Goal: Check status: Check status

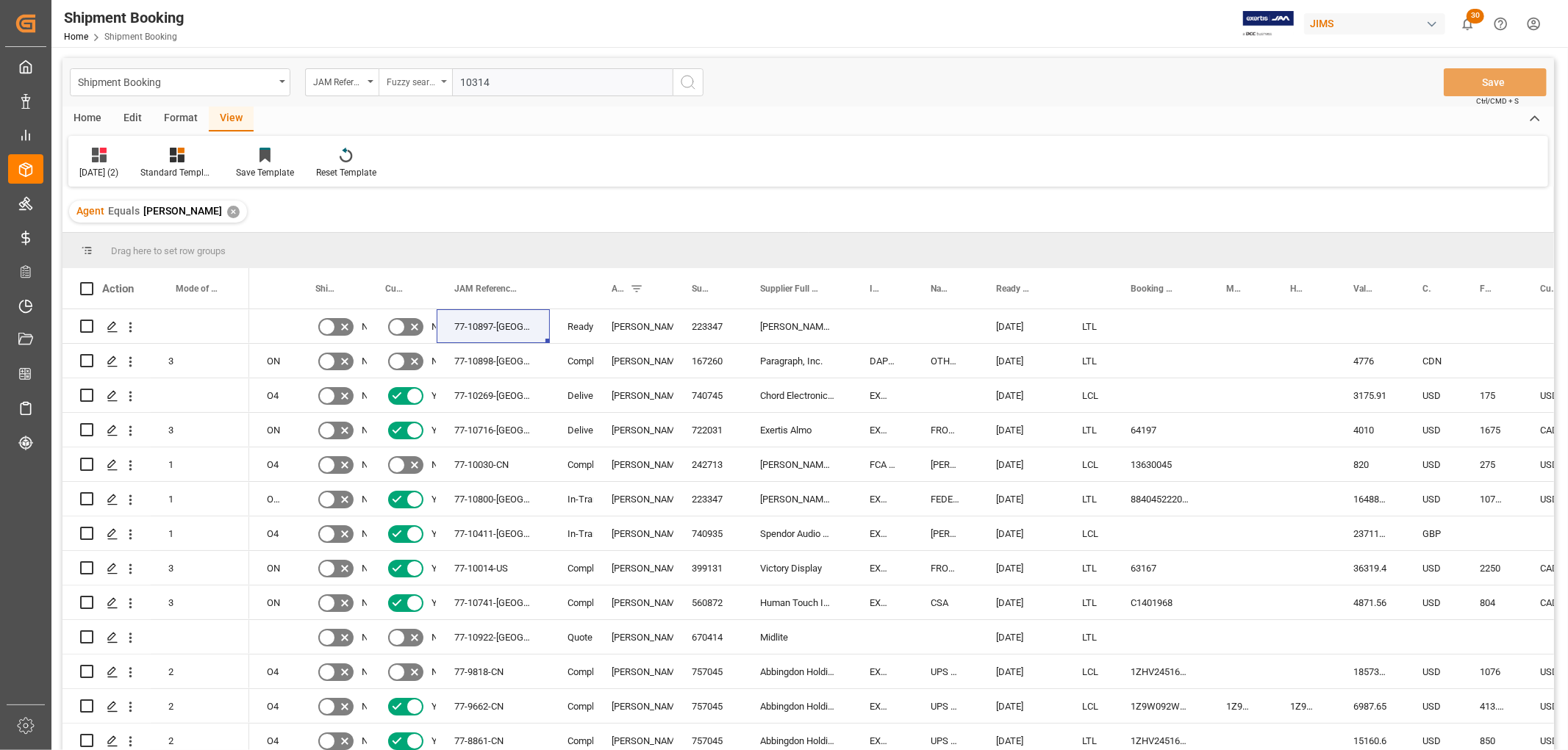
scroll to position [1061, 0]
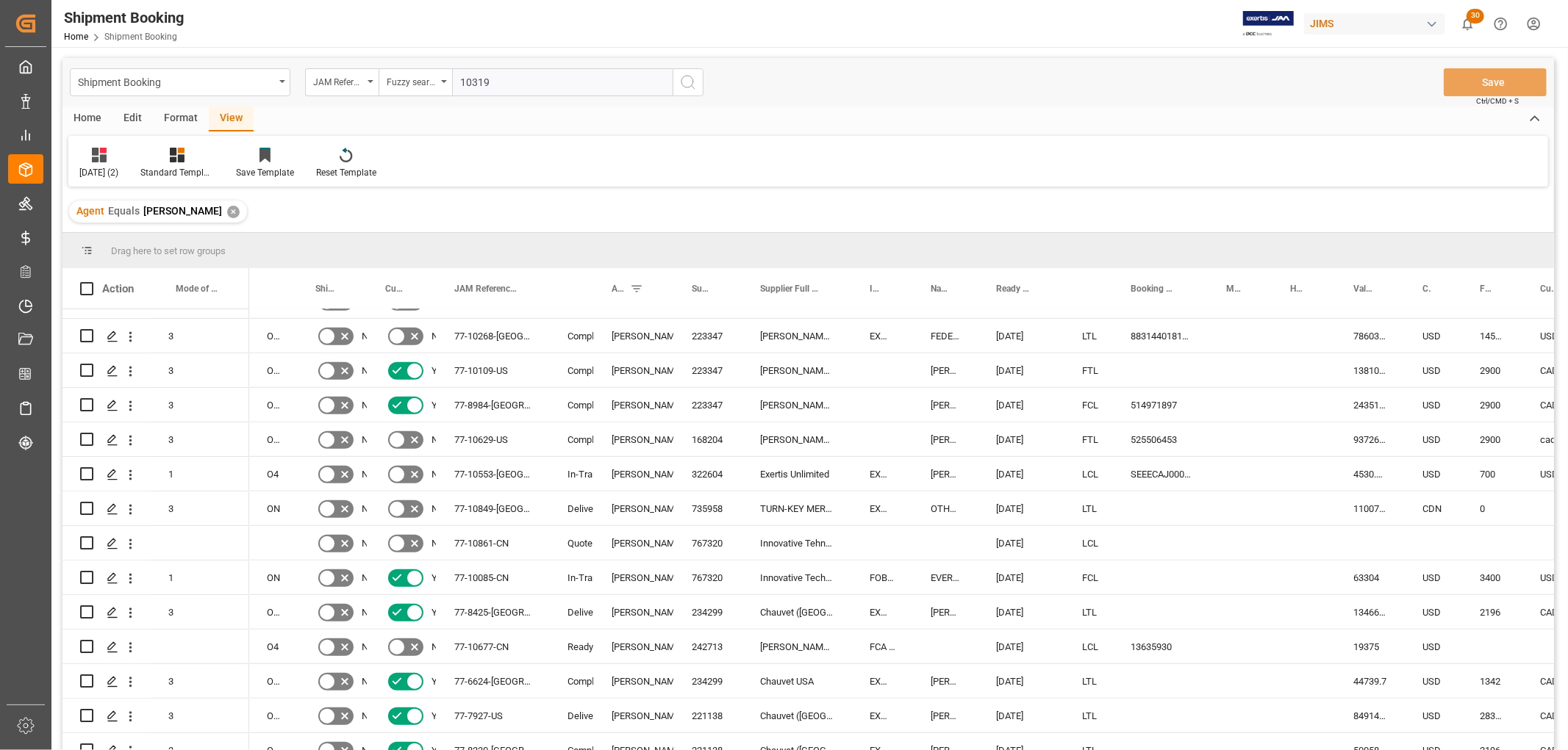
type input "10319"
click at [692, 86] on line "search button" at bounding box center [693, 87] width 3 height 3
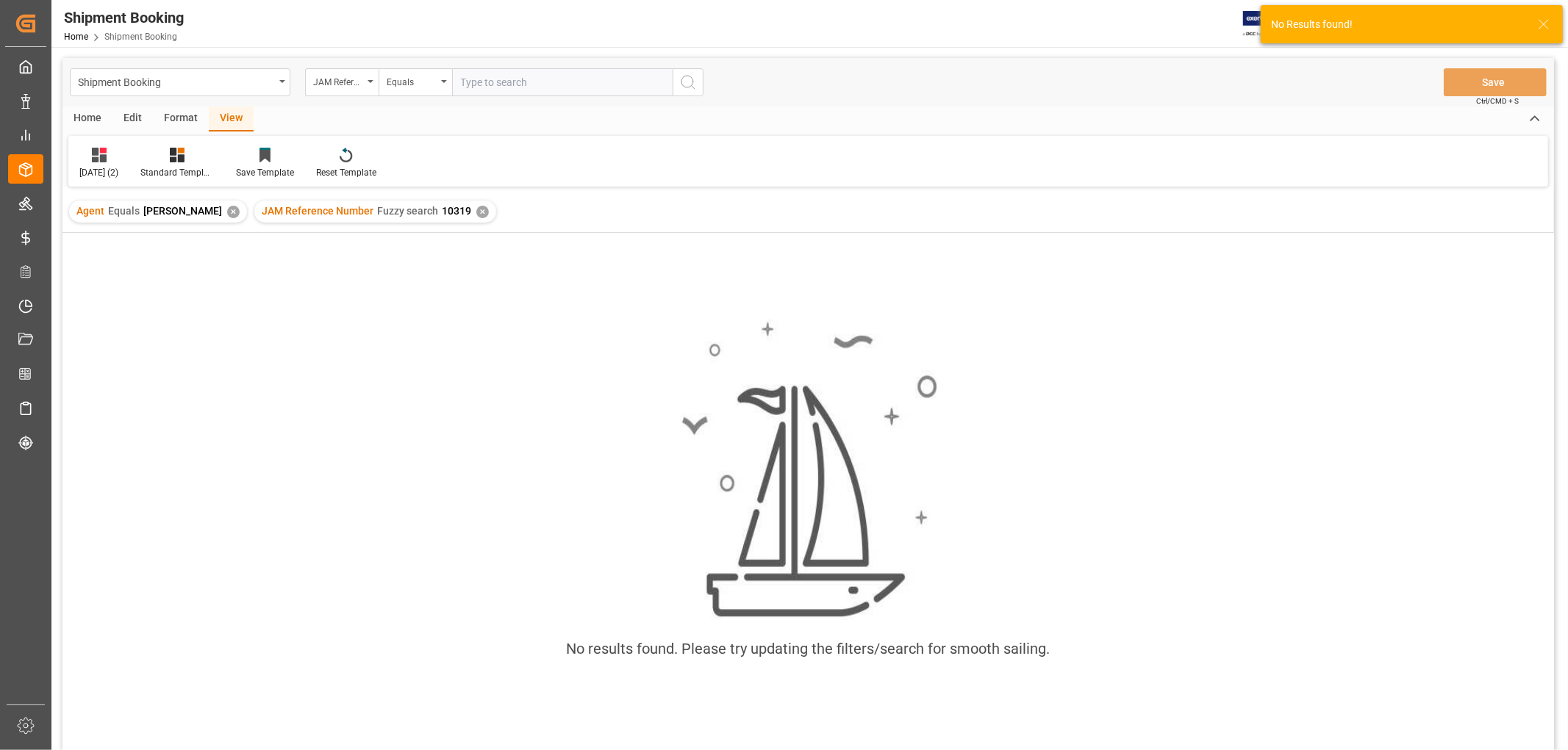
click at [239, 210] on div "✕" at bounding box center [233, 212] width 12 height 12
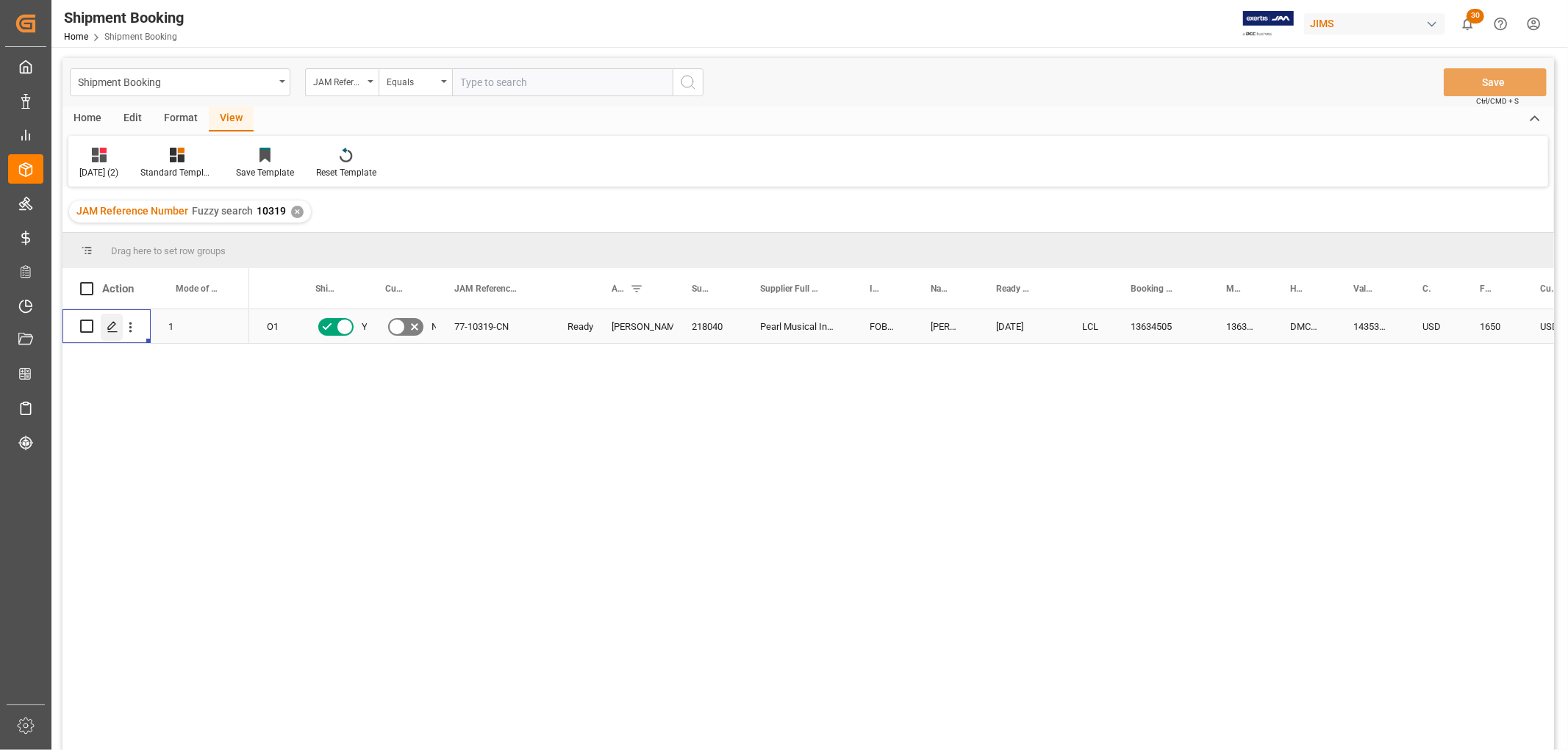
click at [111, 331] on icon "Press SPACE to select this row." at bounding box center [112, 327] width 12 height 12
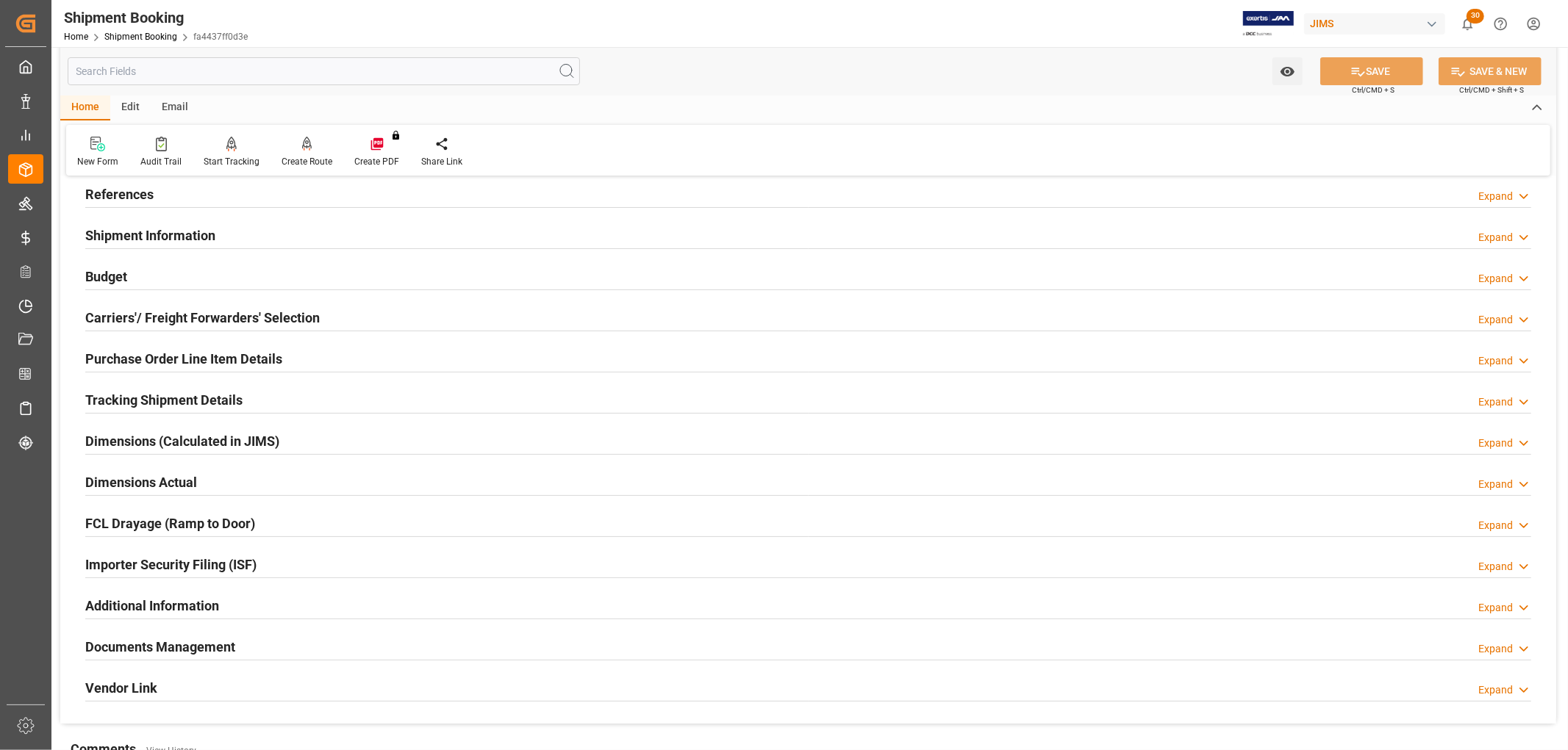
scroll to position [163, 0]
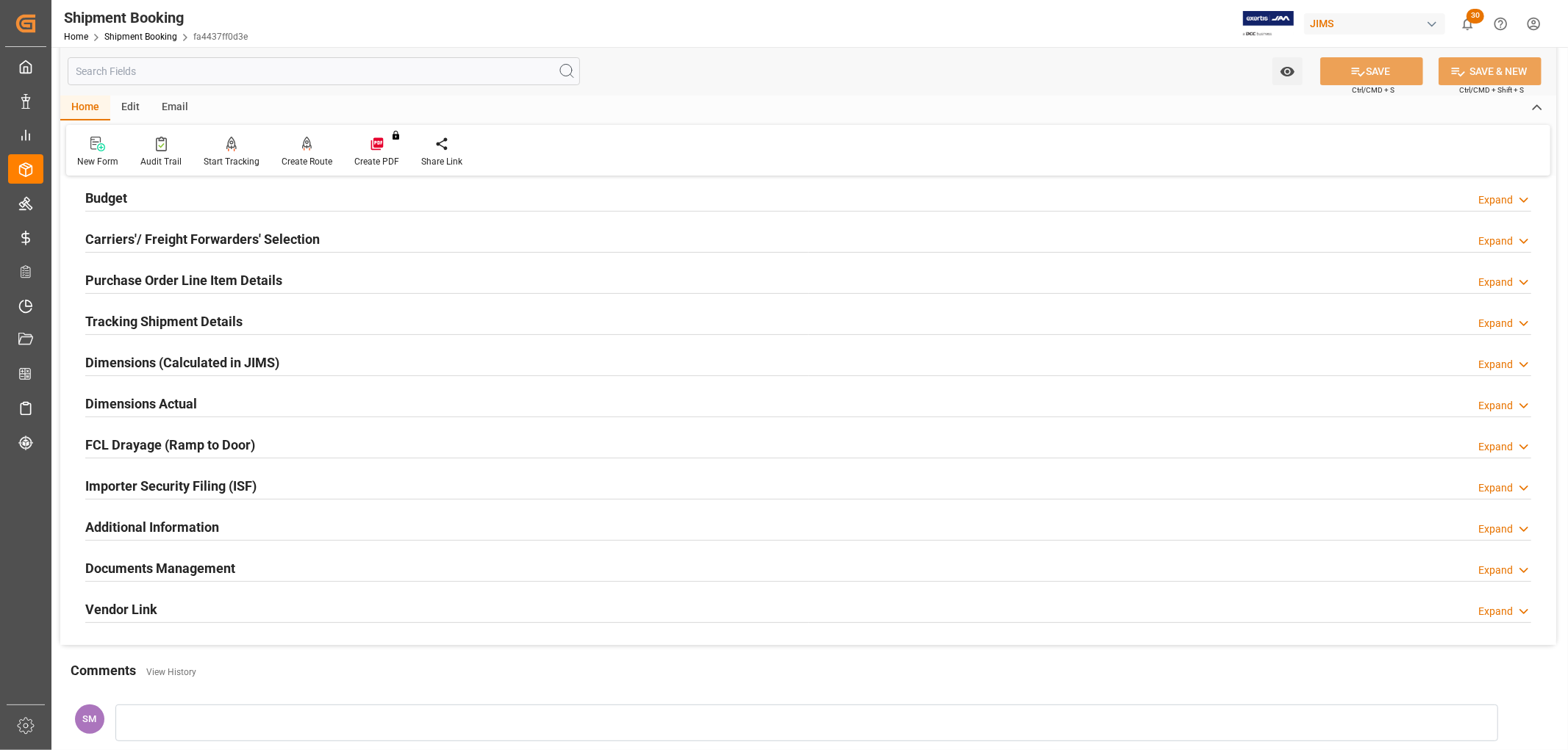
click at [196, 567] on h2 "Documents Management" at bounding box center [160, 568] width 150 height 19
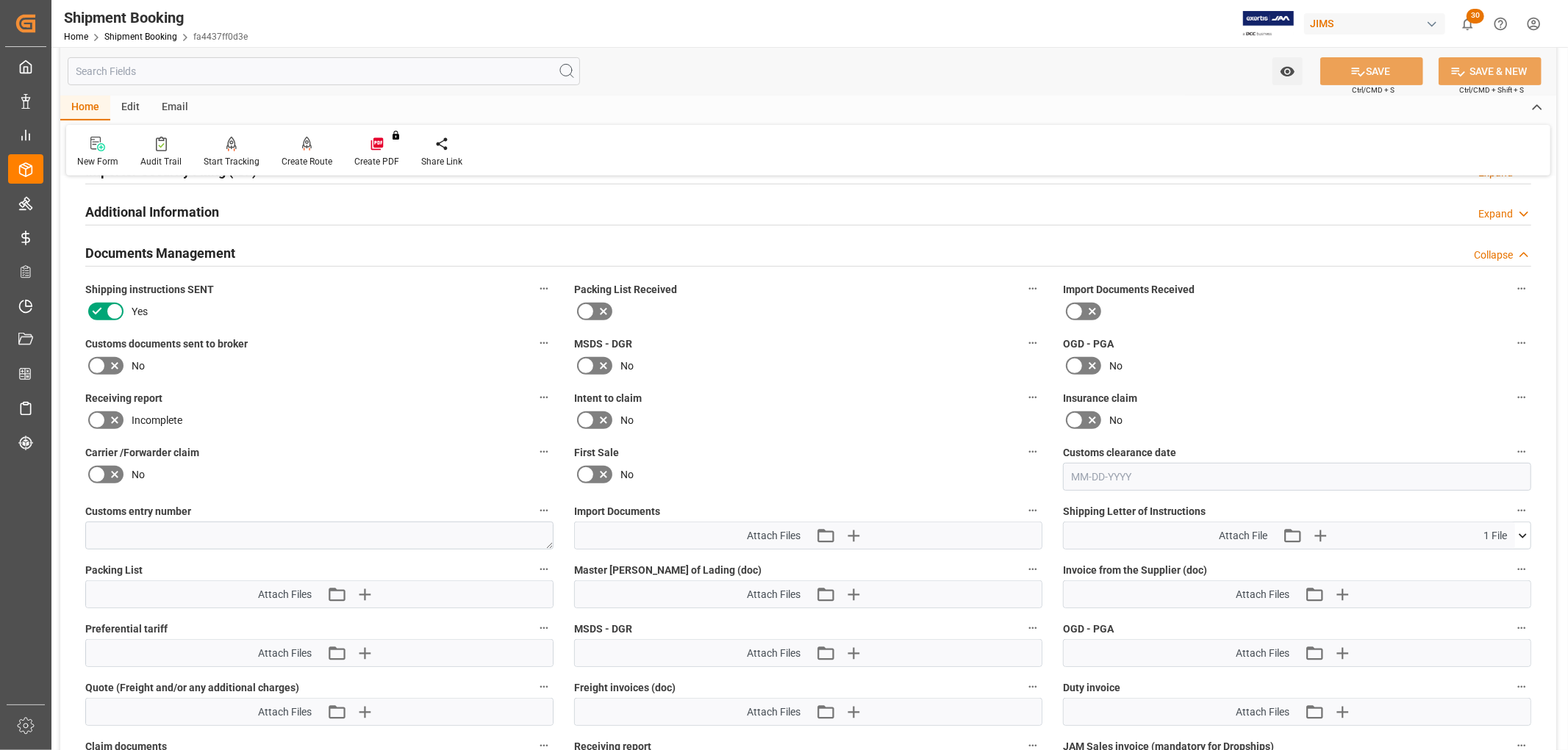
scroll to position [490, 0]
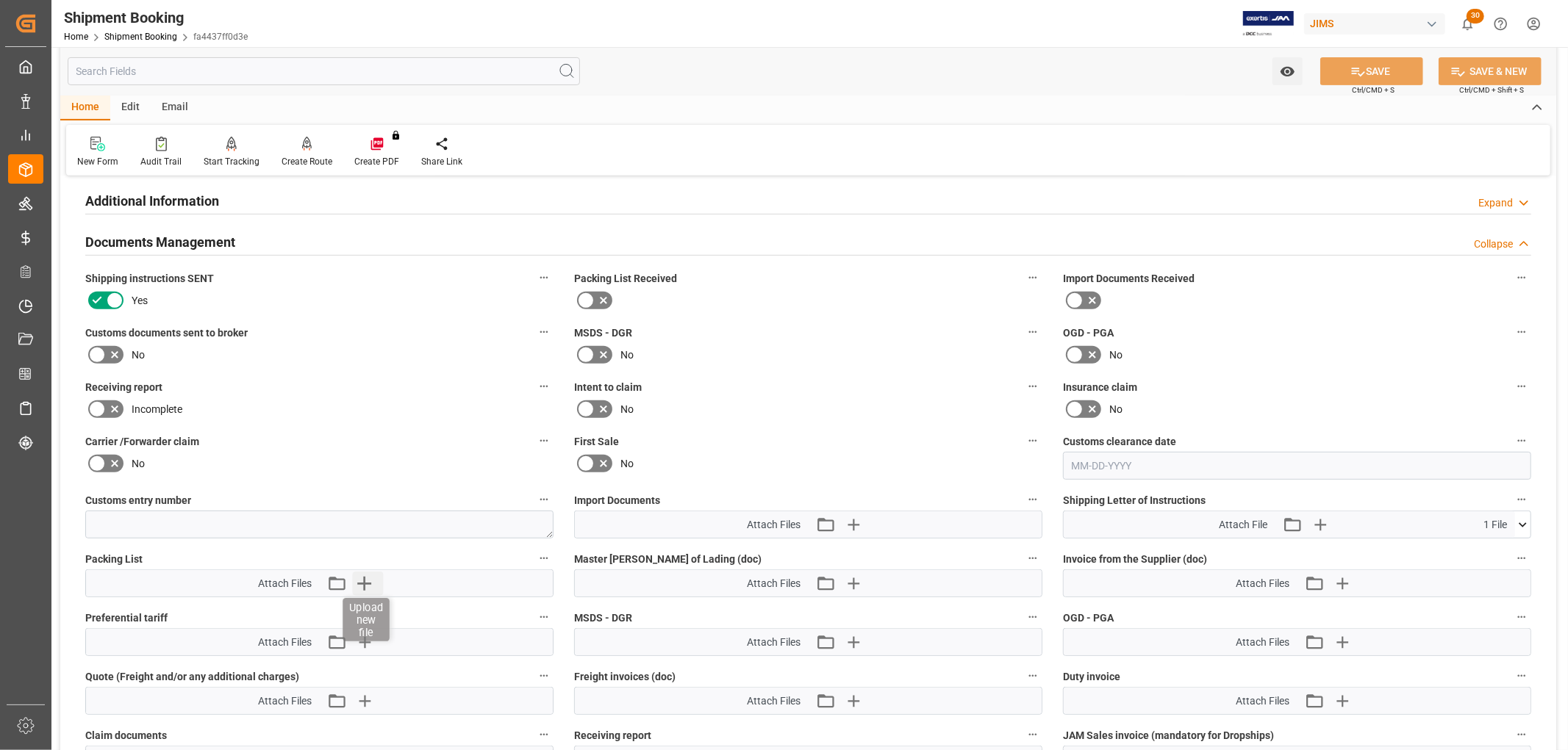
click at [369, 577] on icon "button" at bounding box center [364, 583] width 23 height 23
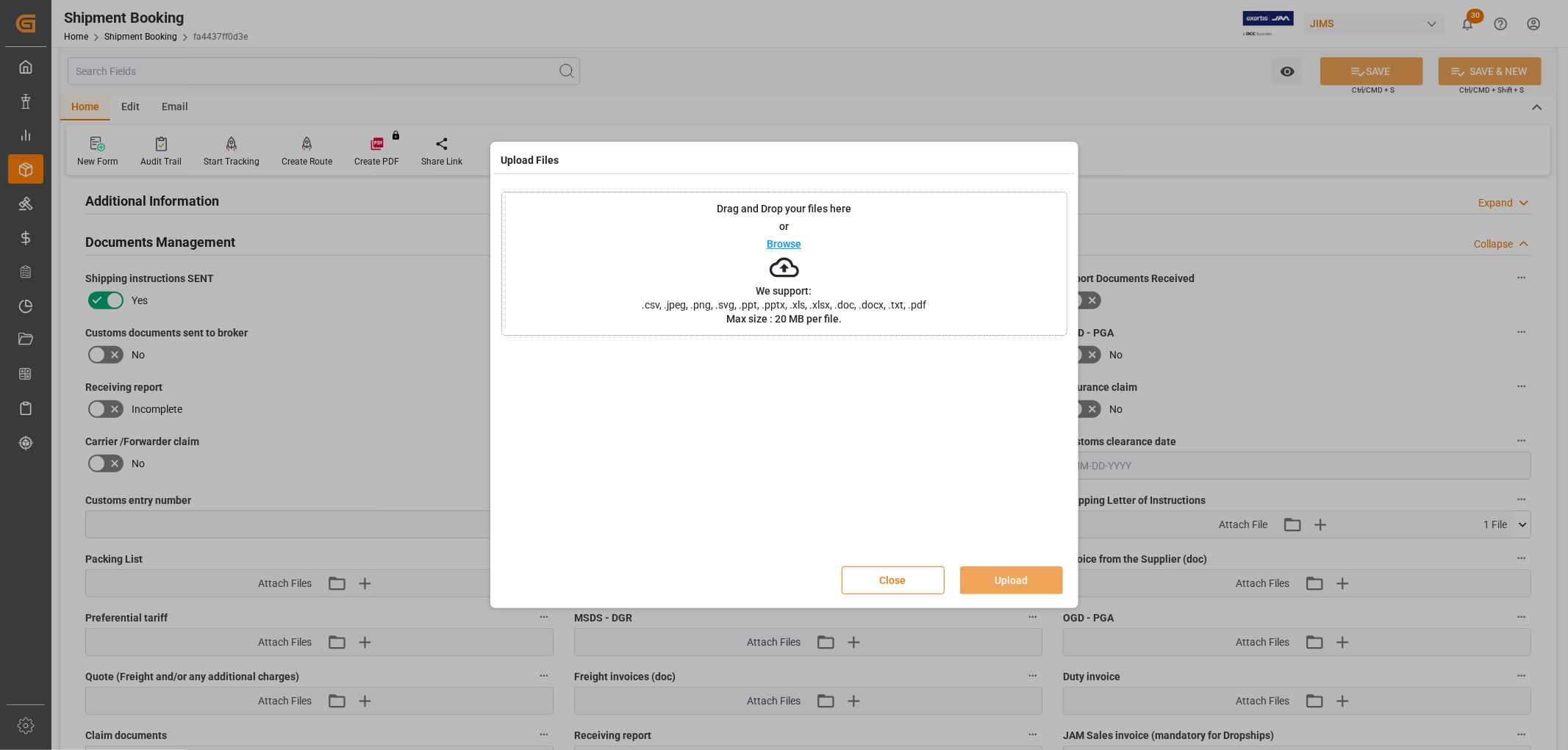
click at [875, 581] on button "Close" at bounding box center [893, 581] width 103 height 28
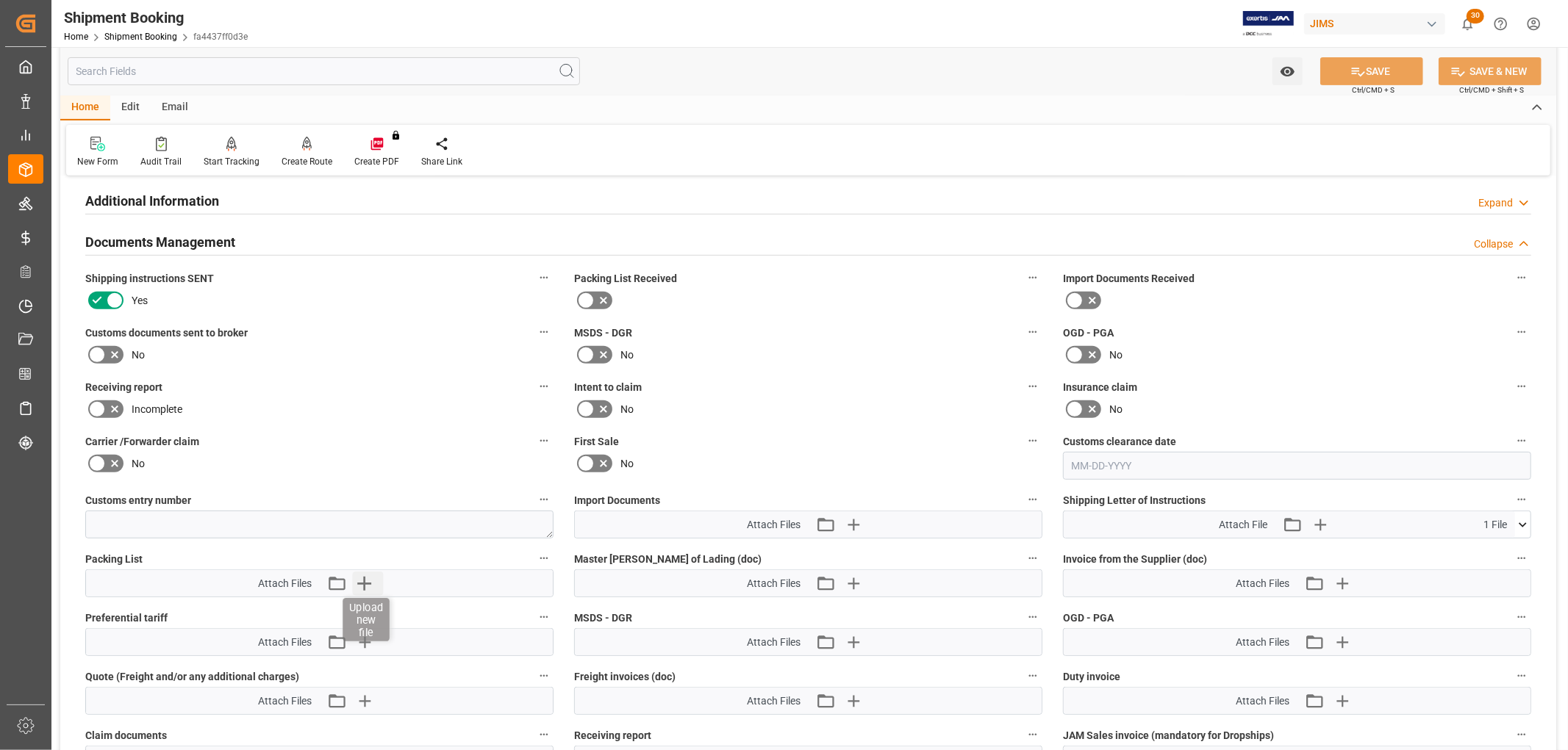
click at [371, 578] on icon "button" at bounding box center [364, 583] width 23 height 23
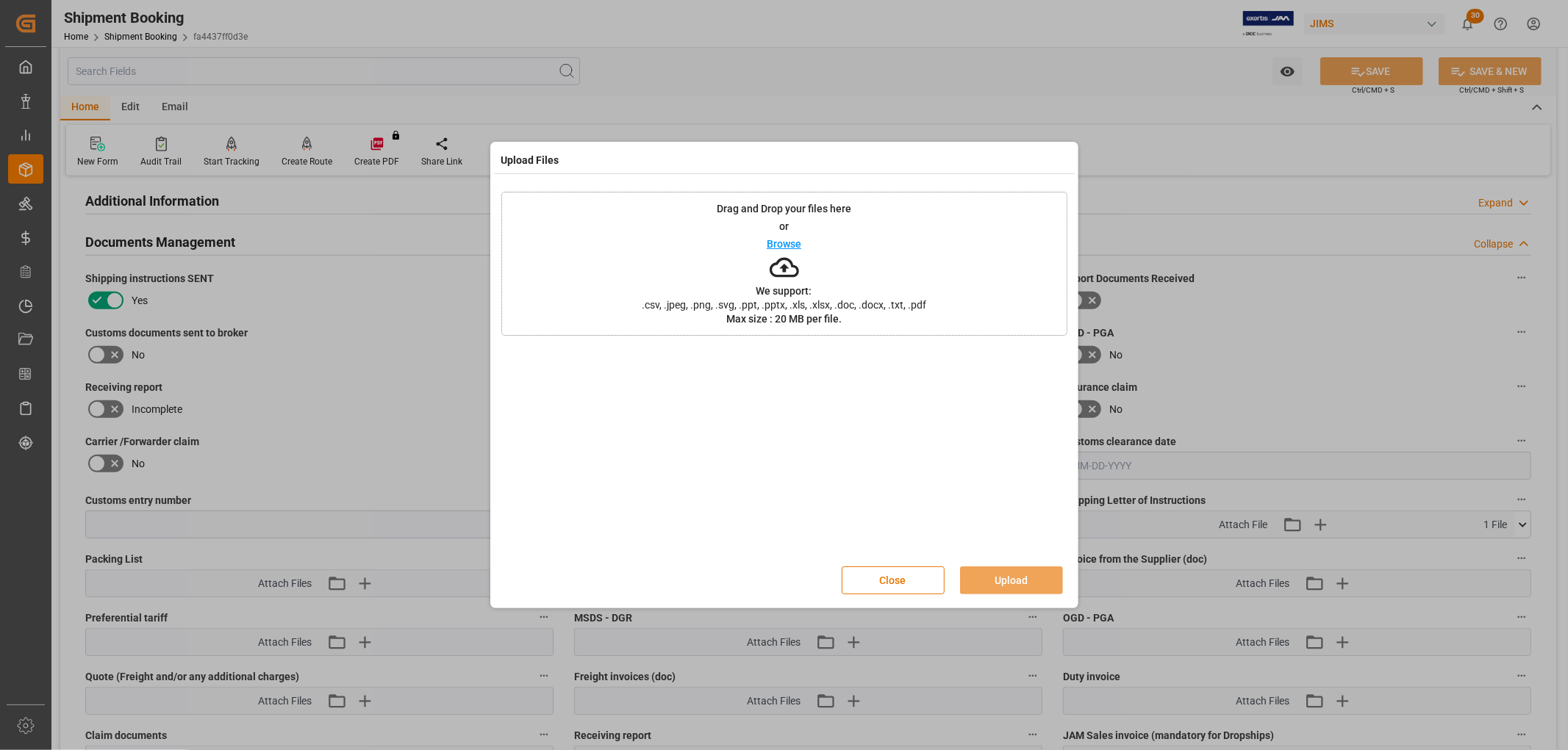
click at [780, 244] on p "Browse" at bounding box center [784, 243] width 34 height 10
click at [1039, 581] on button "Upload" at bounding box center [1011, 581] width 103 height 28
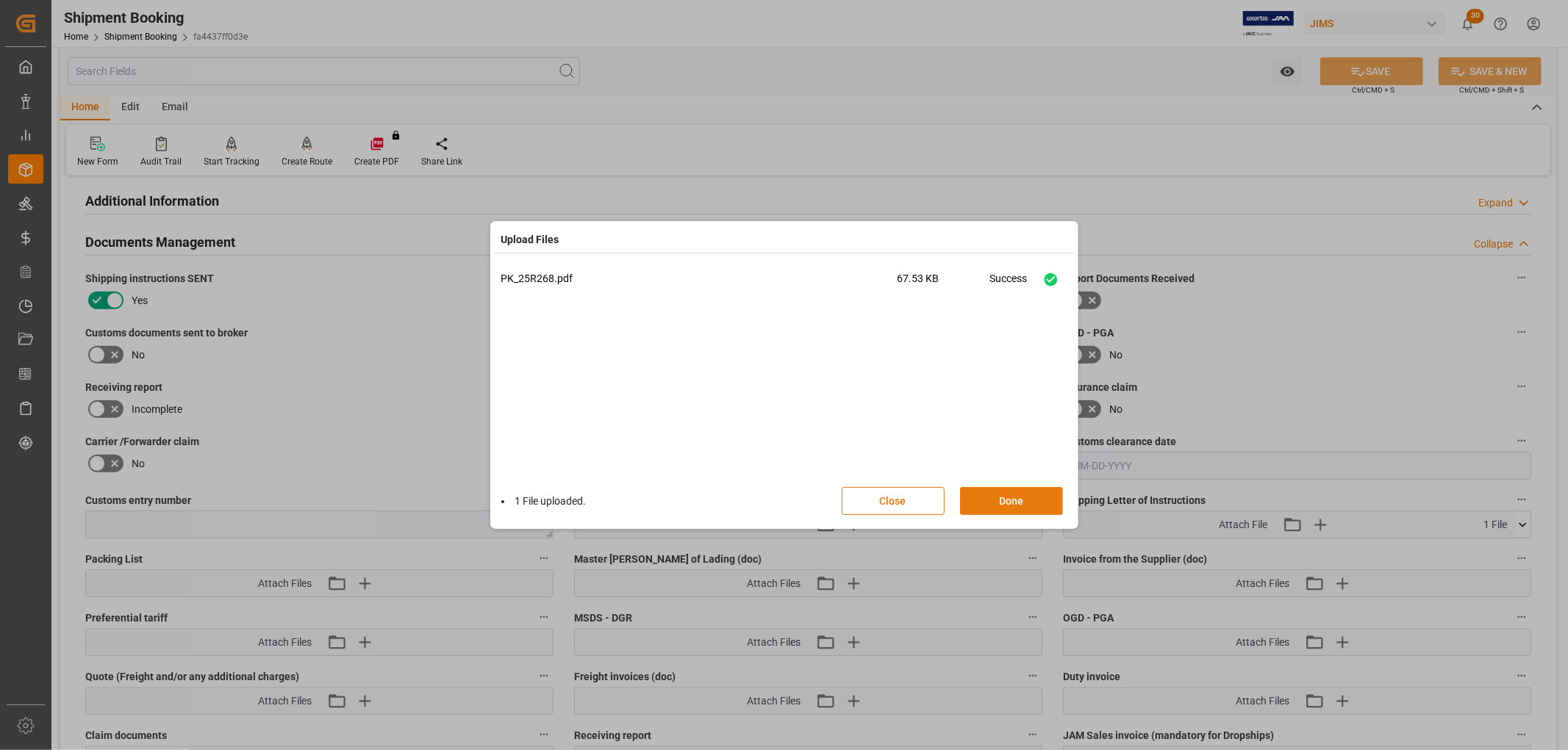
click at [1025, 490] on button "Done" at bounding box center [1011, 501] width 103 height 28
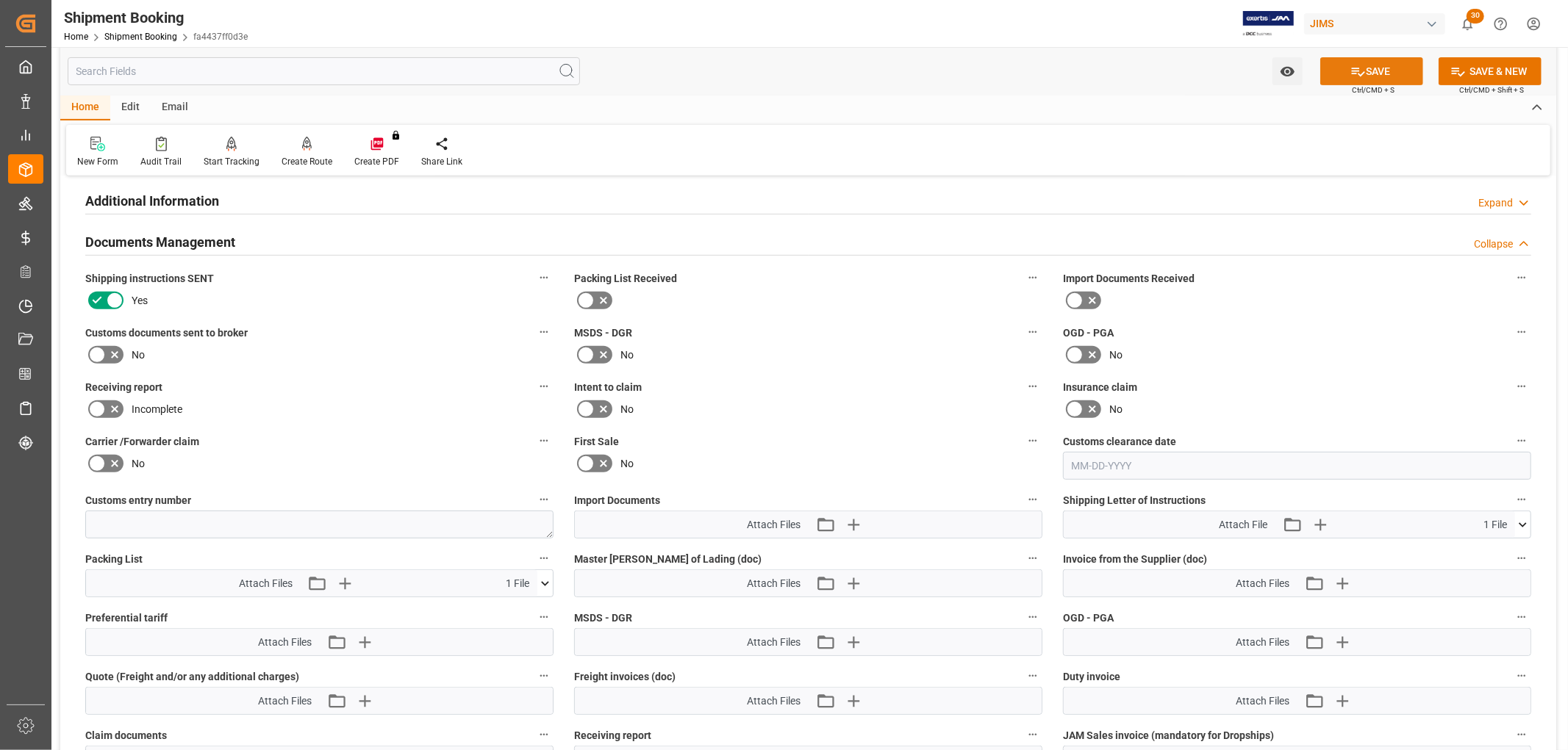
click at [1379, 69] on button "SAVE" at bounding box center [1372, 72] width 103 height 28
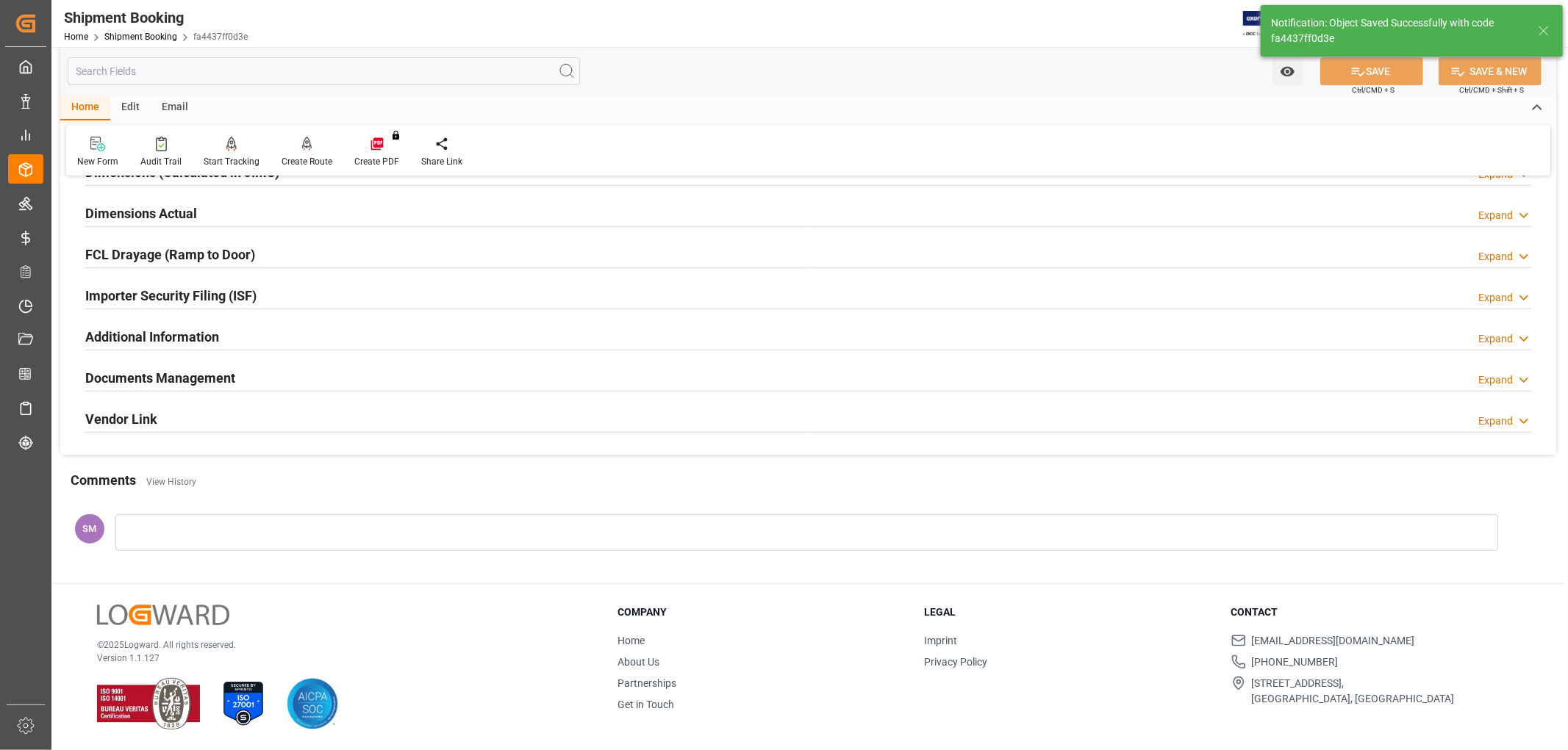
scroll to position [354, 0]
click at [171, 383] on h2 "Documents Management" at bounding box center [160, 377] width 150 height 19
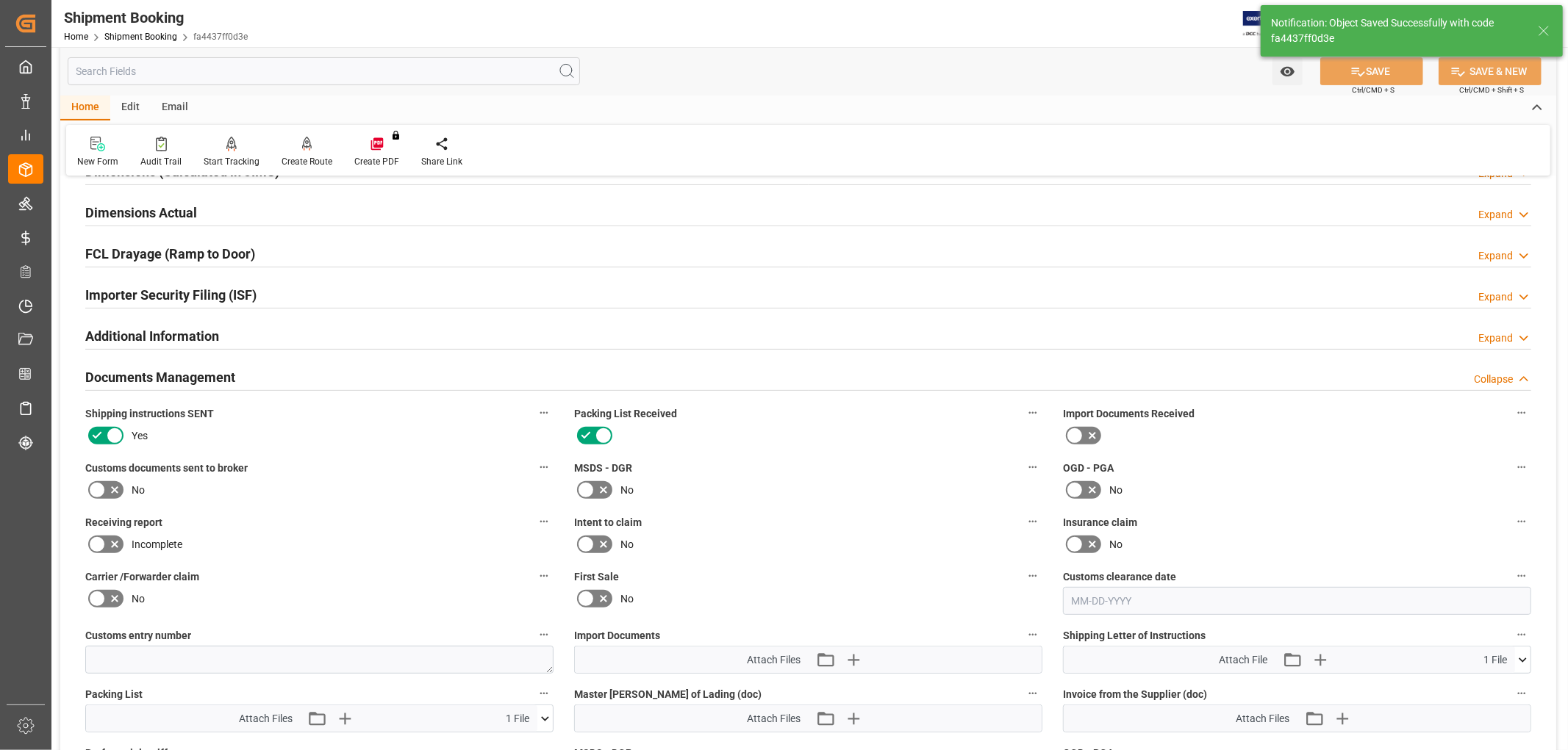
scroll to position [490, 0]
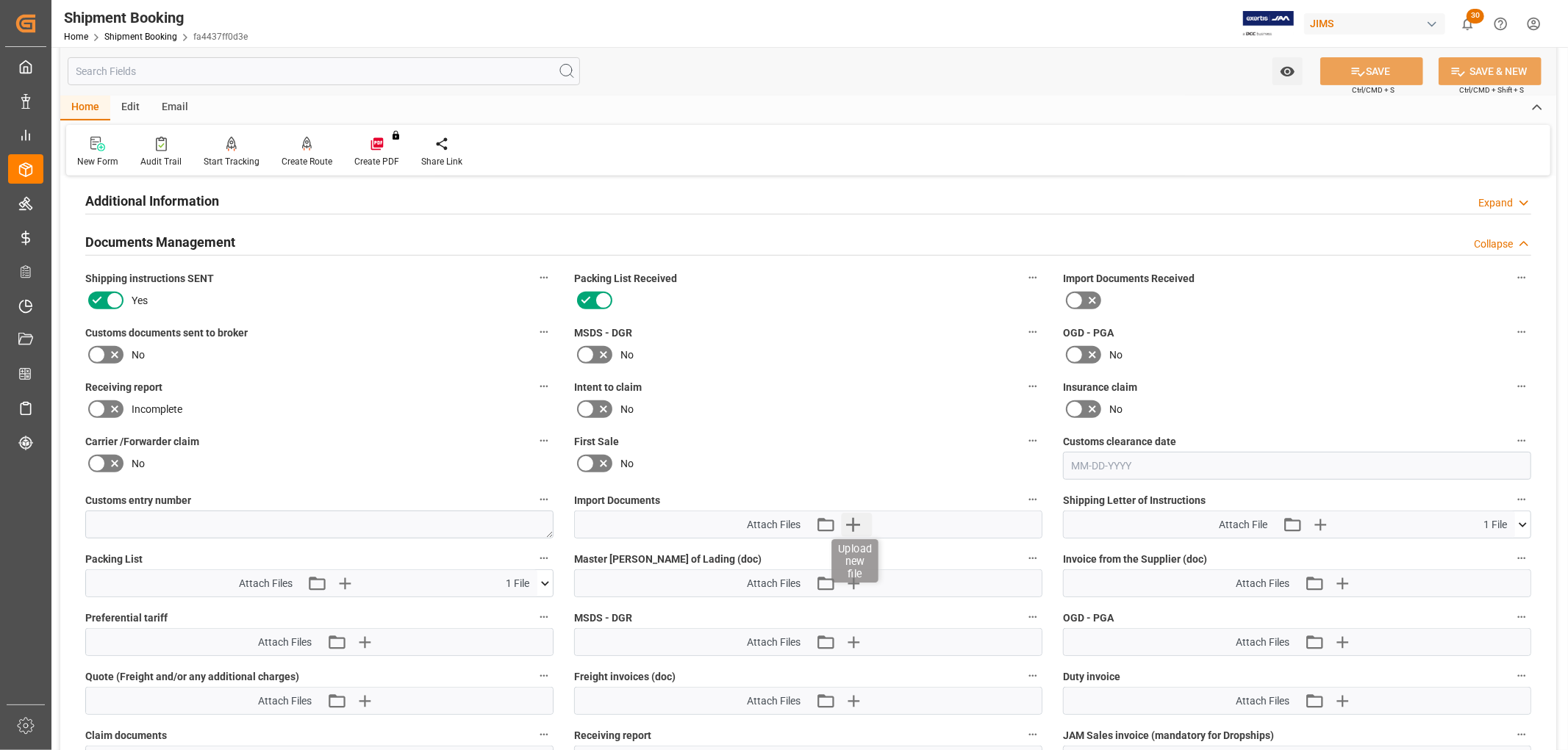
click at [851, 522] on icon "button" at bounding box center [852, 525] width 23 height 23
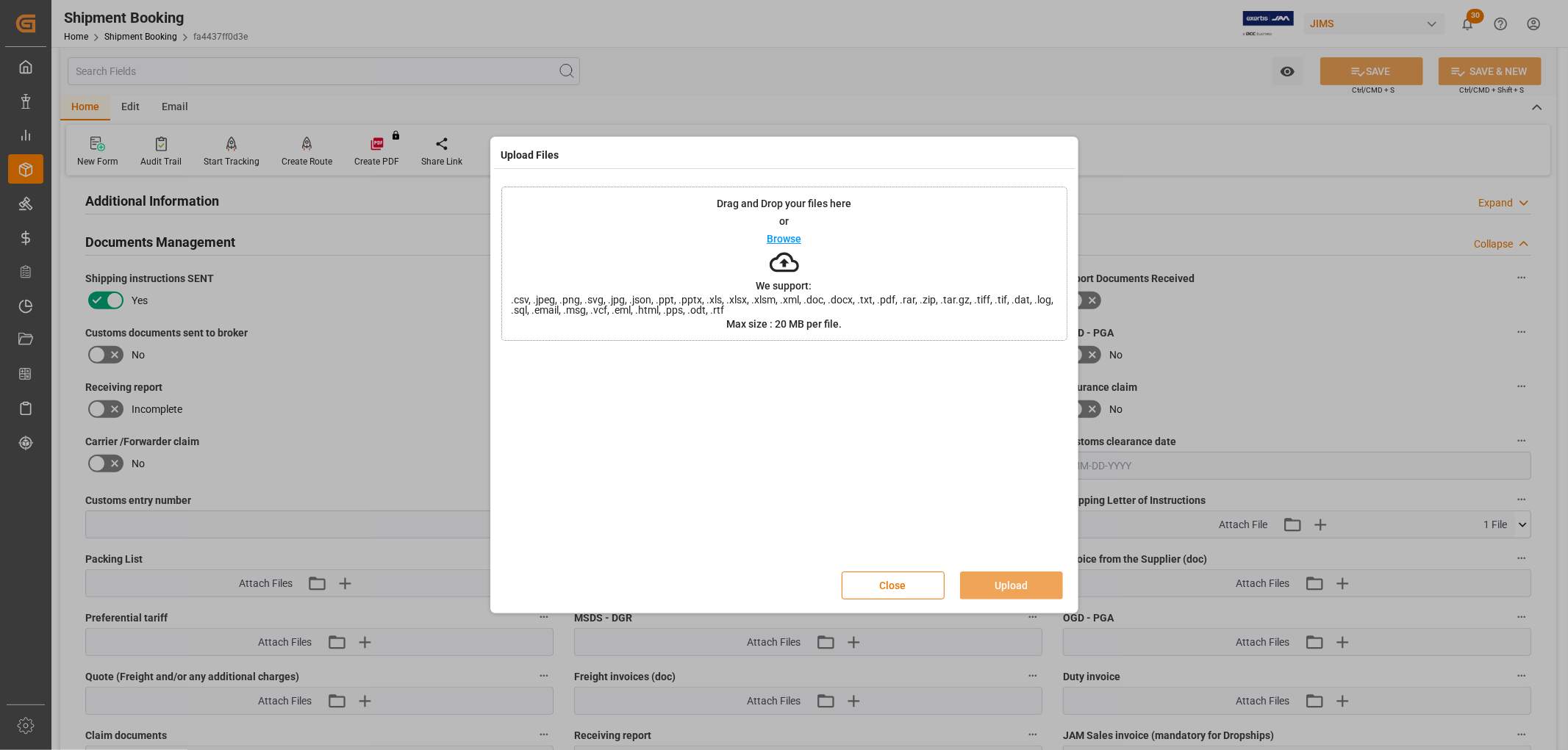
click at [791, 234] on p "Browse" at bounding box center [784, 239] width 34 height 10
click at [996, 586] on button "Upload" at bounding box center [1011, 585] width 103 height 28
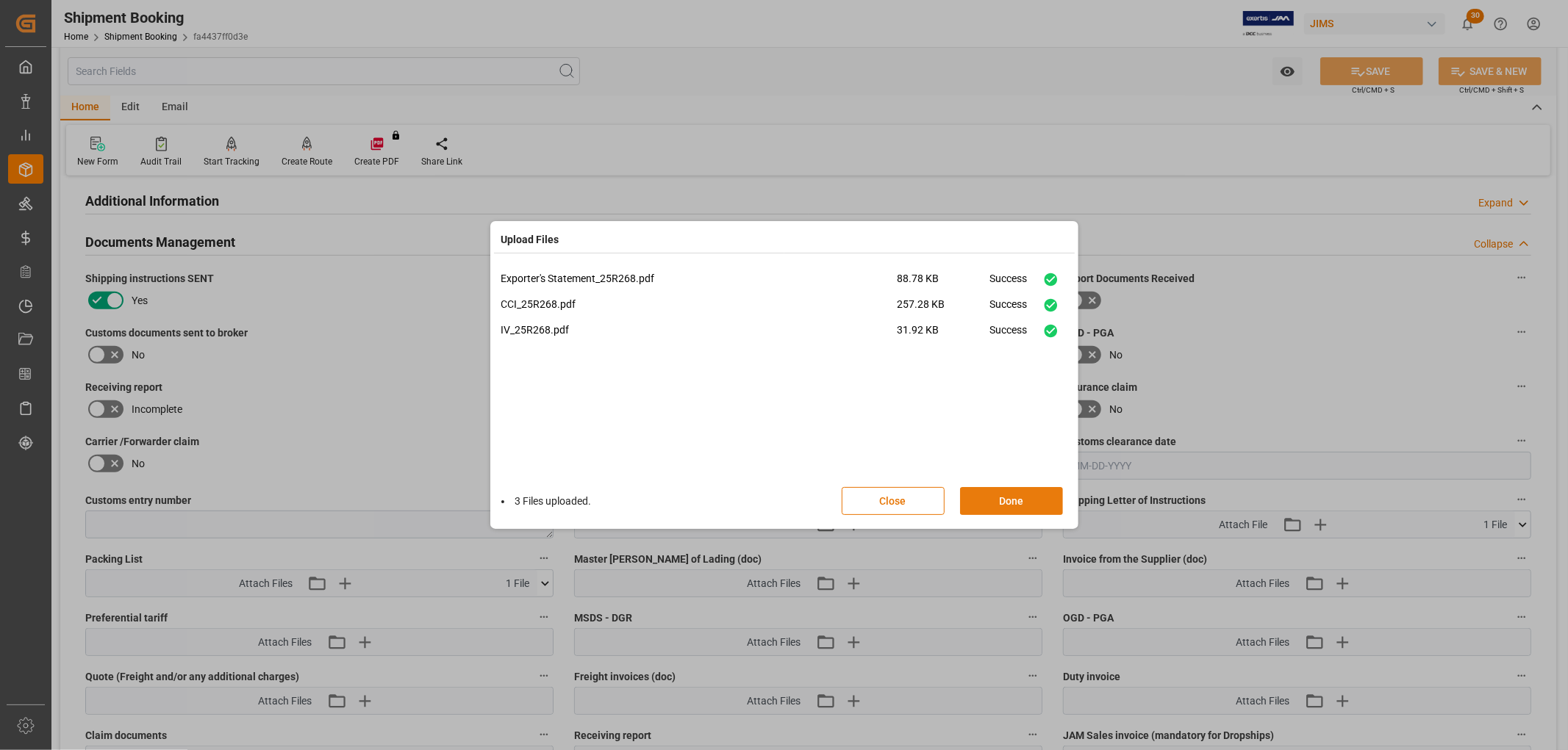
click at [993, 504] on button "Done" at bounding box center [1011, 501] width 103 height 28
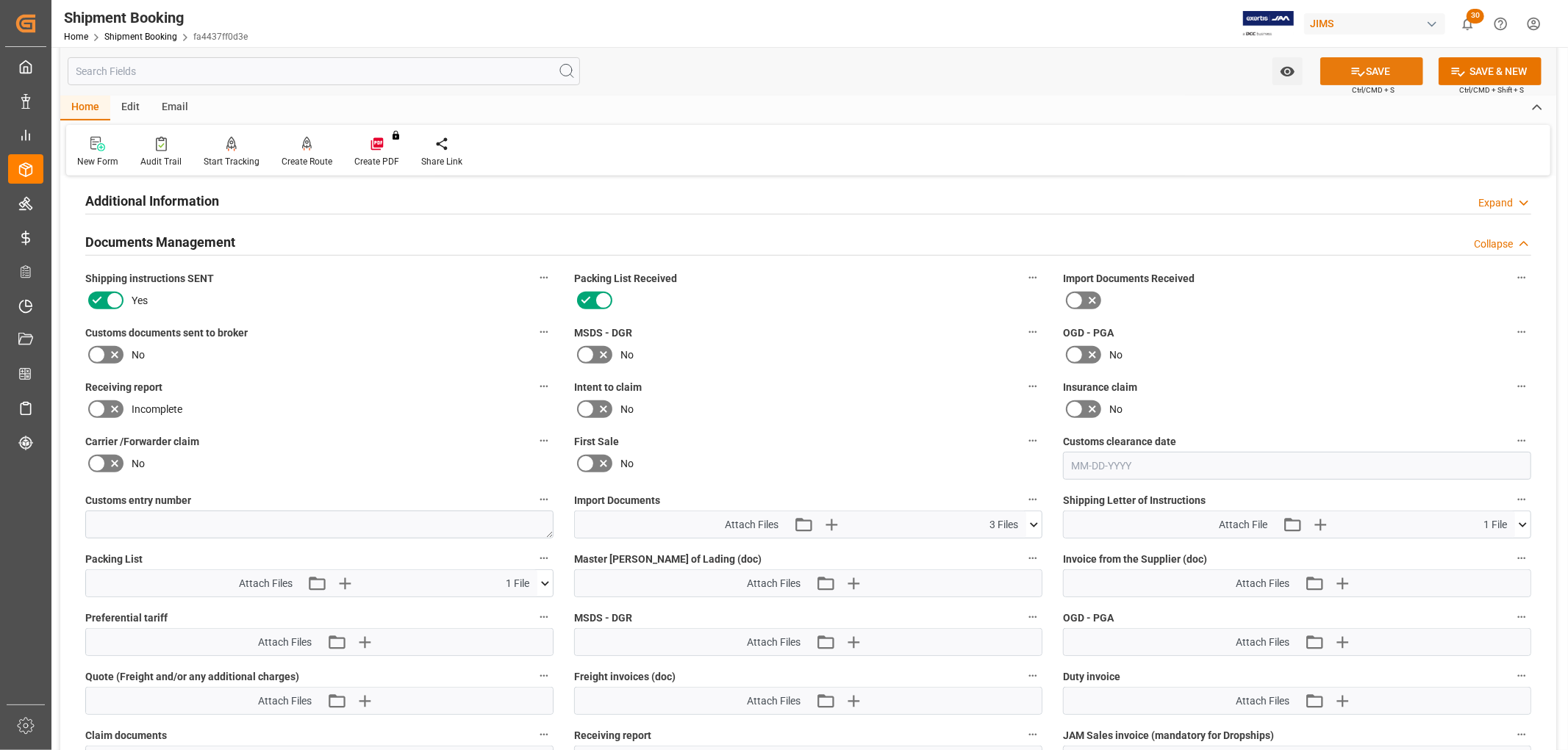
click at [1378, 69] on button "SAVE" at bounding box center [1372, 72] width 103 height 28
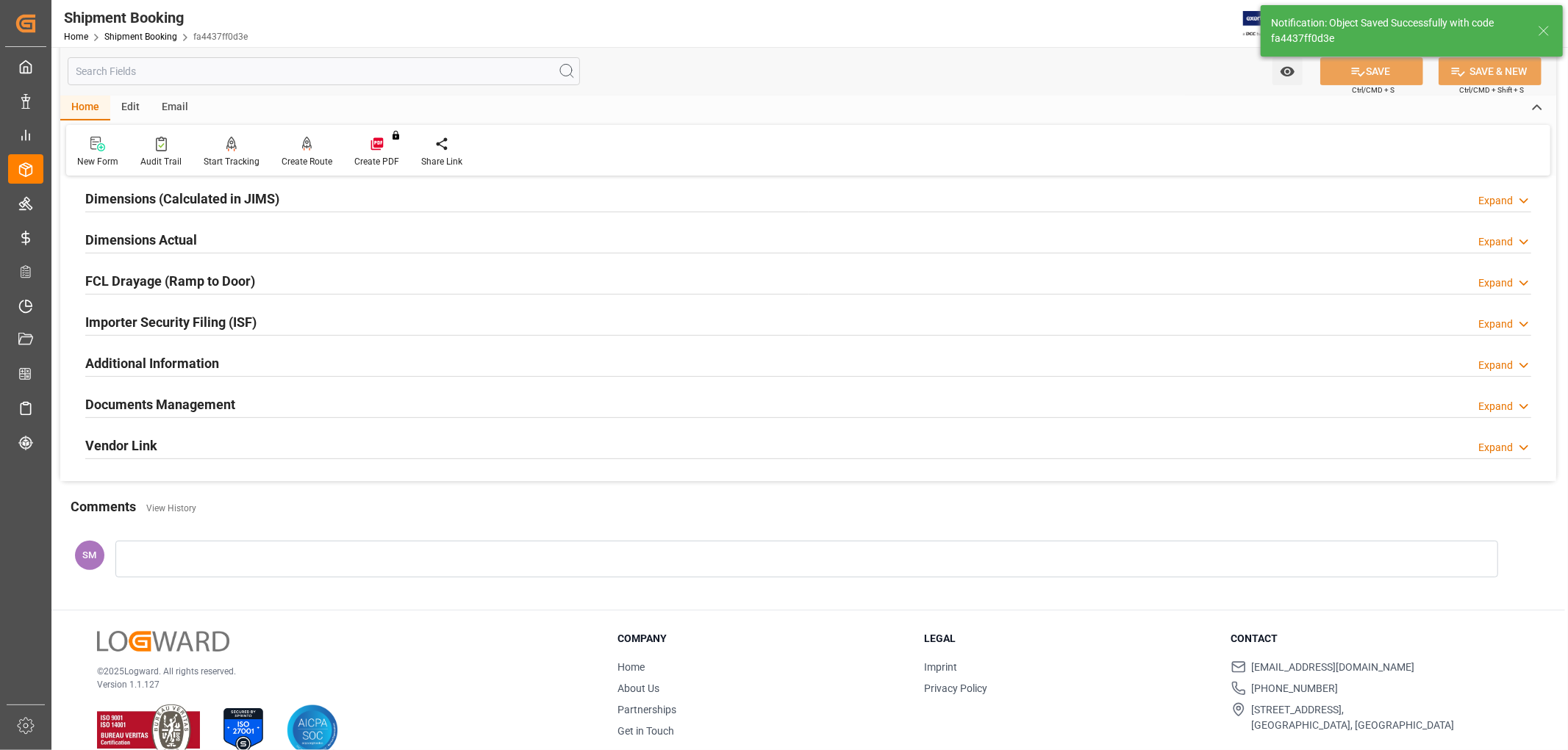
scroll to position [82, 0]
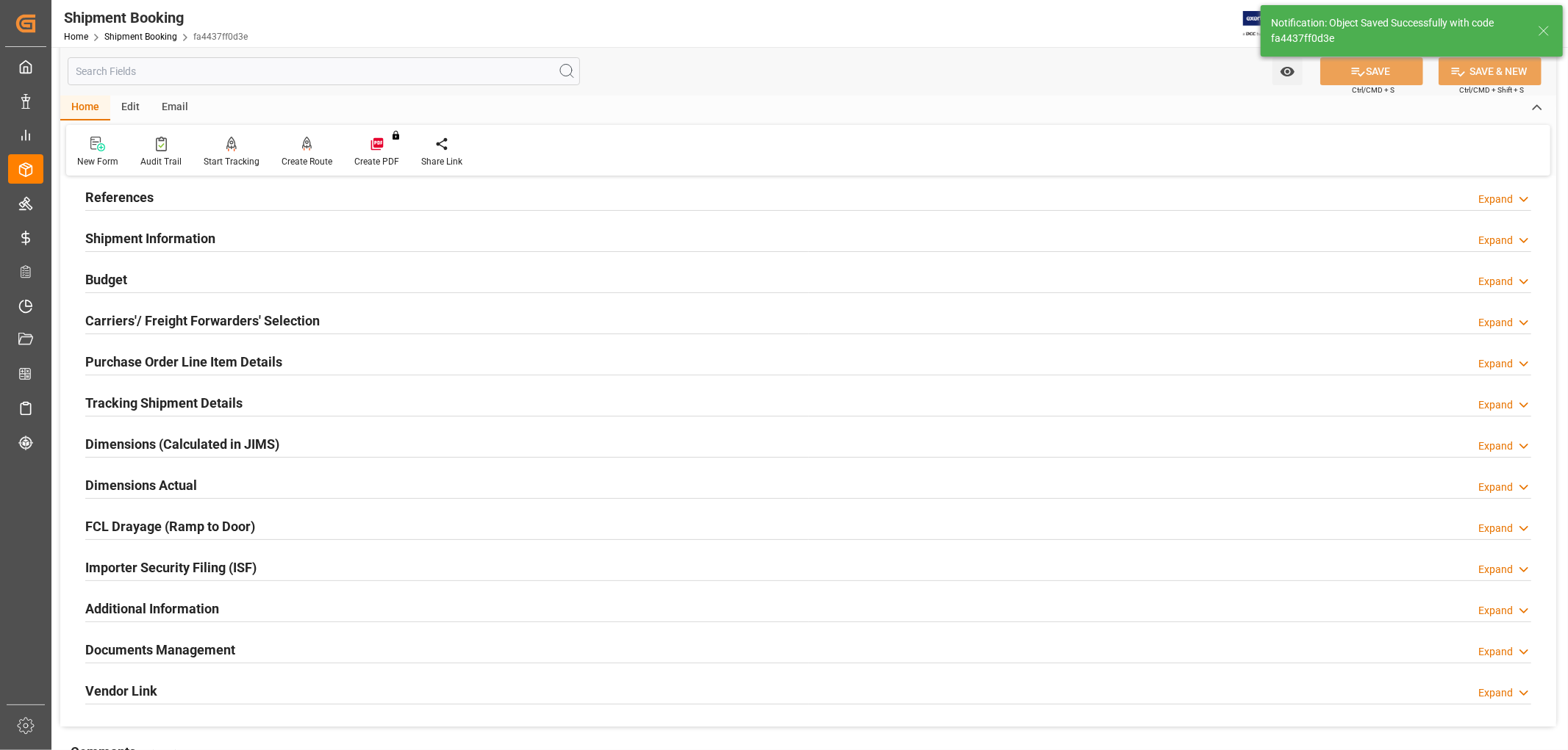
click at [107, 281] on h2 "Budget" at bounding box center [106, 279] width 42 height 19
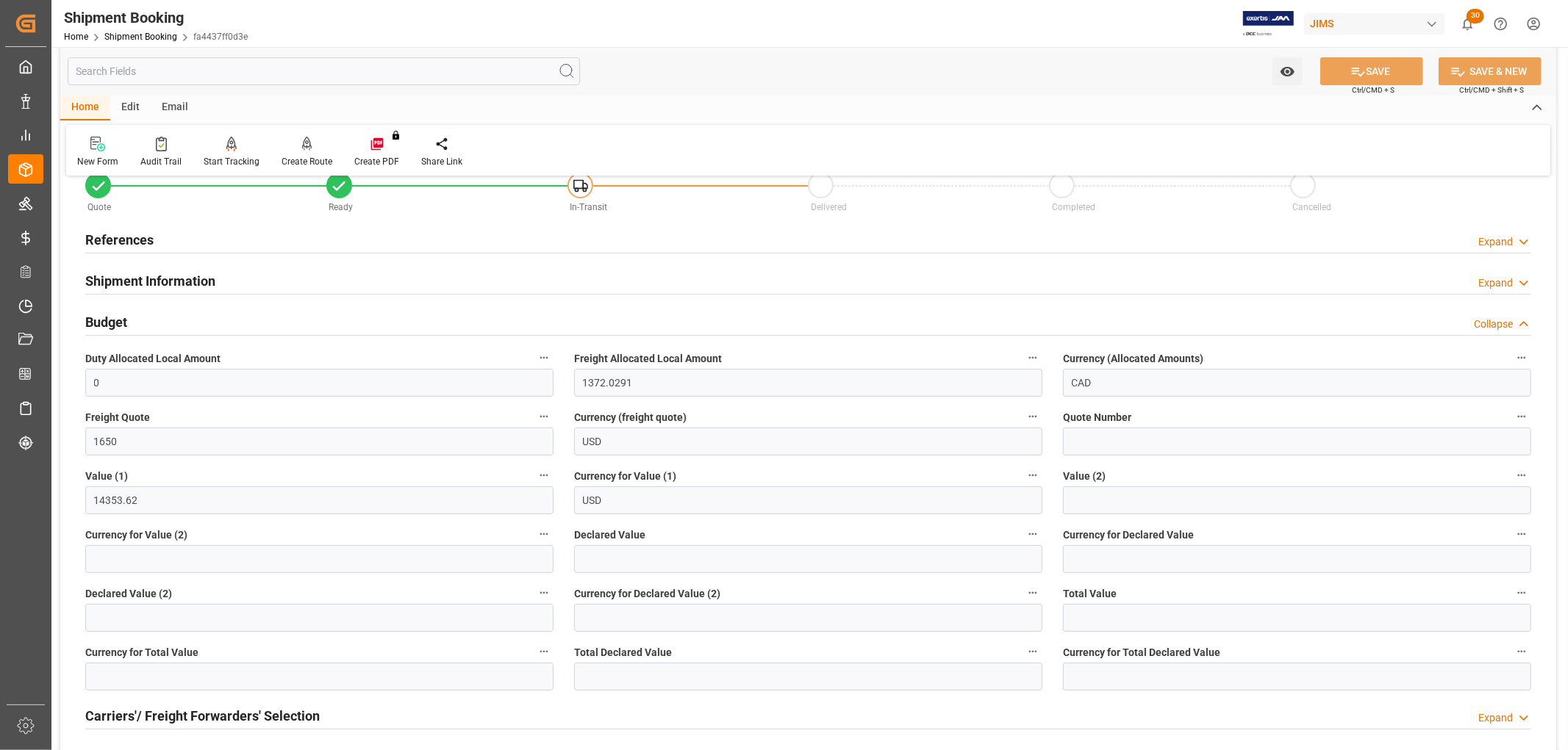
scroll to position [0, 0]
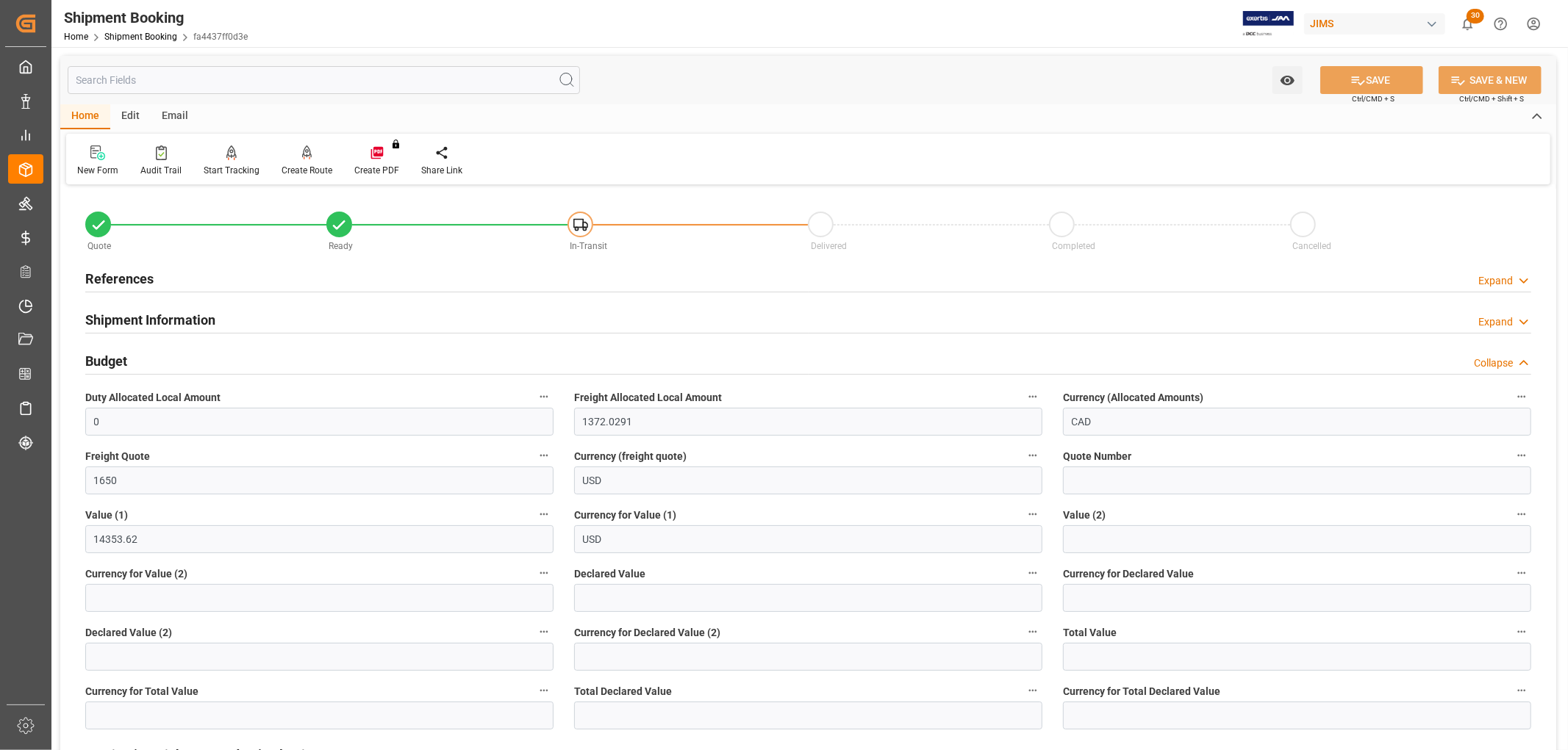
click at [131, 307] on div "Shipment Information" at bounding box center [150, 319] width 130 height 28
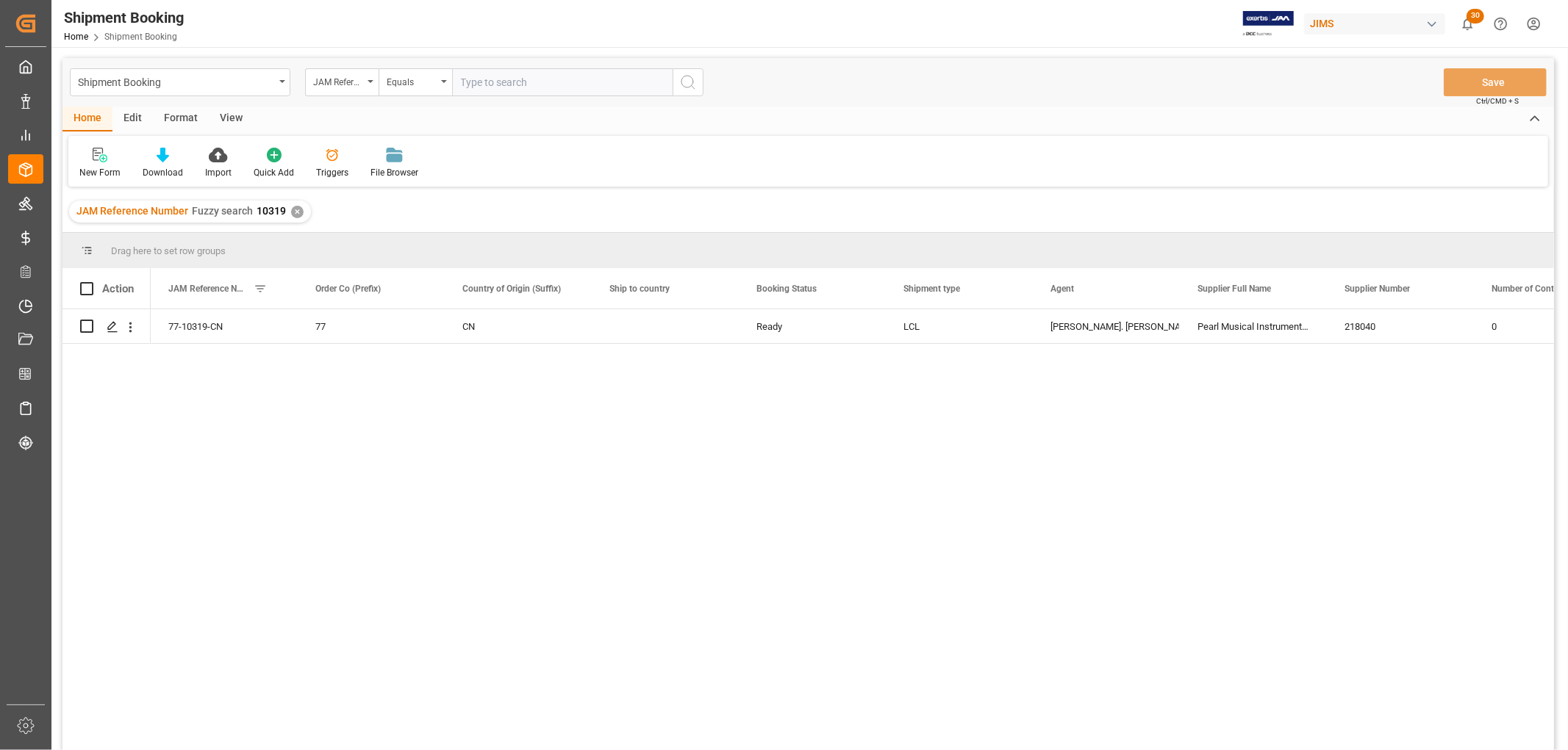
click at [224, 119] on div "View" at bounding box center [232, 119] width 45 height 25
click at [97, 169] on div "Default" at bounding box center [94, 172] width 29 height 13
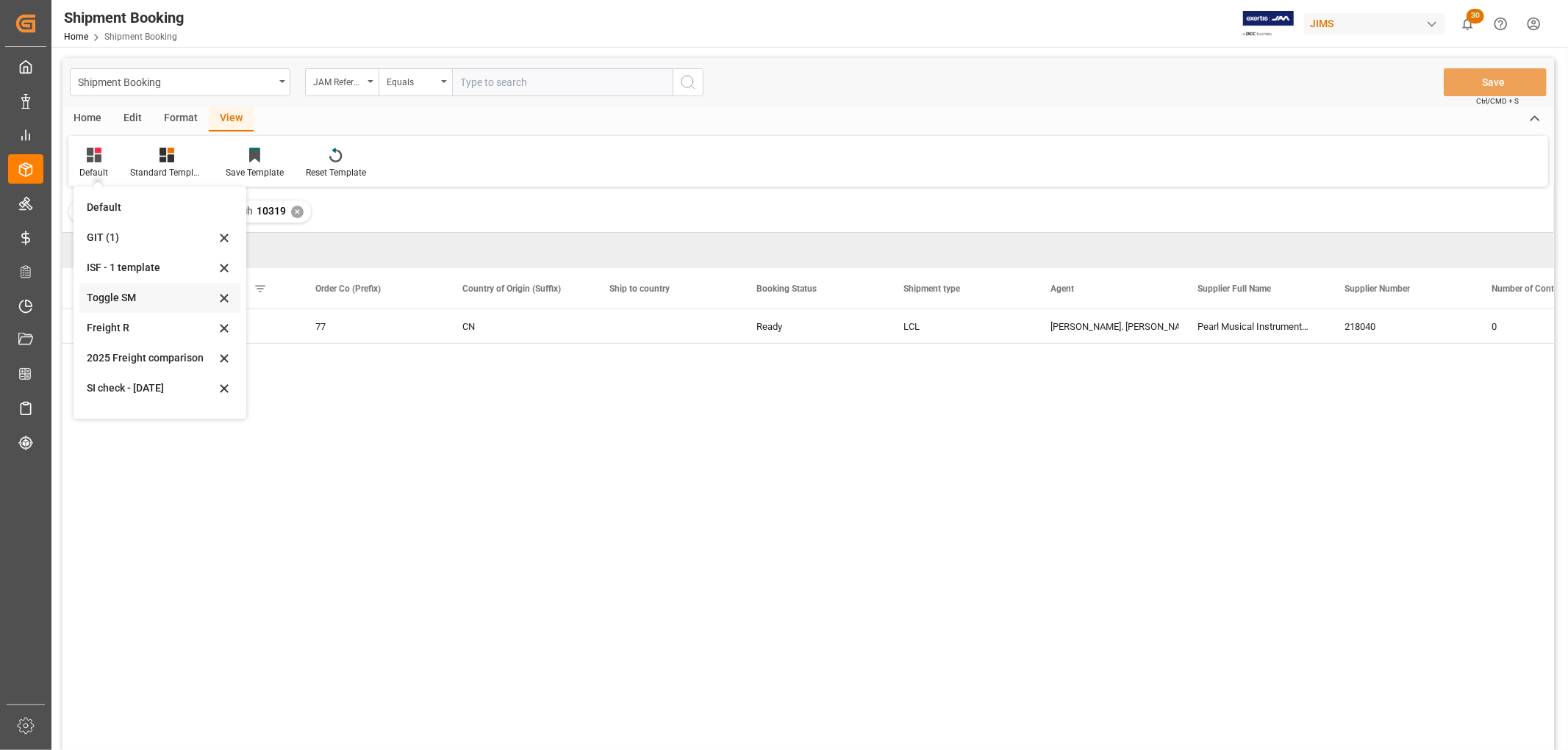
scroll to position [111, 0]
click at [120, 402] on div "Aug 2025 (2)" at bounding box center [150, 398] width 129 height 16
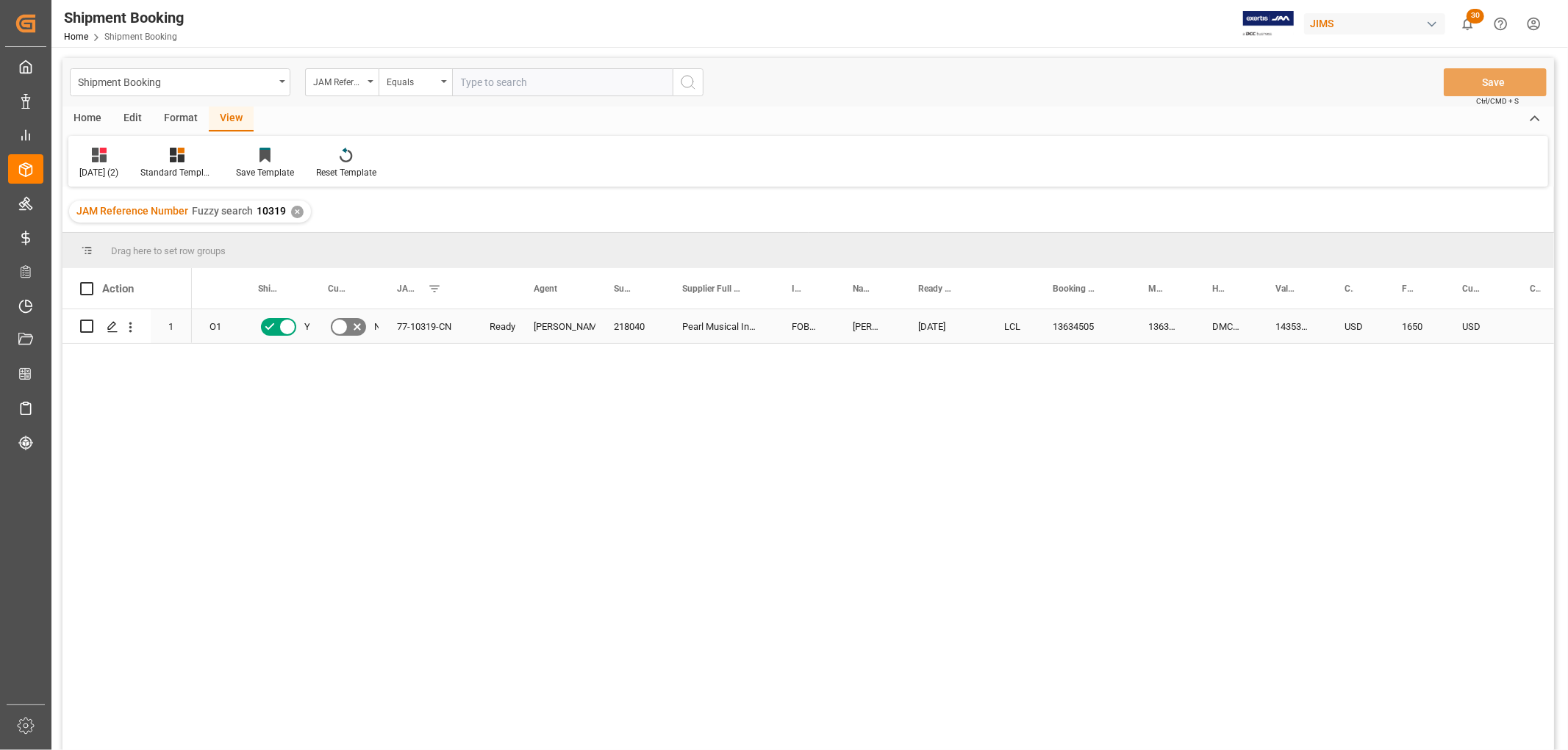
click at [637, 334] on div "218040" at bounding box center [630, 326] width 69 height 34
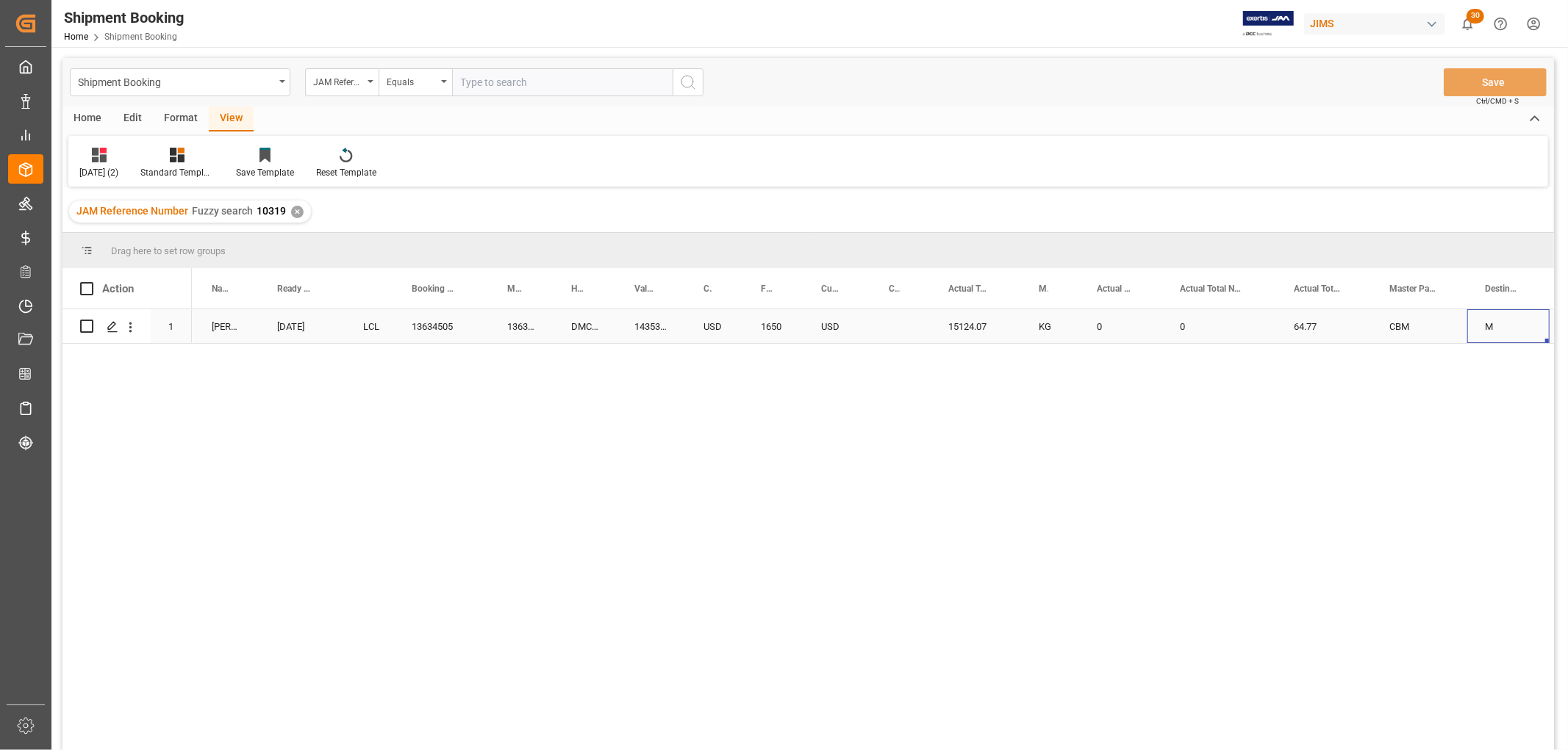
scroll to position [0, 723]
click at [1032, 327] on div "0" at bounding box center [1039, 326] width 83 height 34
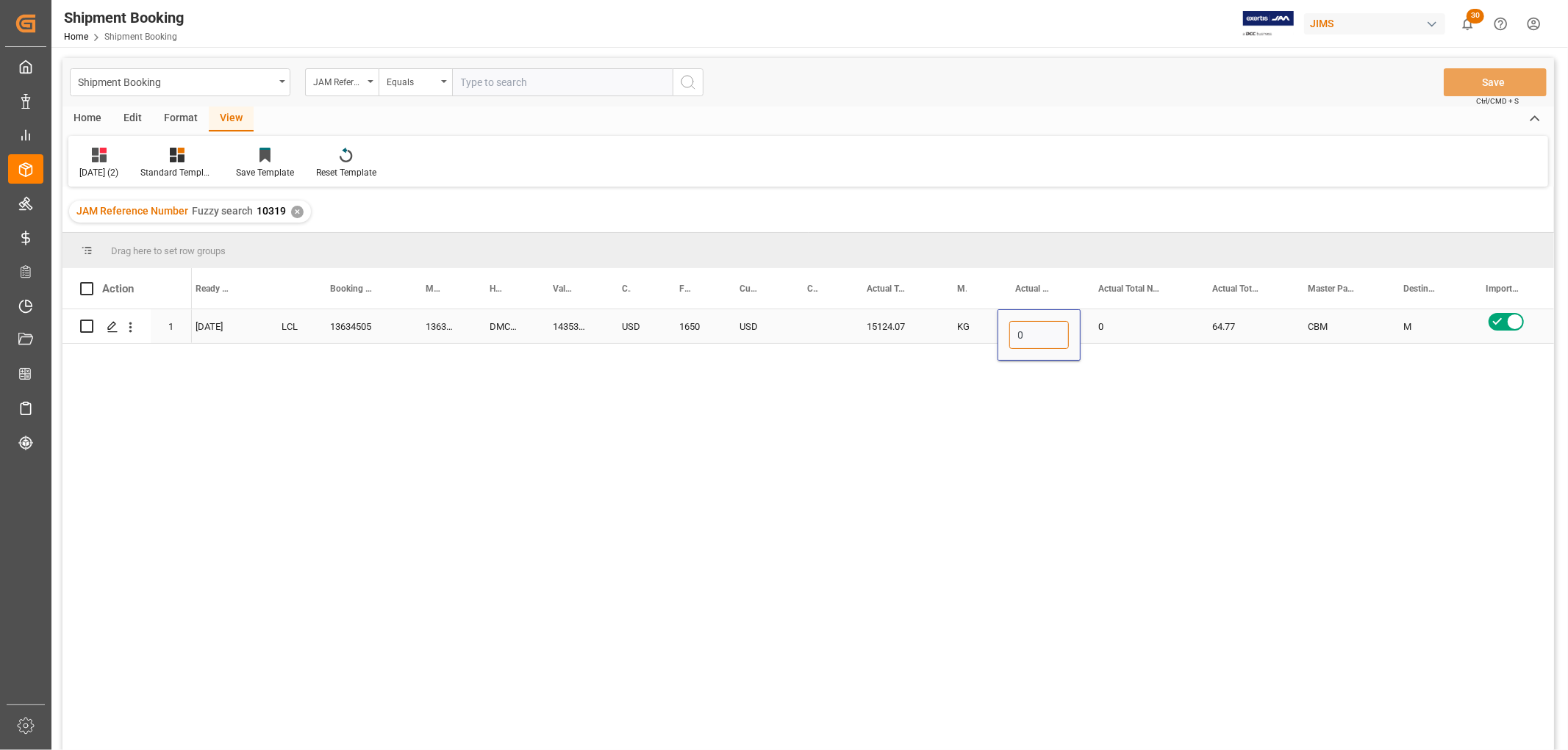
click at [1032, 327] on input "0" at bounding box center [1039, 335] width 59 height 28
drag, startPoint x: 1036, startPoint y: 338, endPoint x: 1008, endPoint y: 339, distance: 28.0
click at [1009, 339] on input "0" at bounding box center [1039, 335] width 59 height 28
type input "137"
click at [1127, 337] on div "0" at bounding box center [1138, 326] width 114 height 34
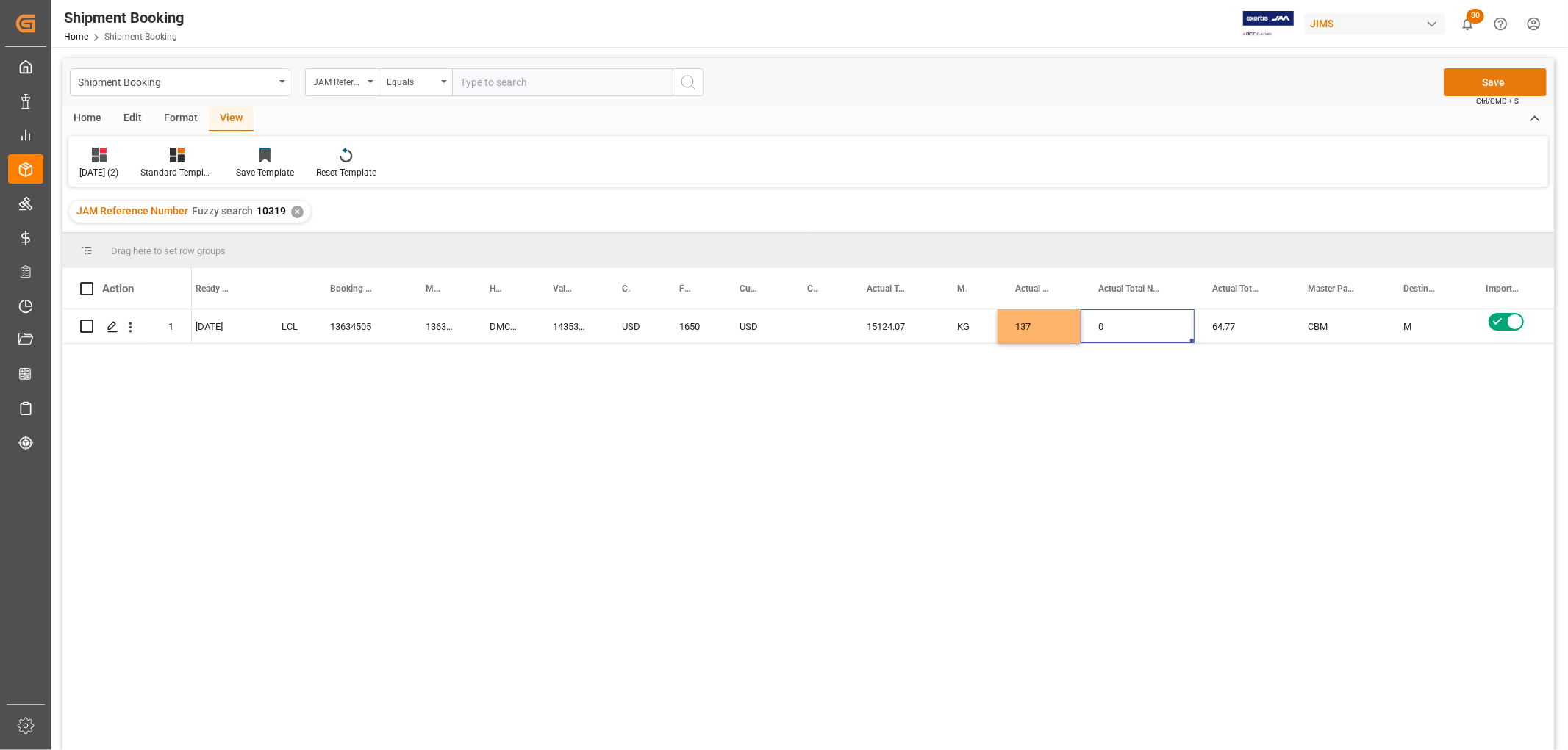
click at [1479, 87] on button "Save" at bounding box center [1495, 83] width 103 height 28
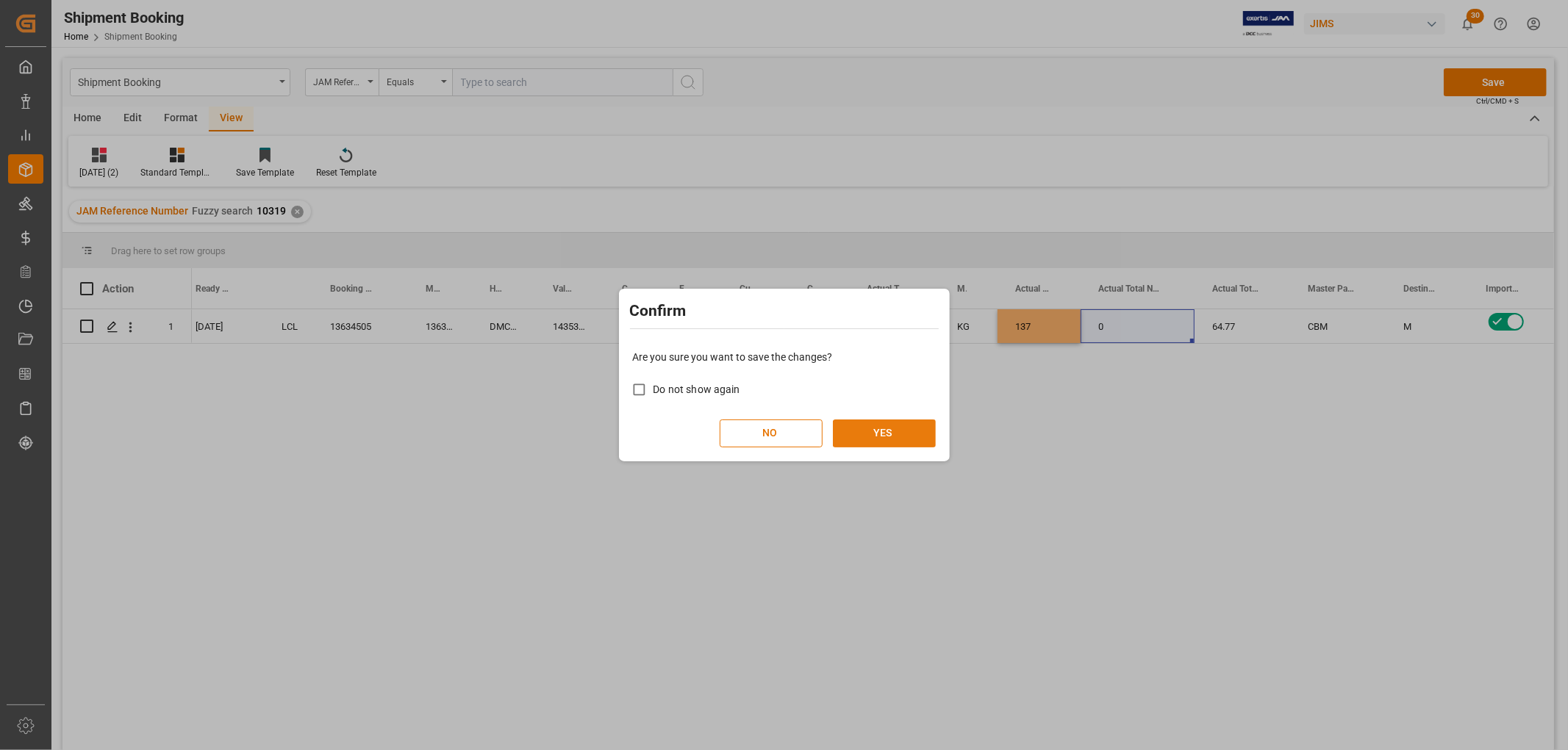
click at [892, 438] on button "YES" at bounding box center [884, 433] width 103 height 28
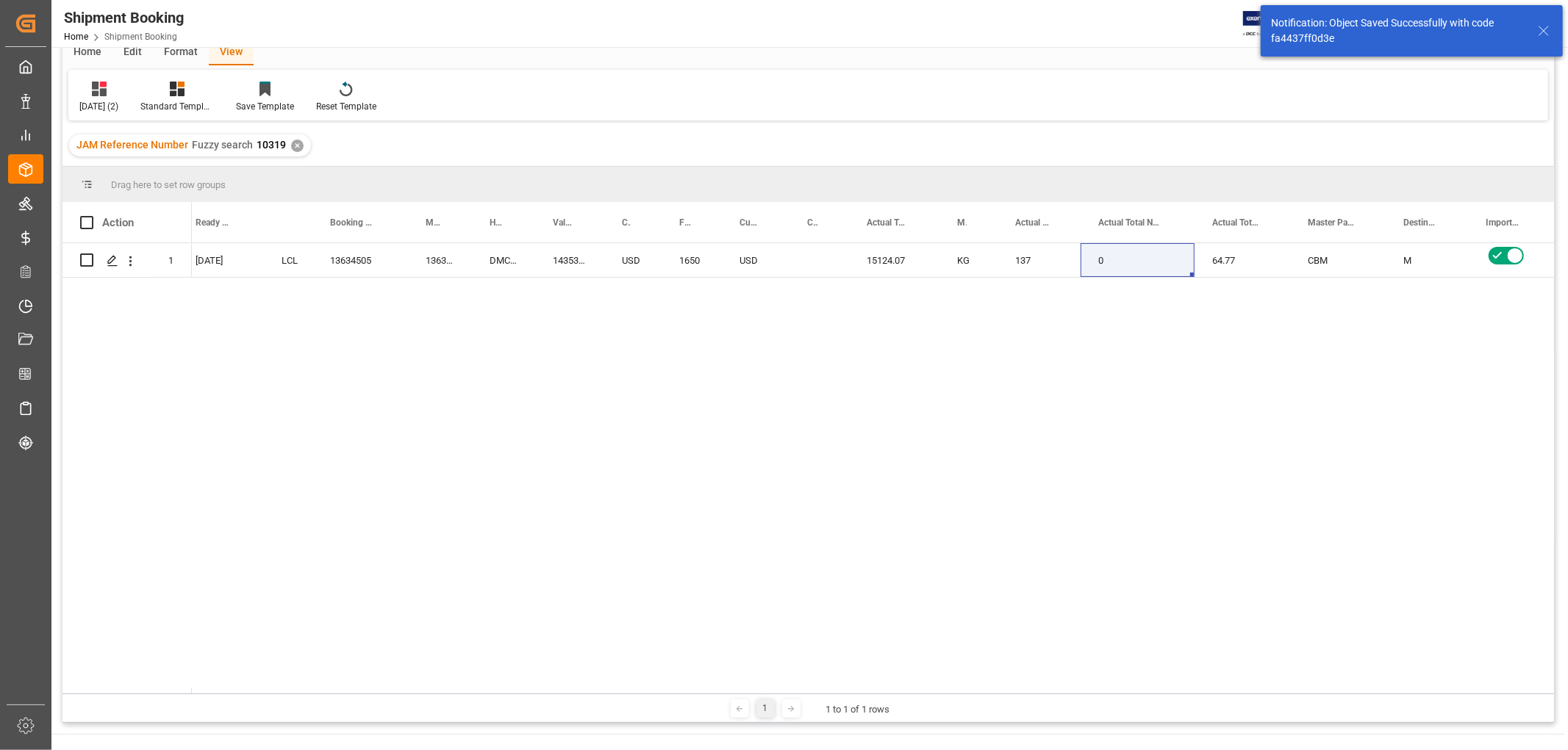
scroll to position [163, 0]
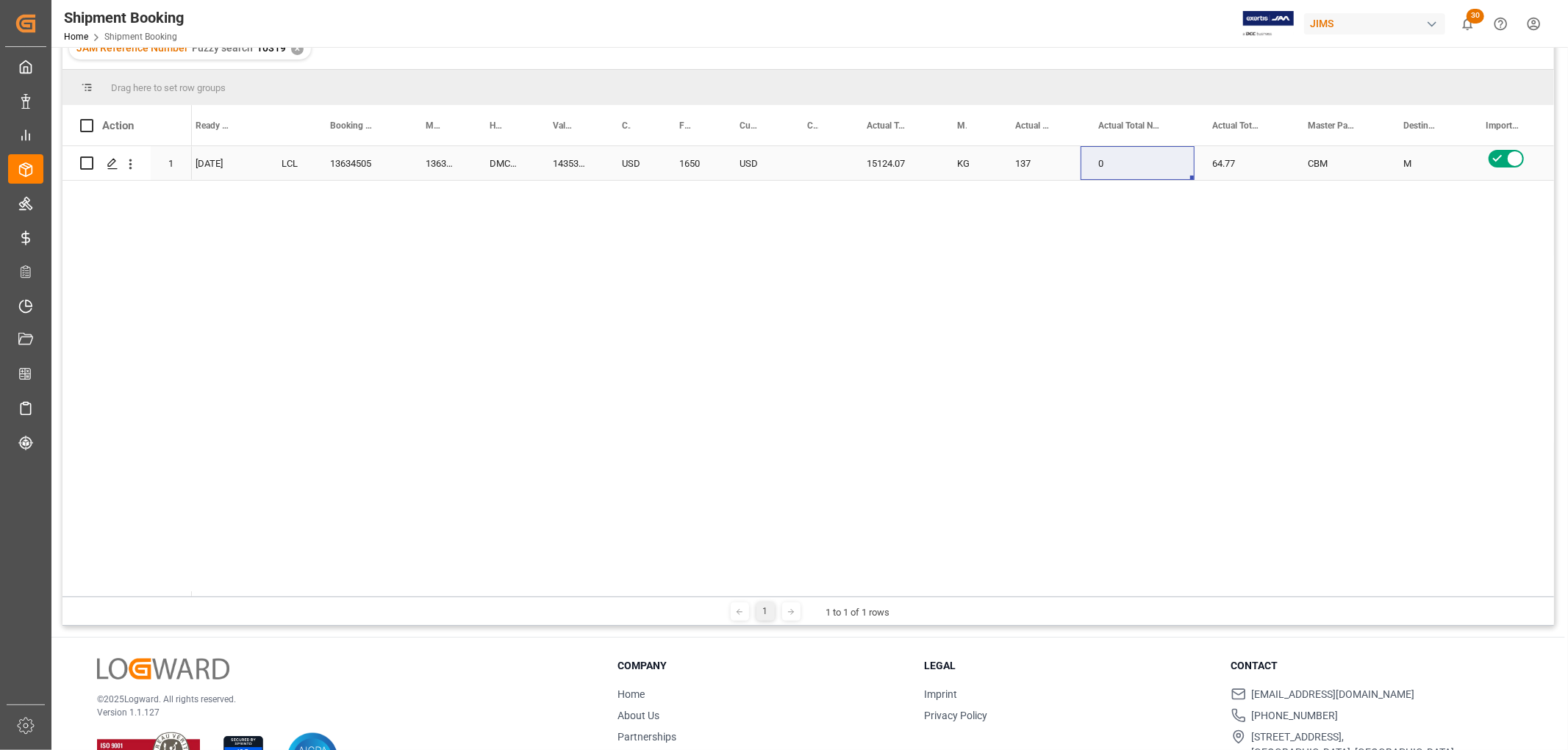
click at [1247, 158] on div "64.77" at bounding box center [1242, 163] width 96 height 34
drag, startPoint x: 1251, startPoint y: 166, endPoint x: 1177, endPoint y: 173, distance: 74.3
click at [1177, 173] on div "Pearl Musical Instrument (Tianjin) FOB Xingang CN DELMAR 08-29-2025 LCL 1363450…" at bounding box center [1359, 164] width 3781 height 34
type input "14.59"
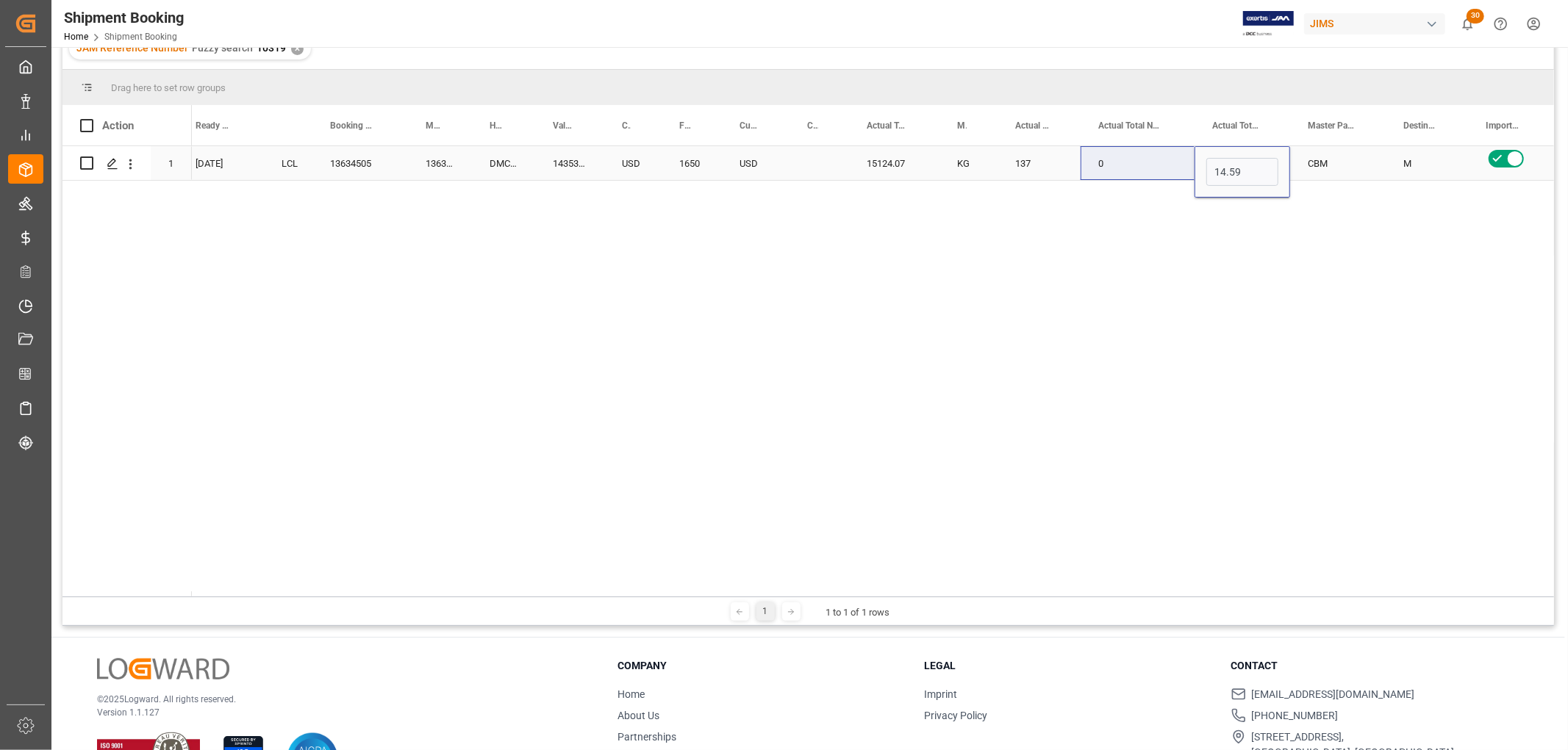
click at [993, 173] on div "KG" at bounding box center [968, 163] width 58 height 34
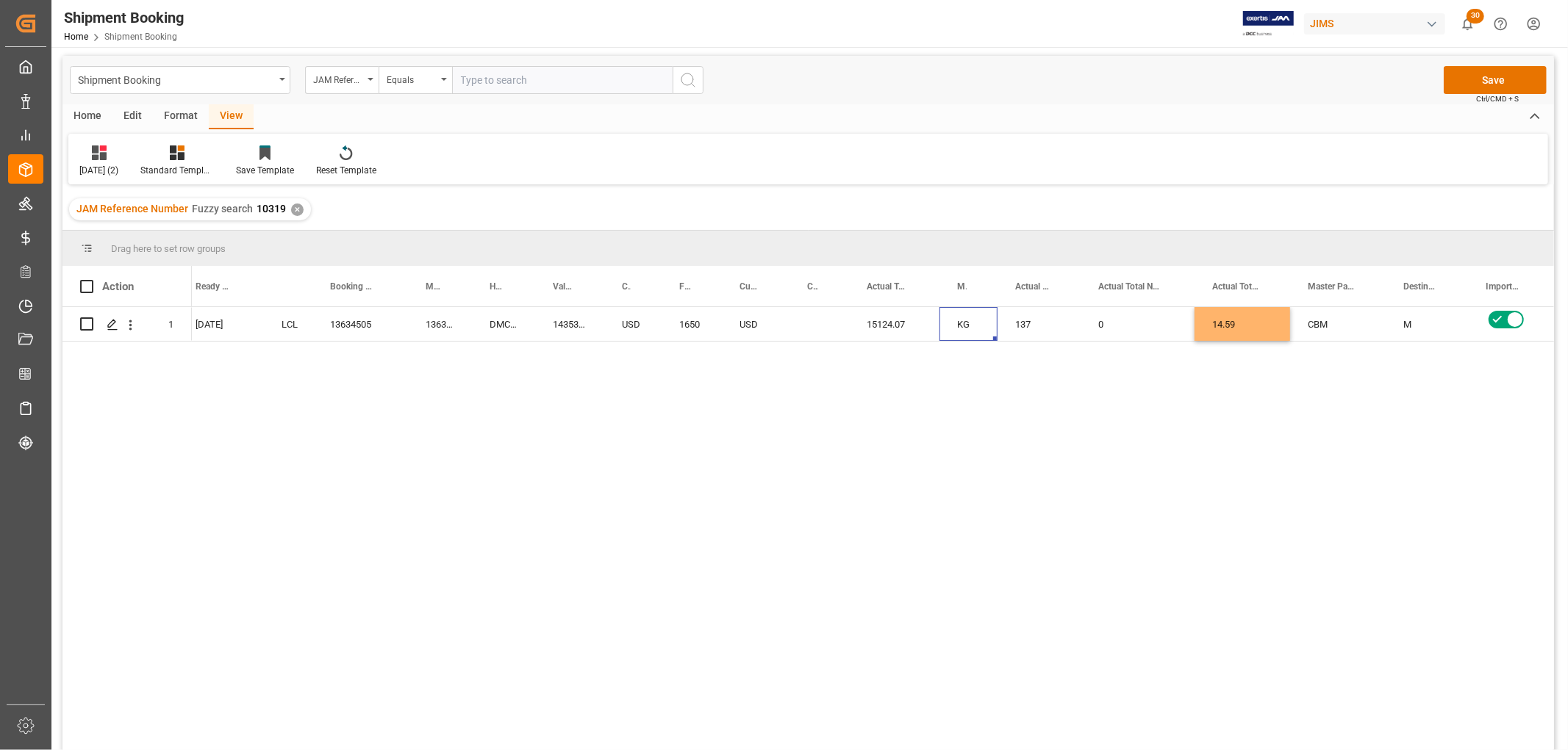
scroll to position [0, 0]
click at [1500, 79] on button "Save" at bounding box center [1495, 83] width 103 height 28
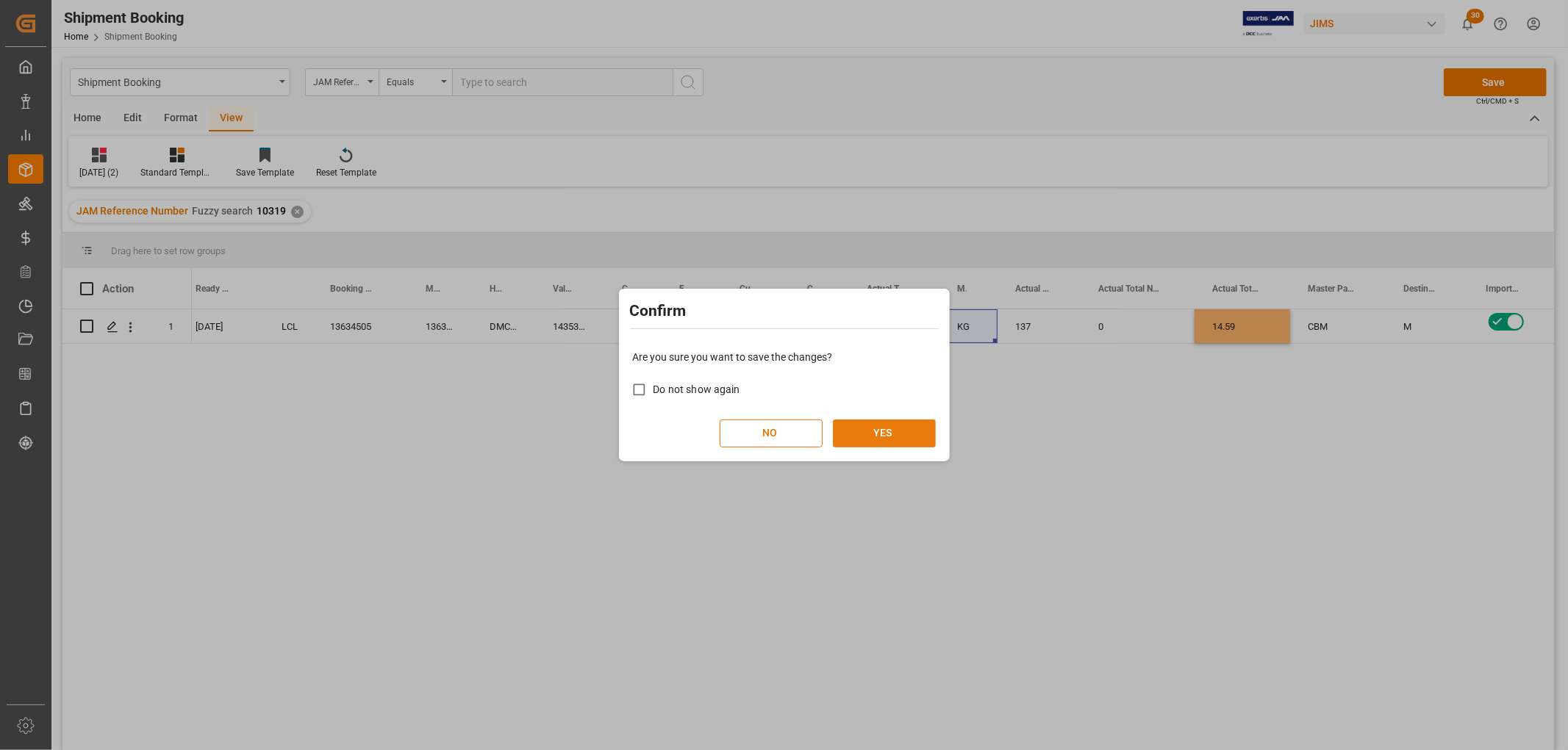
click at [886, 436] on button "YES" at bounding box center [884, 433] width 103 height 28
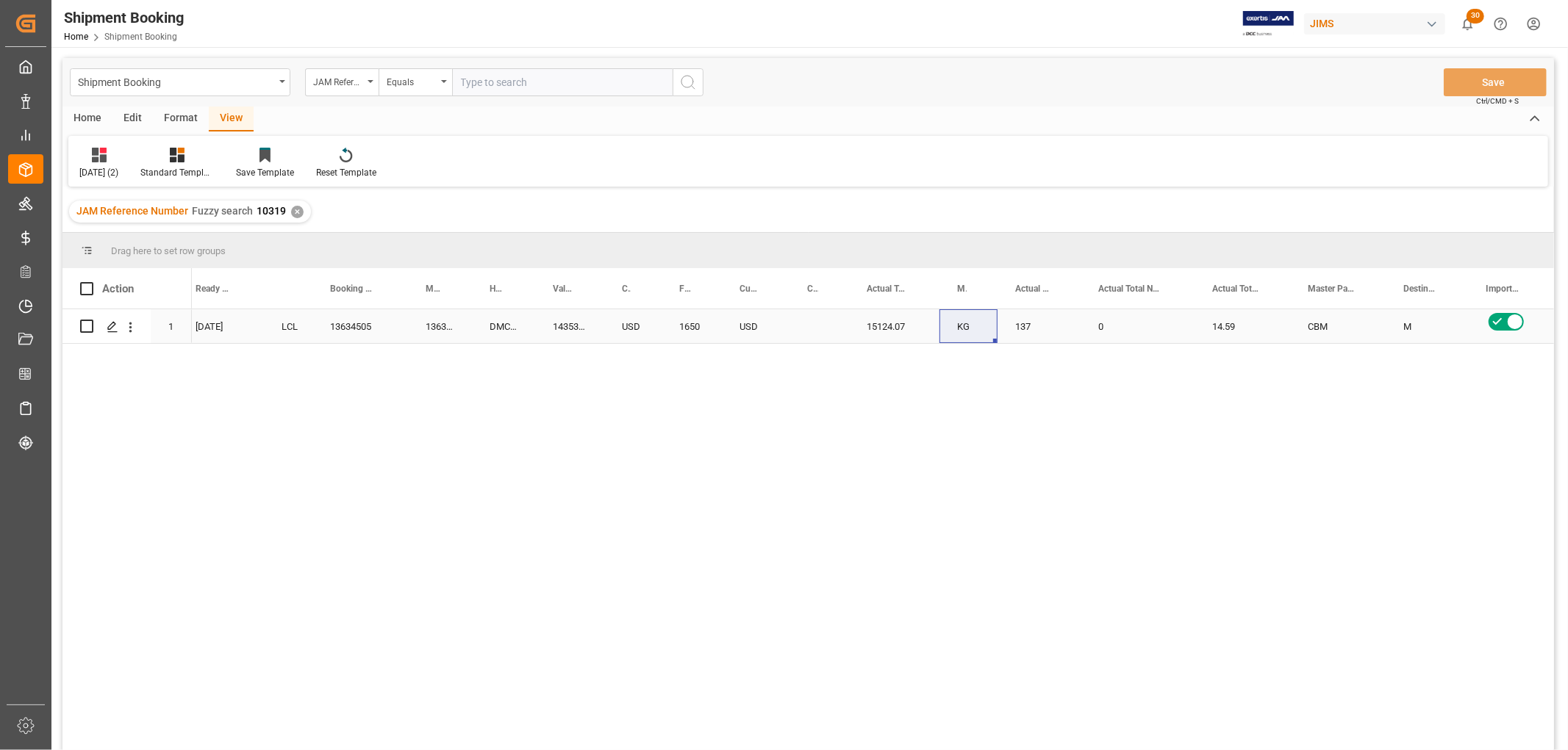
click at [344, 327] on div "13634505" at bounding box center [360, 326] width 96 height 34
click at [520, 341] on div "DMCNSY080228" at bounding box center [503, 326] width 63 height 34
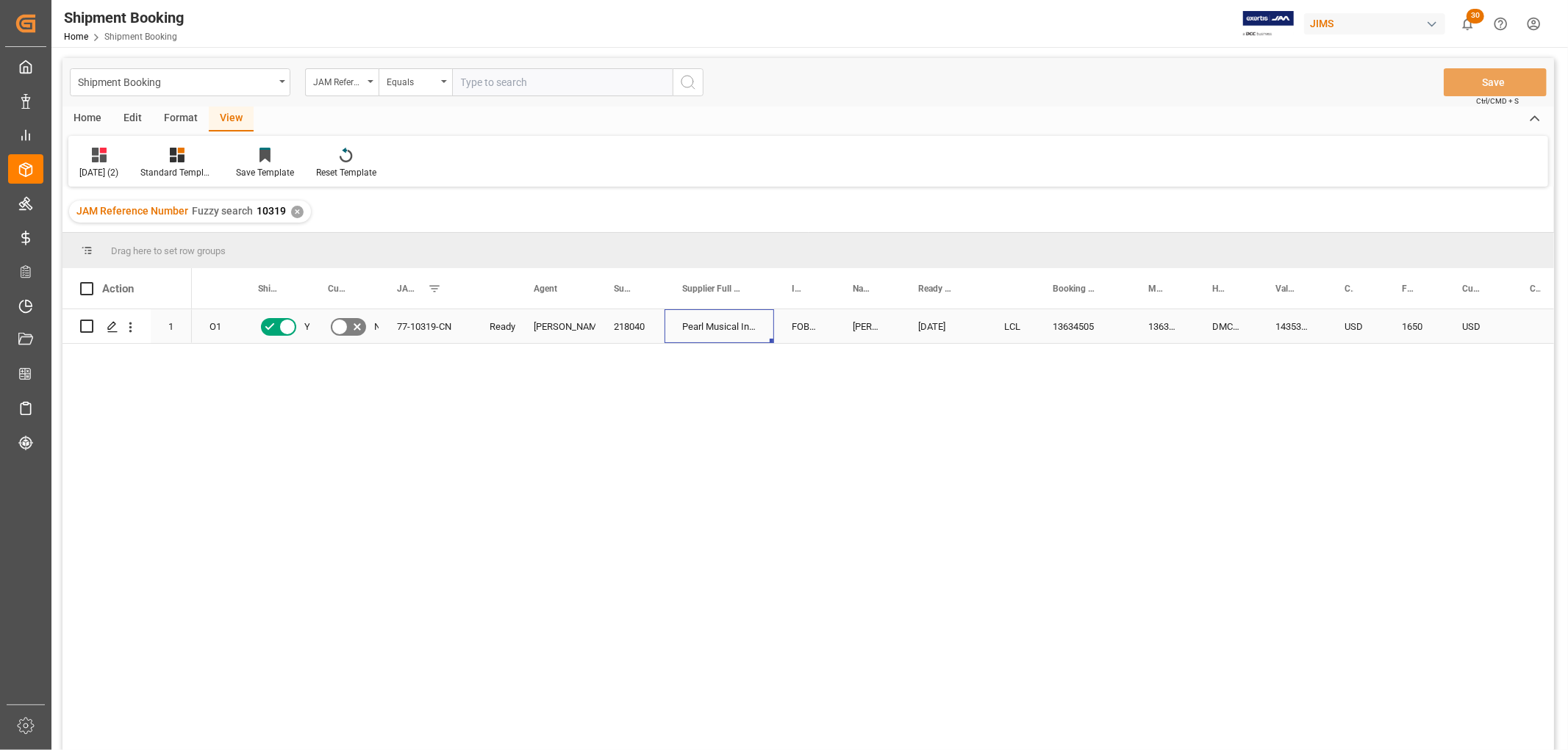
click at [694, 320] on div "Pearl Musical Instrument (Tianjin)" at bounding box center [719, 326] width 109 height 34
click at [1062, 327] on div "13634505" at bounding box center [1082, 326] width 96 height 34
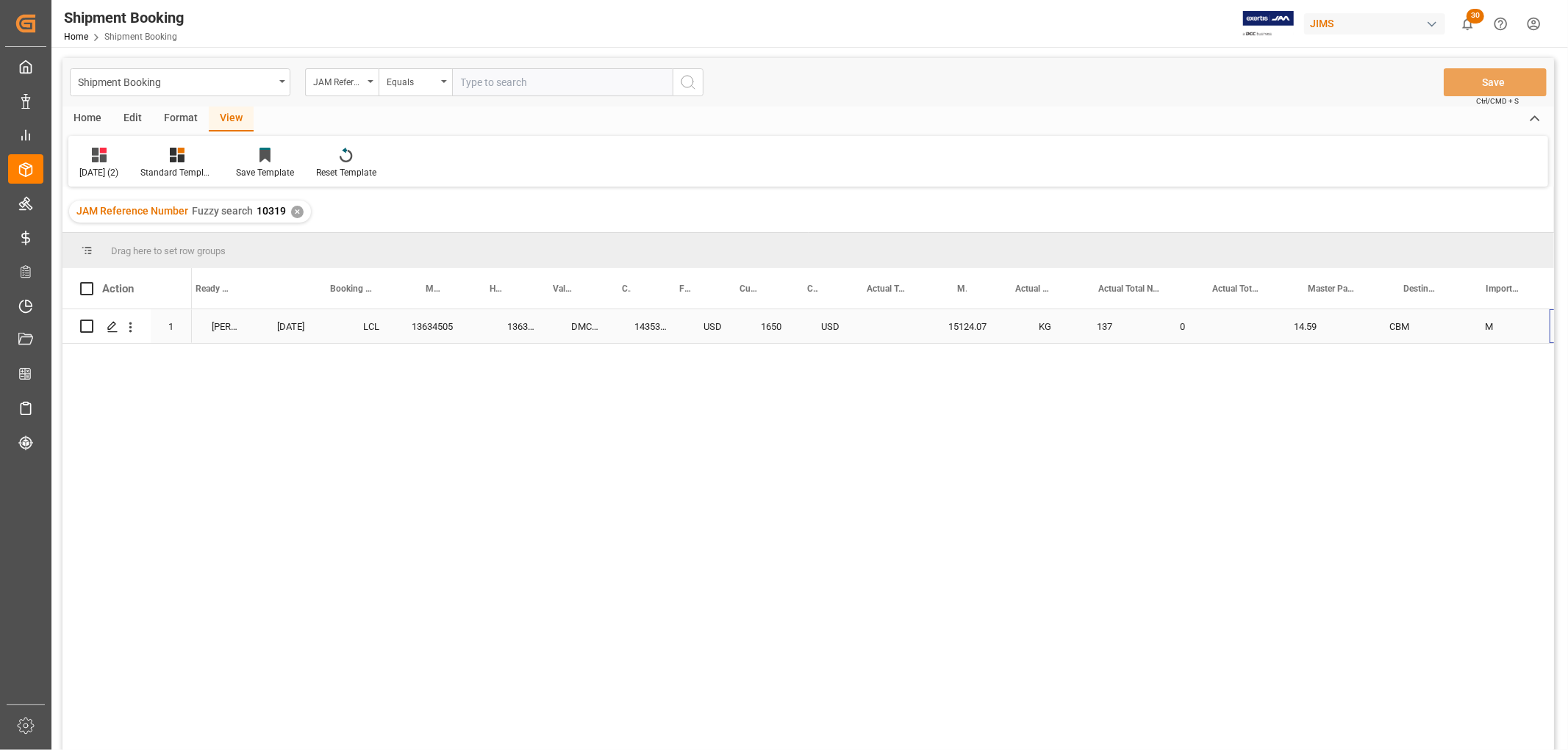
scroll to position [0, 723]
click at [915, 327] on div "15124.07" at bounding box center [894, 326] width 90 height 34
click at [915, 327] on input "15124.07" at bounding box center [894, 335] width 67 height 28
type input "2257"
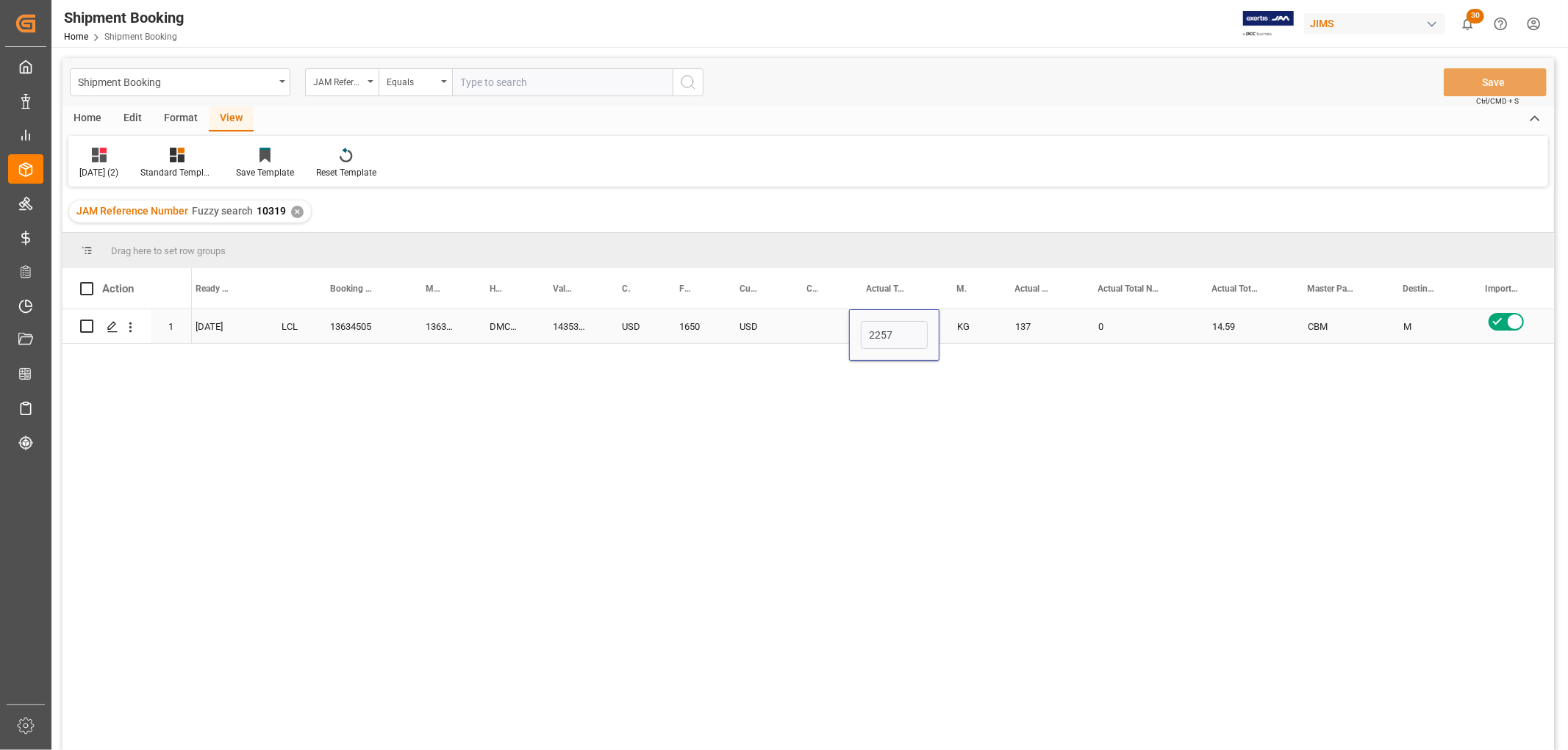
click at [794, 321] on div "Press SPACE to select this row." at bounding box center [819, 326] width 59 height 34
click at [1488, 77] on button "Save" at bounding box center [1495, 83] width 103 height 28
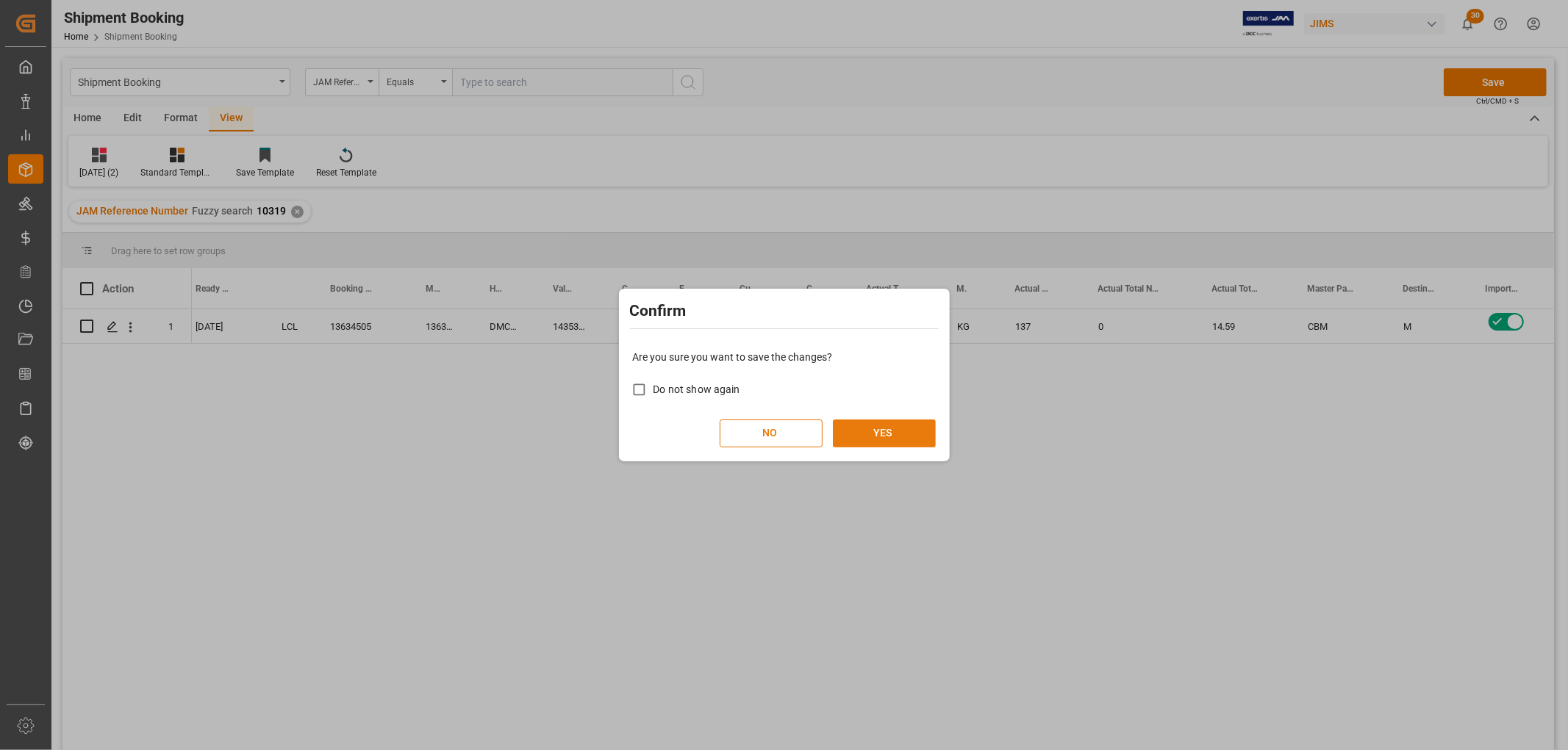
click at [885, 431] on button "YES" at bounding box center [884, 433] width 103 height 28
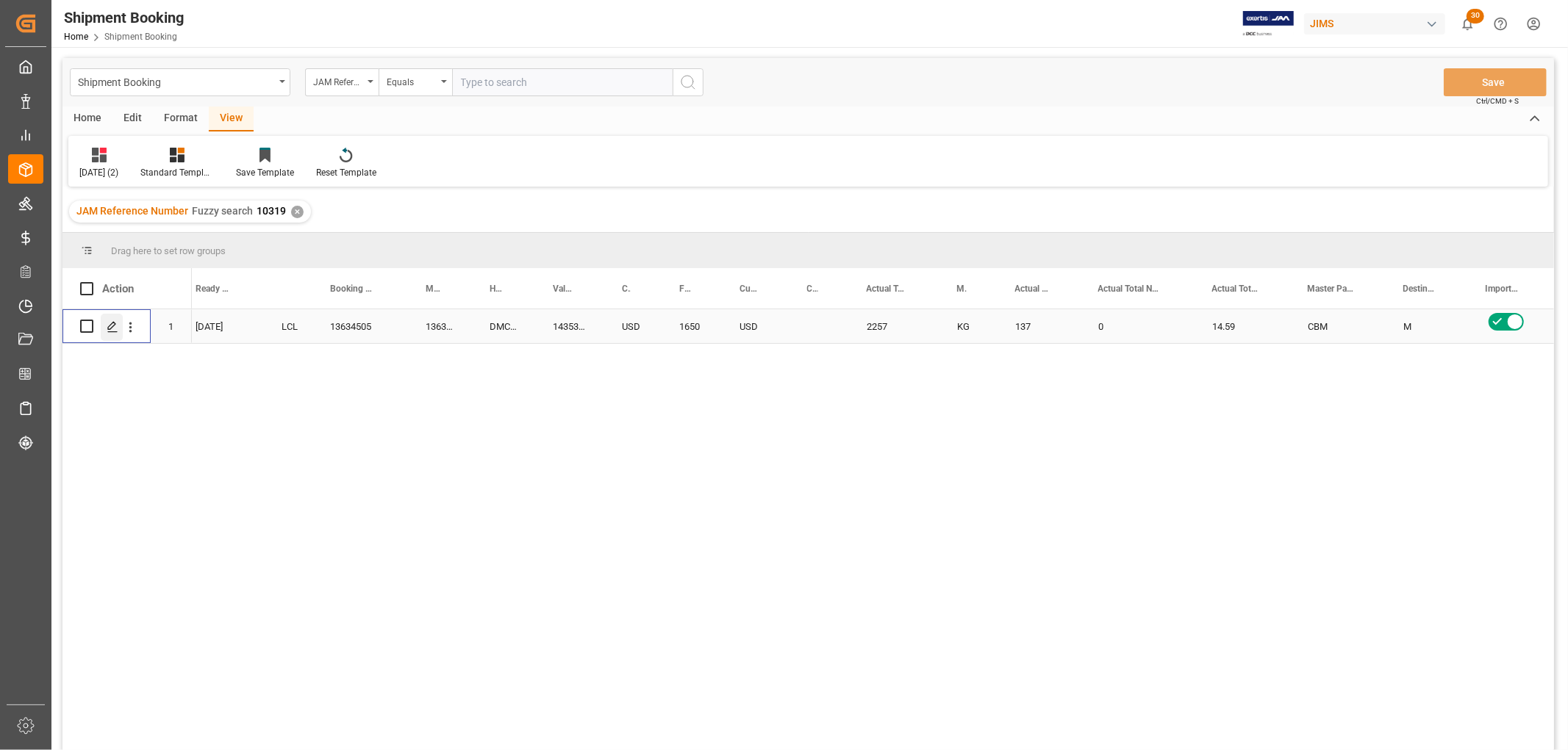
click at [108, 328] on polygon "Press SPACE to select this row." at bounding box center [111, 325] width 7 height 7
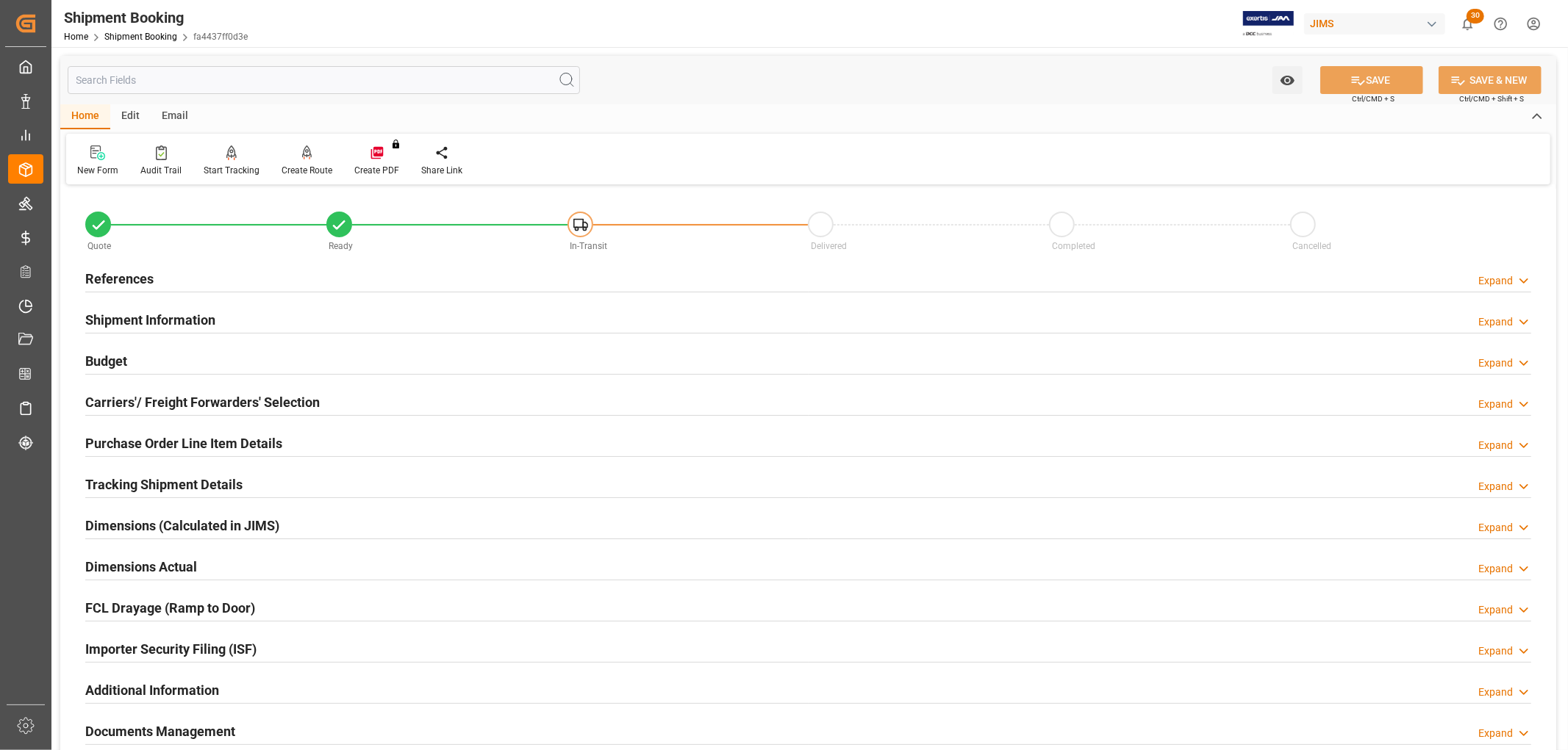
scroll to position [82, 0]
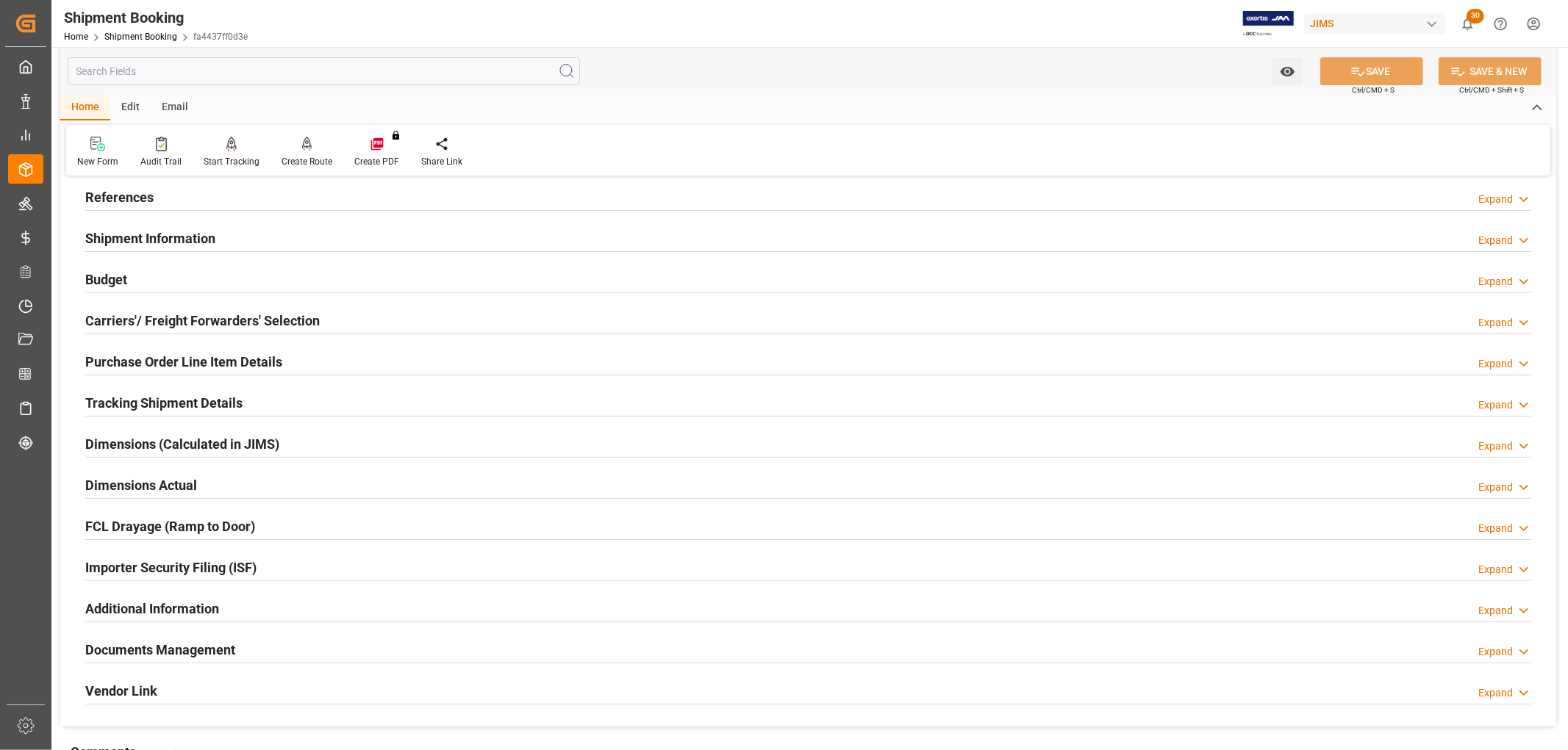
click at [122, 402] on h2 "Tracking Shipment Details" at bounding box center [164, 402] width 158 height 19
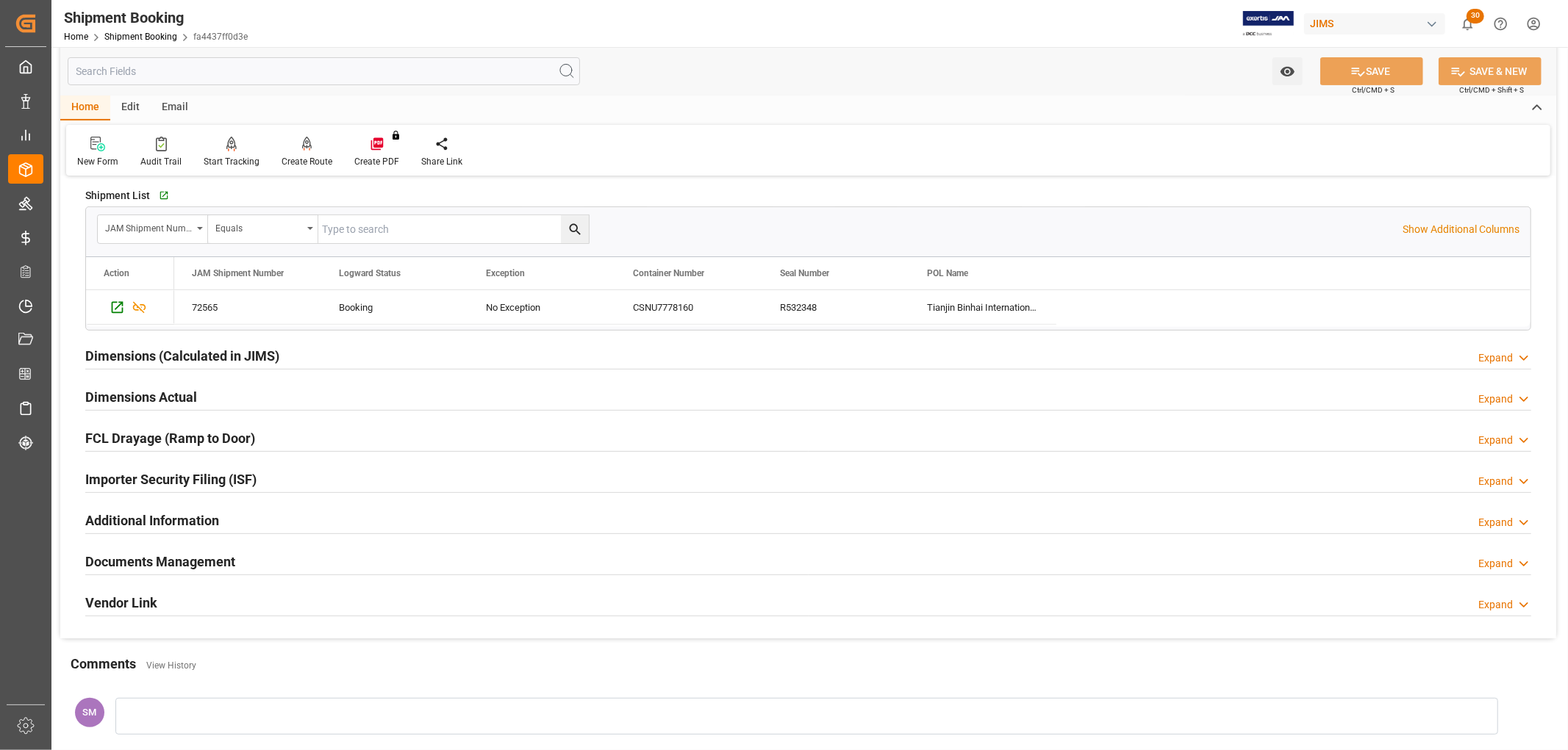
scroll to position [245, 0]
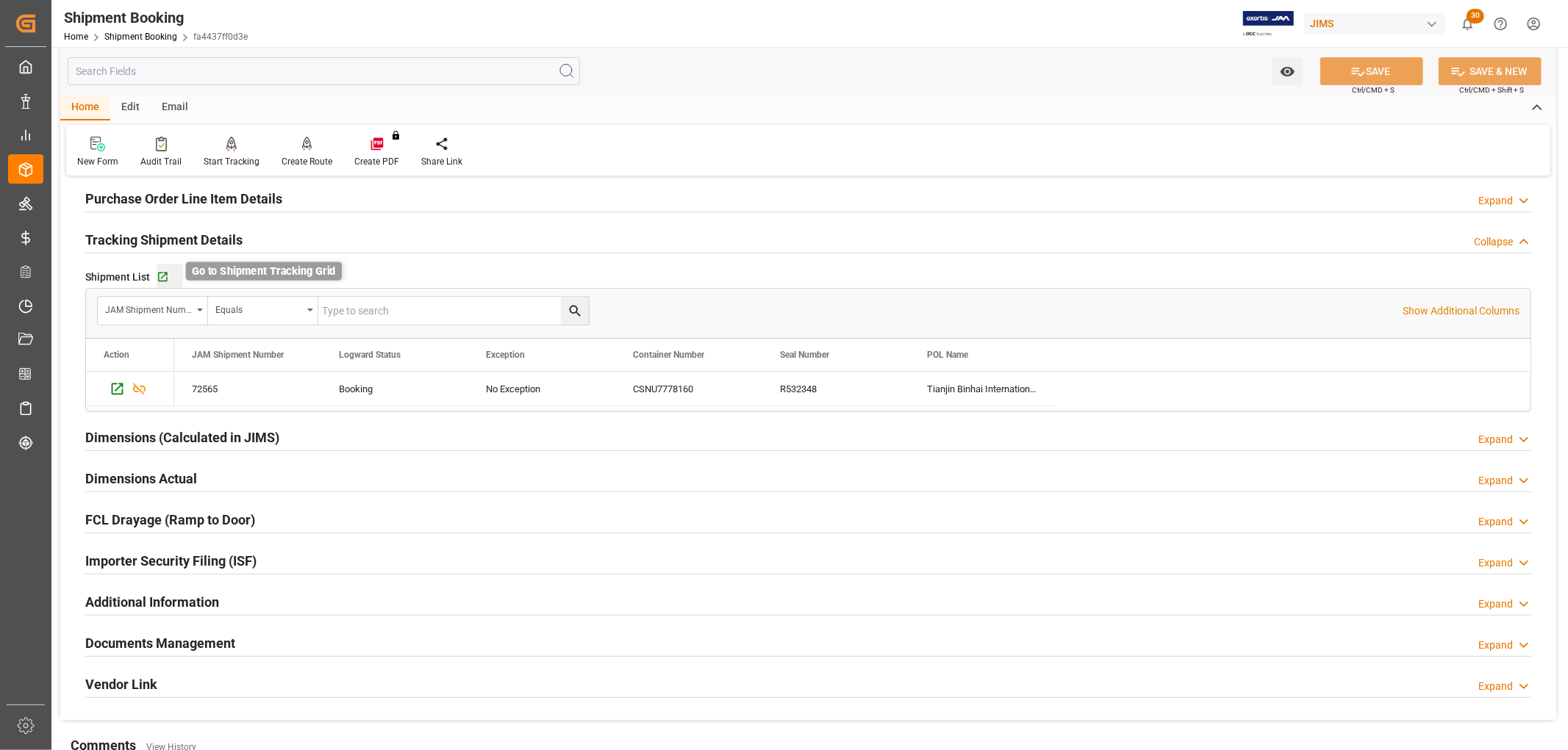
click at [161, 281] on icon "button" at bounding box center [163, 278] width 9 height 9
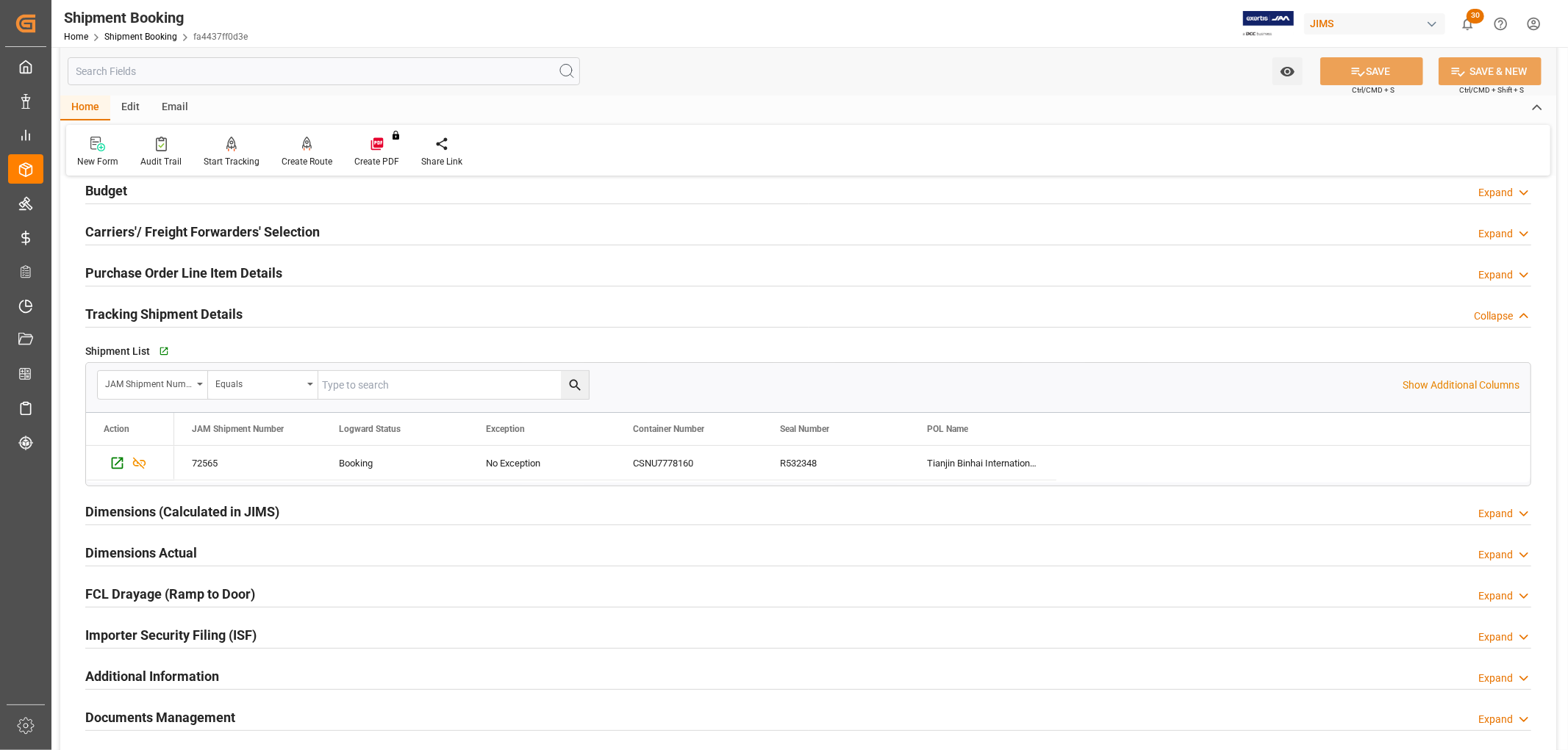
scroll to position [82, 0]
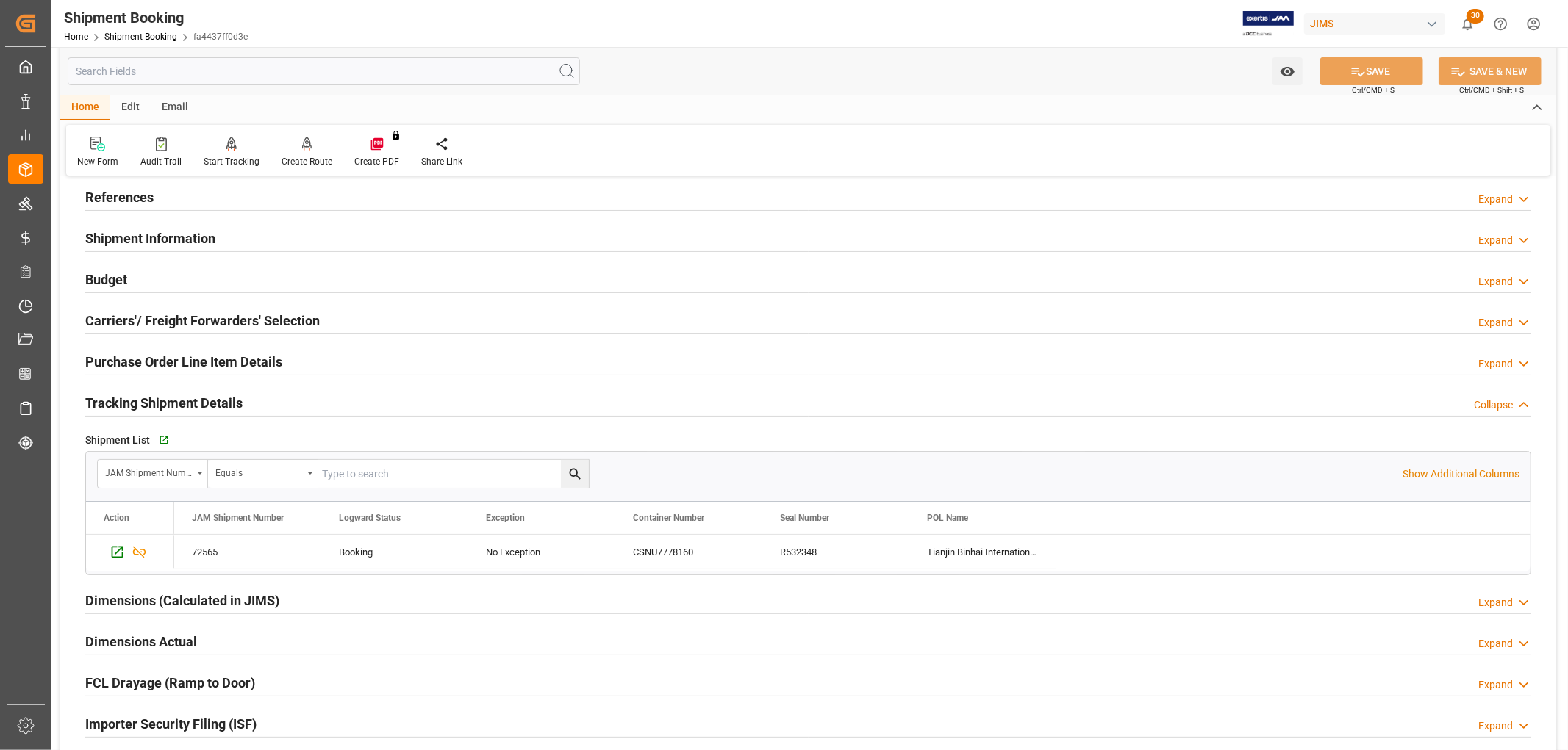
click at [97, 276] on h2 "Budget" at bounding box center [106, 279] width 42 height 19
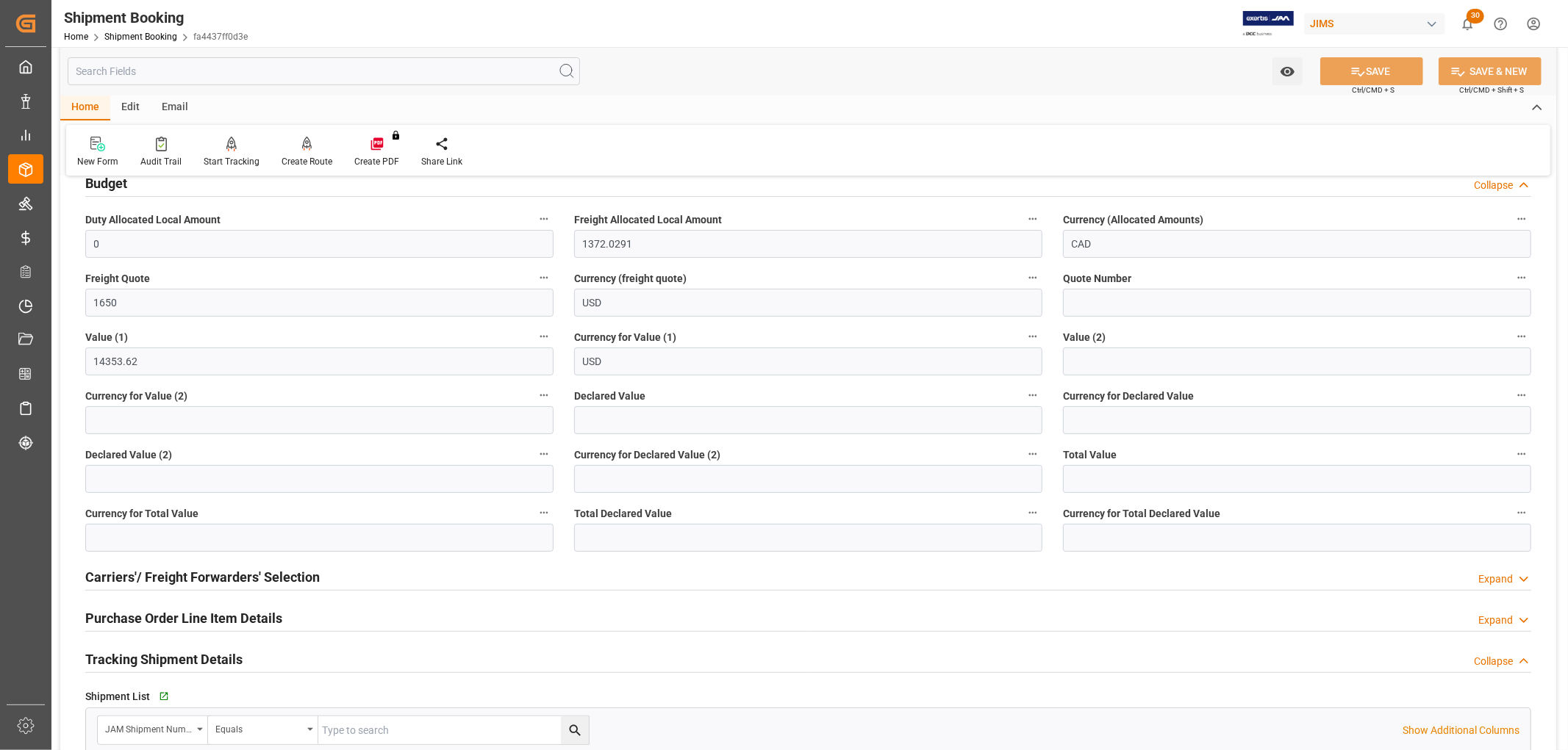
scroll to position [245, 0]
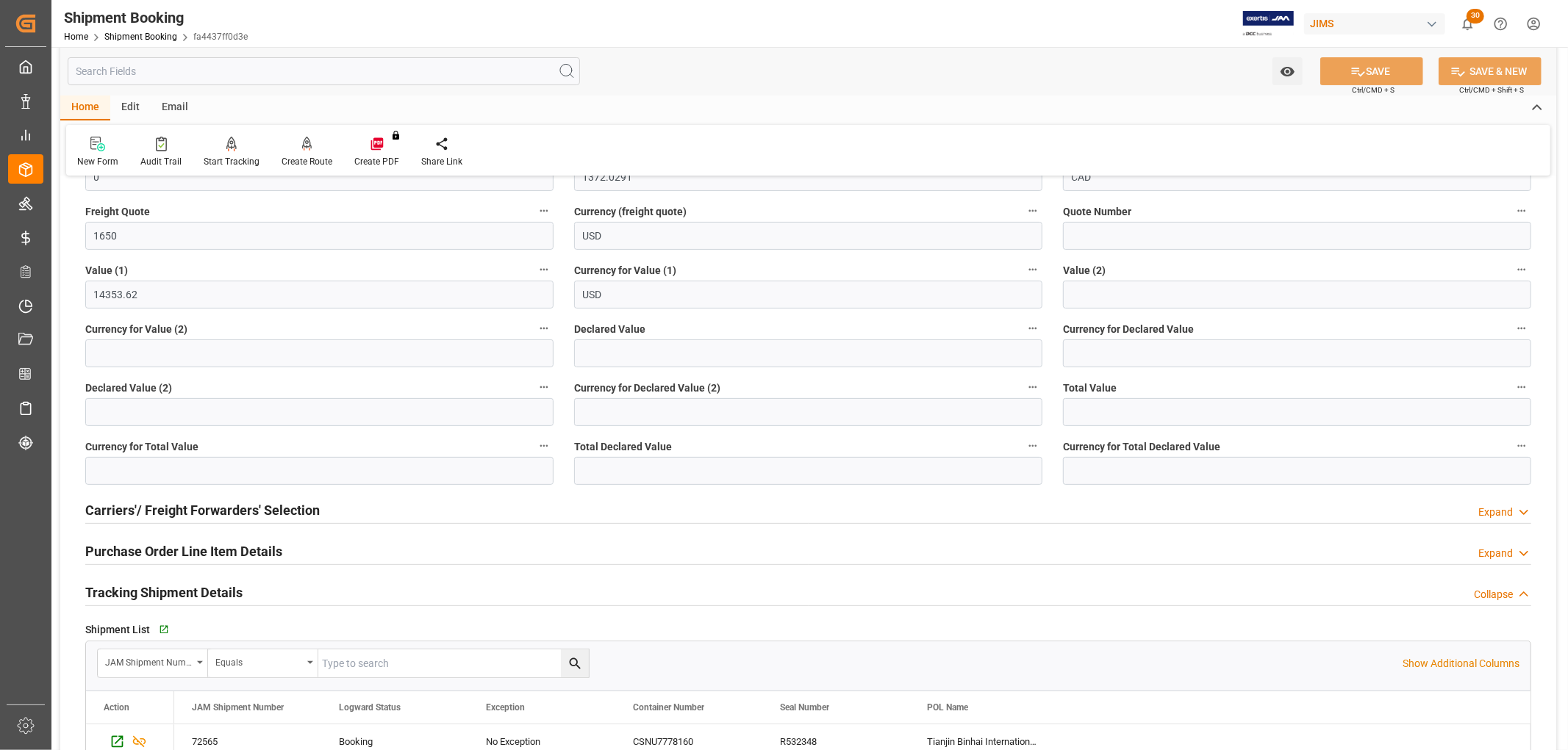
click at [163, 550] on h2 "Purchase Order Line Item Details" at bounding box center [183, 551] width 197 height 19
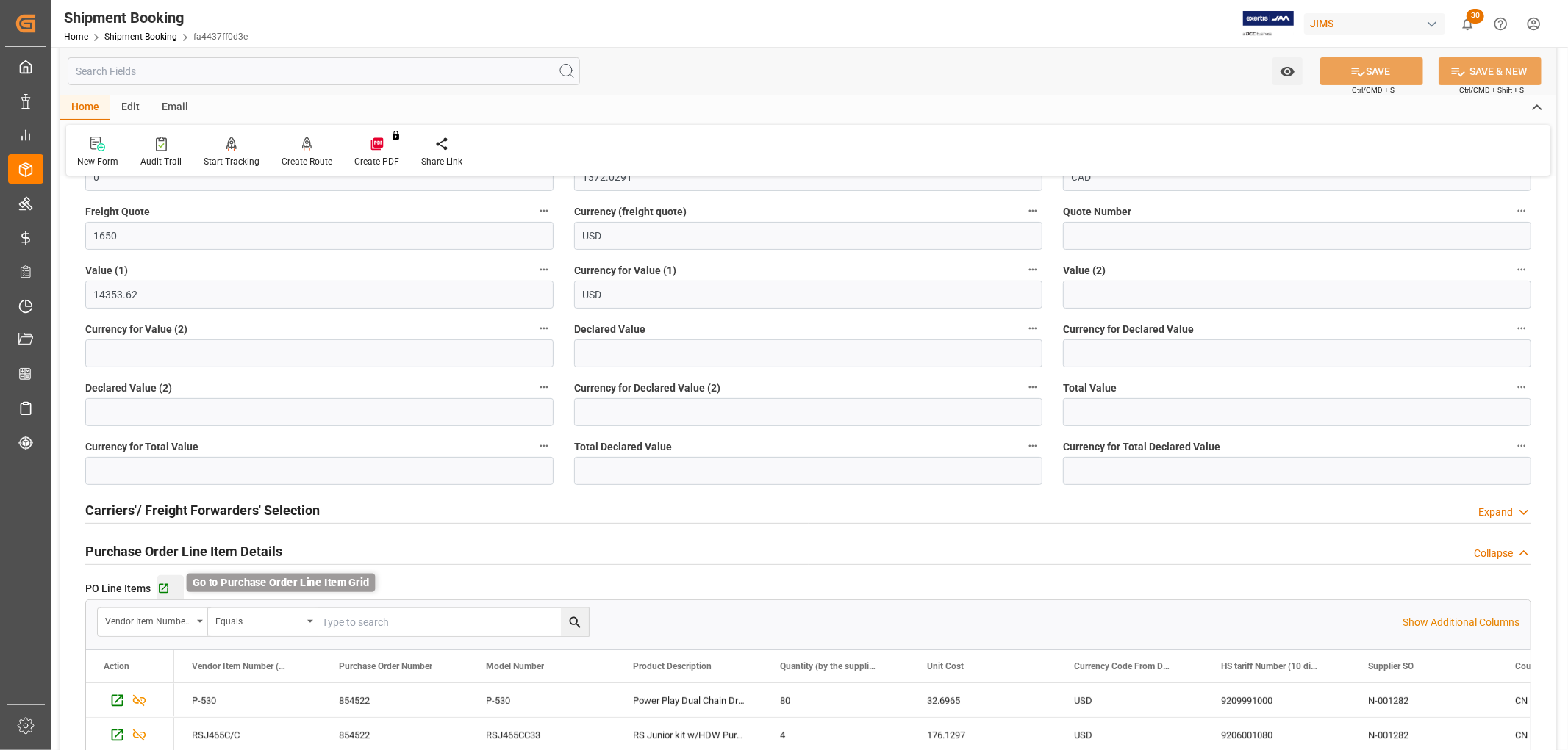
click at [164, 585] on icon "button" at bounding box center [164, 589] width 12 height 12
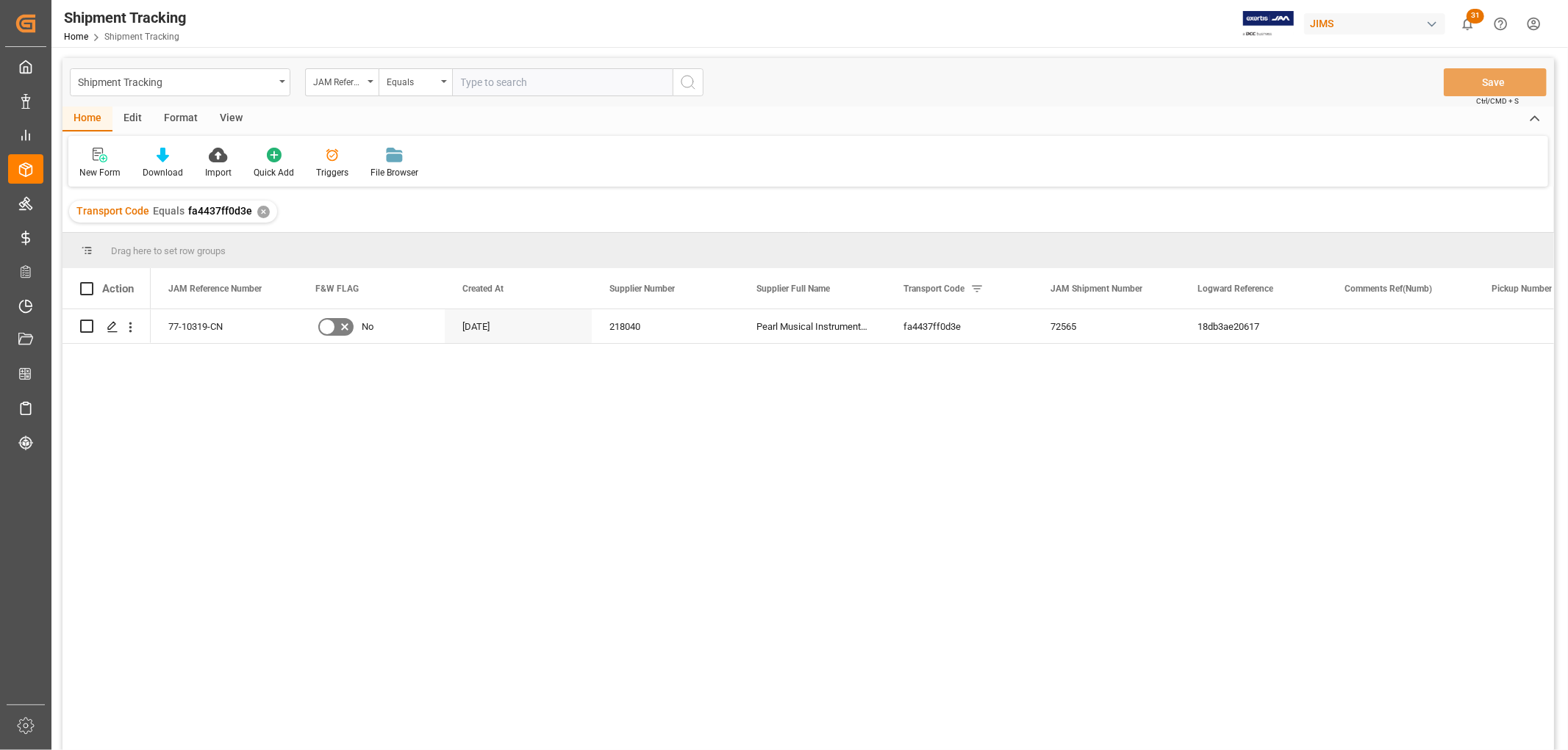
click at [228, 115] on div "View" at bounding box center [232, 119] width 45 height 25
click at [85, 165] on div "Default" at bounding box center [94, 163] width 51 height 32
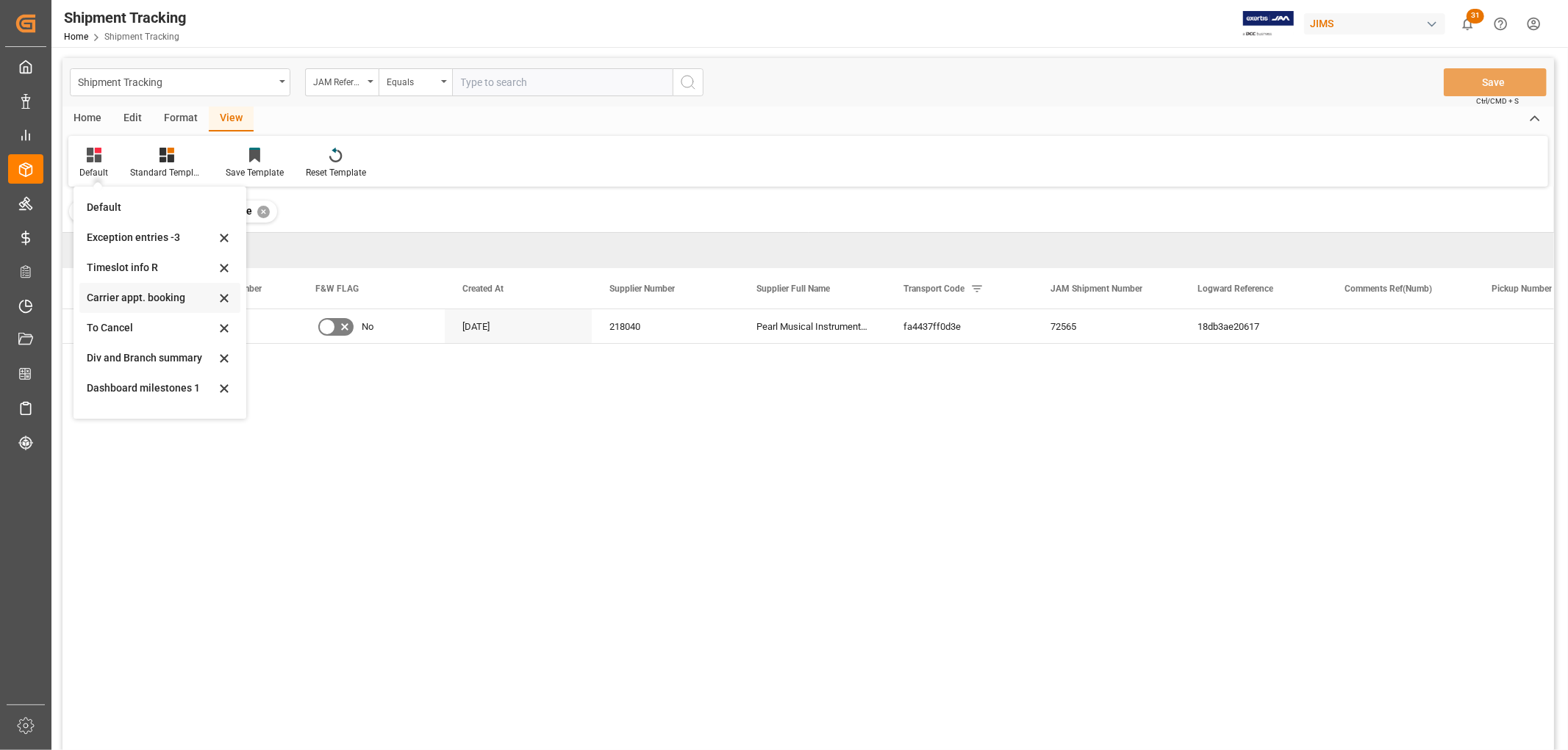
scroll to position [82, 0]
click at [127, 400] on div "Ocean update grid June 2025" at bounding box center [150, 398] width 129 height 16
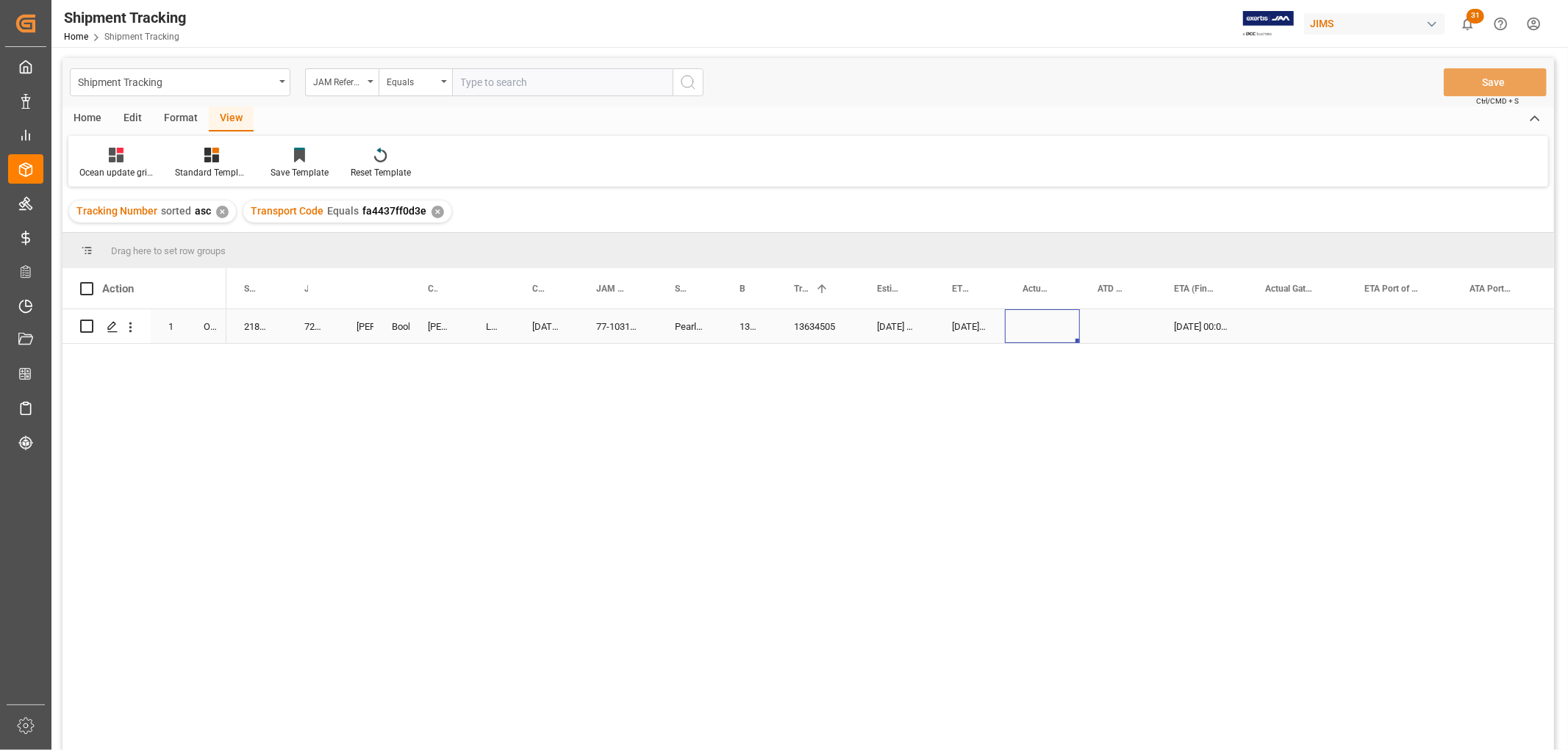
click at [1019, 327] on div "Press SPACE to select this row." at bounding box center [1042, 326] width 75 height 34
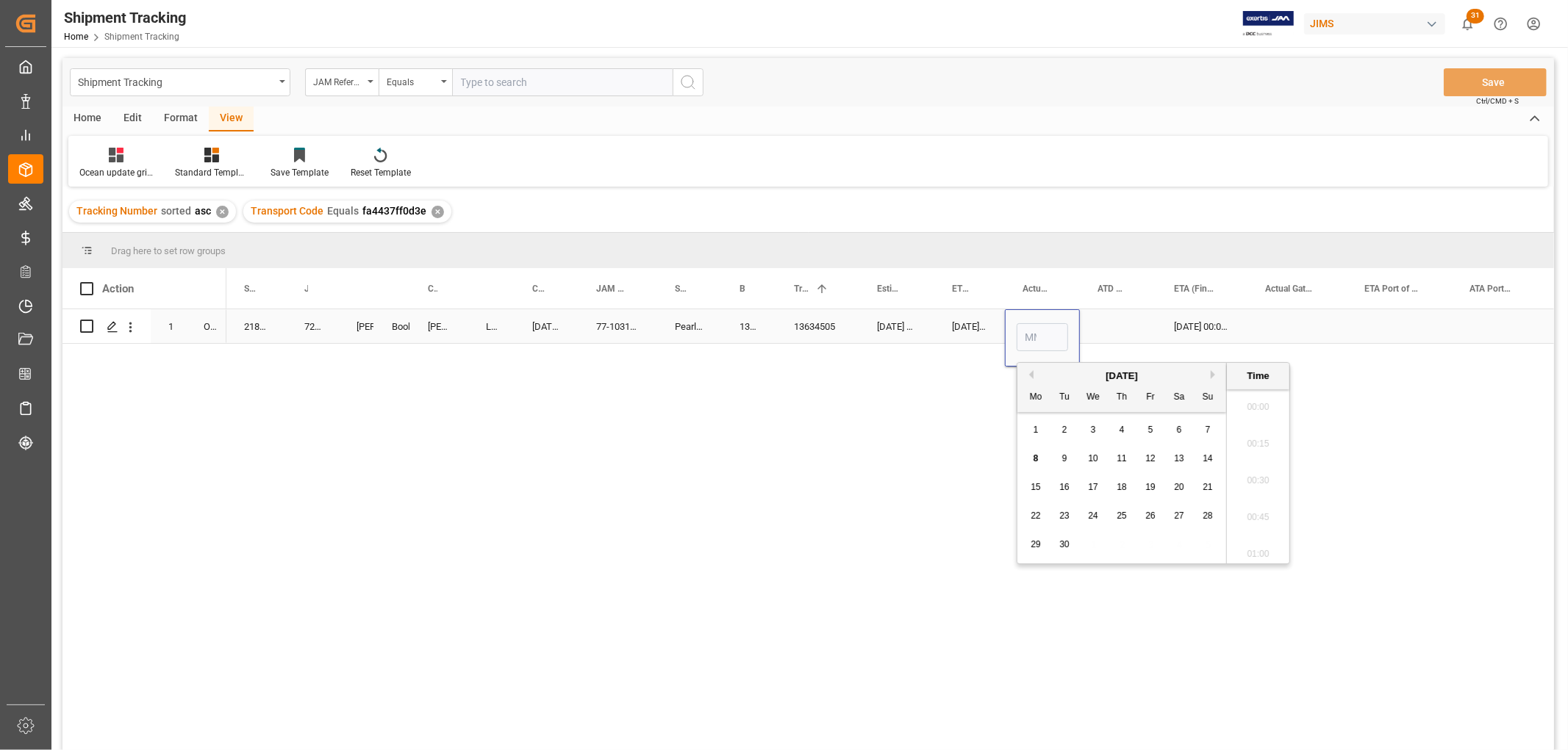
scroll to position [2062, 0]
click at [1150, 431] on span "5" at bounding box center [1150, 430] width 5 height 10
type input "09-05-2025 00:00"
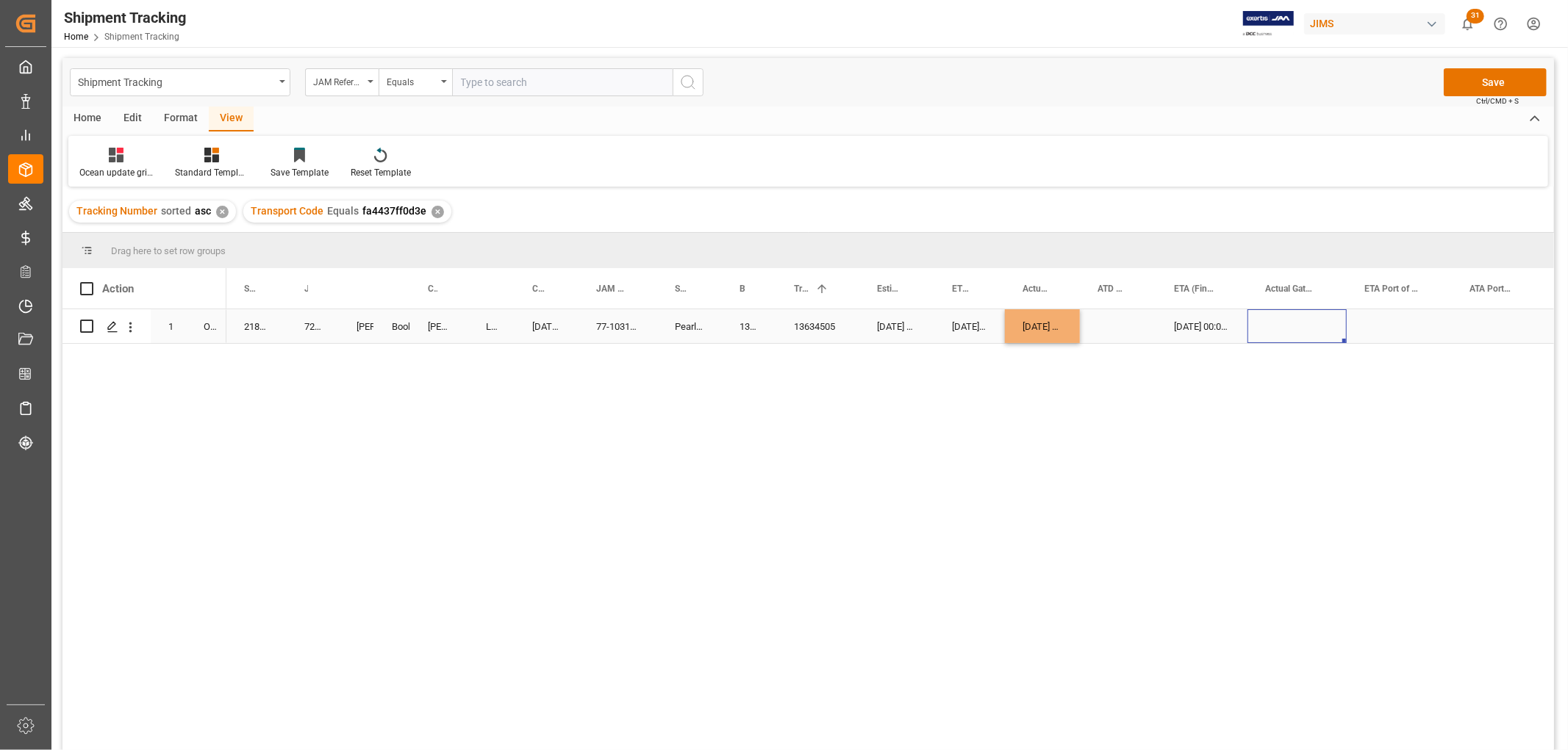
click at [1321, 322] on div "Press SPACE to select this row." at bounding box center [1297, 326] width 99 height 34
click at [1490, 83] on button "Save" at bounding box center [1495, 83] width 103 height 28
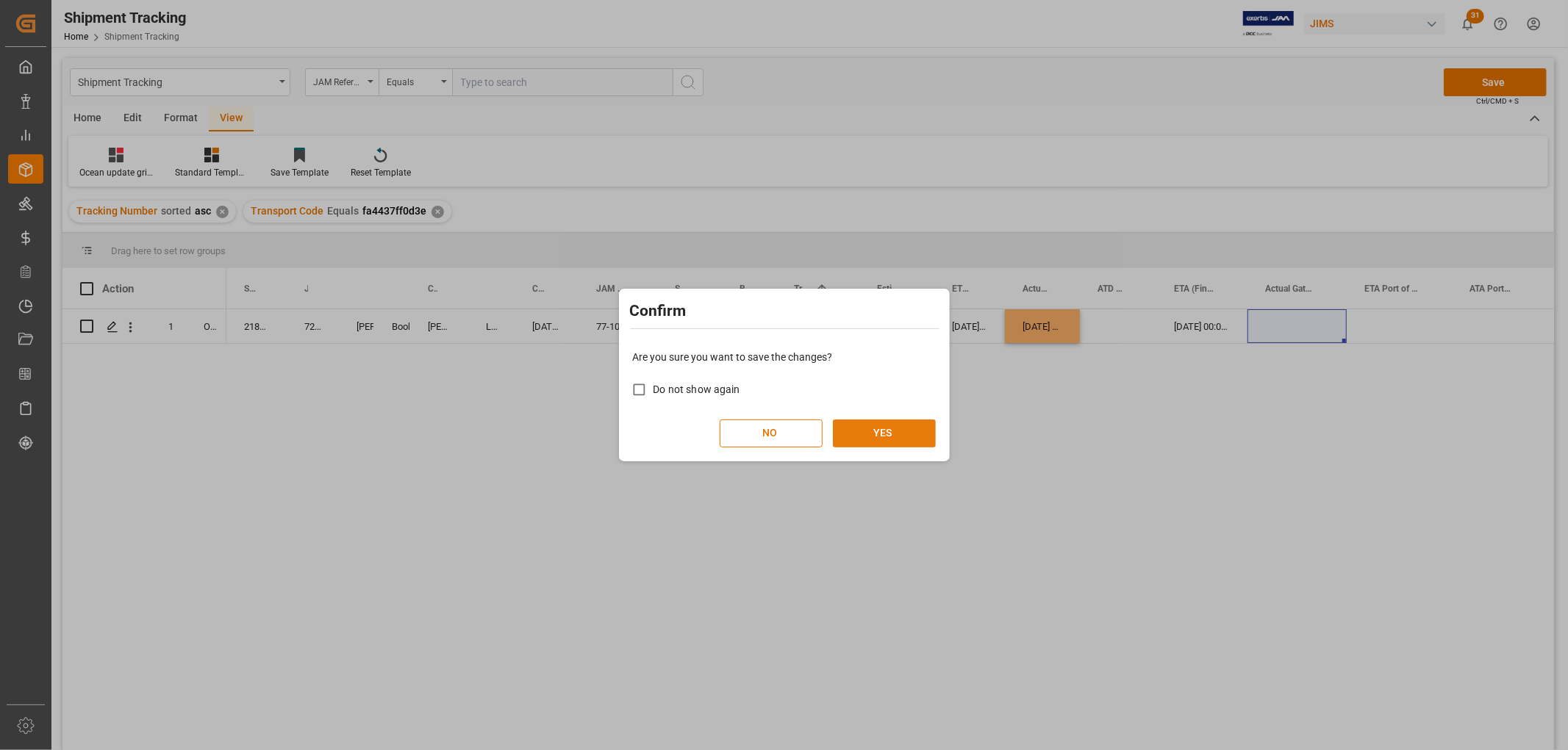
click at [897, 438] on button "YES" at bounding box center [884, 433] width 103 height 28
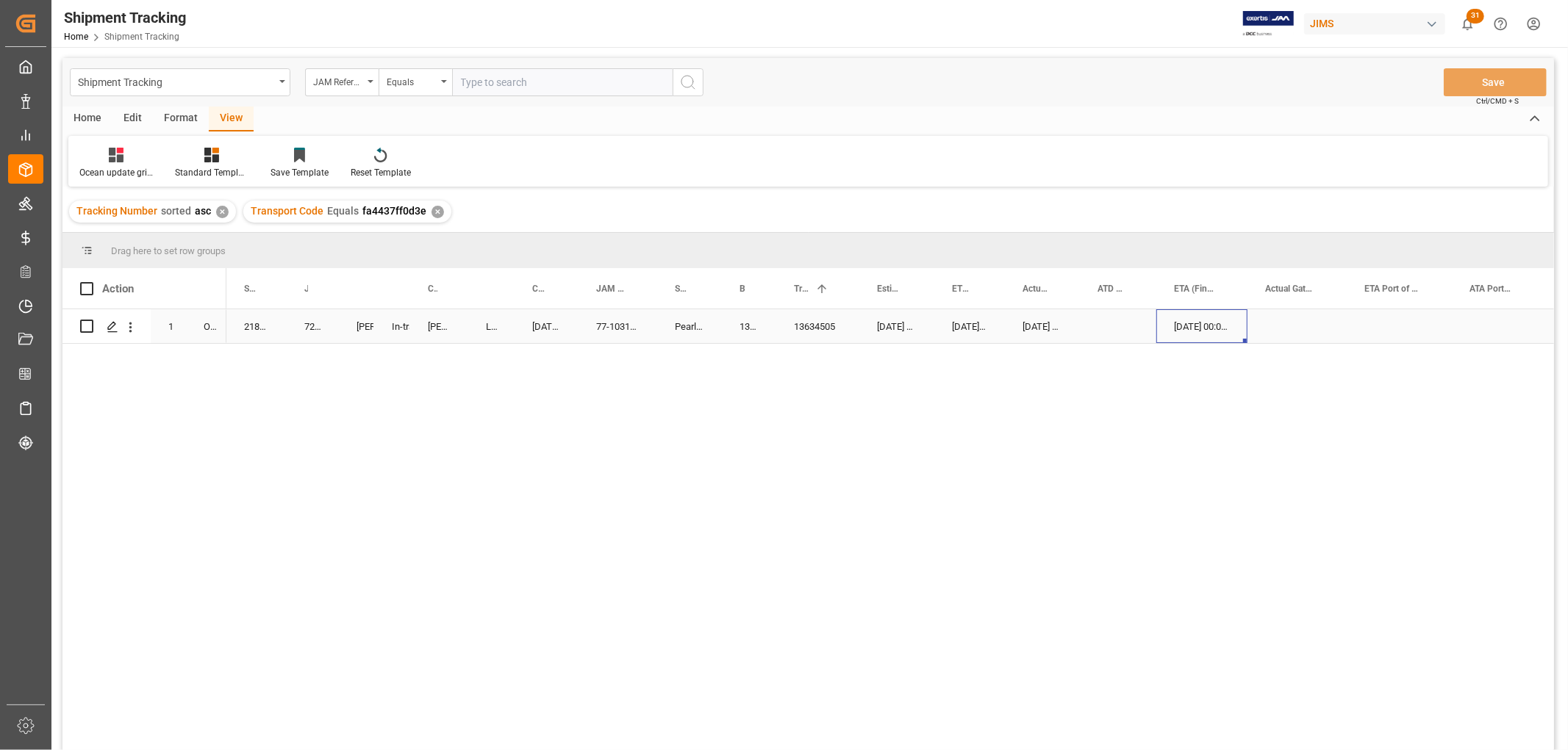
click at [1195, 328] on div "10-13-2025 00:00:00" at bounding box center [1202, 326] width 91 height 34
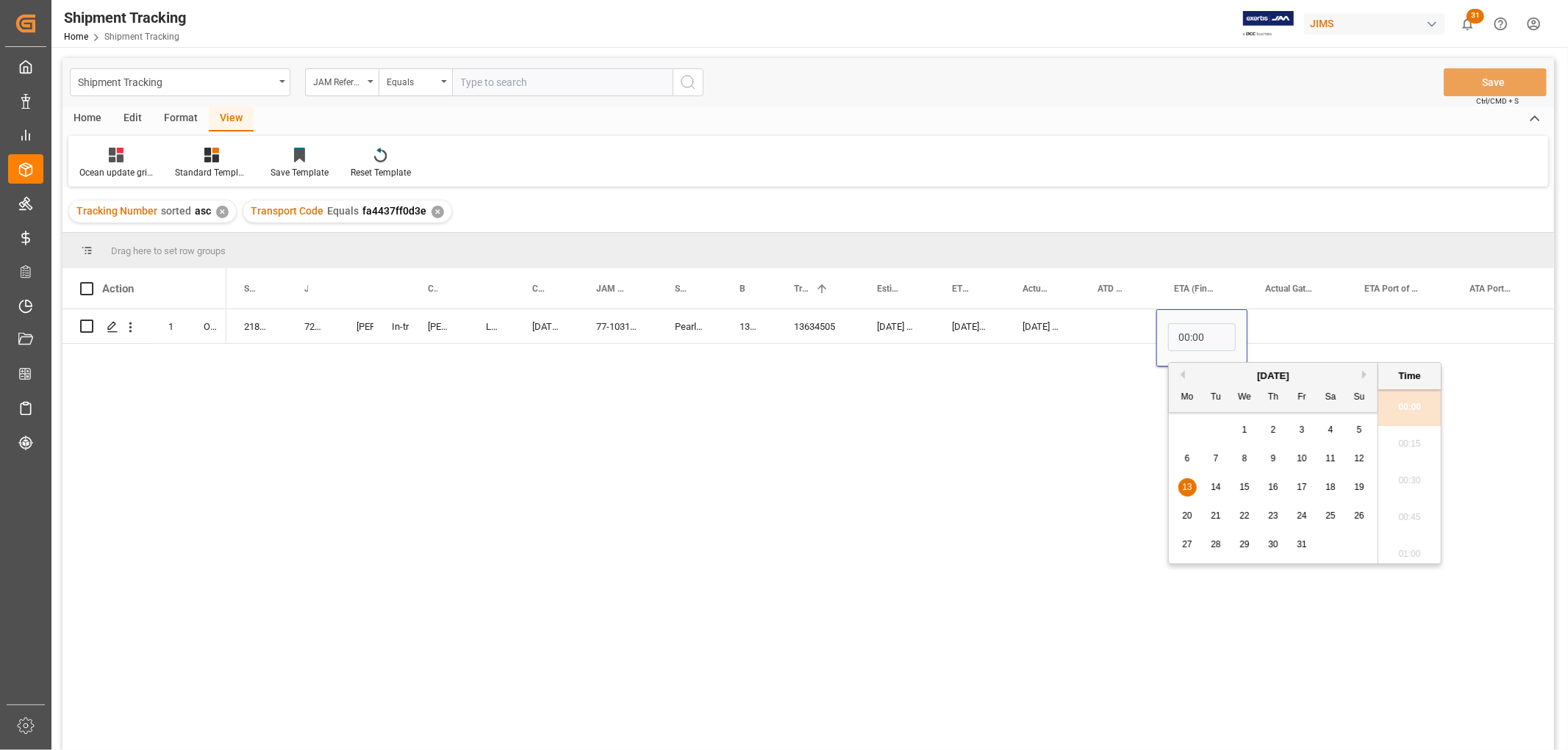
scroll to position [0, 0]
click at [1244, 547] on span "29" at bounding box center [1244, 544] width 9 height 10
type input "10-29-2025 00:00"
click at [1310, 334] on div "Press SPACE to select this row." at bounding box center [1297, 326] width 99 height 34
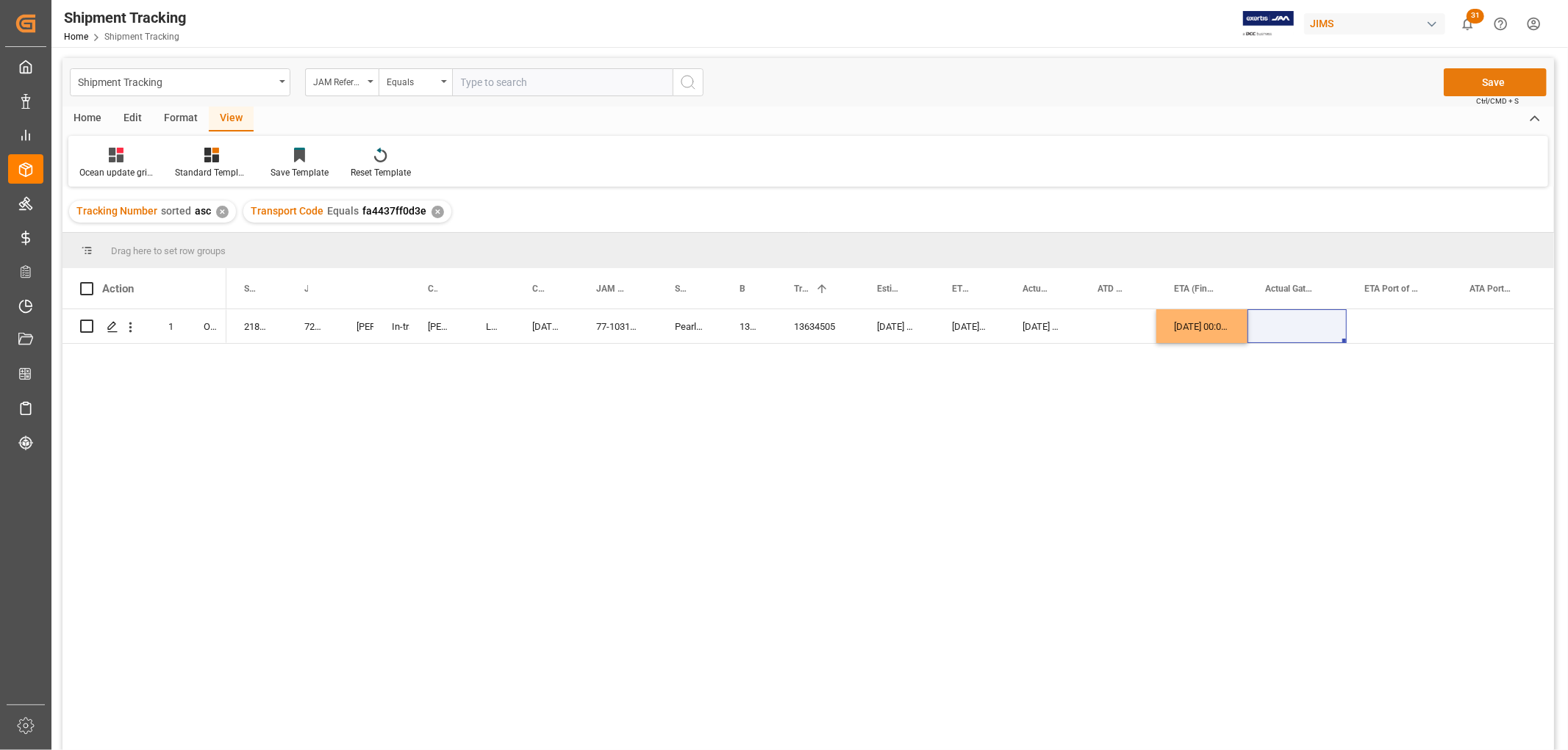
click at [1501, 75] on button "Save" at bounding box center [1495, 83] width 103 height 28
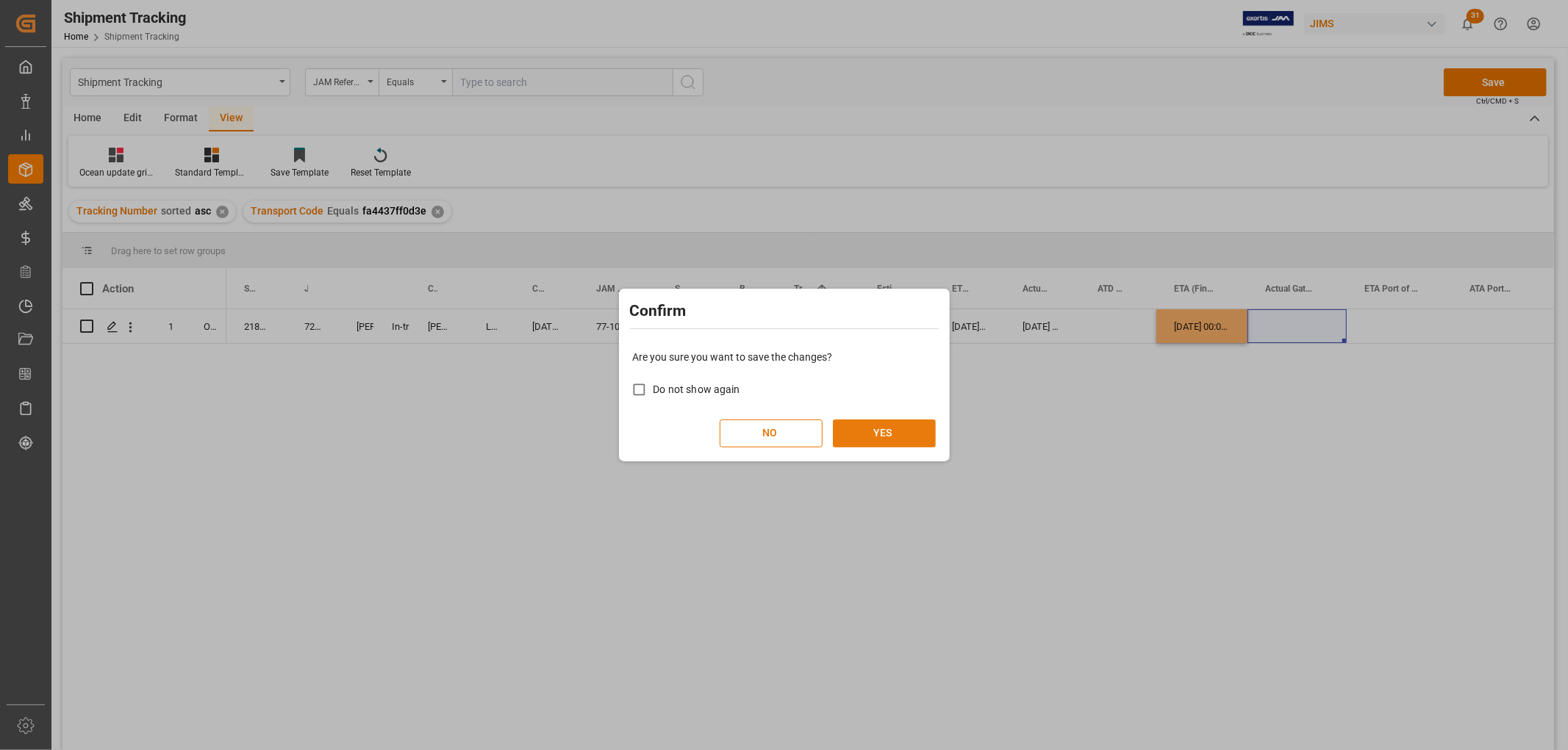
click at [875, 440] on button "YES" at bounding box center [884, 433] width 103 height 28
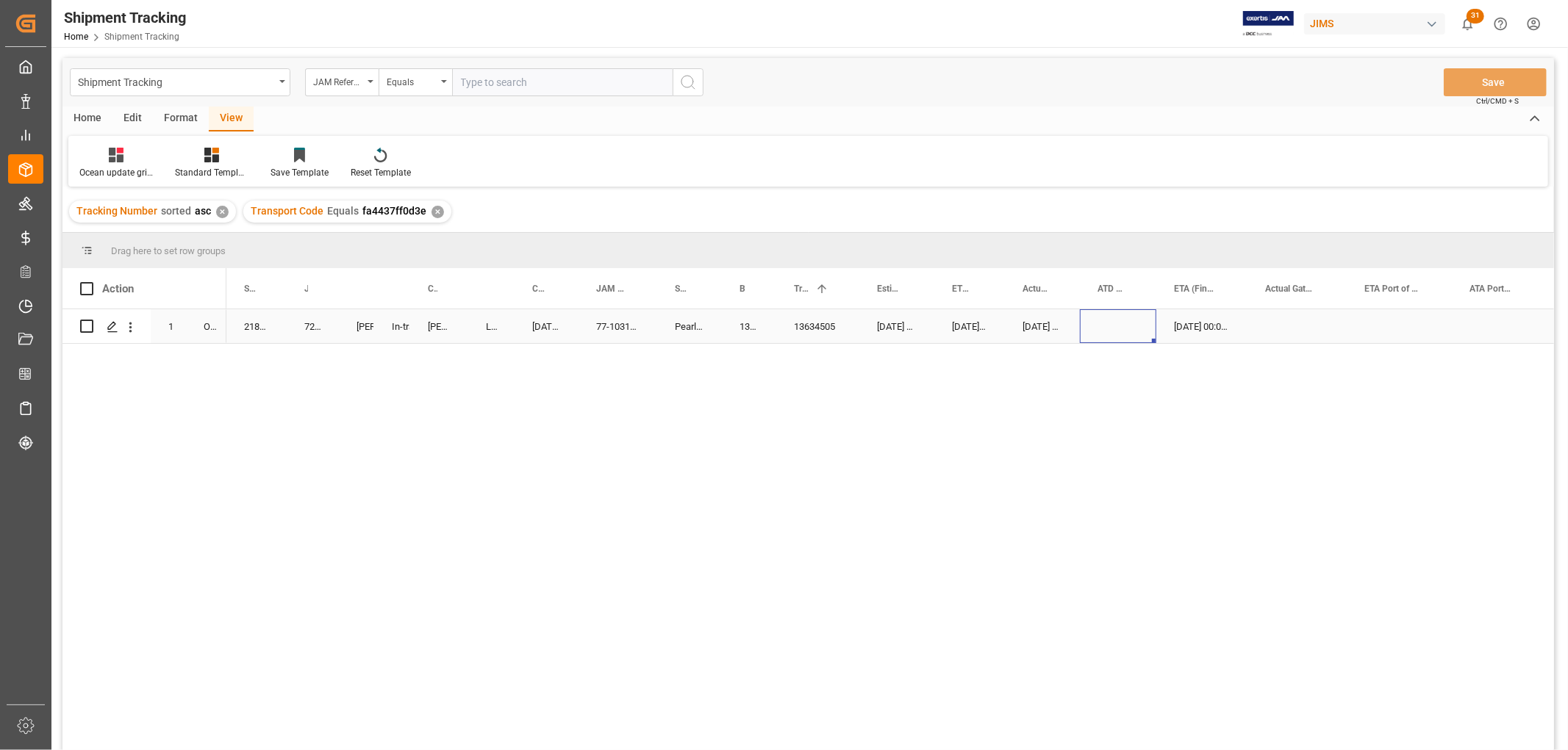
click at [1101, 334] on div "Press SPACE to select this row." at bounding box center [1118, 326] width 76 height 34
click at [111, 331] on line "Press SPACE to select this row." at bounding box center [112, 331] width 9 height 0
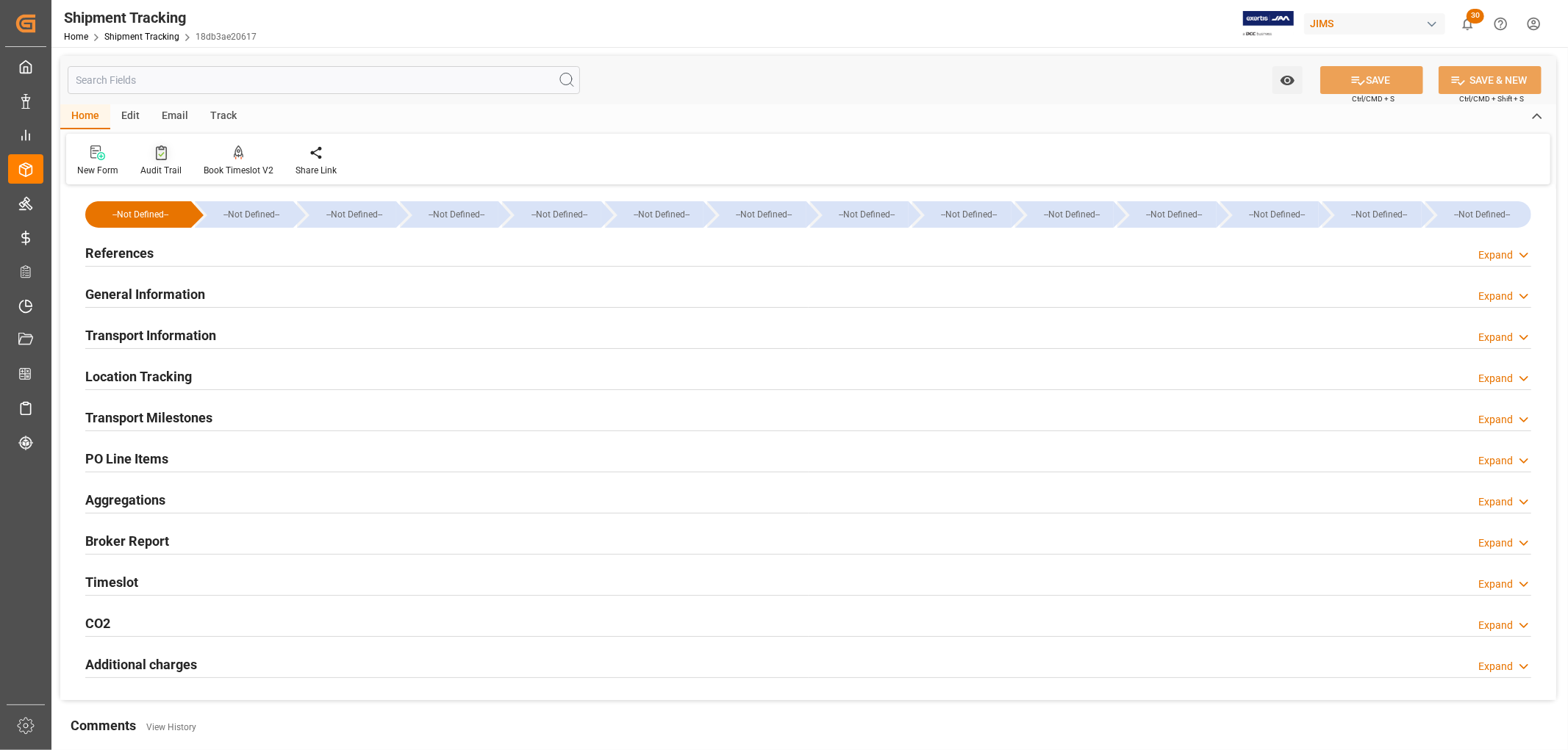
click at [157, 166] on div "Audit Trail" at bounding box center [161, 170] width 41 height 13
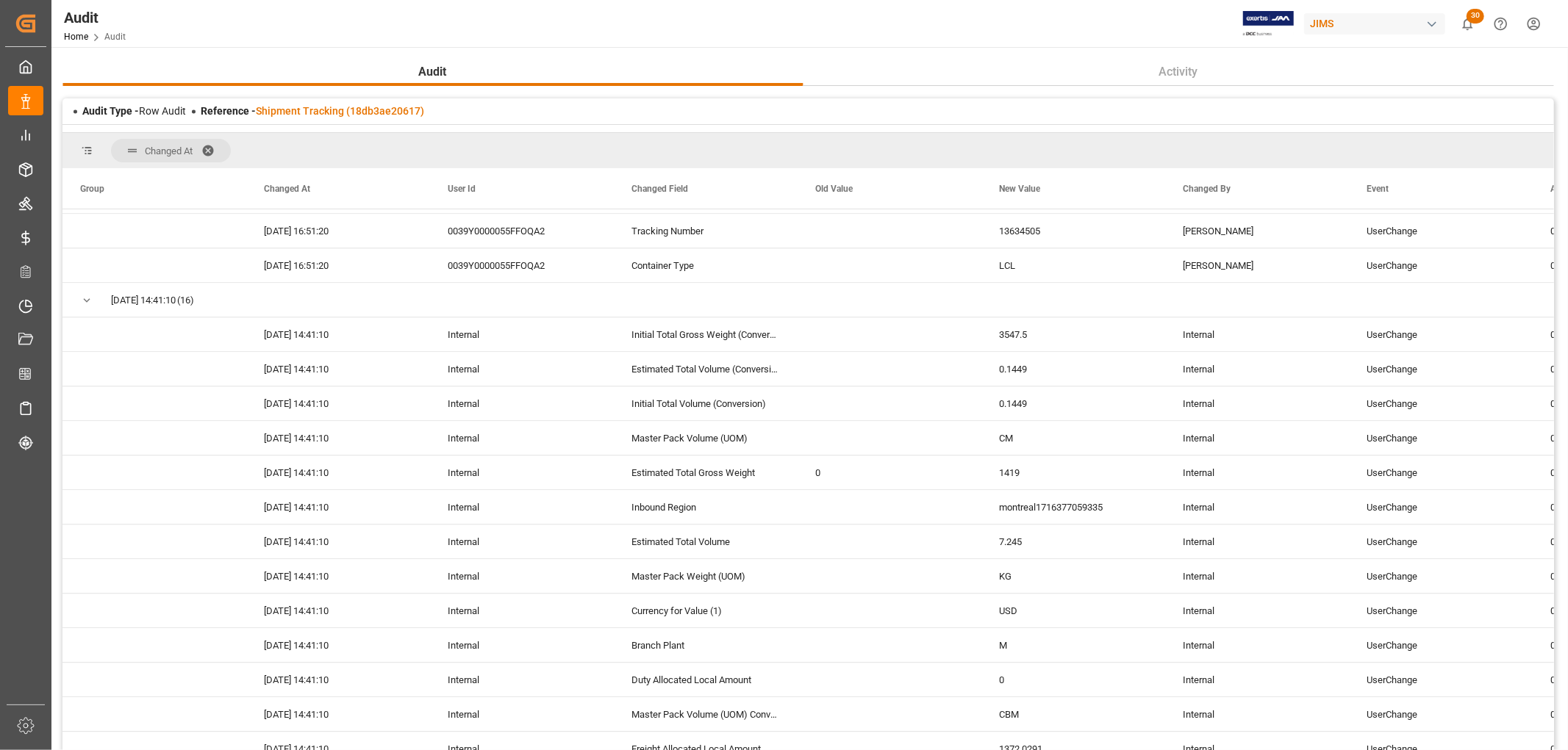
scroll to position [3234, 0]
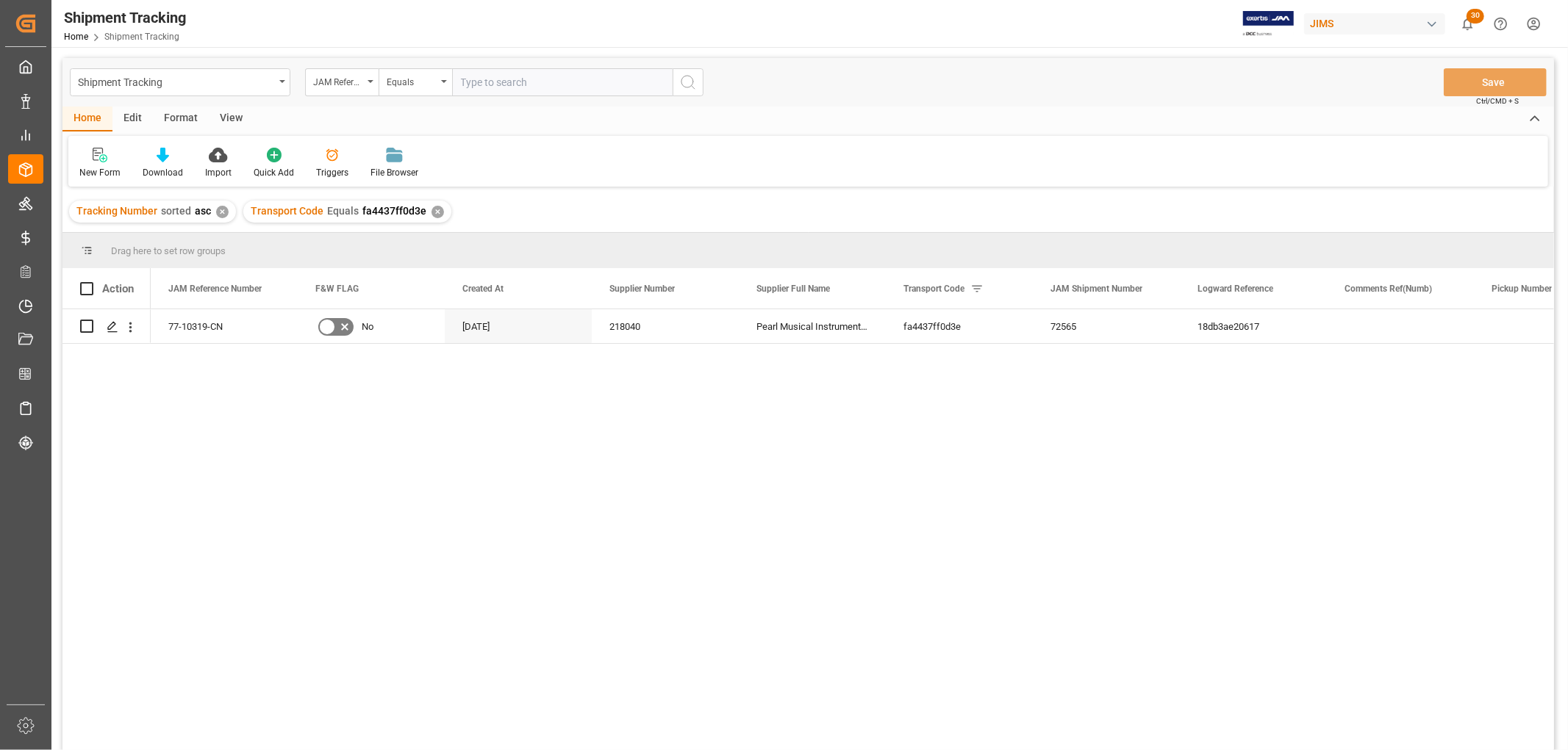
click at [232, 116] on div "View" at bounding box center [232, 119] width 45 height 25
click at [89, 157] on icon at bounding box center [94, 154] width 15 height 15
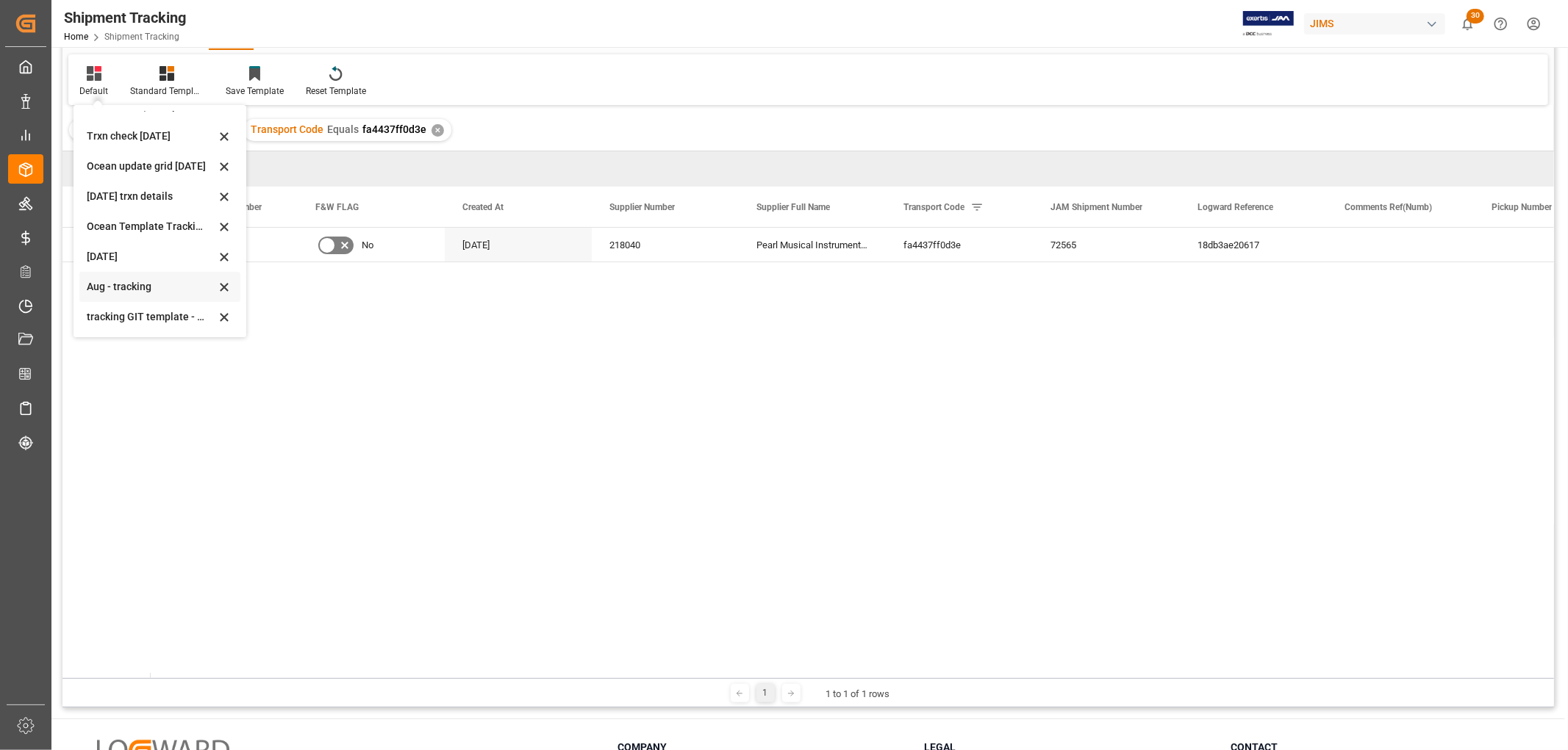
scroll to position [217, 0]
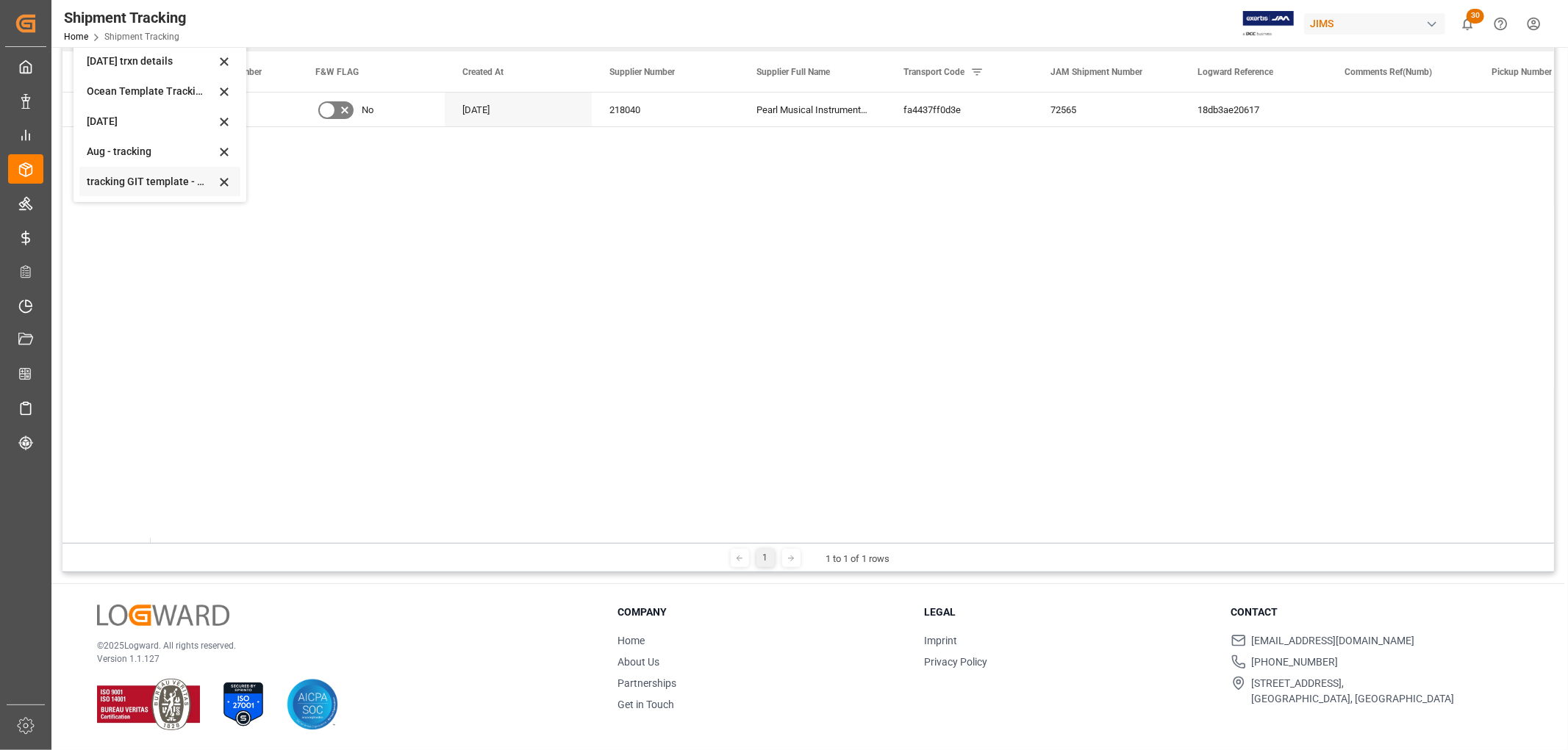
click at [108, 174] on div "tracking GIT template - Rev" at bounding box center [150, 182] width 129 height 16
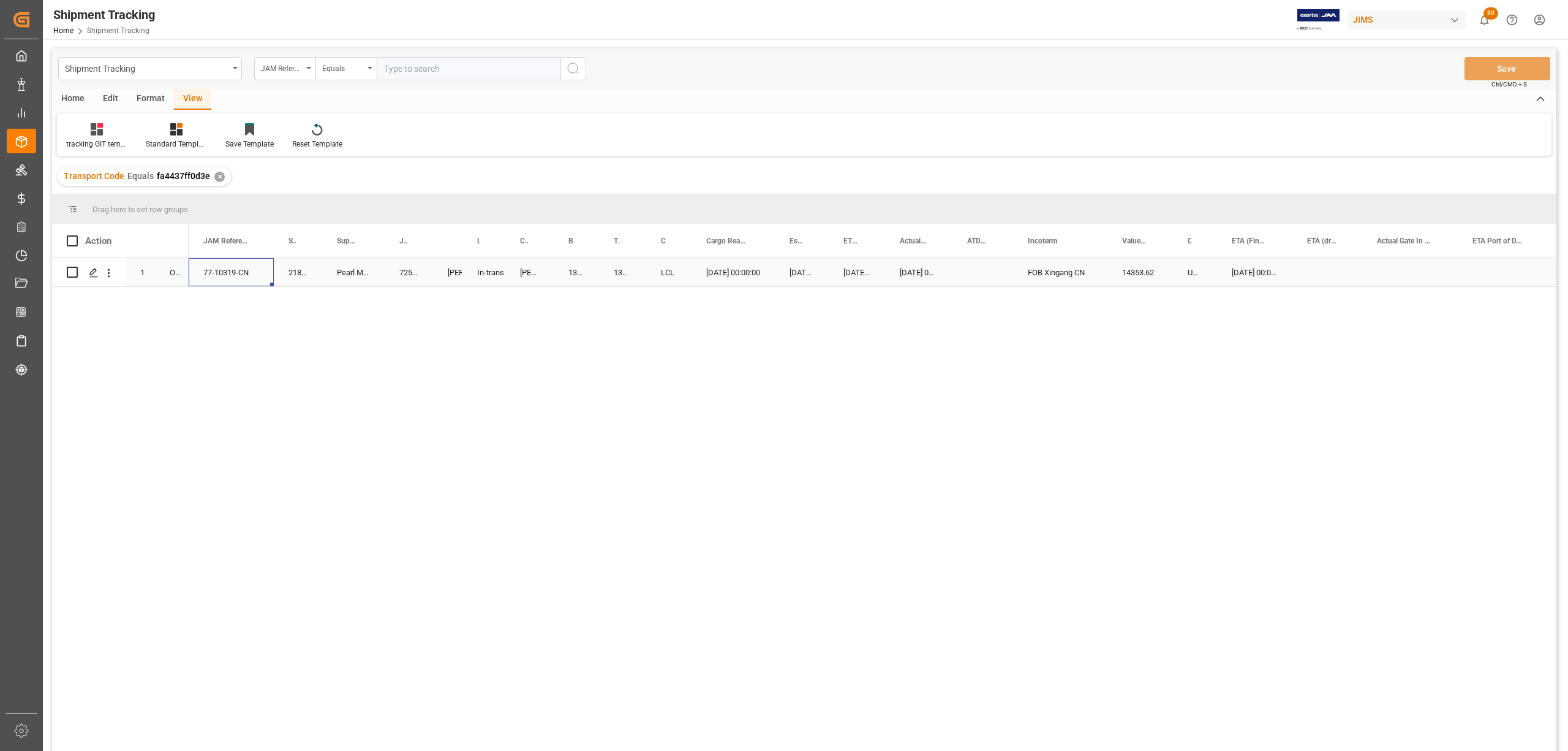
click at [227, 262] on div "77-10319-CN" at bounding box center [231, 272] width 85 height 28
click at [339, 270] on div "Pearl Musical Instrument (Tianjin)" at bounding box center [353, 272] width 62 height 28
click at [569, 270] on div "13634505" at bounding box center [576, 272] width 45 height 28
click at [339, 272] on div "Pearl Musical Instrument (Tianjin)" at bounding box center [353, 272] width 62 height 28
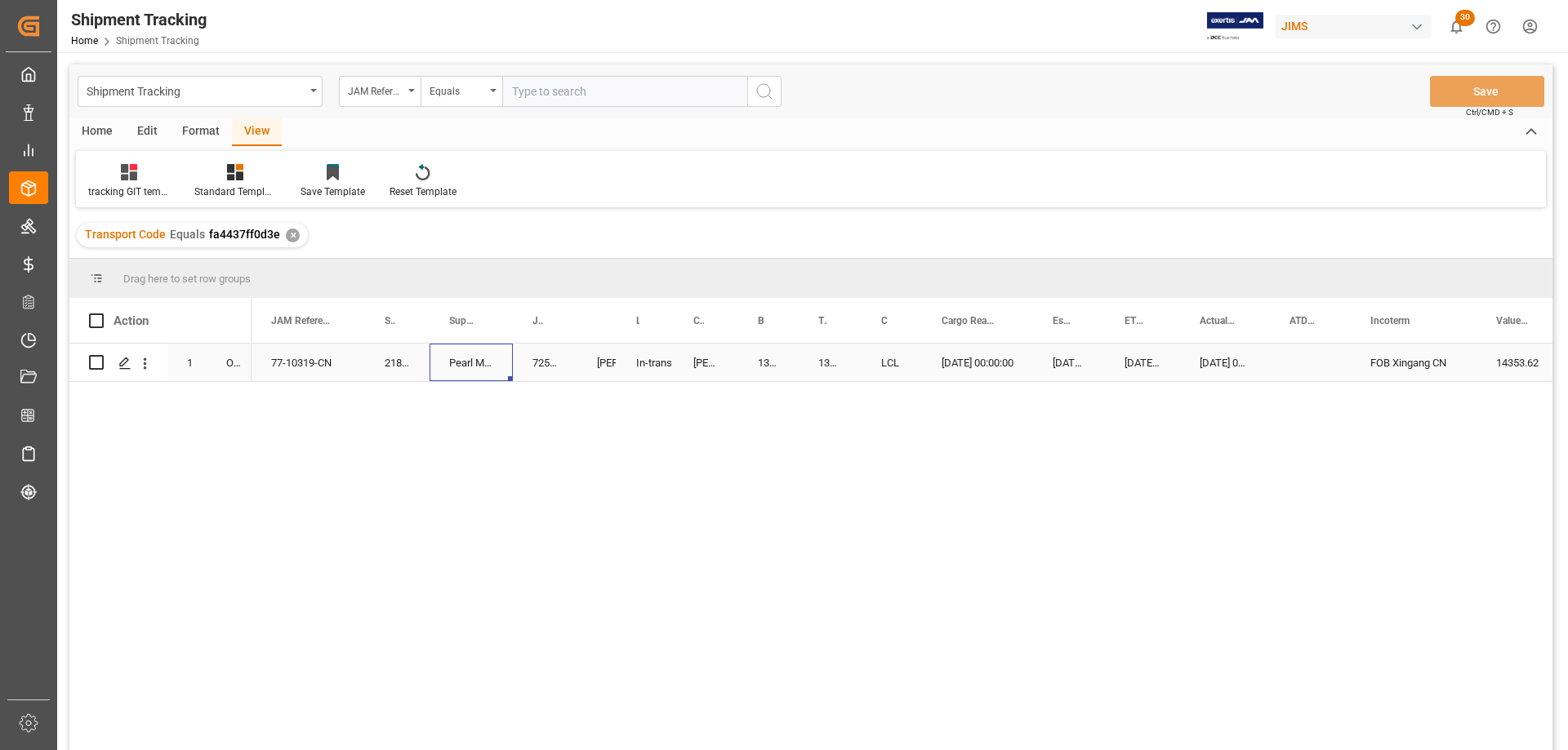
click at [761, 362] on div "13634505" at bounding box center [768, 362] width 61 height 37
click at [118, 362] on div "Press SPACE to select this row." at bounding box center [124, 364] width 24 height 30
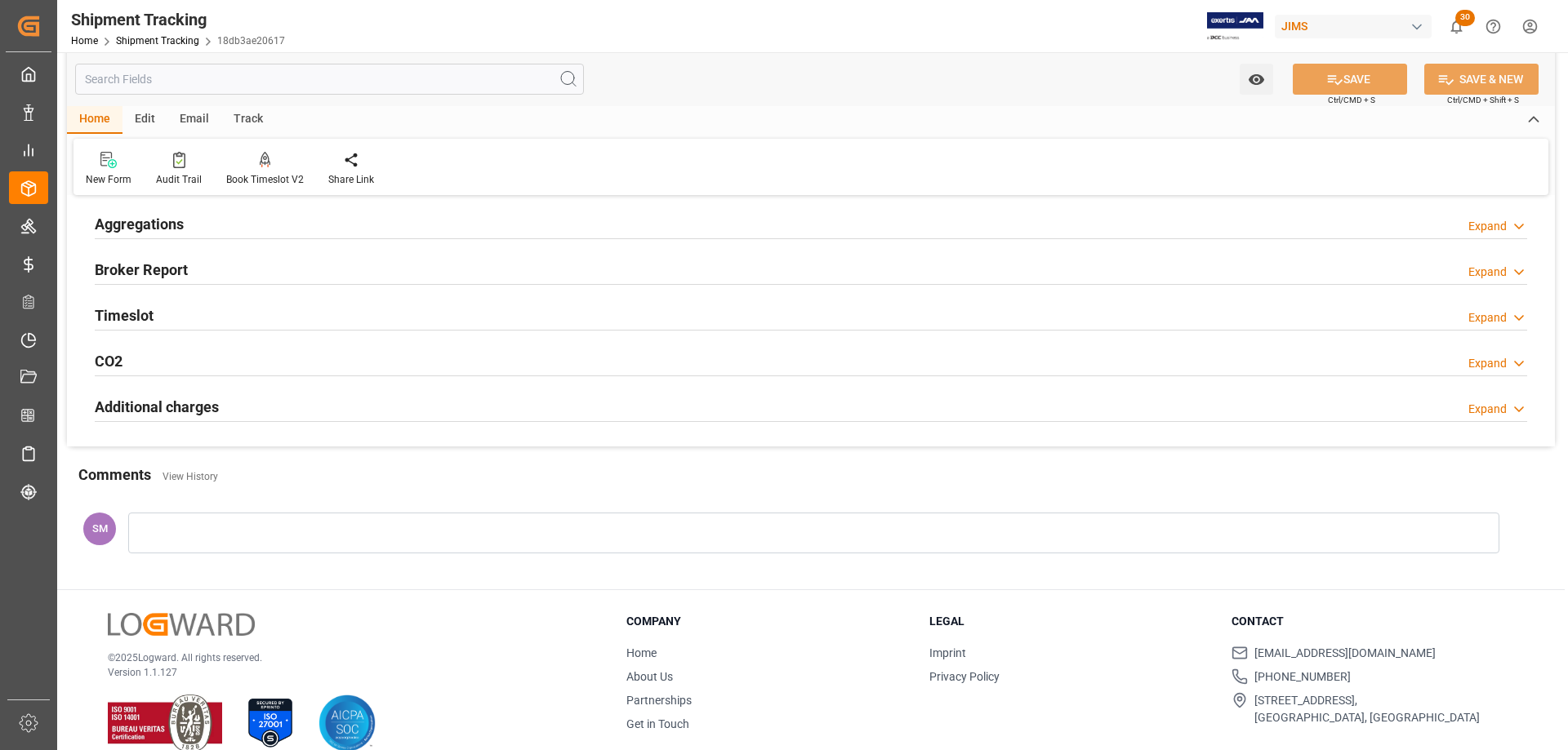
scroll to position [356, 0]
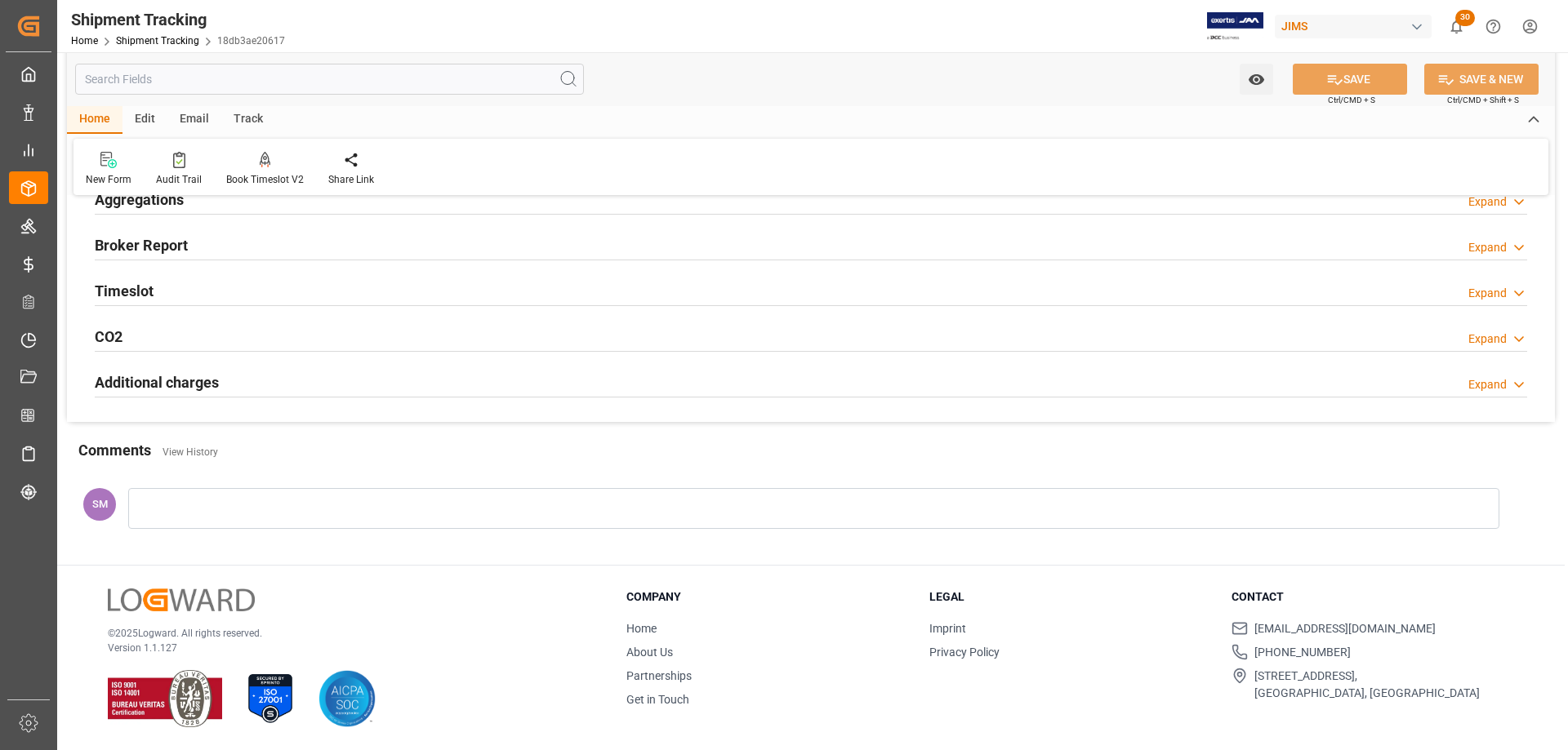
click at [172, 504] on div at bounding box center [813, 508] width 1371 height 41
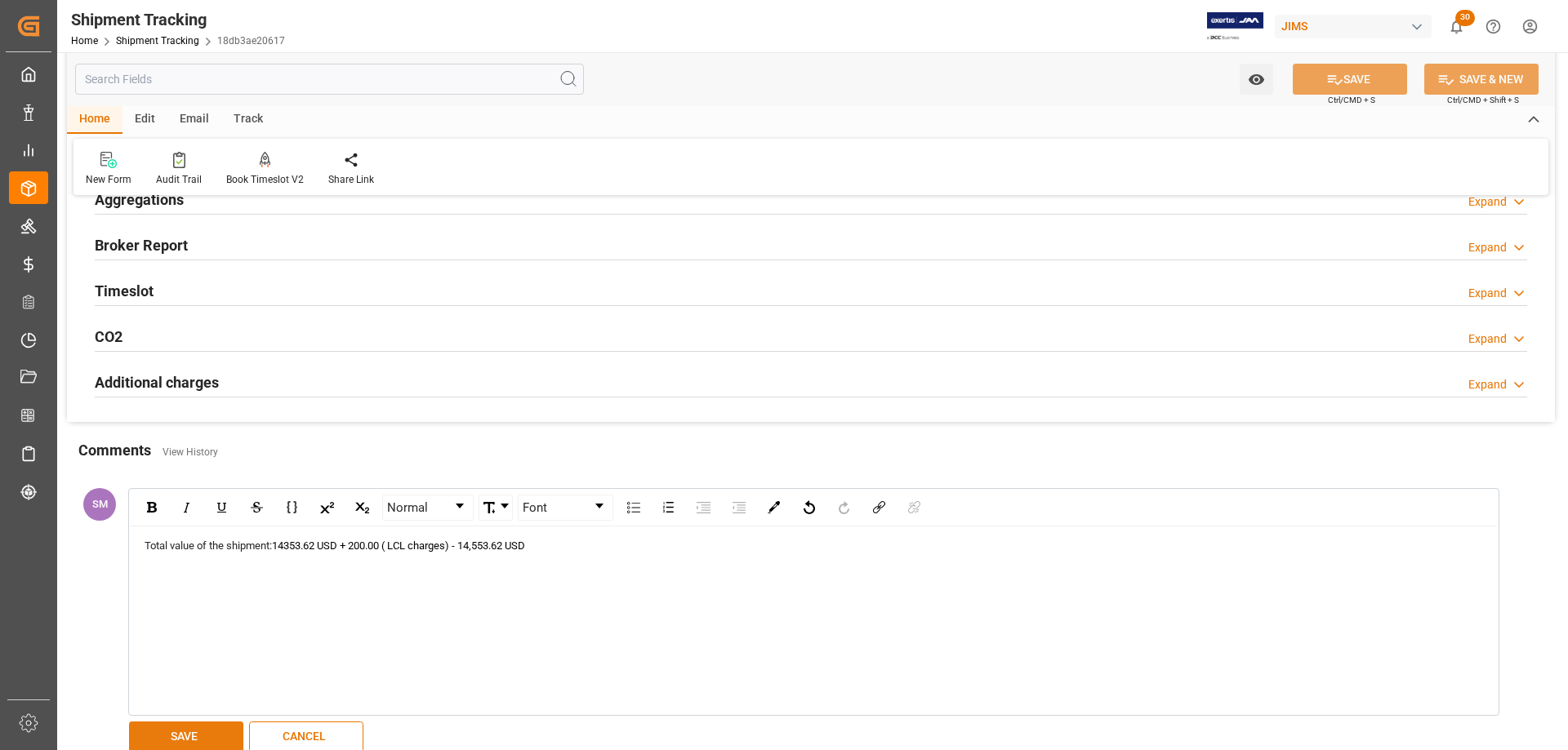
click at [168, 728] on button "SAVE" at bounding box center [186, 737] width 114 height 31
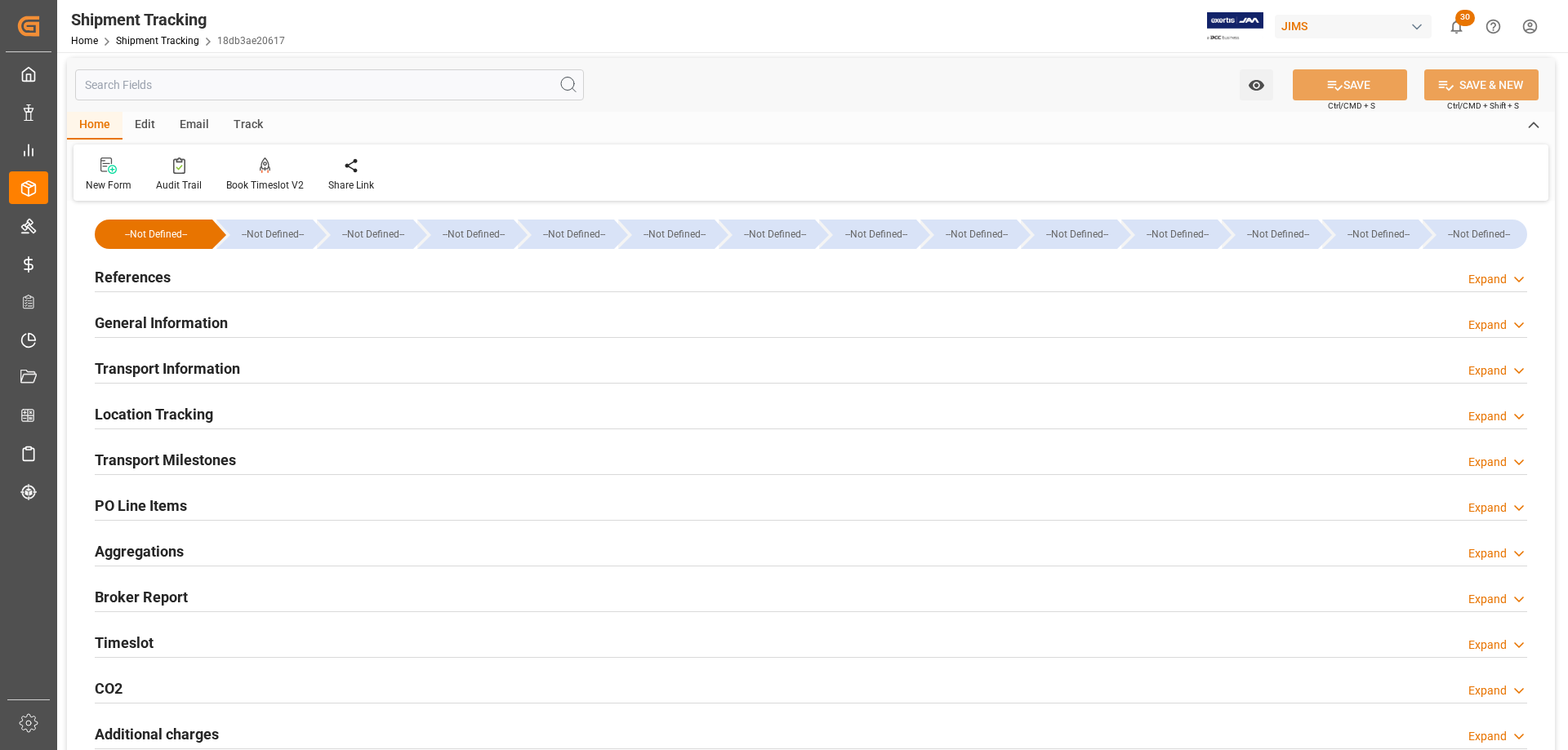
scroll to position [0, 0]
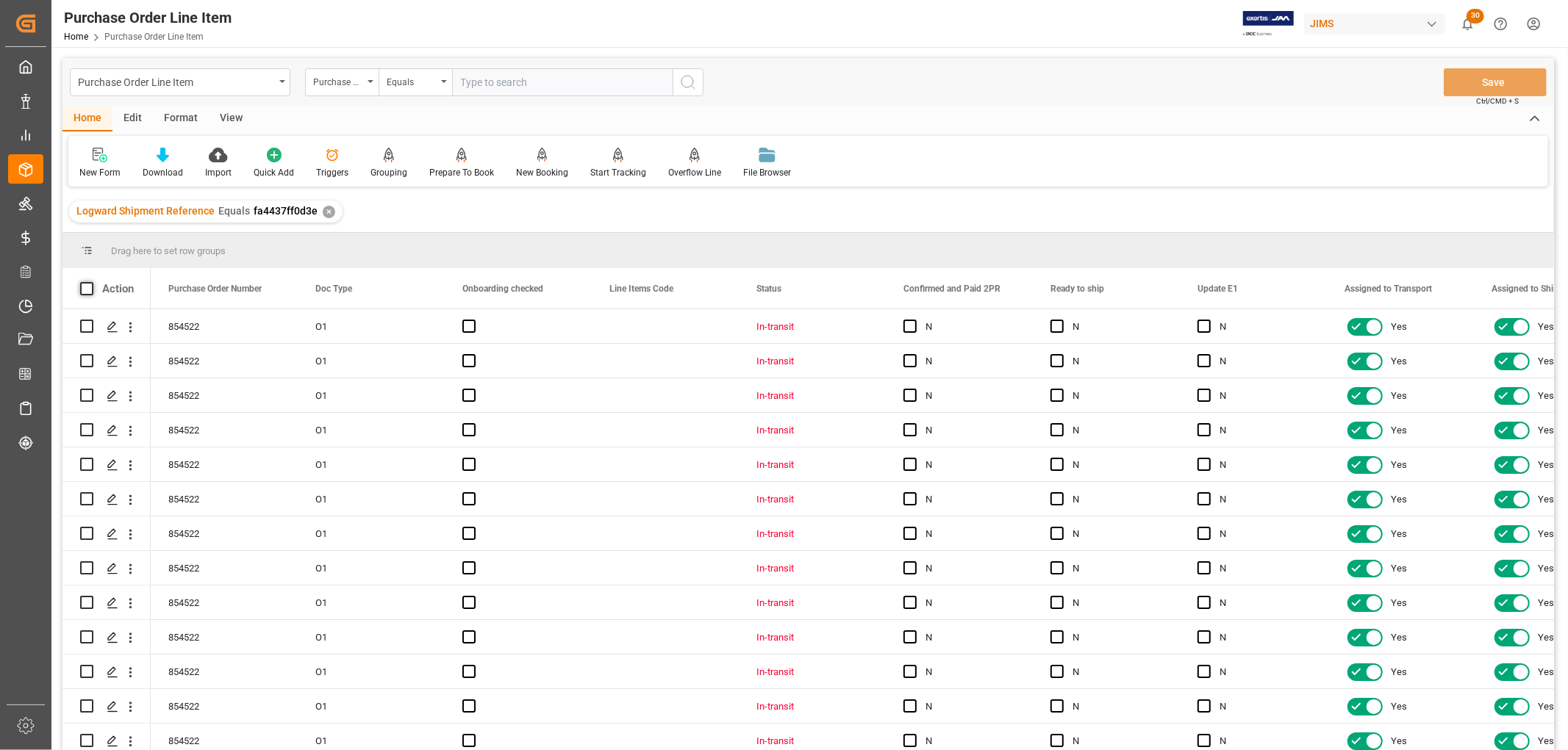
click at [85, 294] on span at bounding box center [87, 288] width 13 height 13
click at [91, 282] on input "checkbox" at bounding box center [91, 282] width 0 height 0
checkbox input "true"
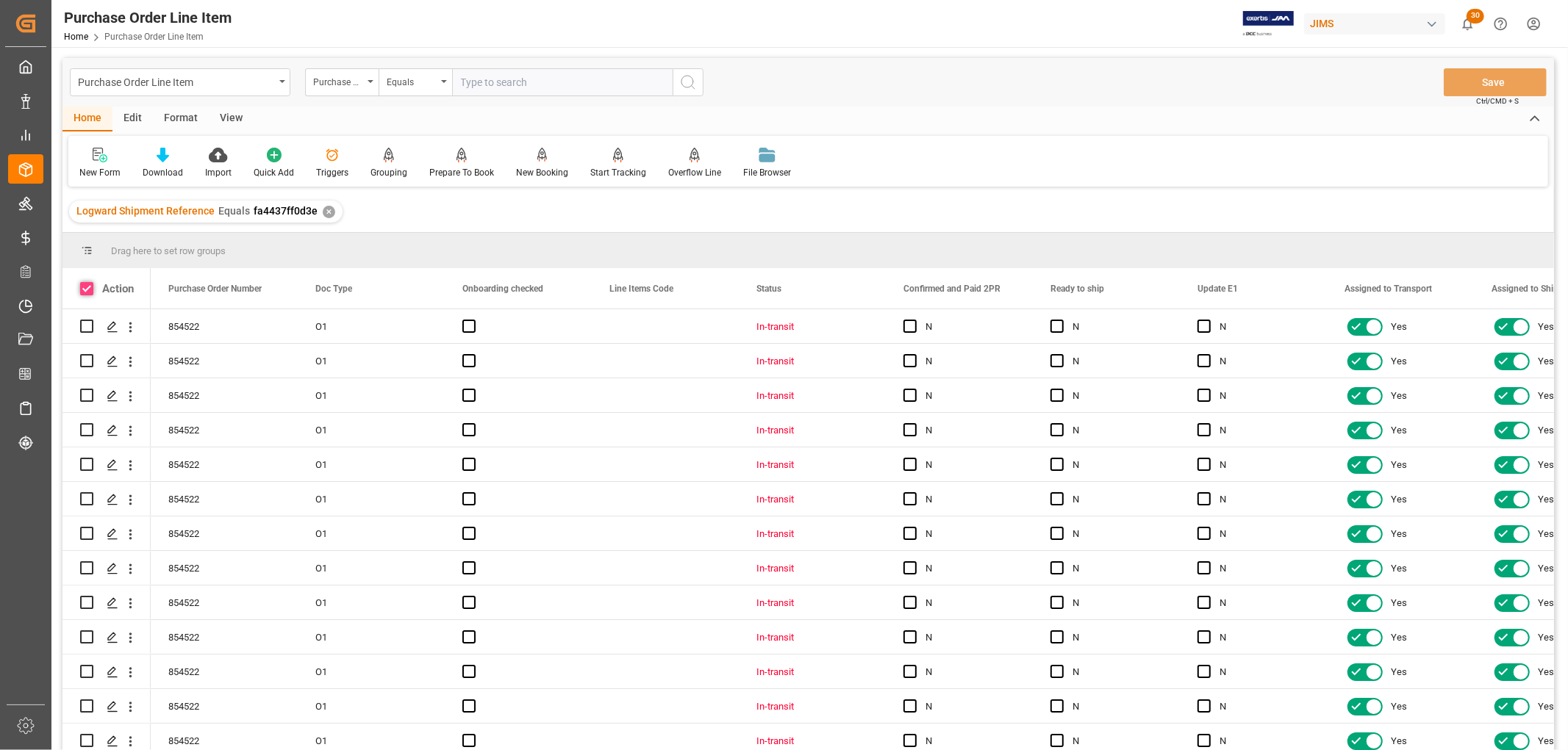
checkbox input "true"
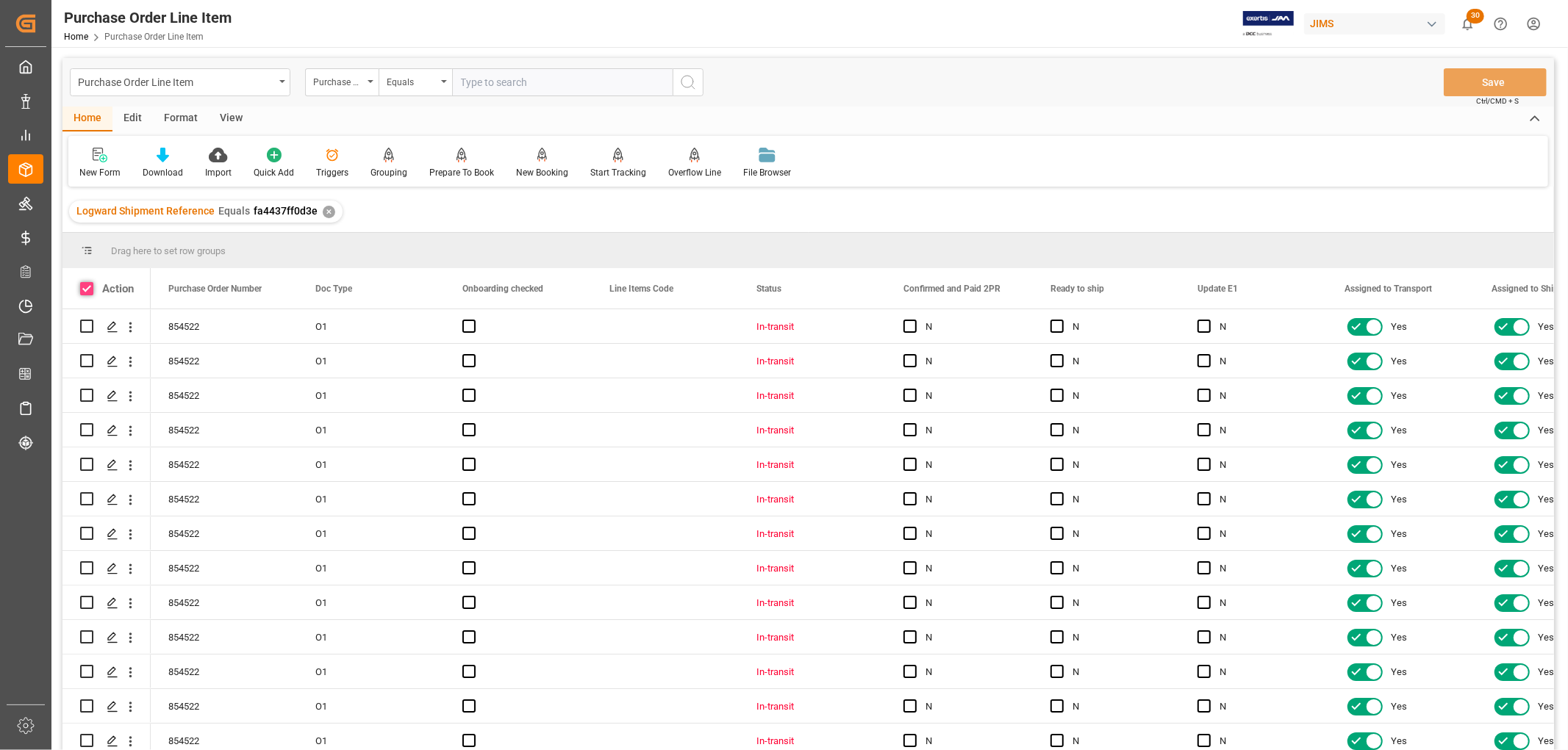
checkbox input "true"
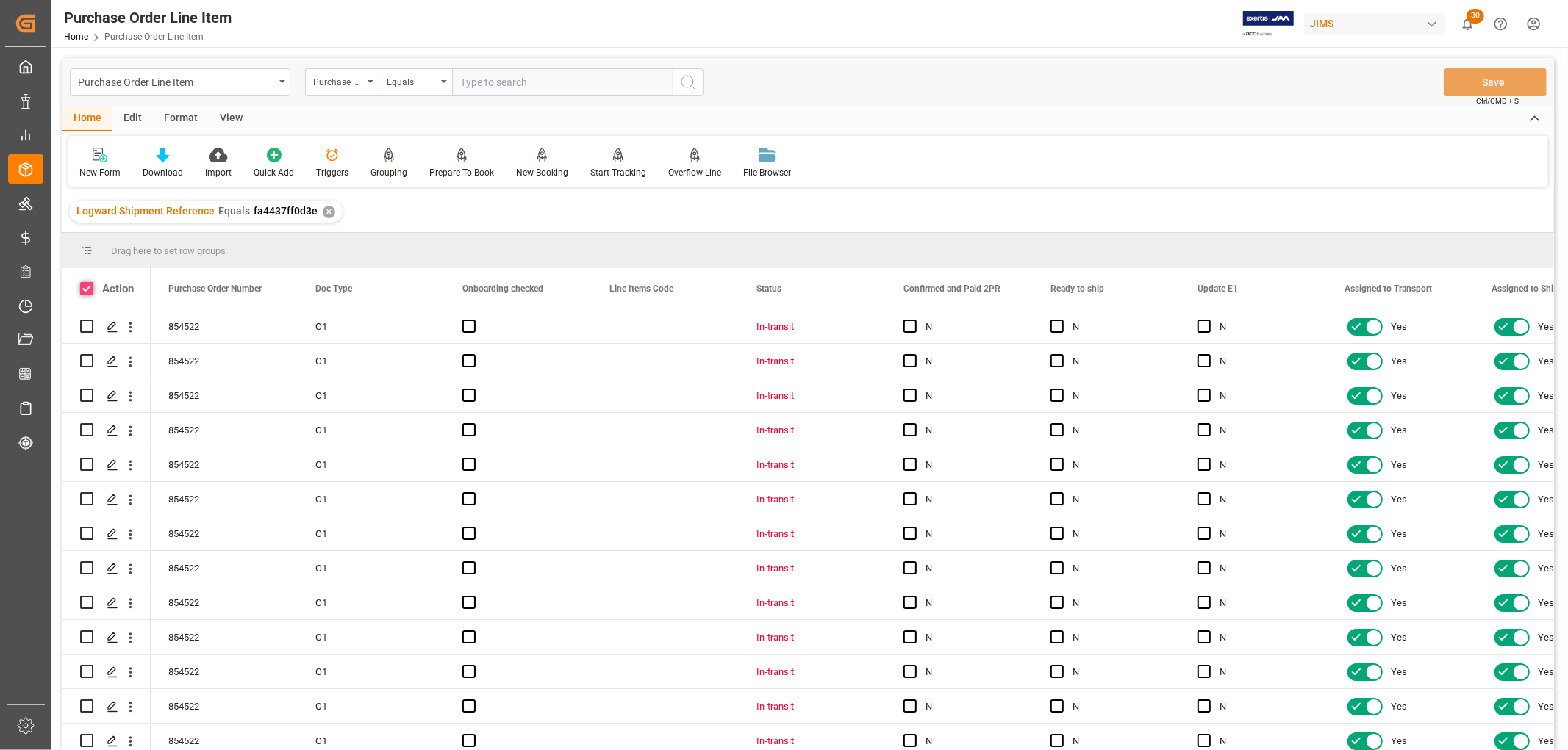
checkbox input "true"
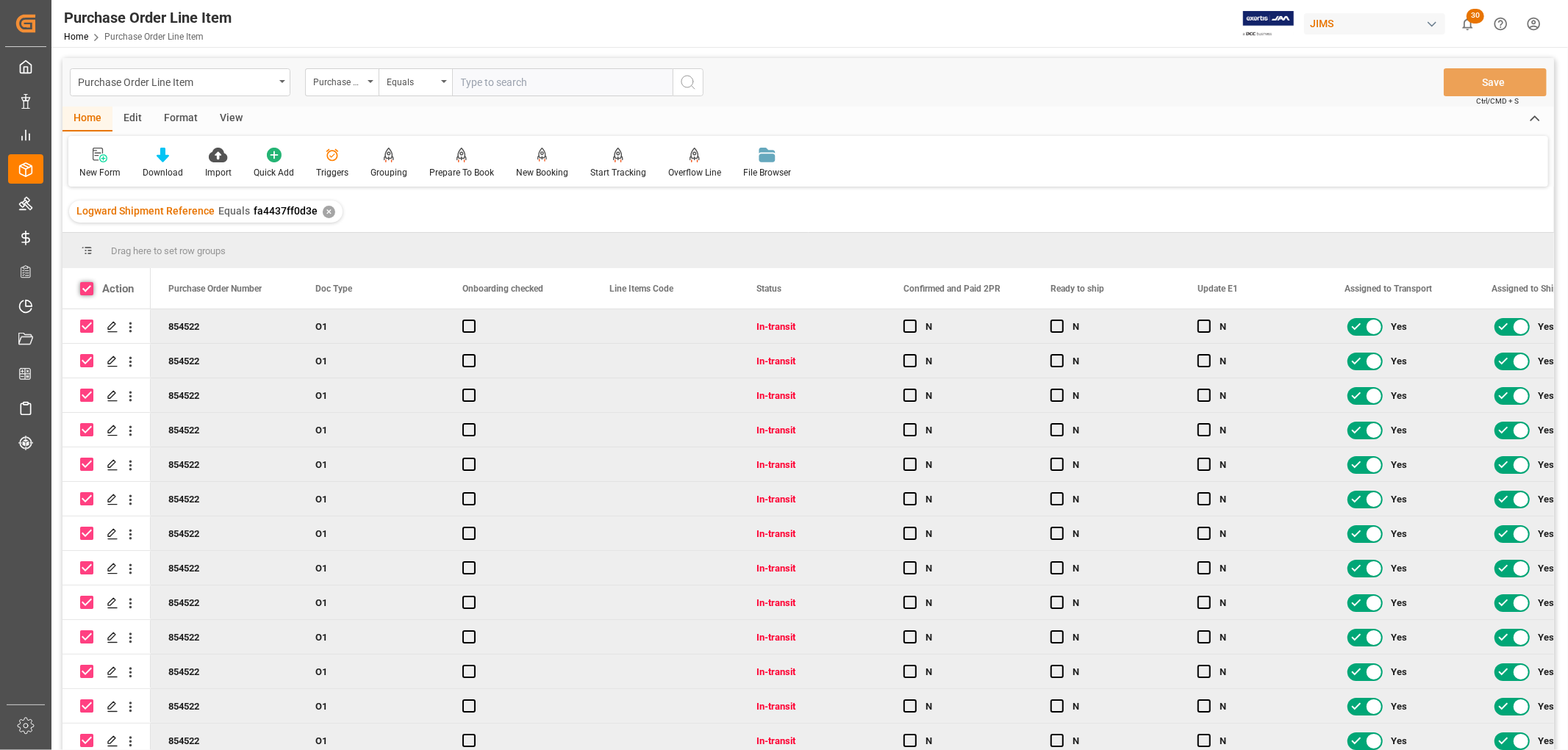
click at [83, 292] on span at bounding box center [87, 288] width 13 height 13
click at [91, 282] on input "checkbox" at bounding box center [91, 282] width 0 height 0
checkbox input "false"
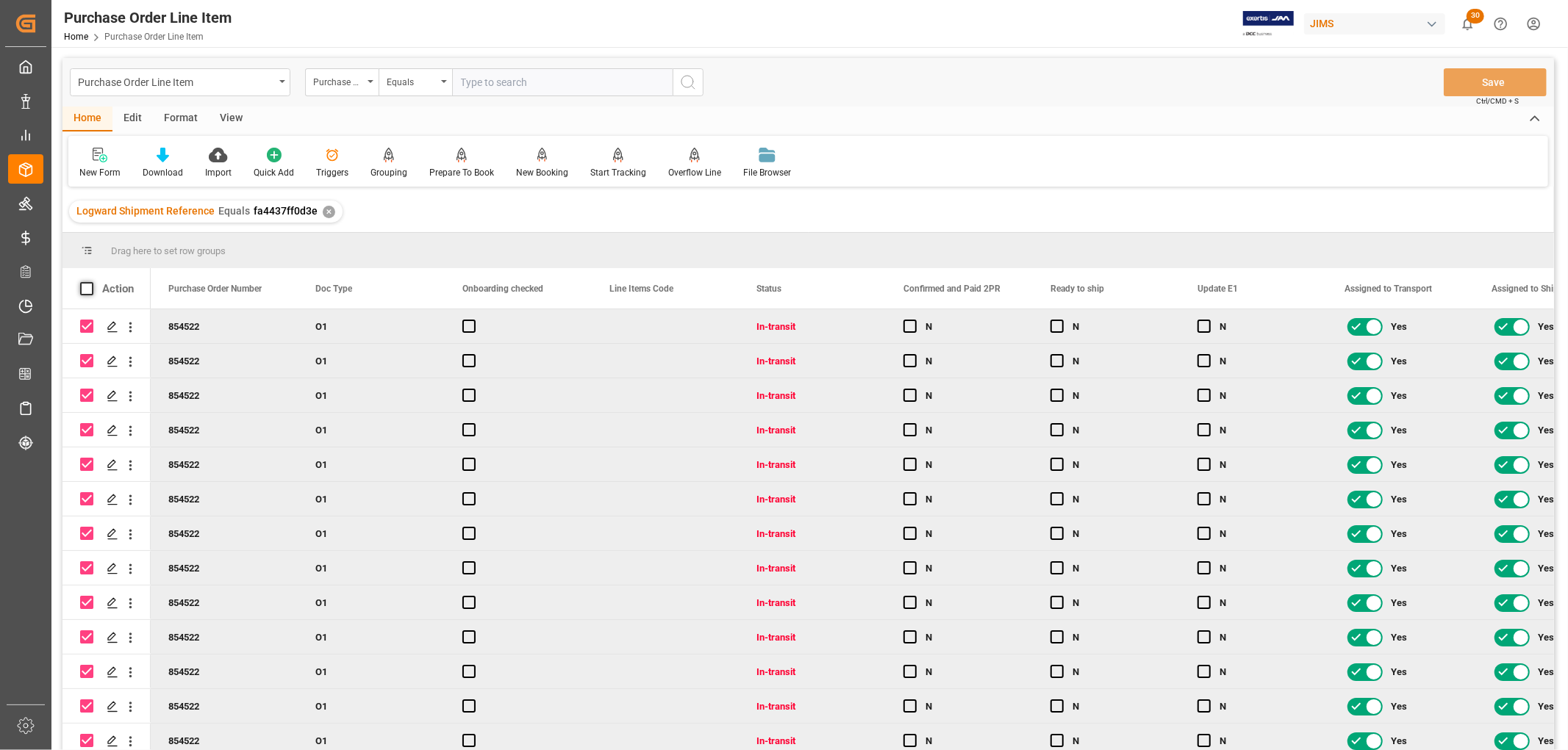
checkbox input "false"
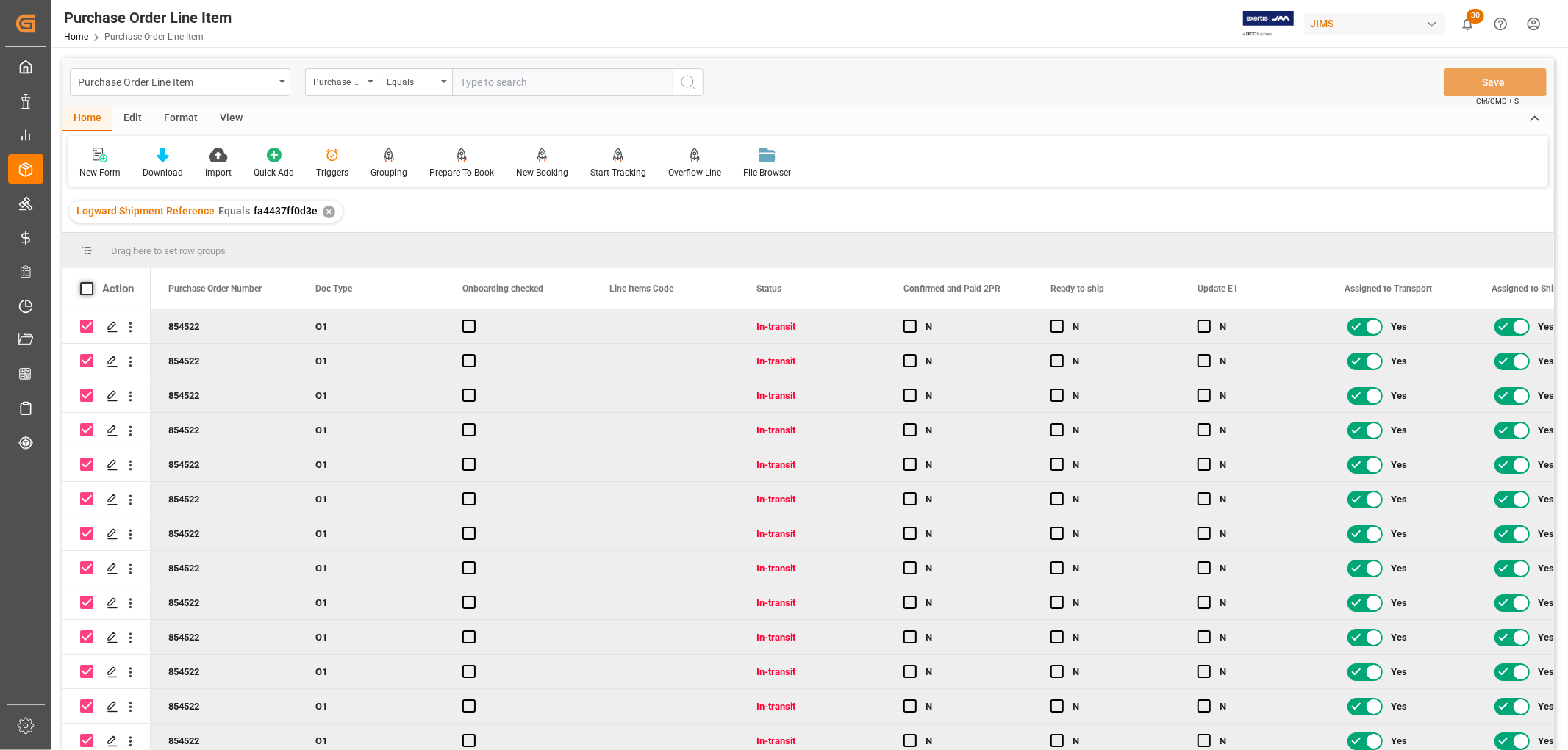
checkbox input "false"
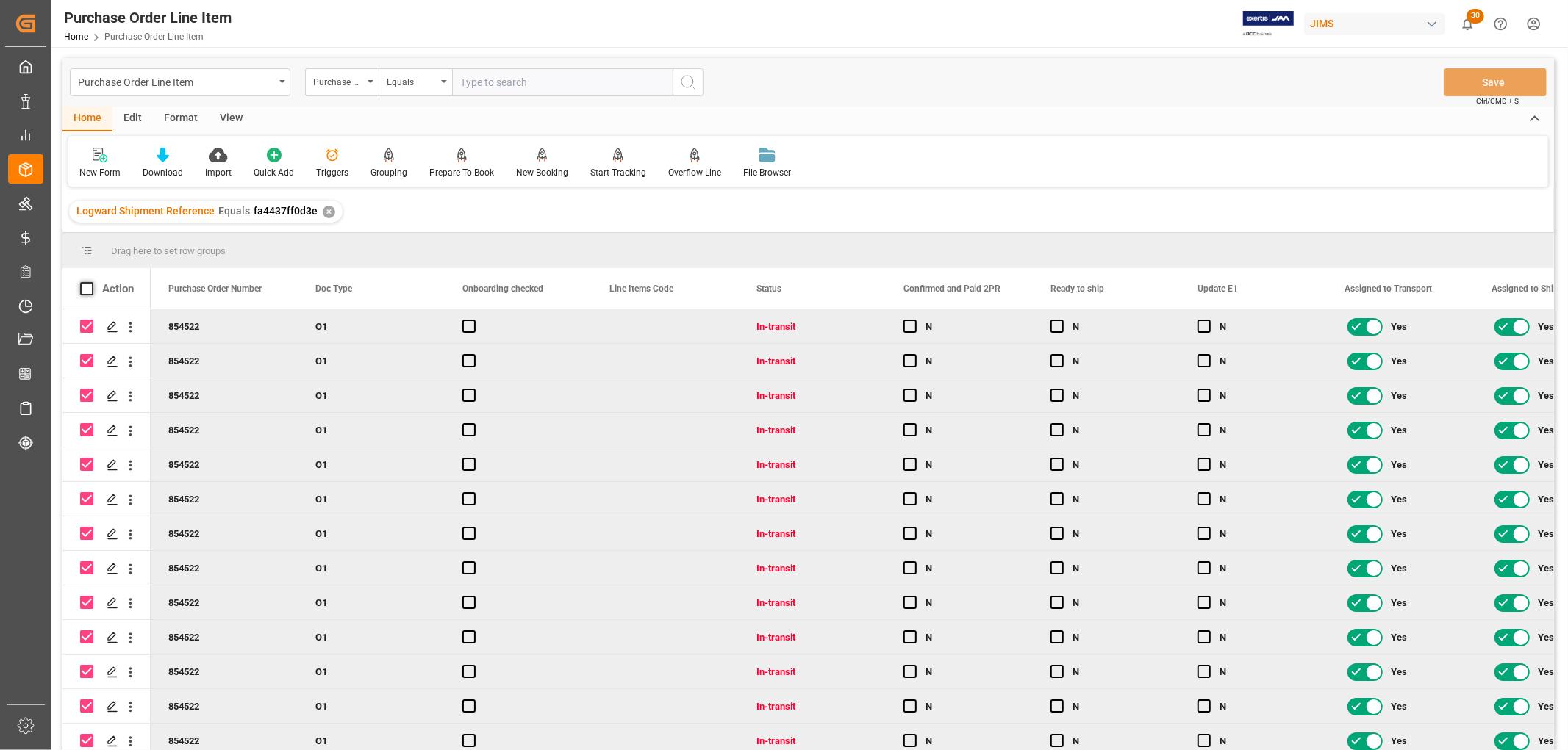
checkbox input "false"
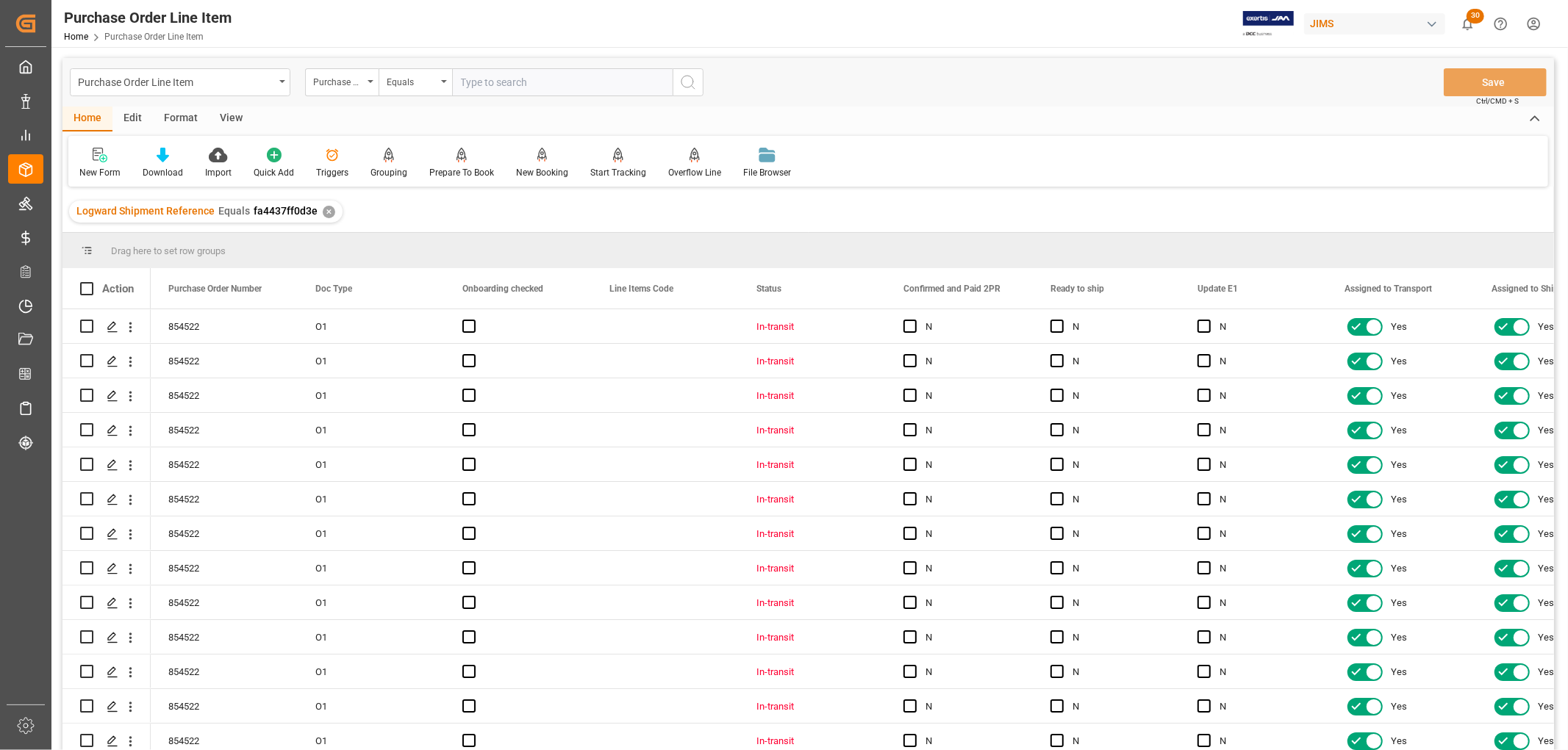
click at [221, 119] on div "View" at bounding box center [232, 119] width 45 height 25
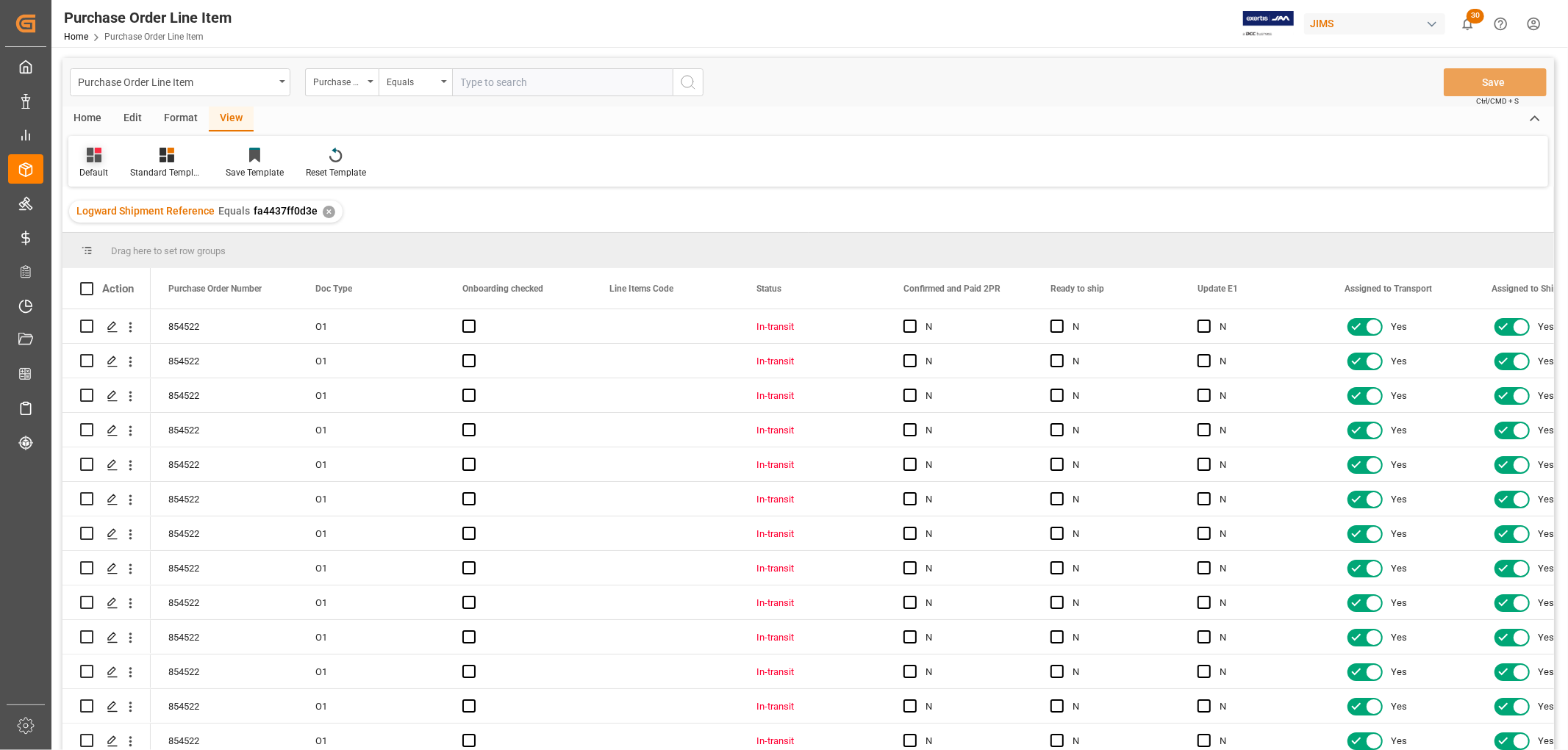
click at [94, 152] on icon at bounding box center [97, 150] width 6 height 6
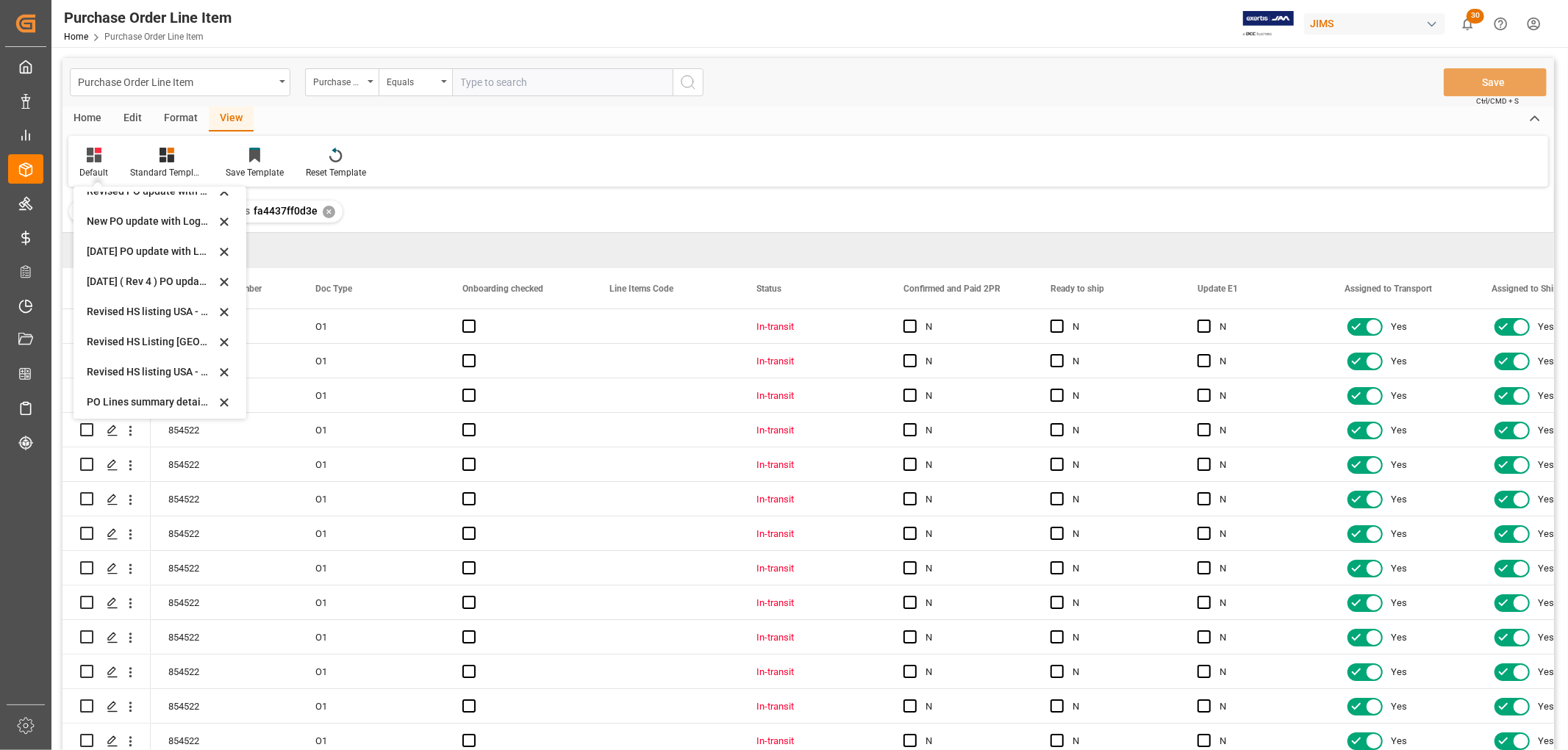
scroll to position [442, 0]
click at [96, 398] on div "Sept 2025 2PR and all" at bounding box center [150, 398] width 129 height 16
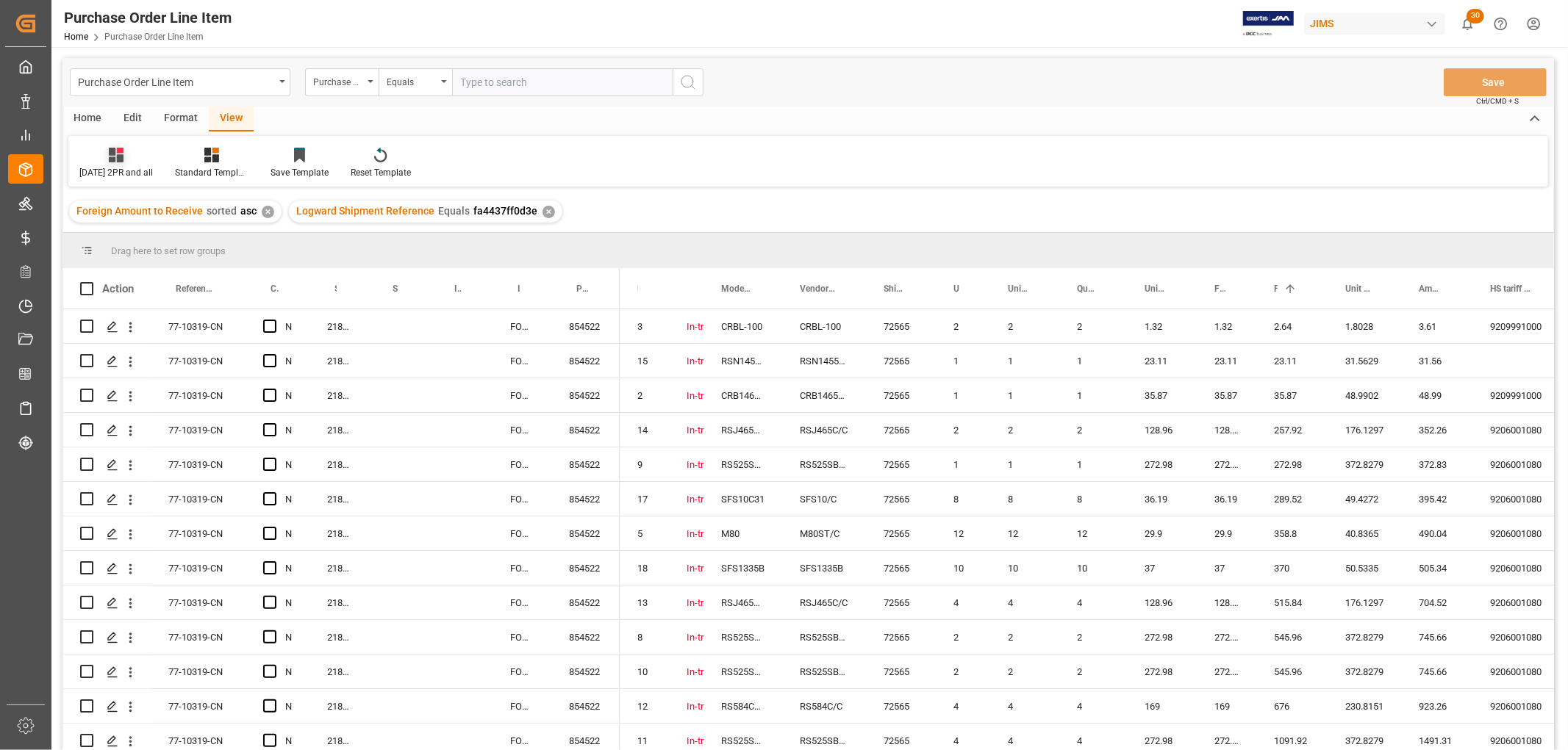
click at [109, 170] on div "Sept 2025 2PR and all" at bounding box center [116, 172] width 73 height 13
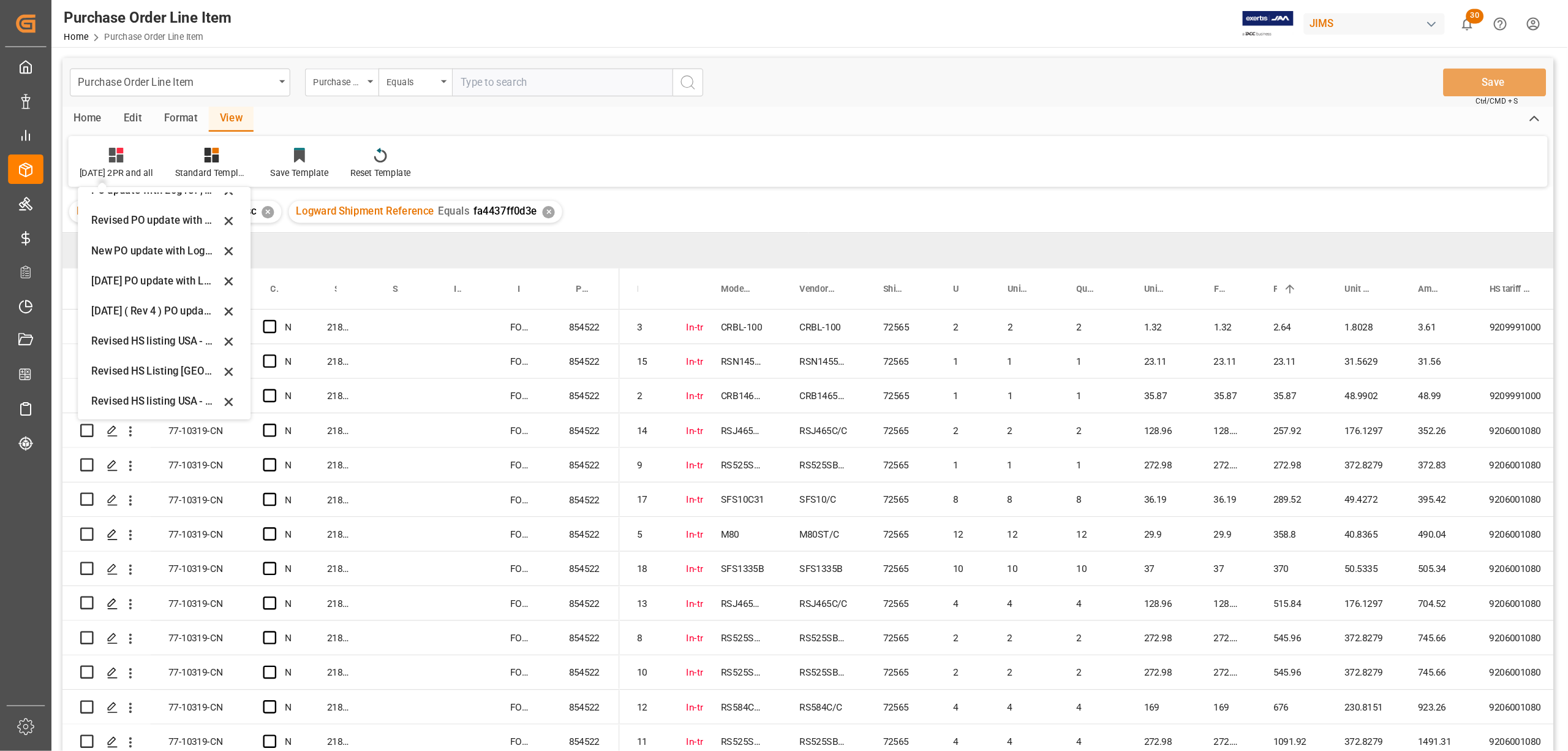
scroll to position [340, 0]
click at [99, 286] on div "Revised HS Listing Canada" at bounding box center [129, 285] width 107 height 13
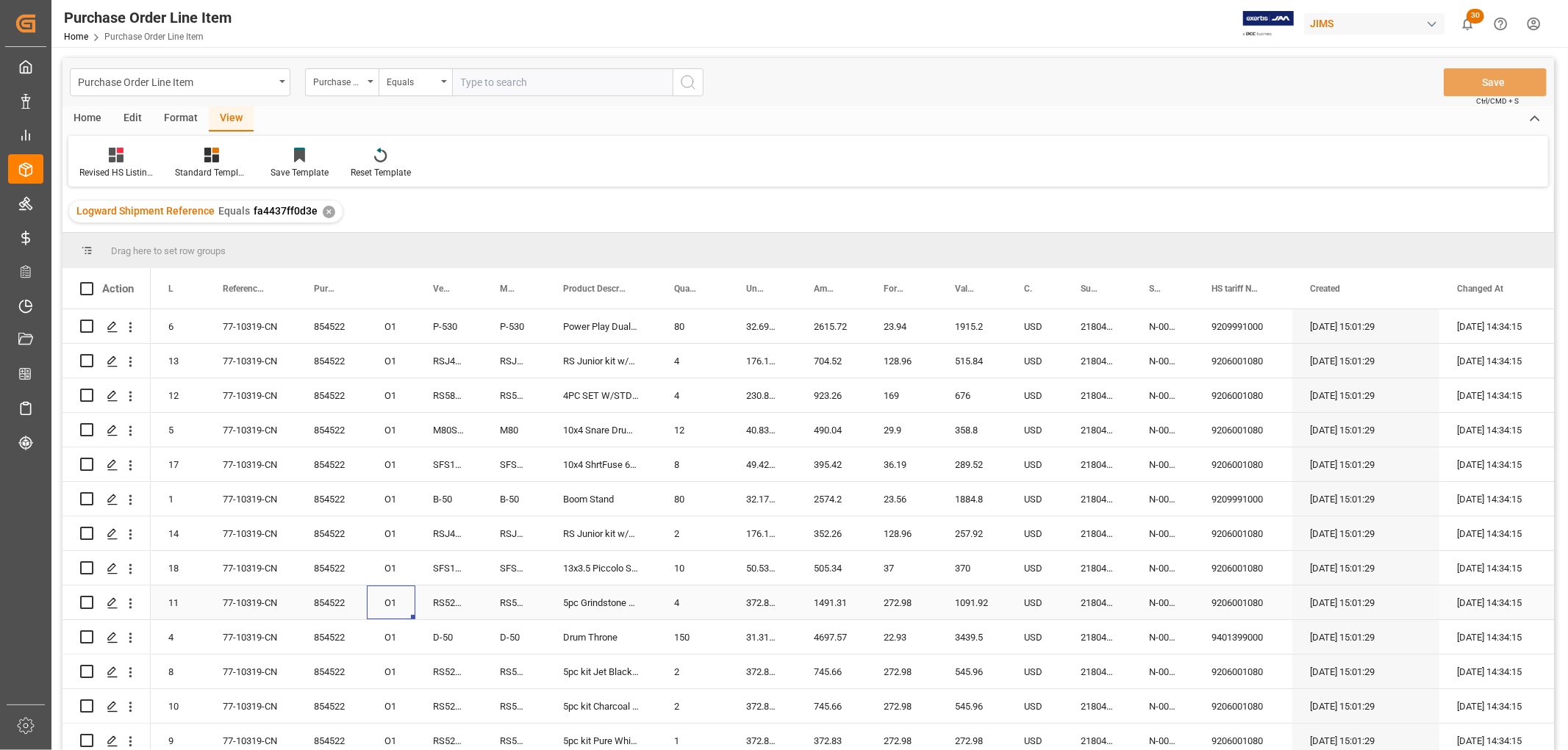
click at [397, 590] on div "O1" at bounding box center [391, 602] width 48 height 34
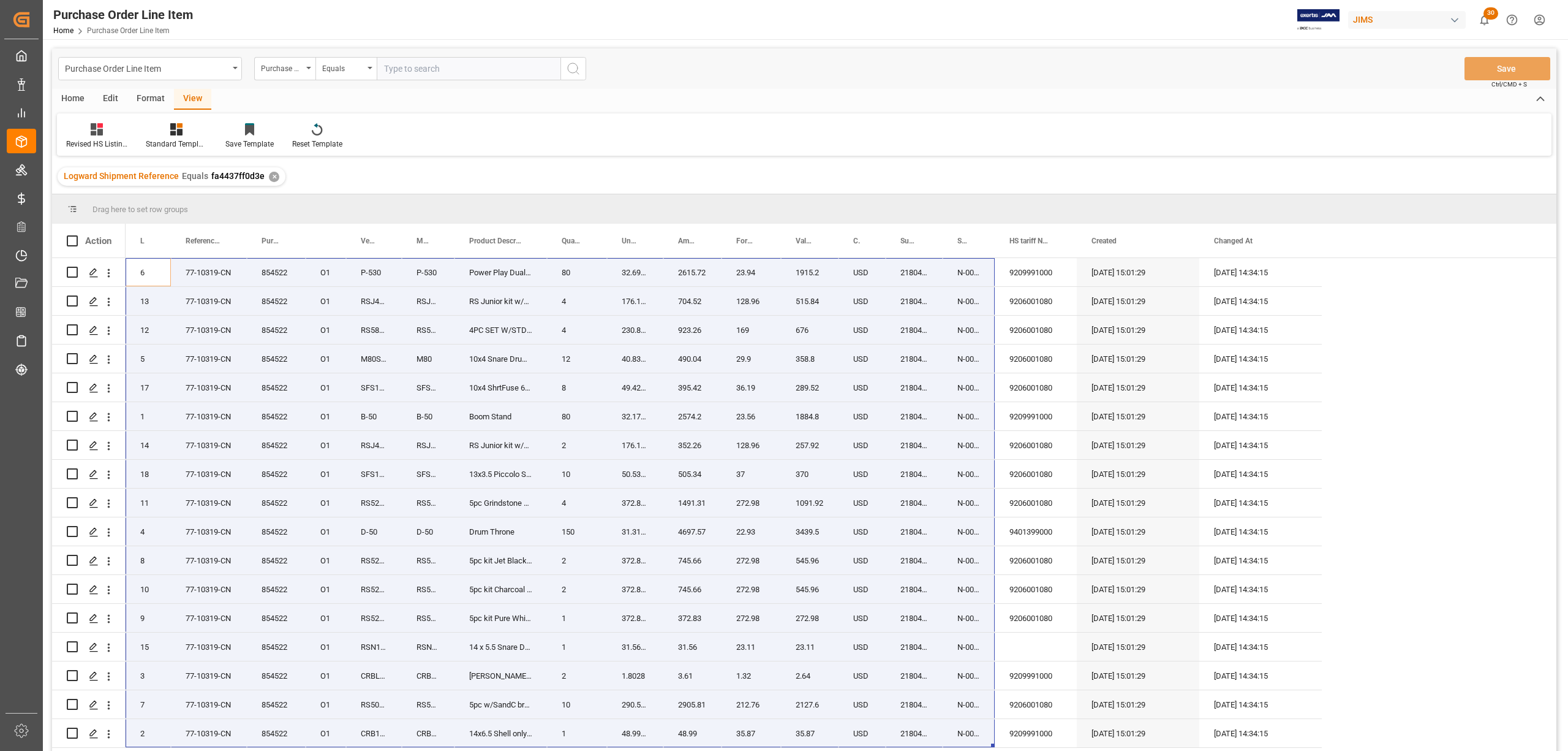
drag, startPoint x: 151, startPoint y: 267, endPoint x: 977, endPoint y: 753, distance: 958.4
click at [977, 626] on html "Created by potrace 1.15, written by Peter Selinger 2001-2017 Created by potrace…" at bounding box center [784, 375] width 1568 height 751
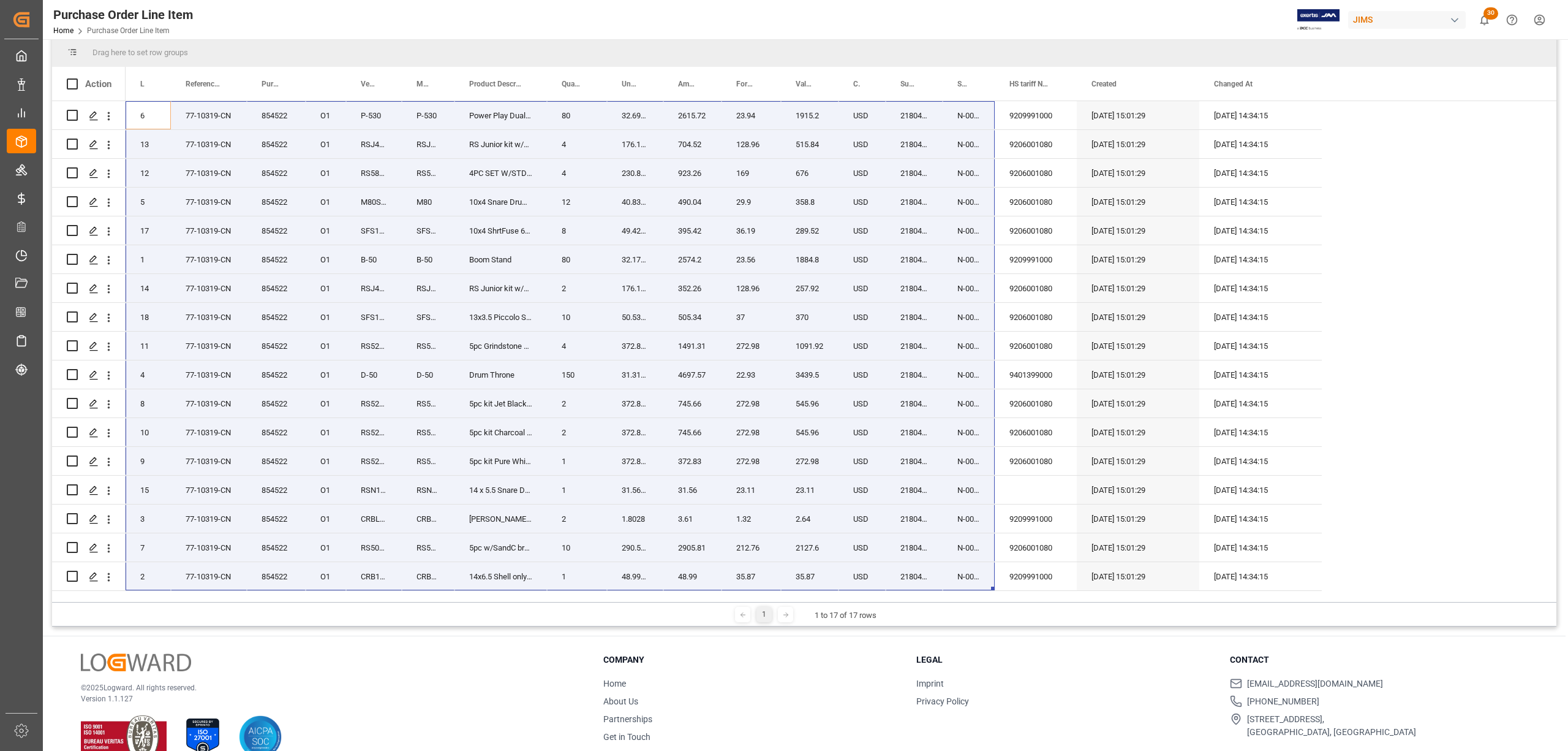
scroll to position [163, 0]
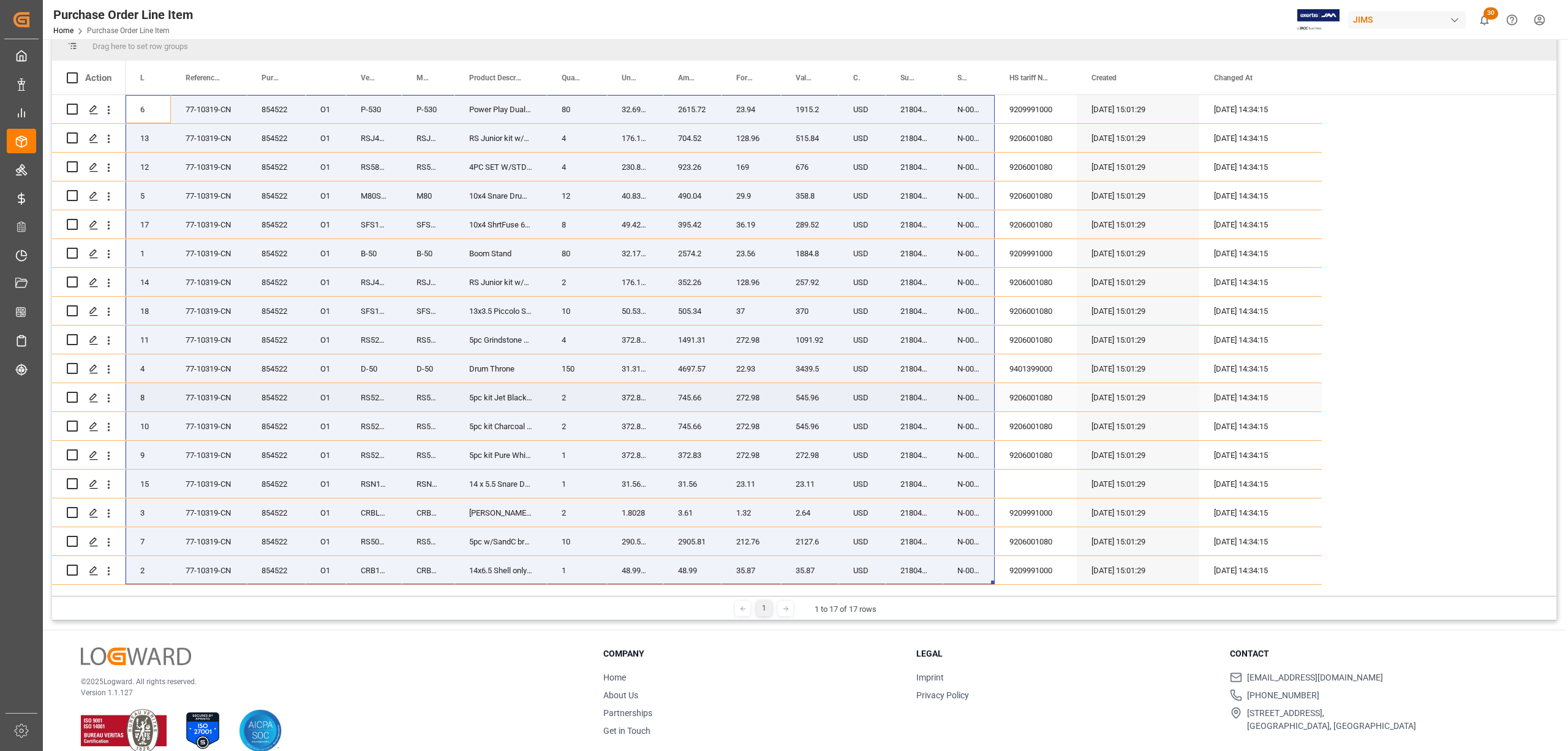
click at [272, 401] on div "854522" at bounding box center [276, 397] width 58 height 28
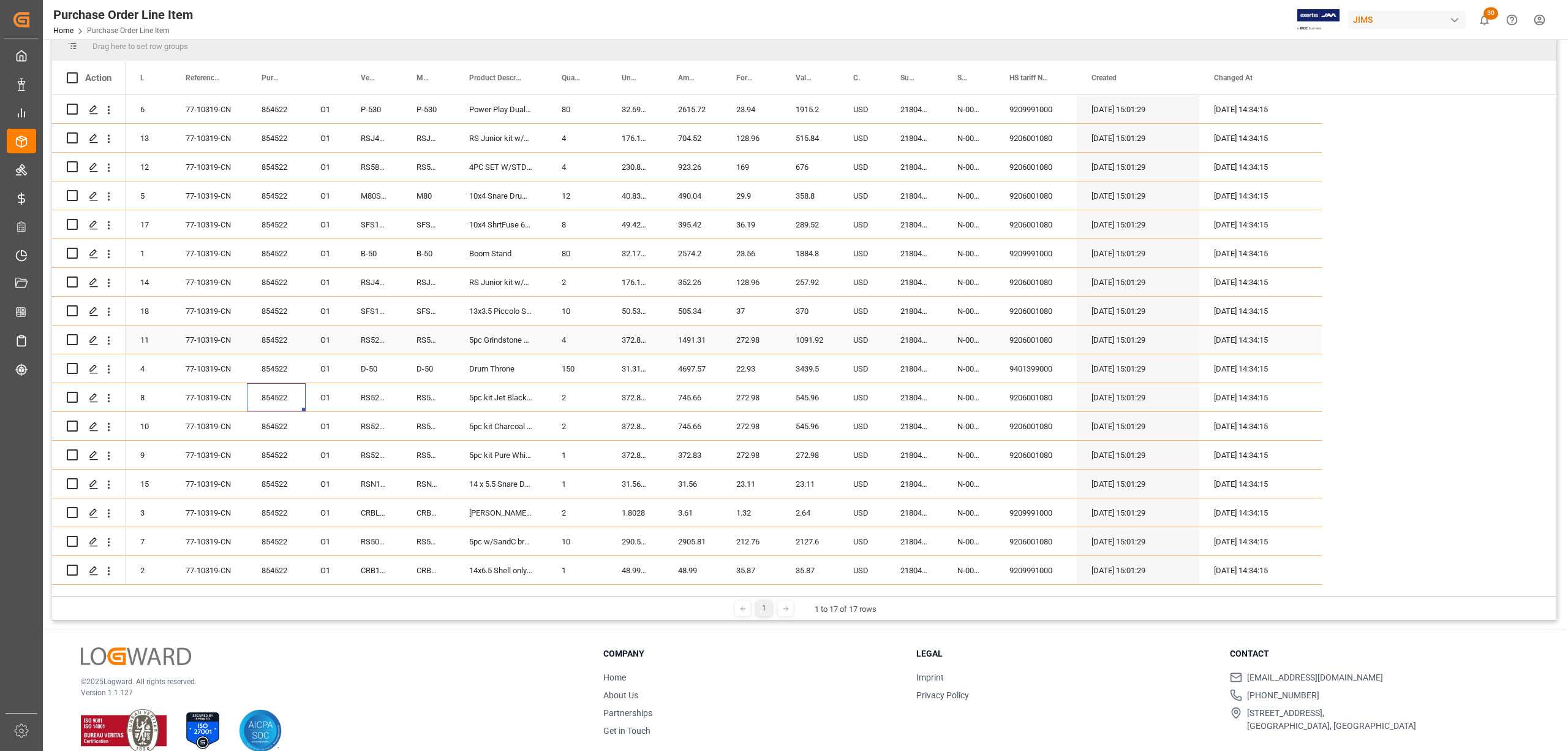
click at [266, 344] on div "854522" at bounding box center [276, 339] width 58 height 28
drag, startPoint x: 266, startPoint y: 344, endPoint x: 329, endPoint y: 343, distance: 63.0
click at [329, 343] on div "11 77-10319-CN 854522 O1 RS525SBC/C708 RS525SBCC708 5pc Grindstone Sparkle 2bxs…" at bounding box center [723, 340] width 1196 height 29
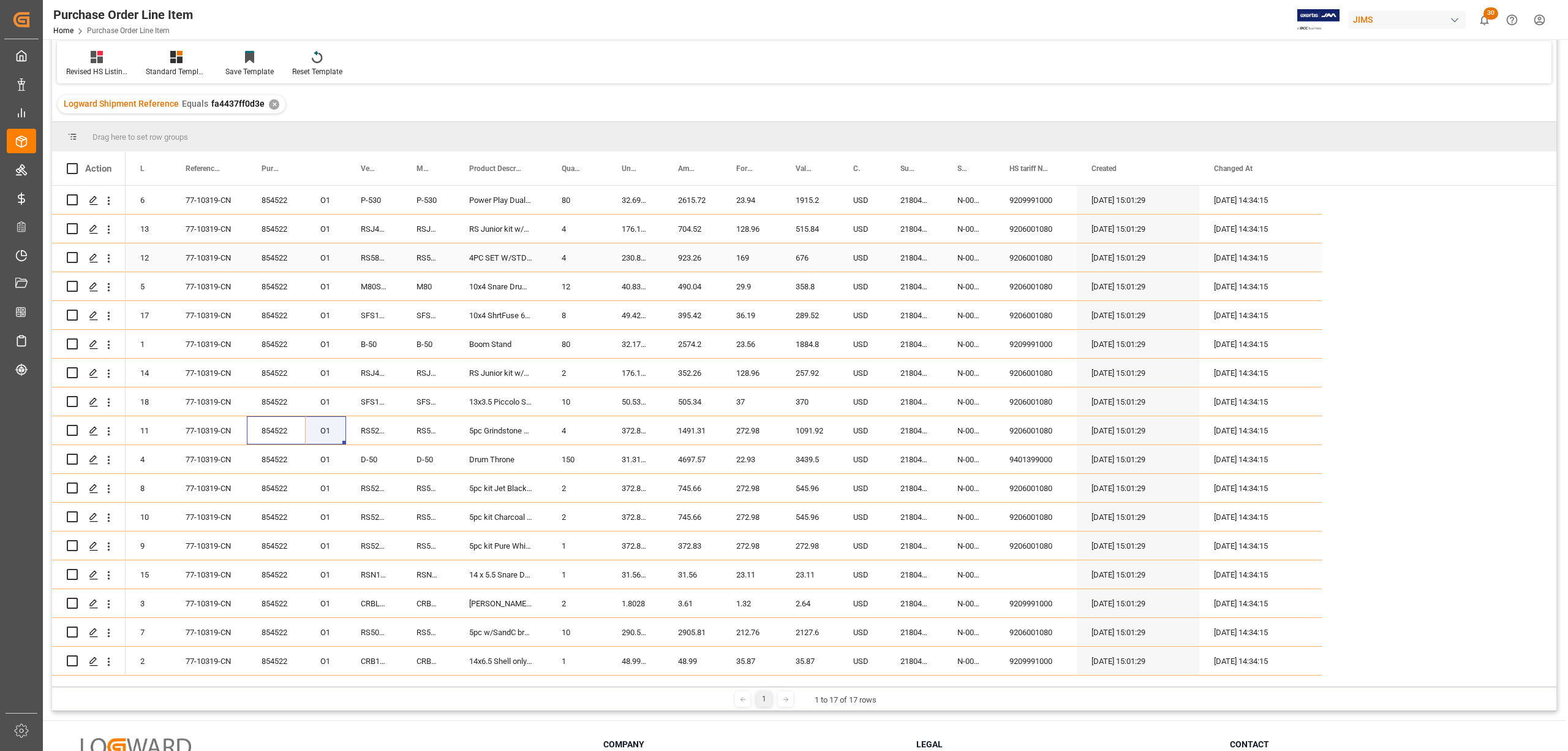
scroll to position [0, 0]
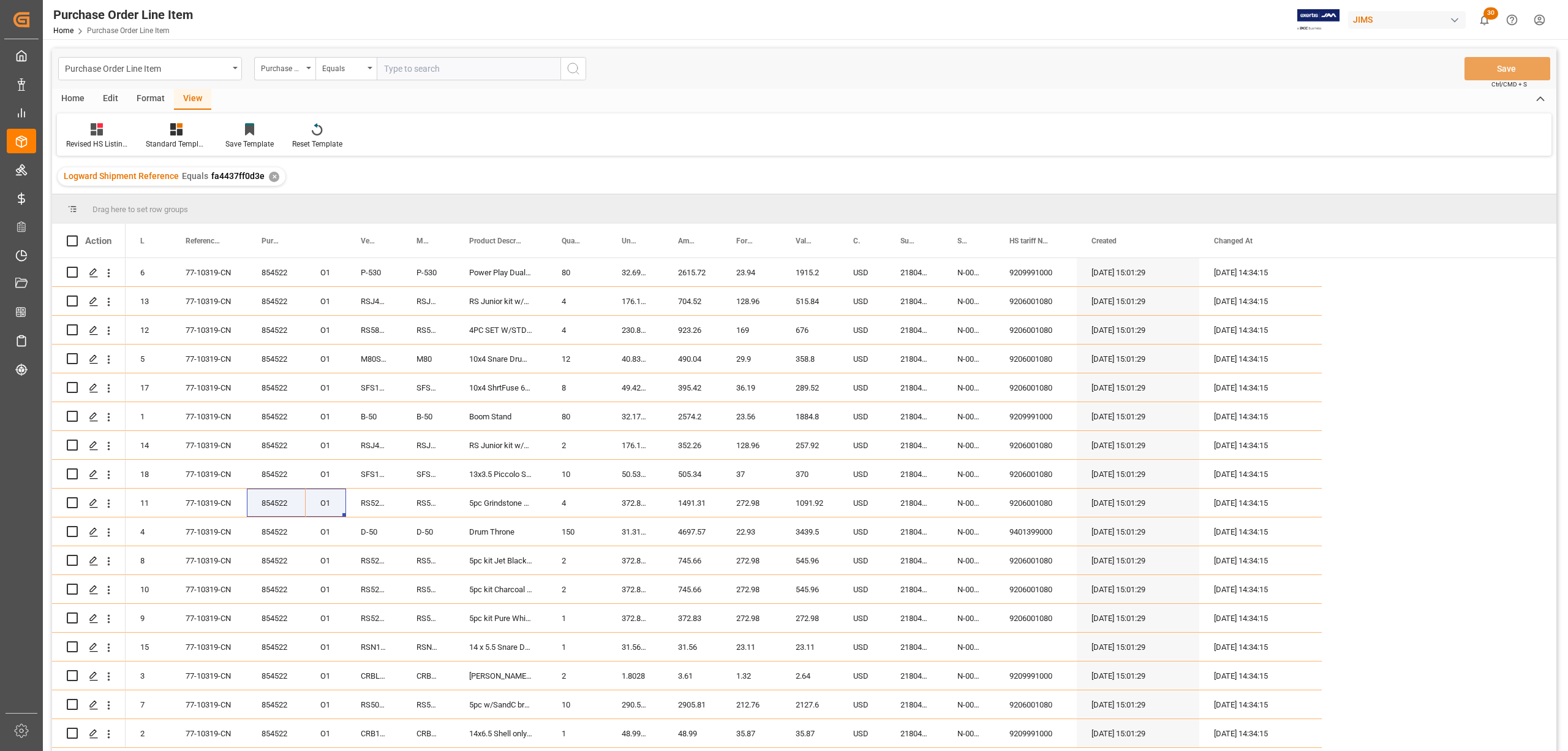
click at [75, 94] on div "Home" at bounding box center [73, 99] width 42 height 21
click at [73, 137] on div "New Form" at bounding box center [83, 136] width 53 height 27
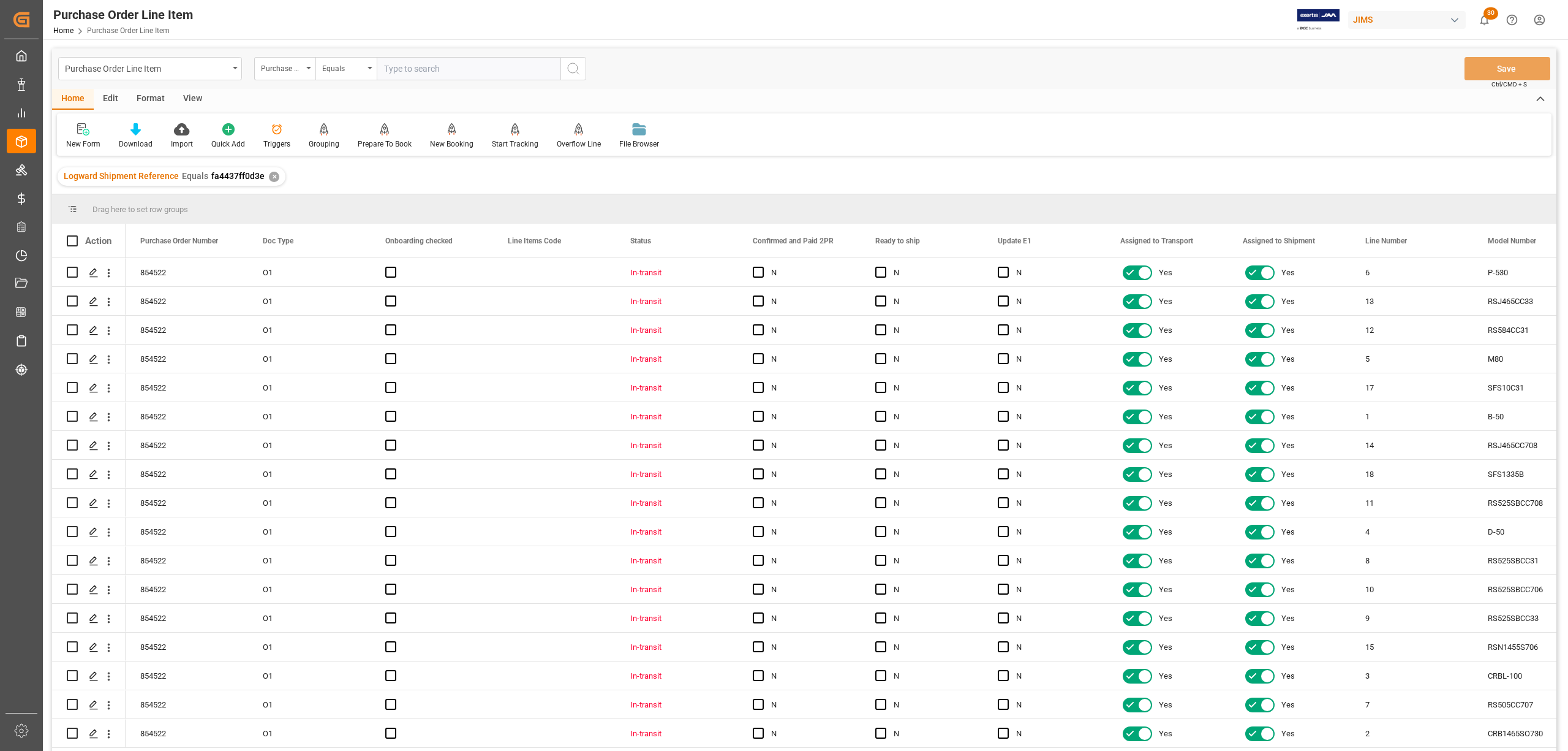
click at [184, 93] on div "View" at bounding box center [193, 99] width 38 height 21
click at [81, 143] on div "Default" at bounding box center [78, 144] width 24 height 11
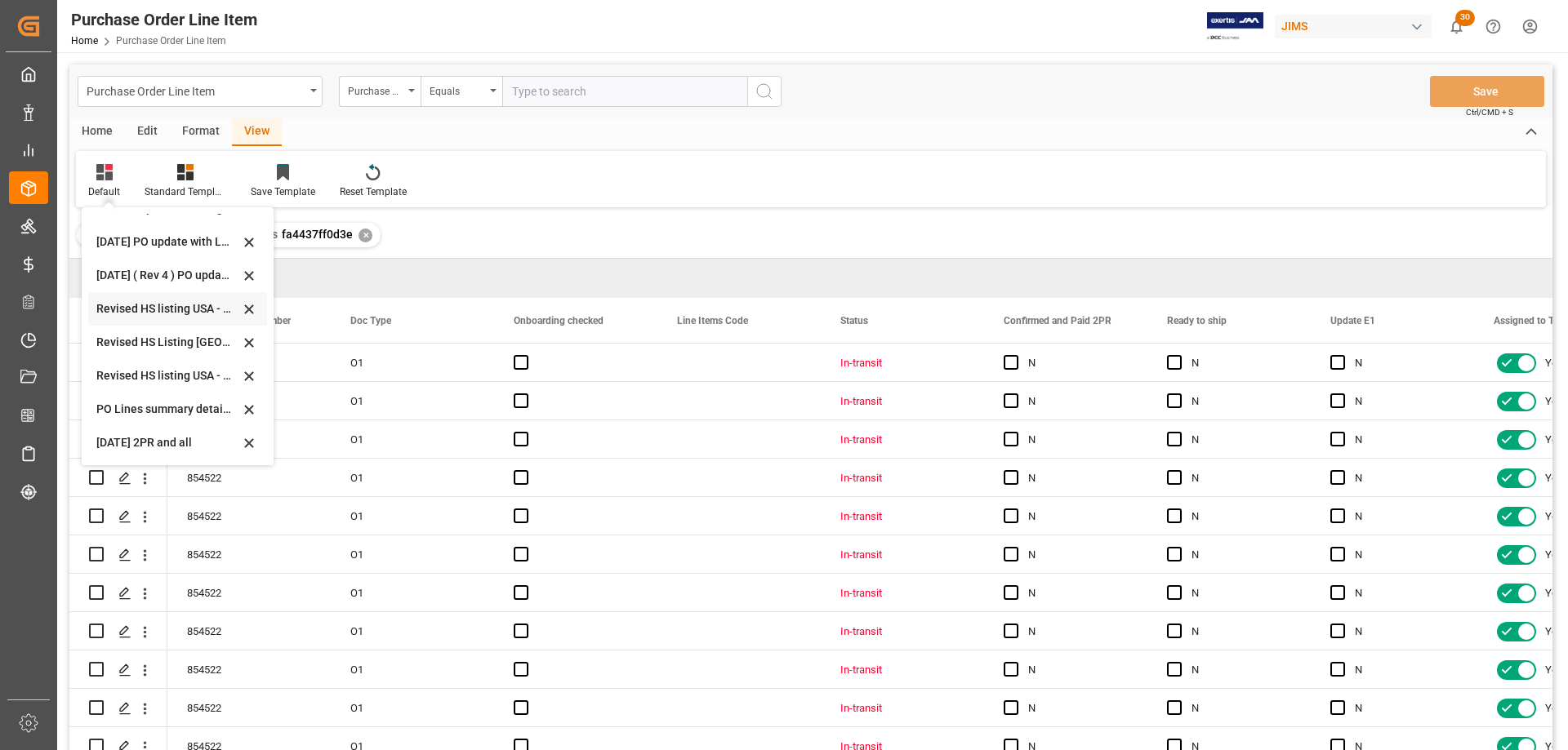
scroll to position [491, 0]
click at [135, 440] on div "Sept 2025 2PR and all" at bounding box center [167, 443] width 143 height 17
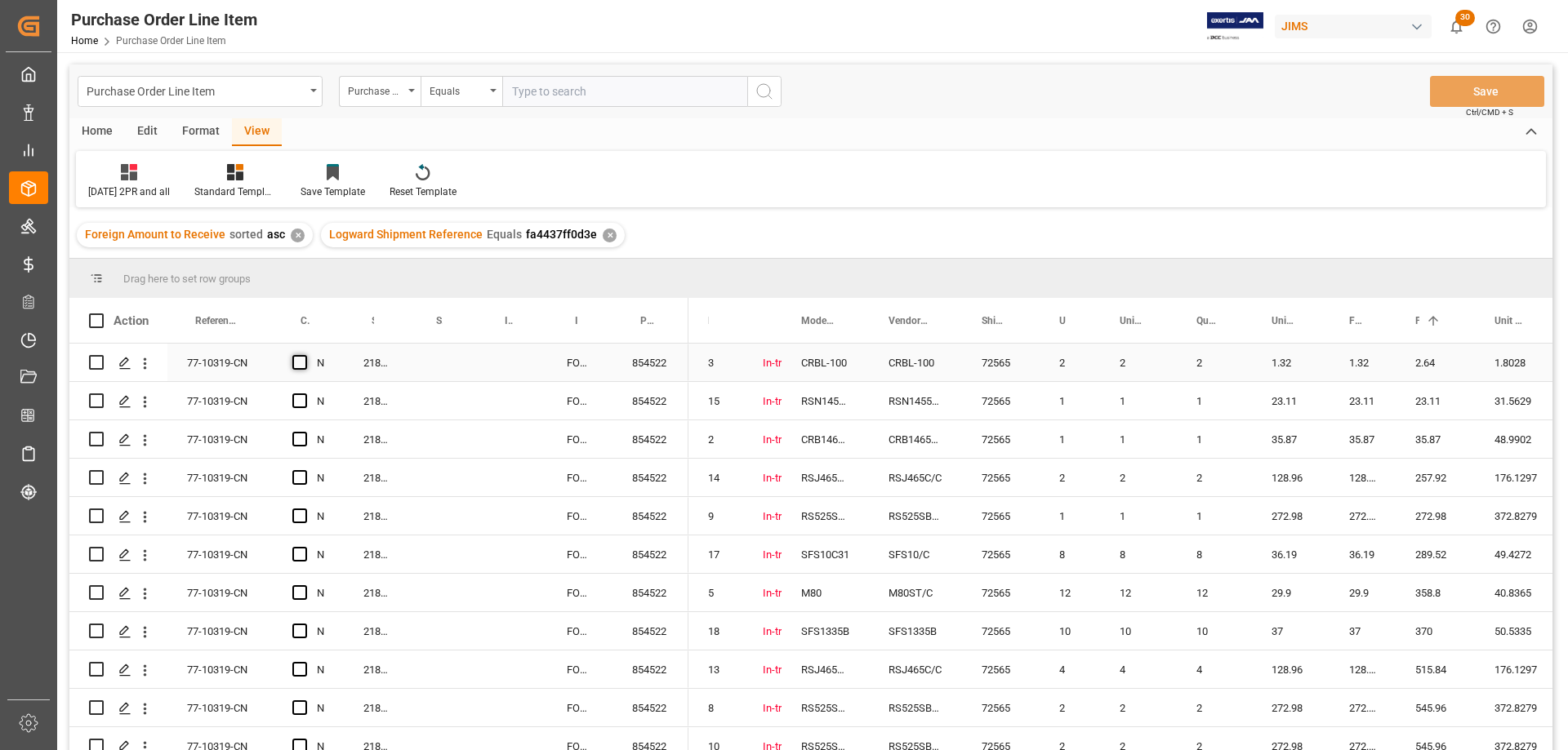
click at [304, 367] on span "Press SPACE to select this row." at bounding box center [299, 362] width 15 height 15
click at [305, 355] on input "Press SPACE to select this row." at bounding box center [305, 355] width 0 height 0
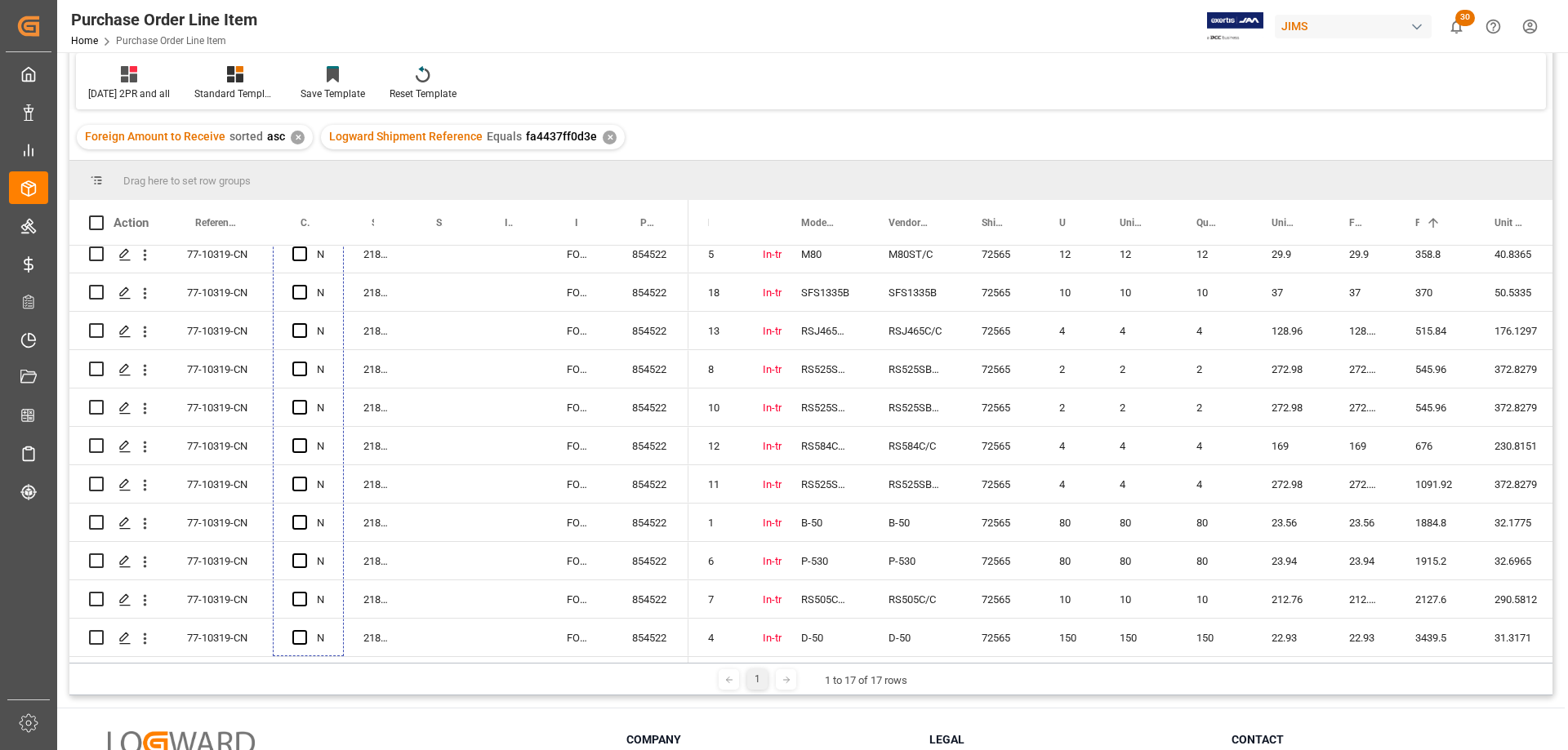
scroll to position [164, 0]
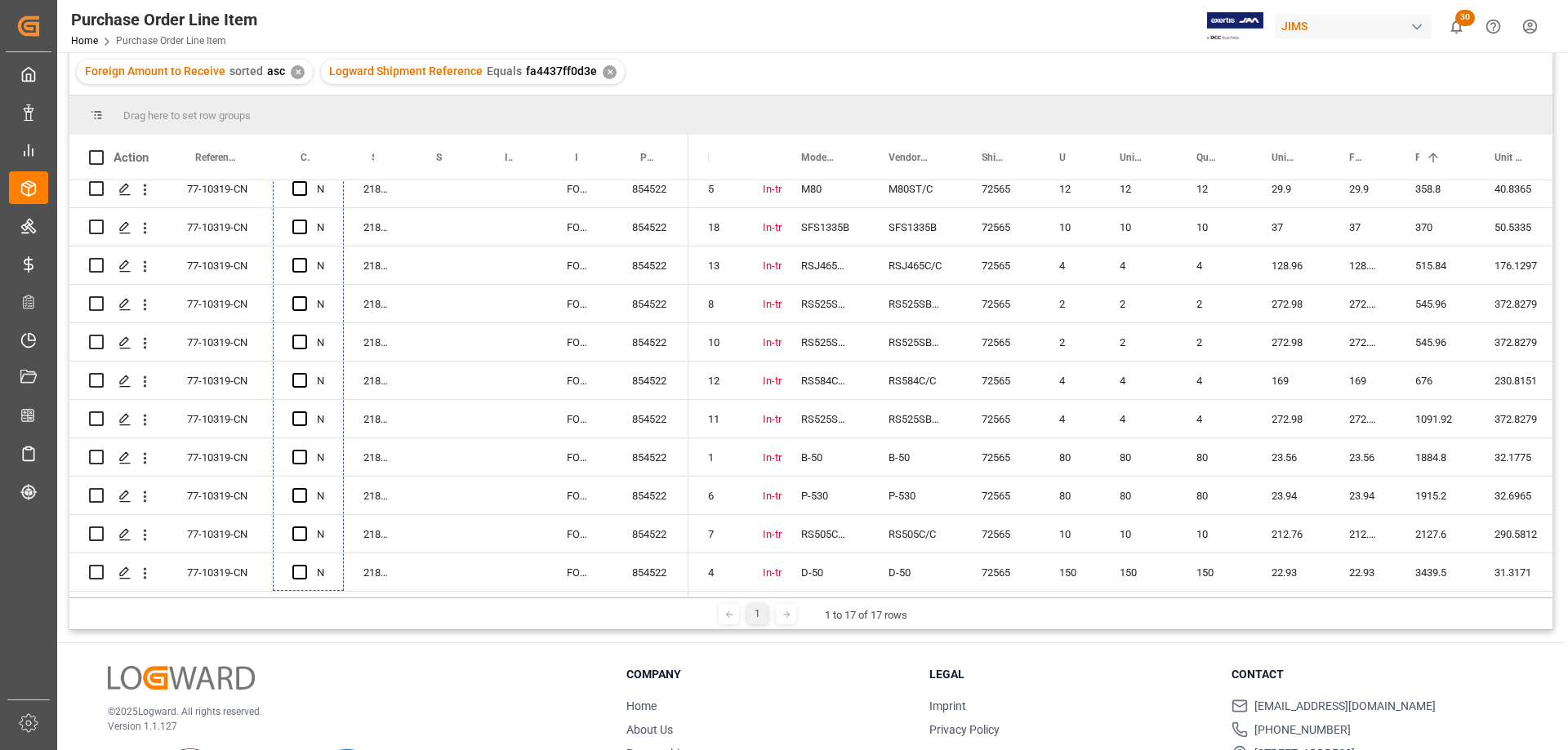
drag, startPoint x: 341, startPoint y: 379, endPoint x: 314, endPoint y: 588, distance: 210.7
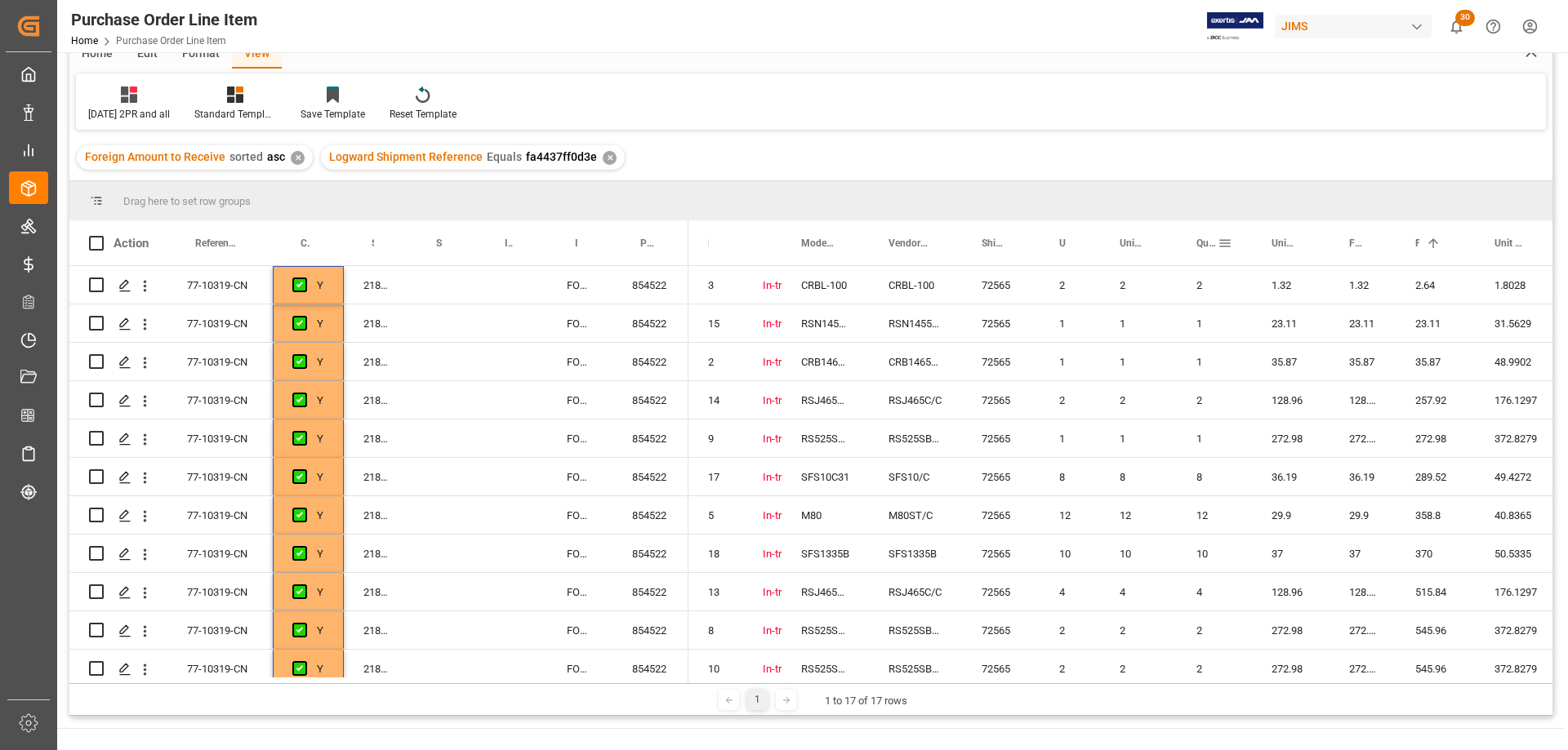
scroll to position [0, 0]
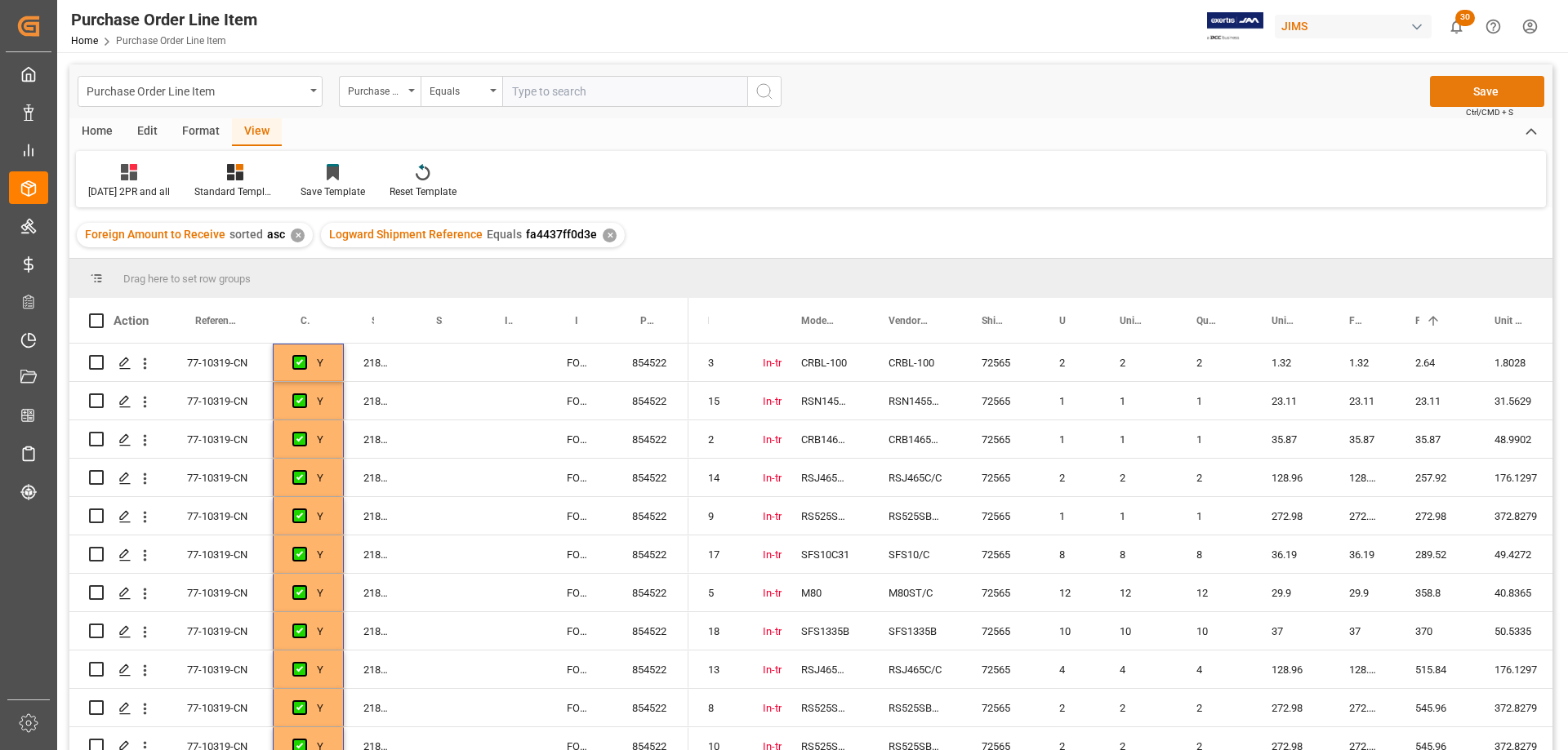
click at [1492, 99] on button "Save" at bounding box center [1487, 92] width 114 height 31
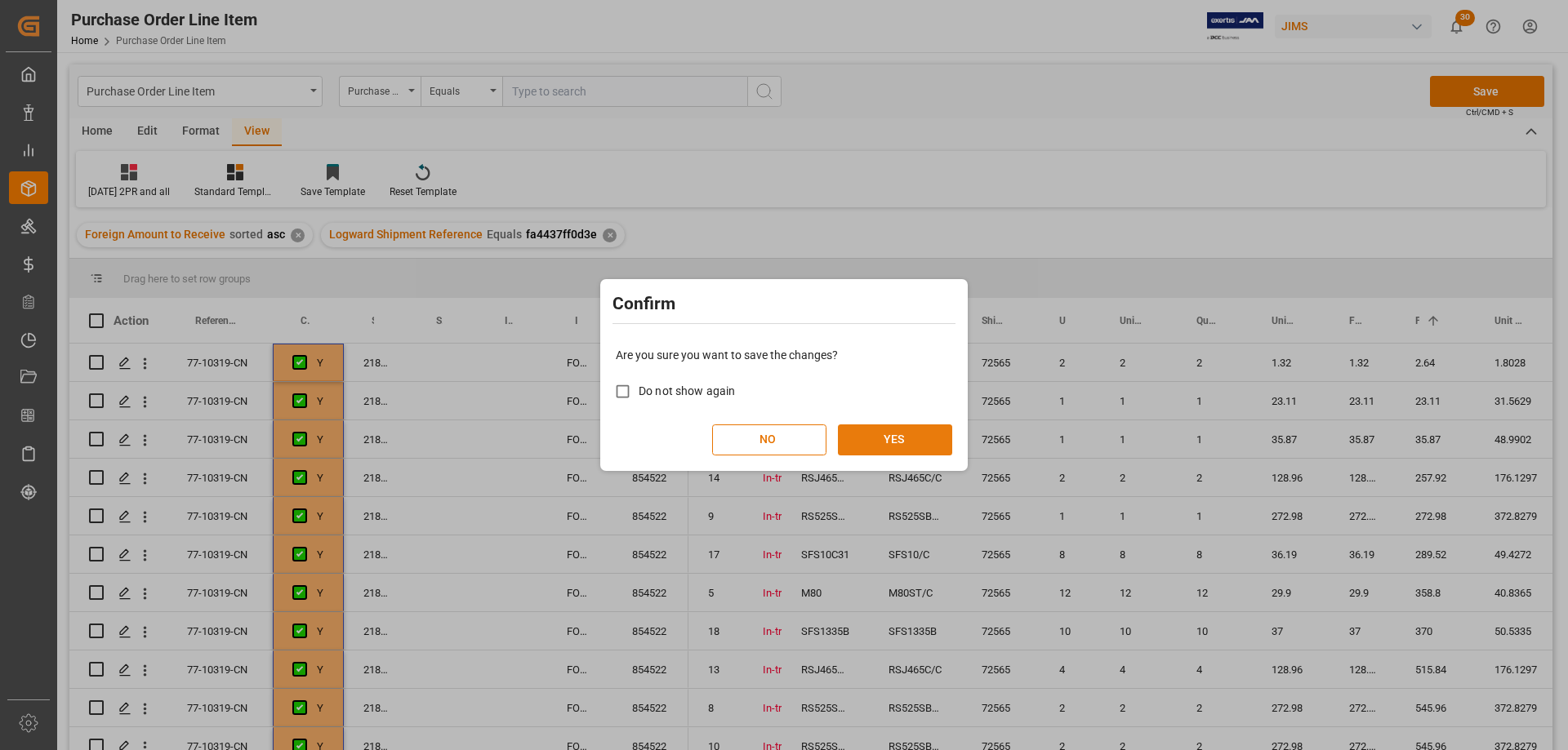
click at [928, 435] on button "YES" at bounding box center [895, 440] width 114 height 31
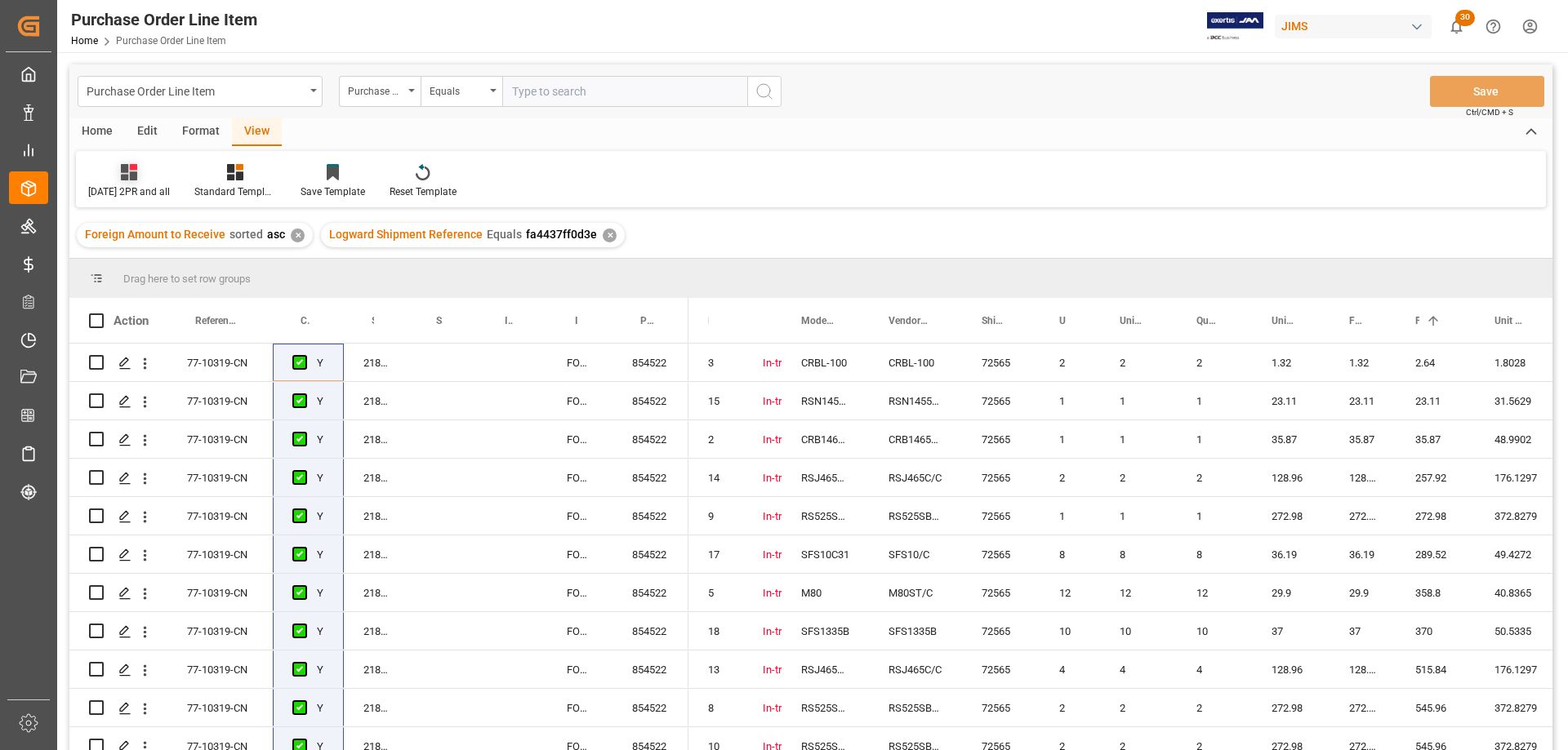
click at [120, 183] on div "Sept 2025 2PR and all" at bounding box center [129, 181] width 107 height 36
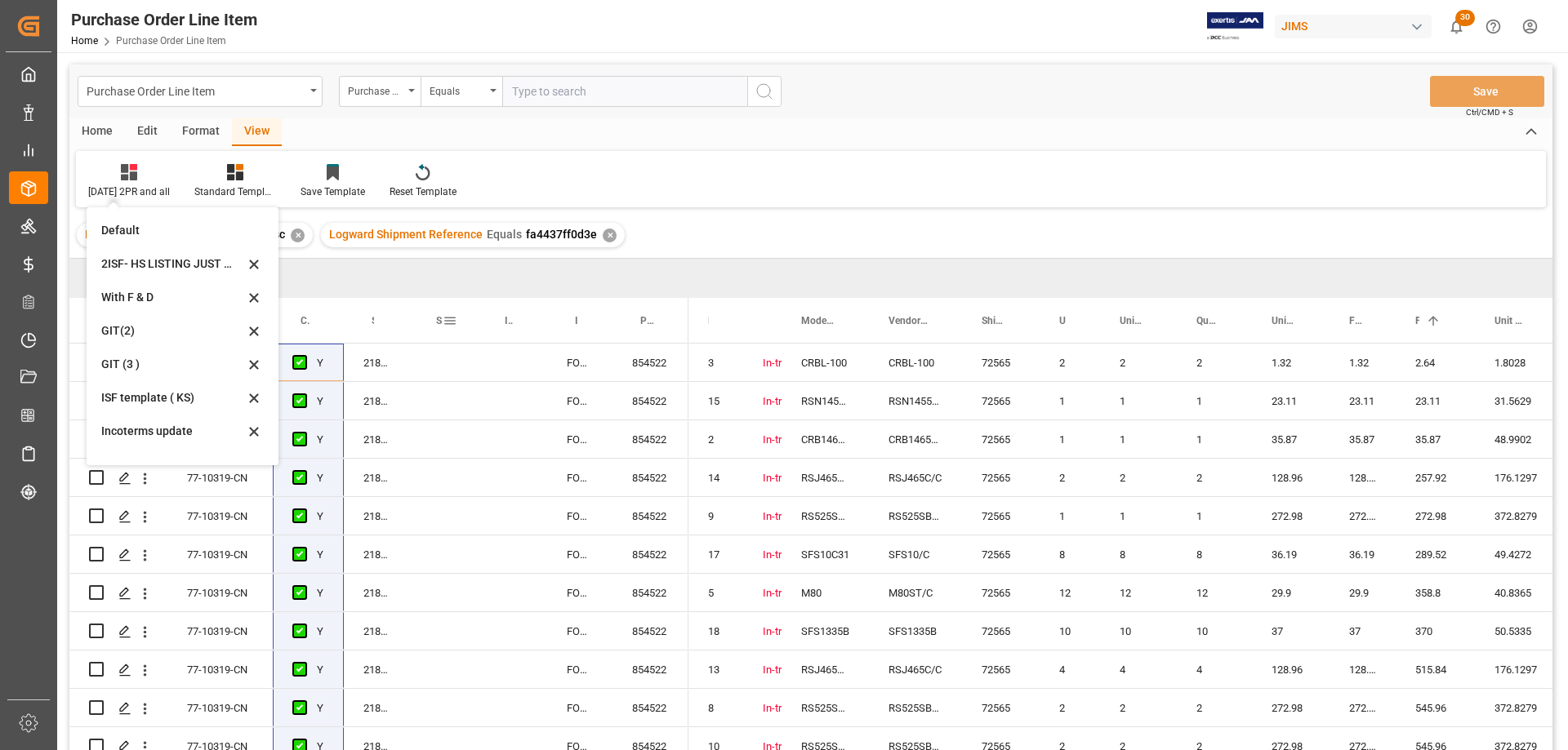
click at [434, 342] on div "Supplier Full Name" at bounding box center [443, 320] width 29 height 45
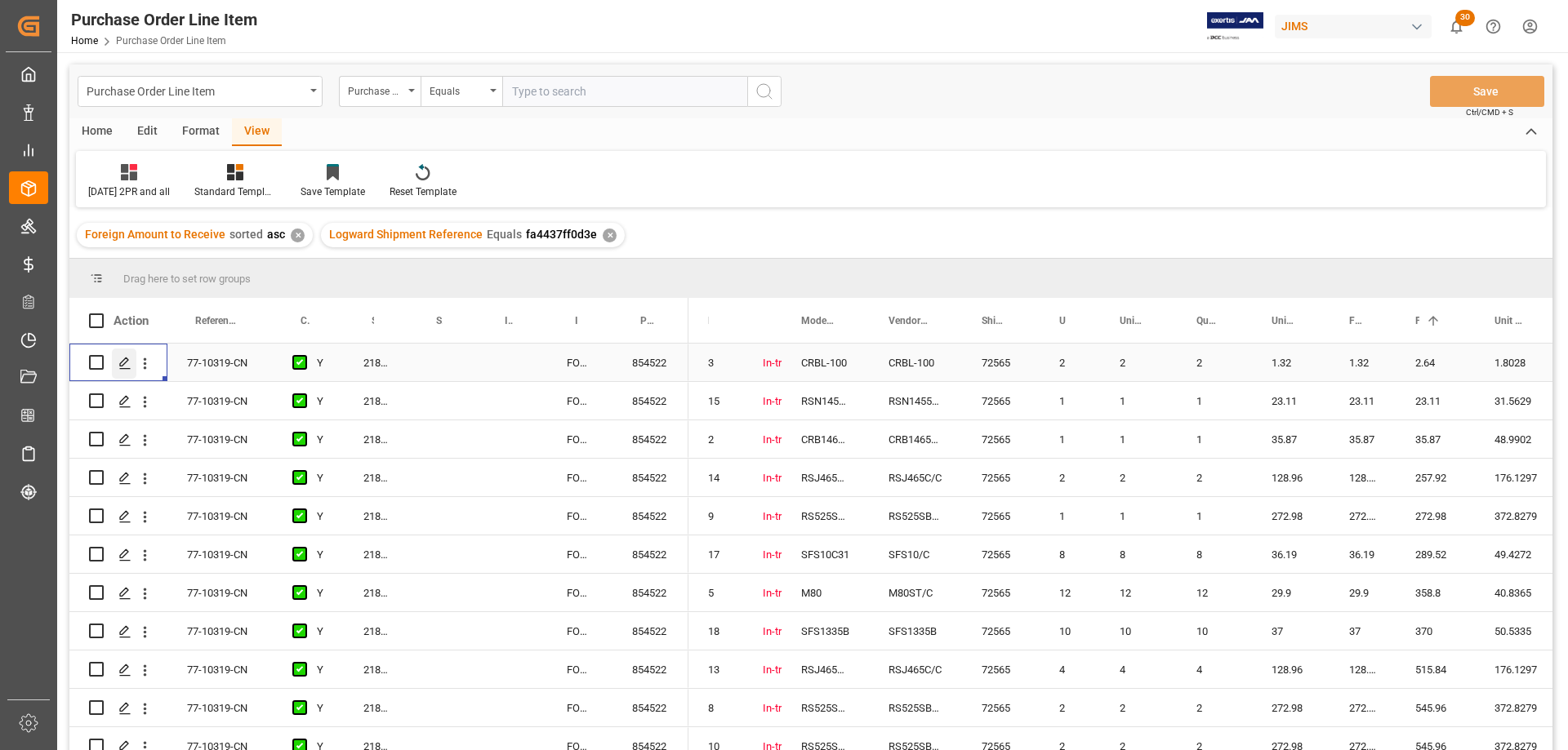
click at [120, 366] on icon "Press SPACE to select this row." at bounding box center [125, 363] width 13 height 13
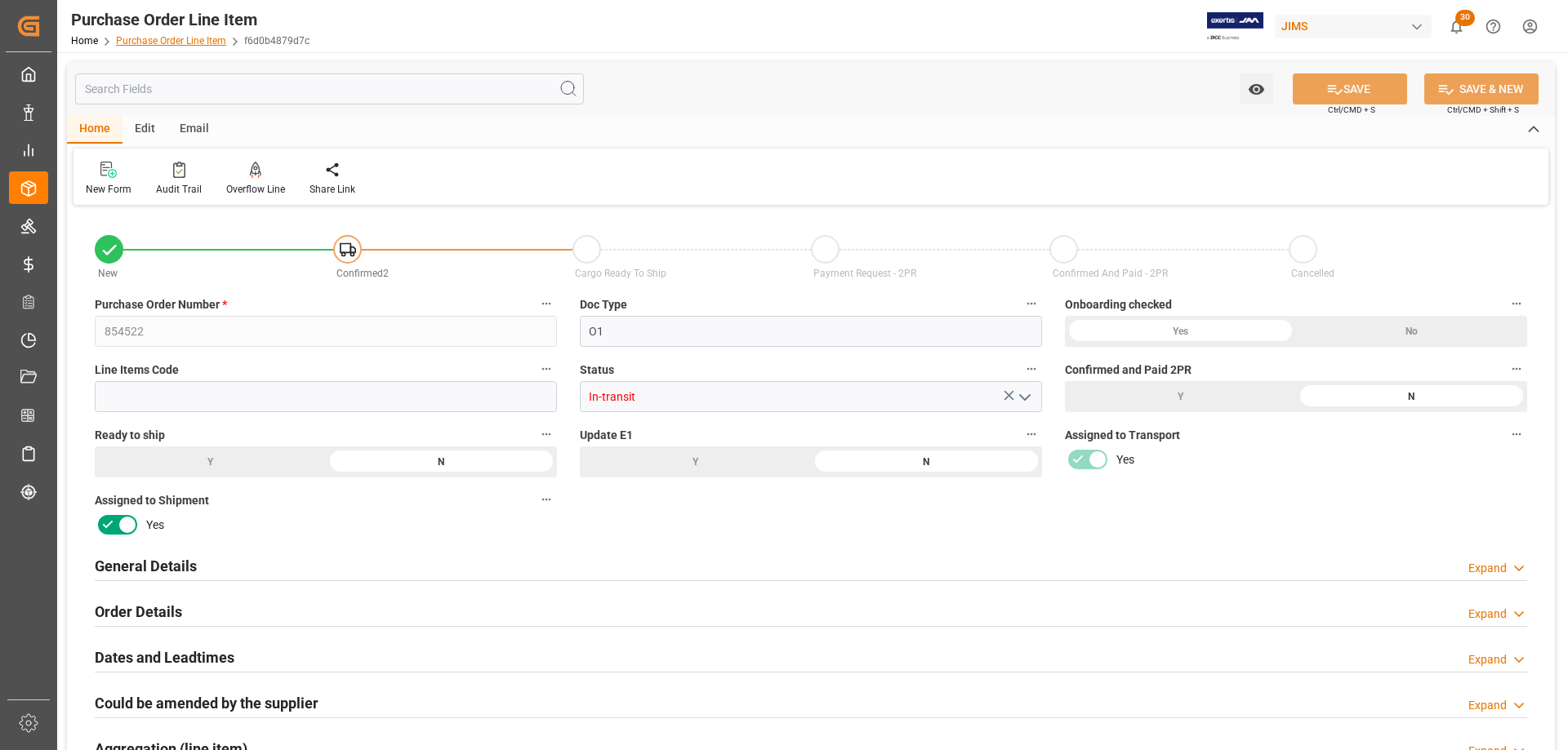
click at [135, 40] on link "Purchase Order Line Item" at bounding box center [171, 41] width 110 height 11
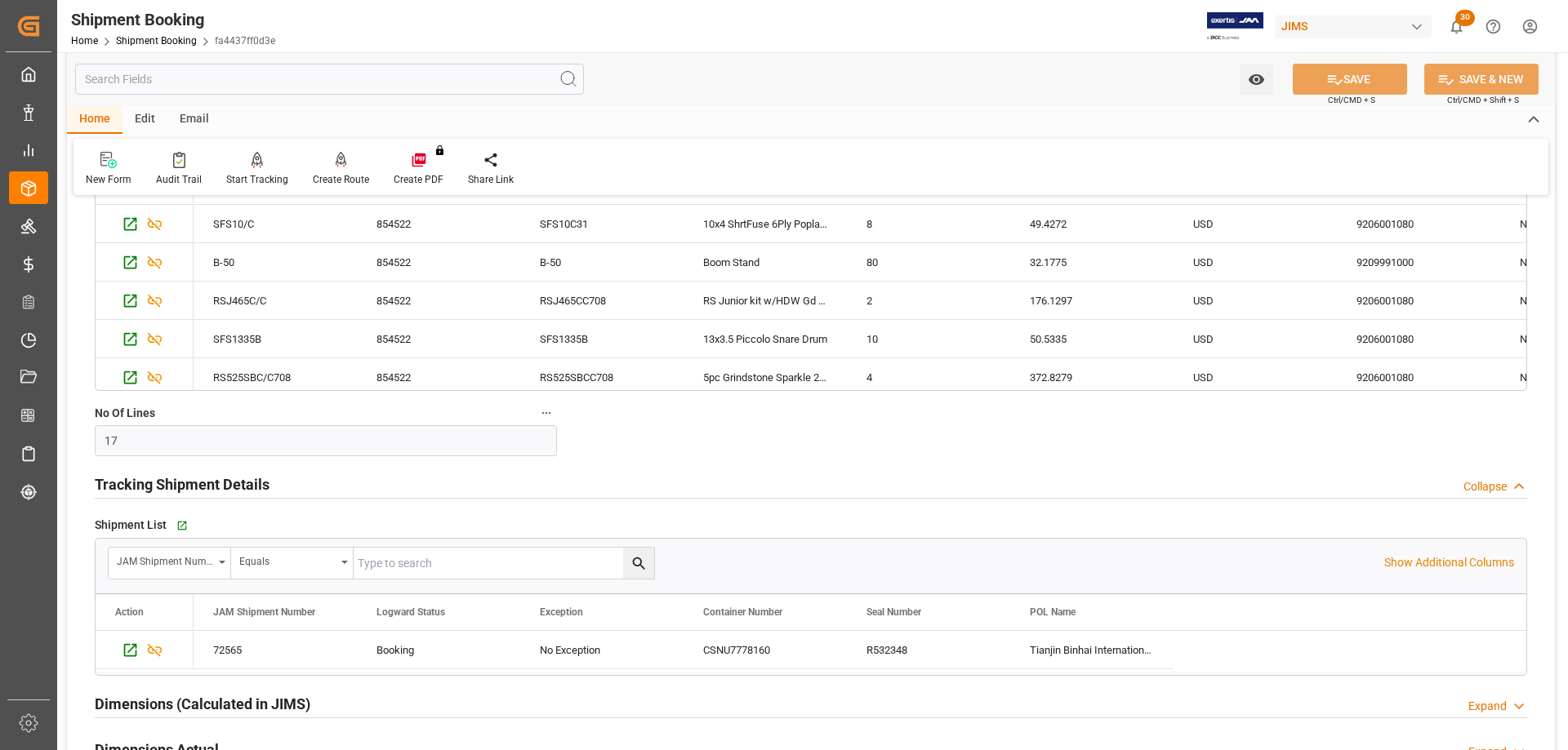
scroll to position [1306, 0]
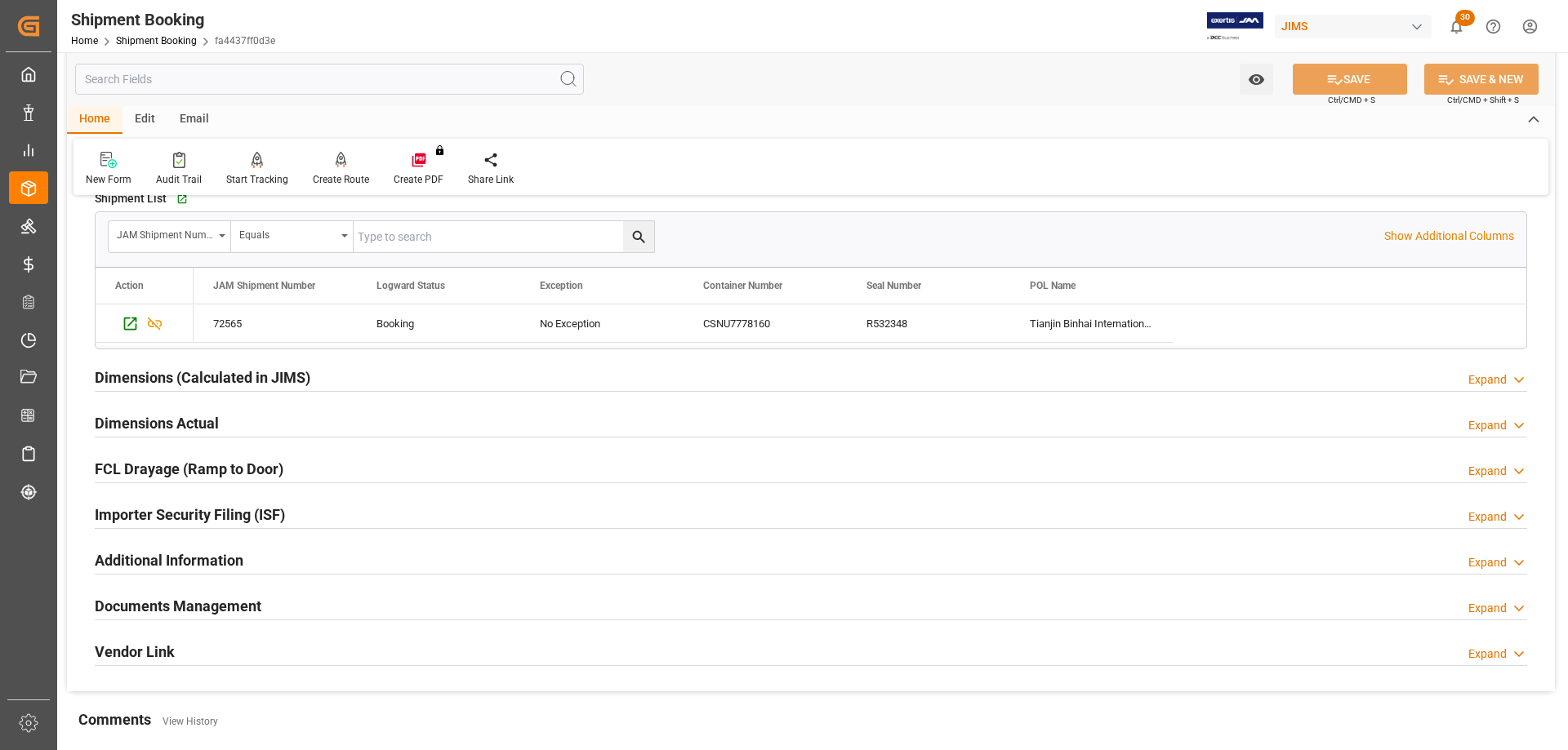
click at [240, 599] on h2 "Documents Management" at bounding box center [178, 605] width 166 height 22
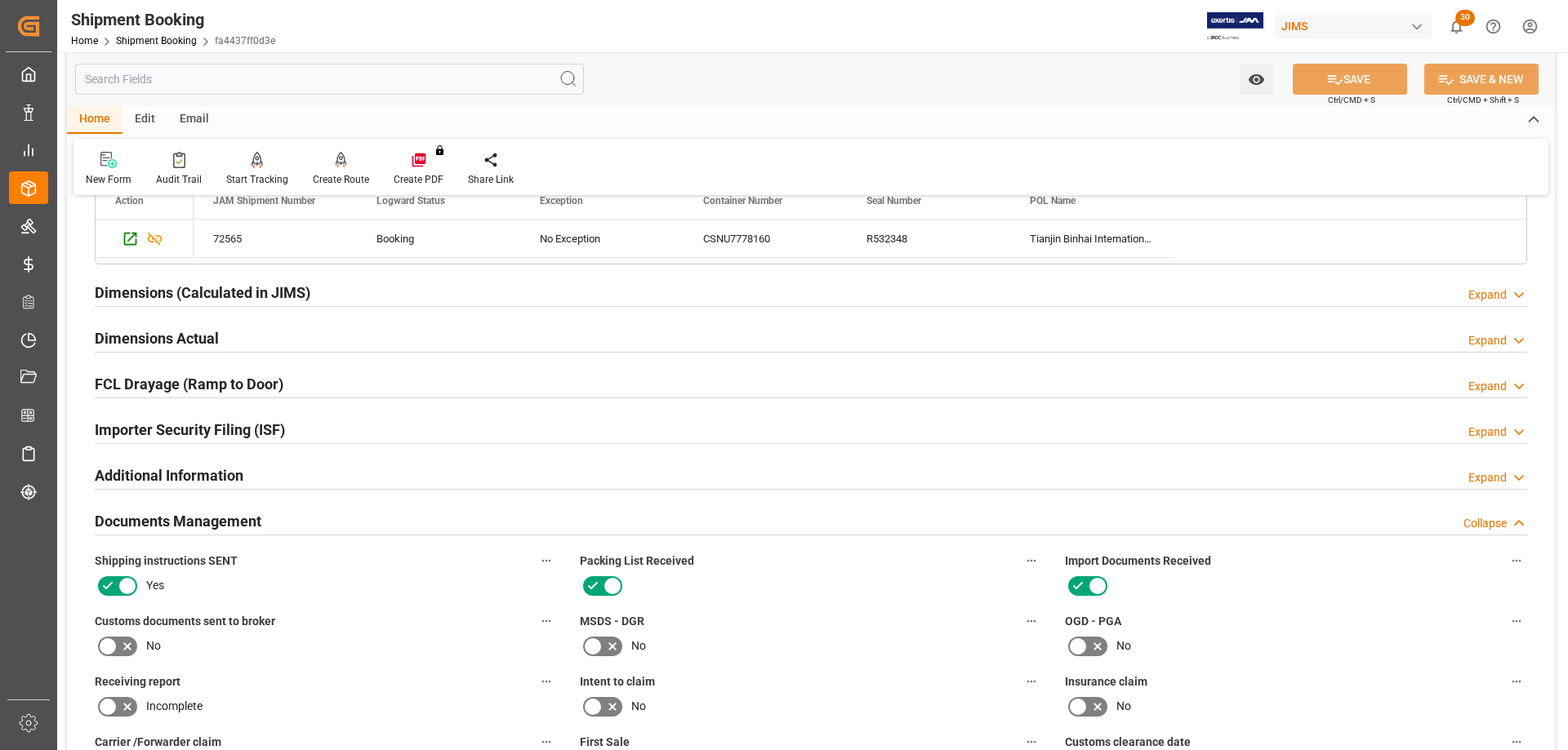
scroll to position [1470, 0]
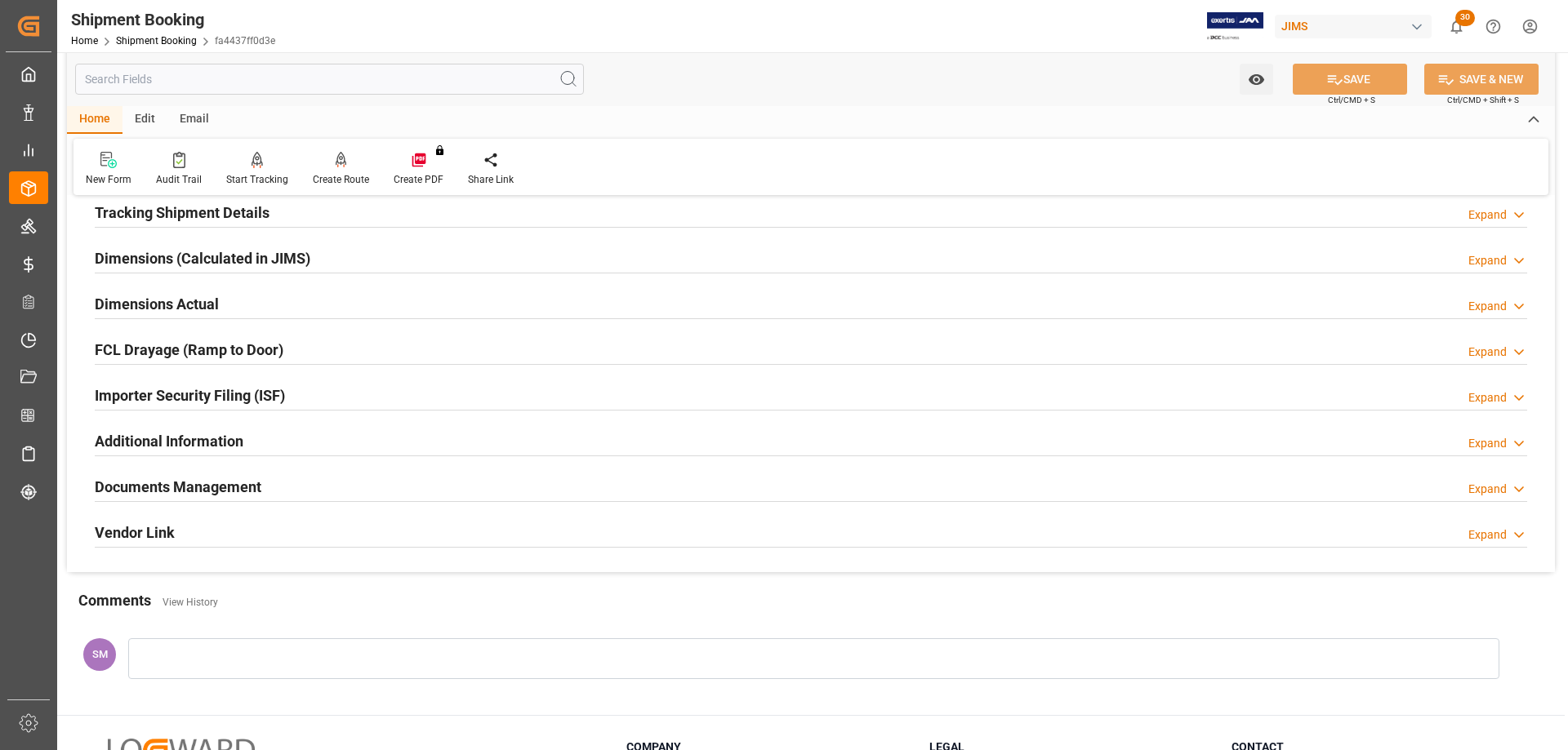
scroll to position [327, 0]
click at [221, 488] on h2 "Documents Management" at bounding box center [178, 486] width 166 height 22
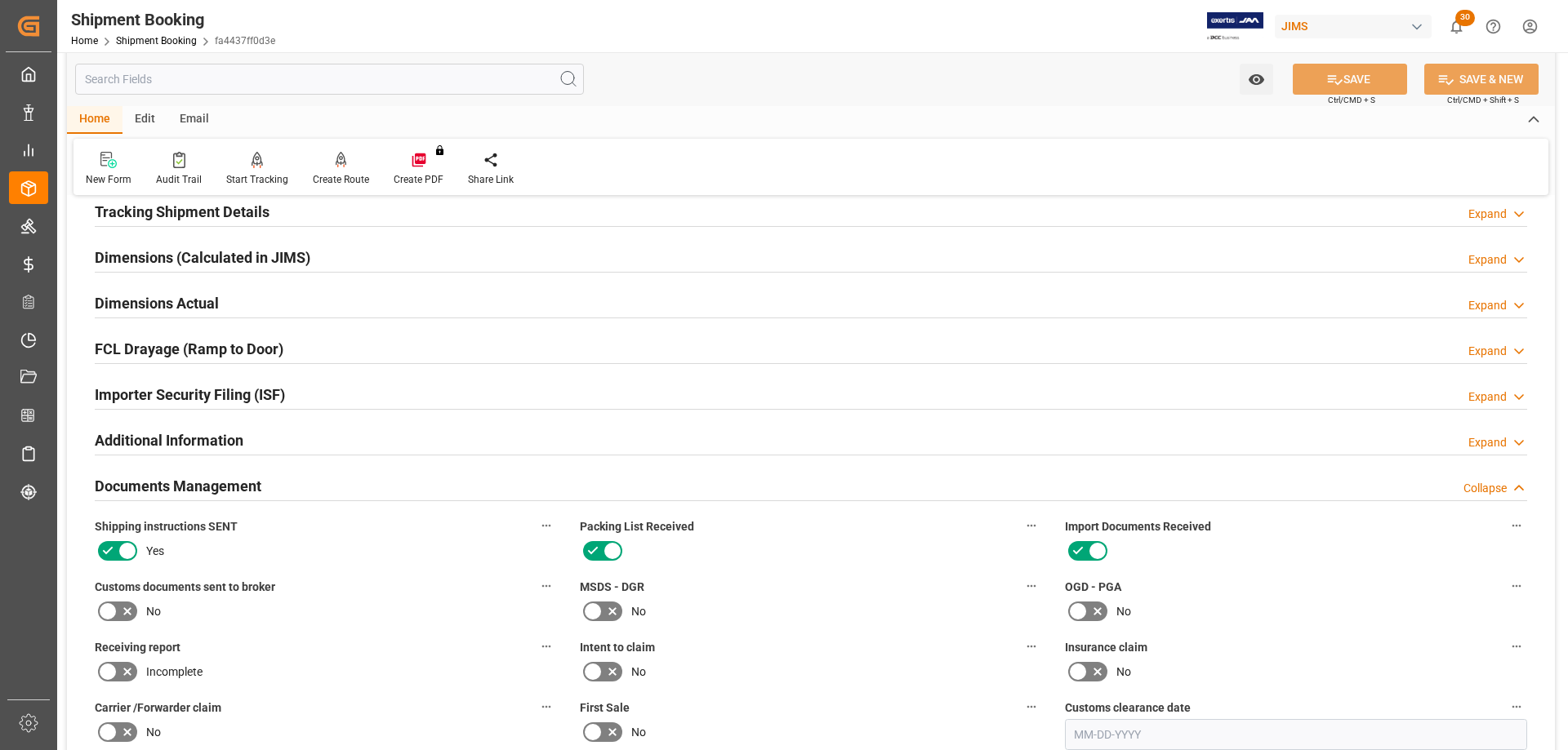
click at [135, 605] on icon at bounding box center [127, 611] width 20 height 20
click at [0, 0] on input "checkbox" at bounding box center [0, 0] width 0 height 0
click at [1383, 81] on button "SAVE" at bounding box center [1350, 80] width 114 height 31
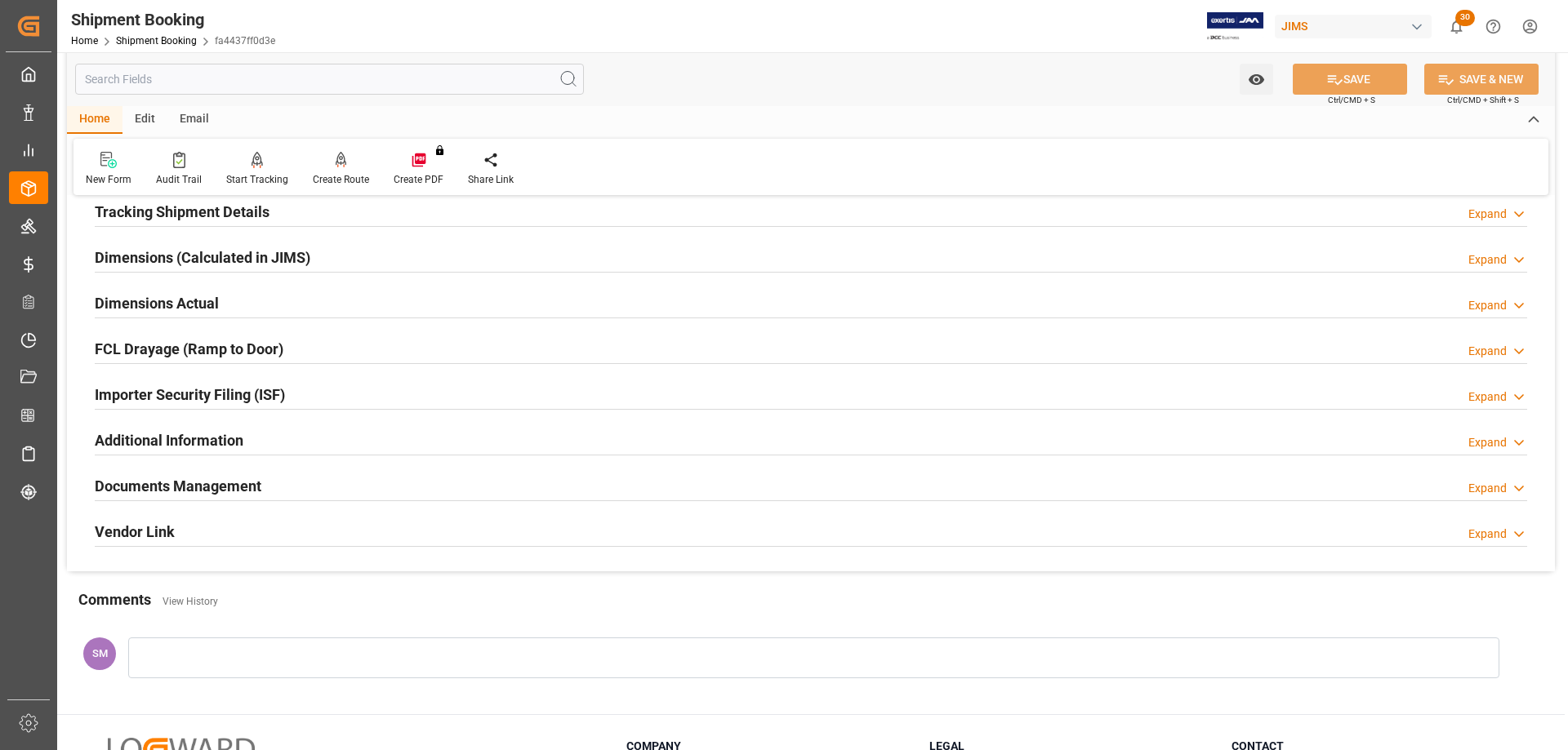
click at [180, 490] on h2 "Documents Management" at bounding box center [178, 486] width 166 height 22
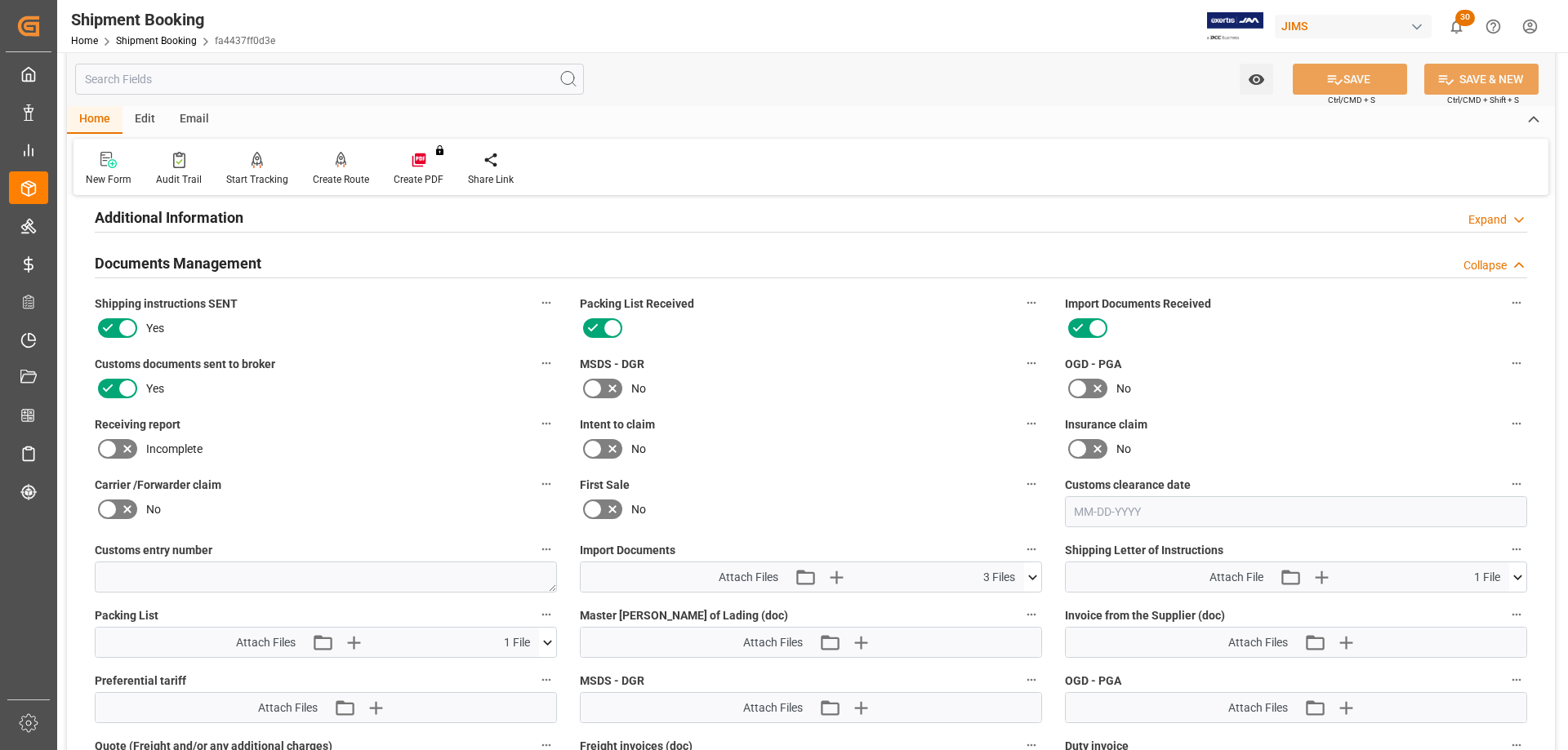
scroll to position [653, 0]
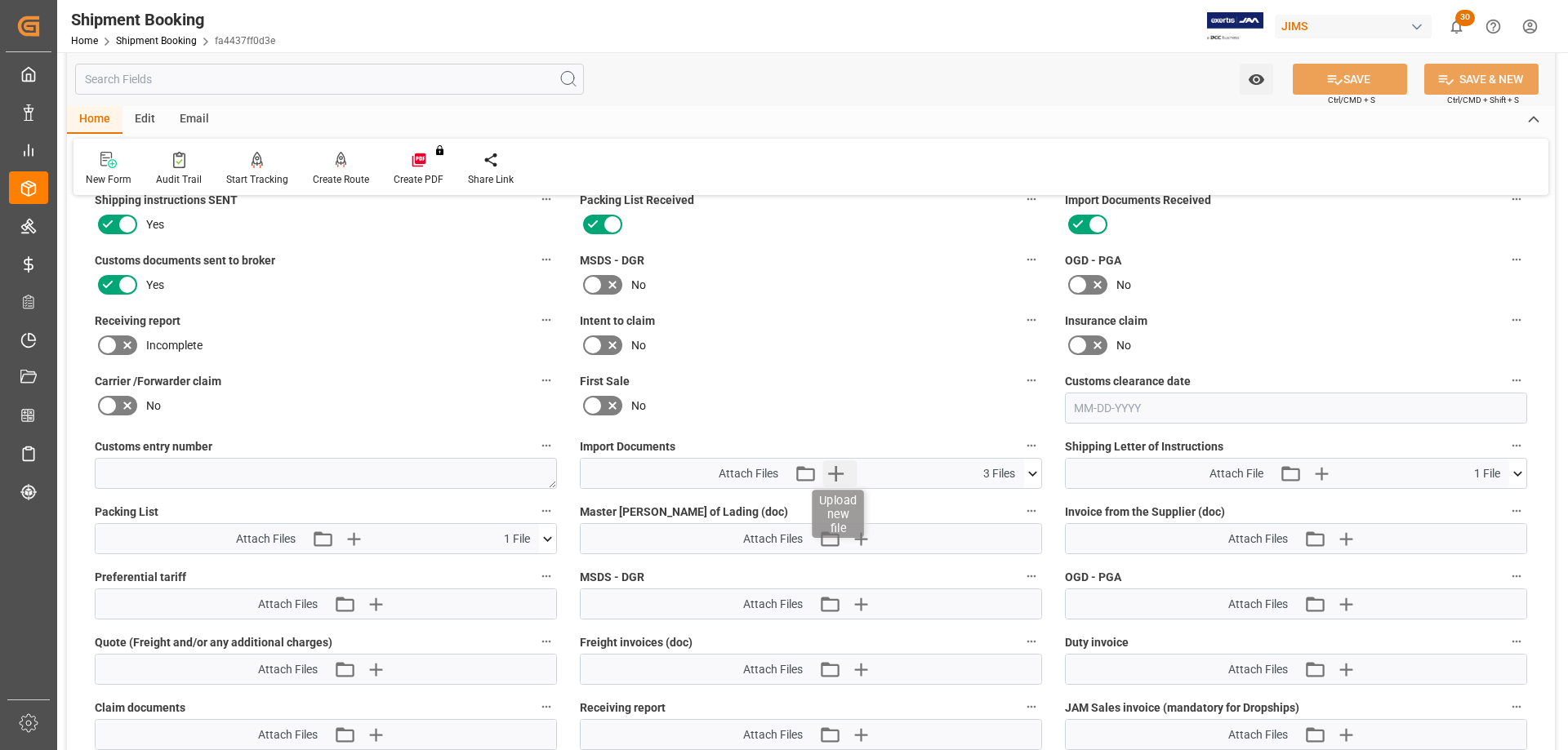
click at [832, 477] on icon "button" at bounding box center [835, 474] width 26 height 26
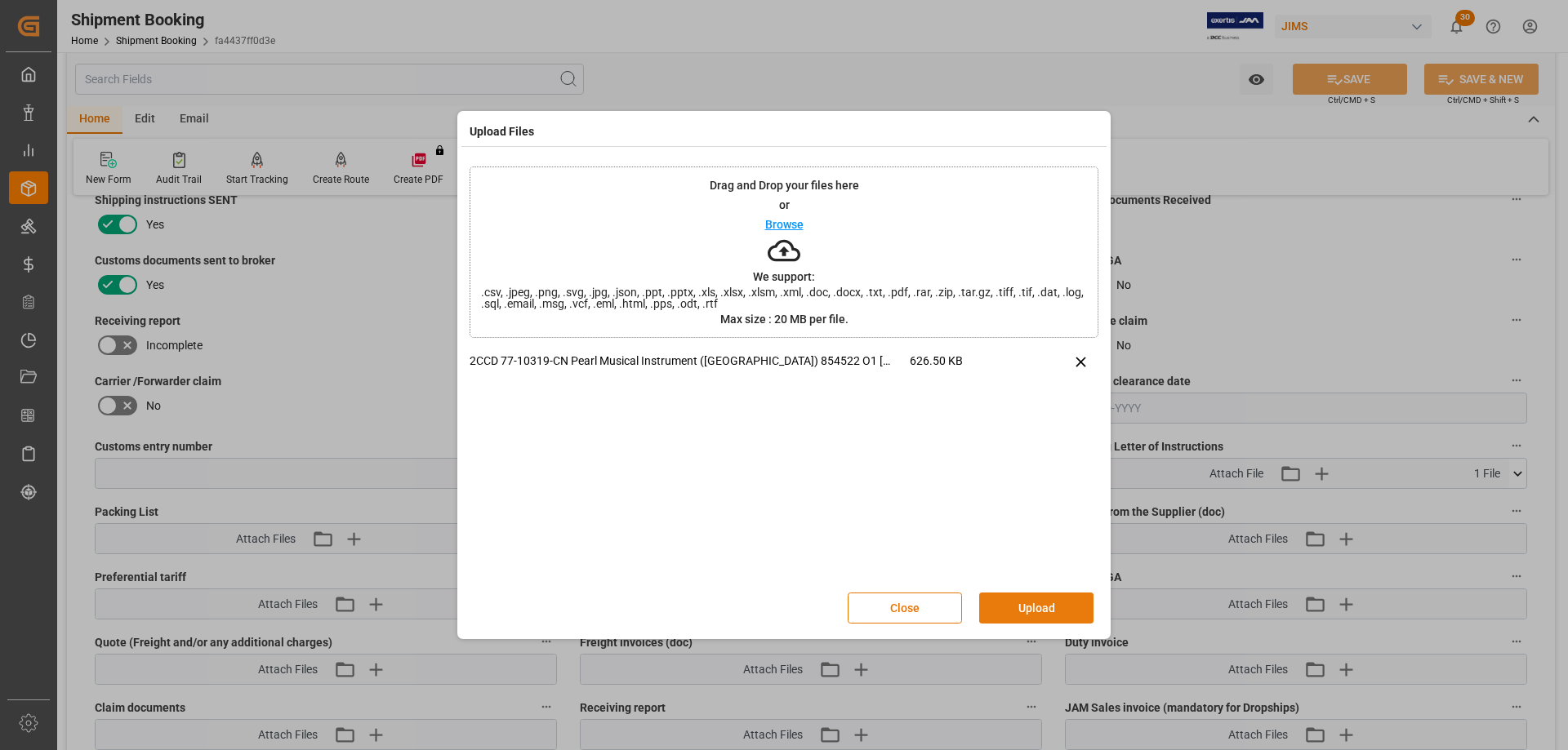
click at [1018, 613] on button "Upload" at bounding box center [1036, 608] width 114 height 31
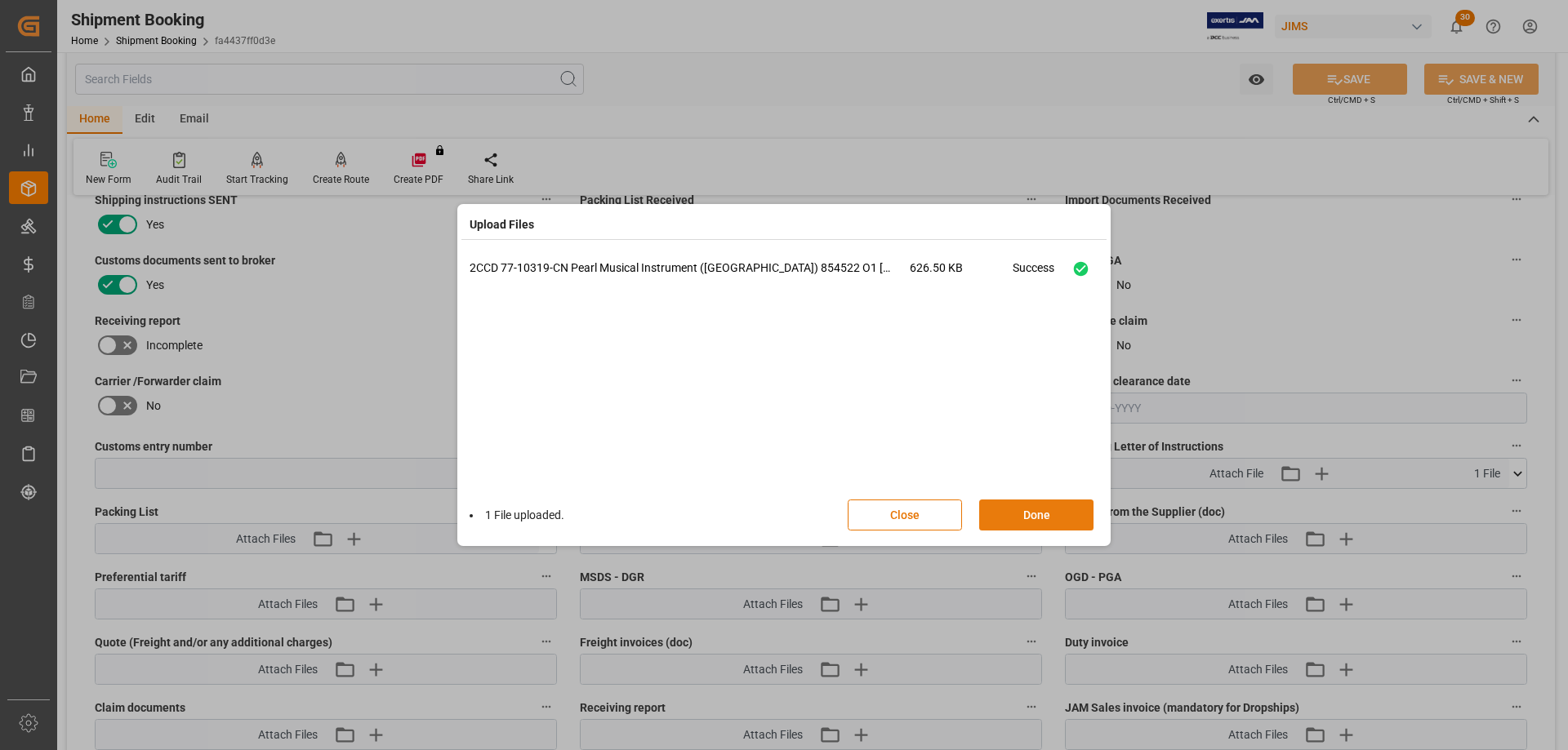
click at [1040, 510] on button "Done" at bounding box center [1036, 515] width 114 height 31
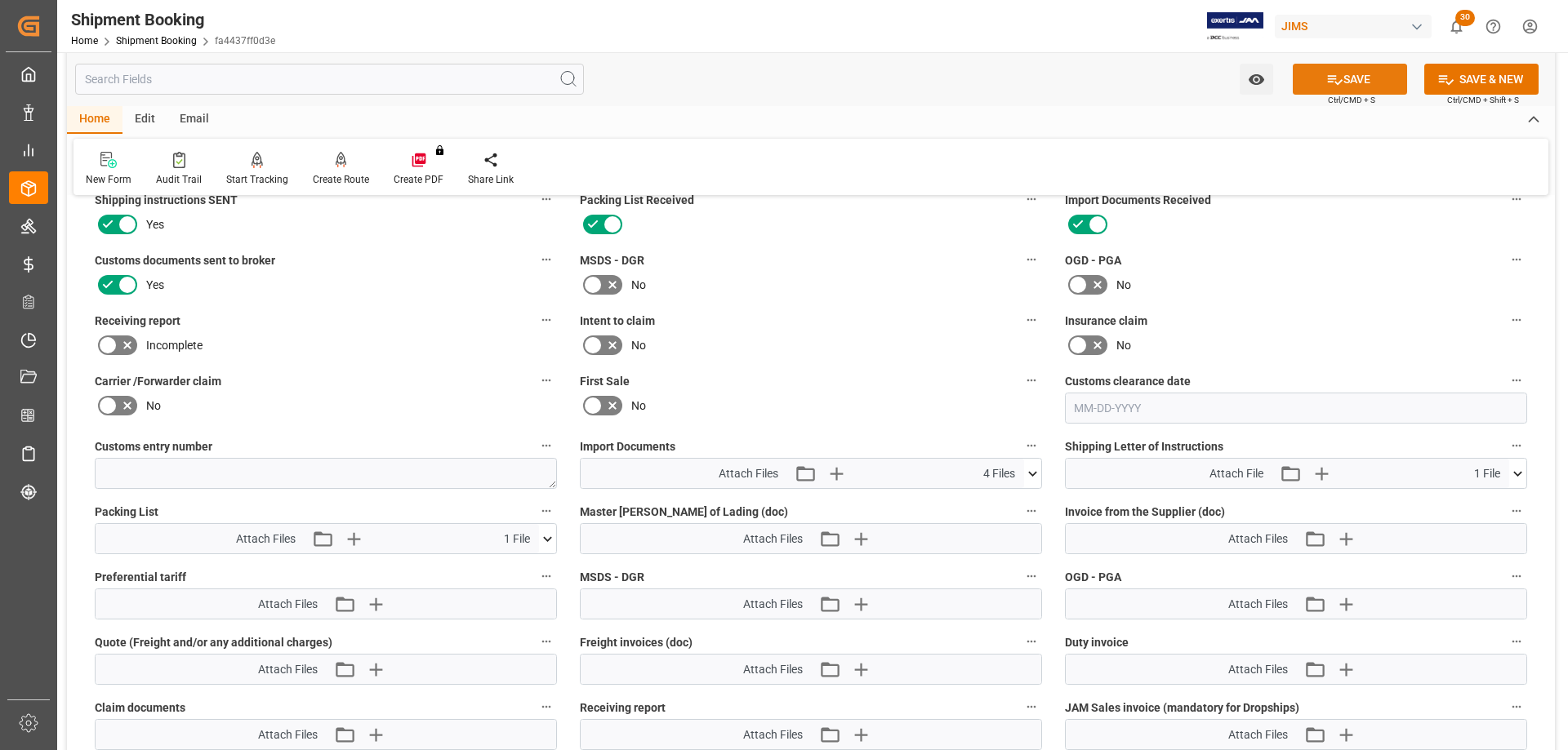
click at [1355, 77] on button "SAVE" at bounding box center [1350, 80] width 114 height 31
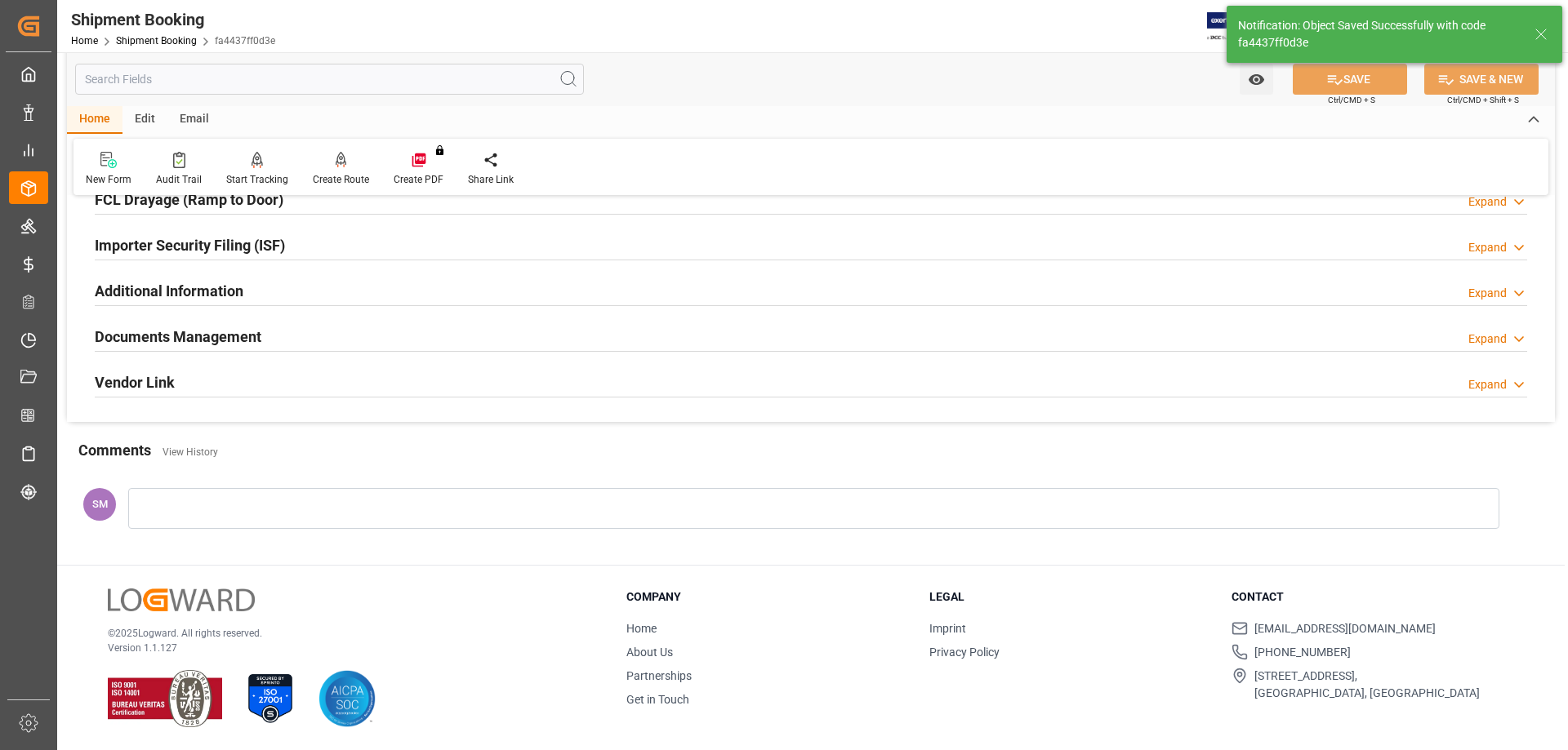
scroll to position [475, 0]
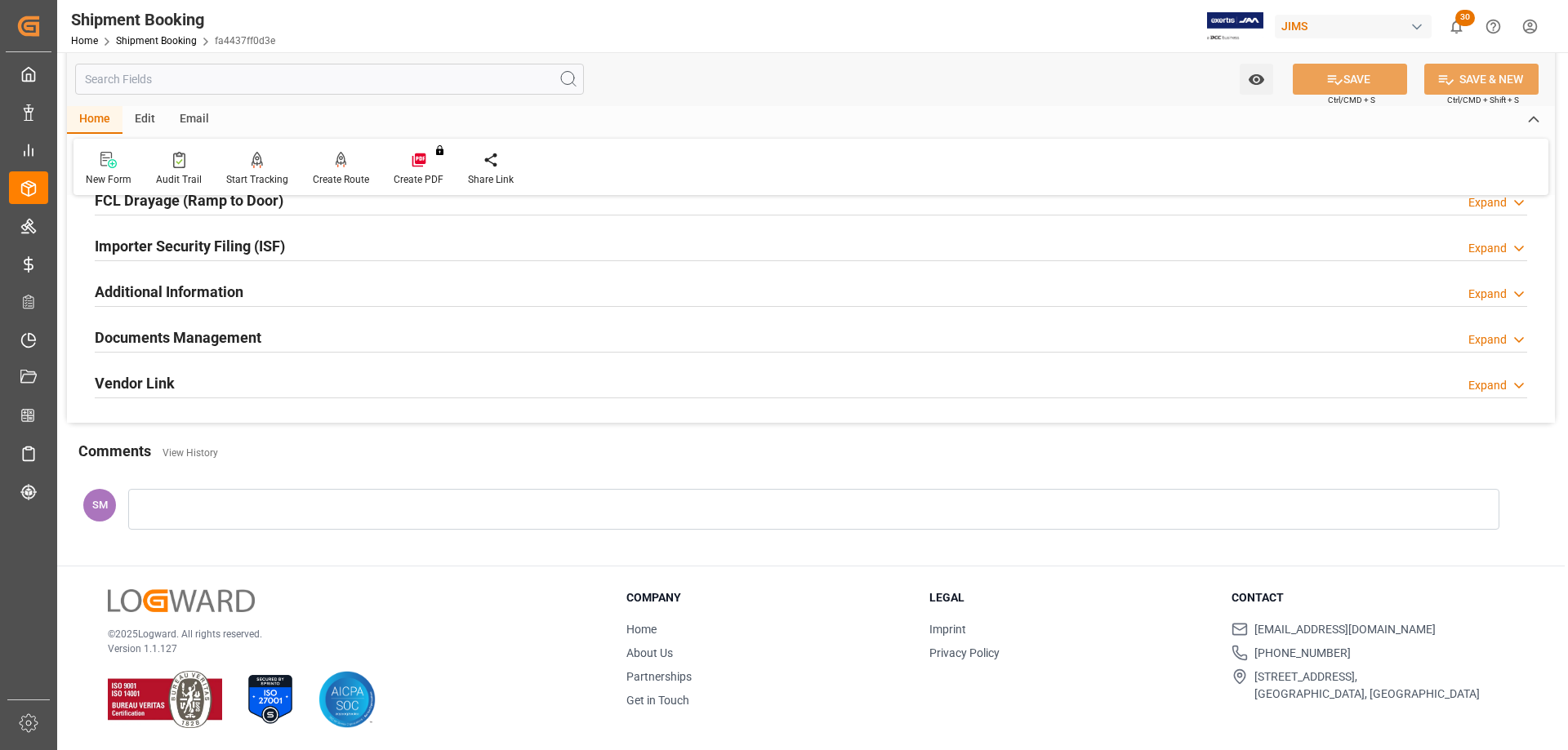
click at [181, 508] on div at bounding box center [813, 509] width 1371 height 41
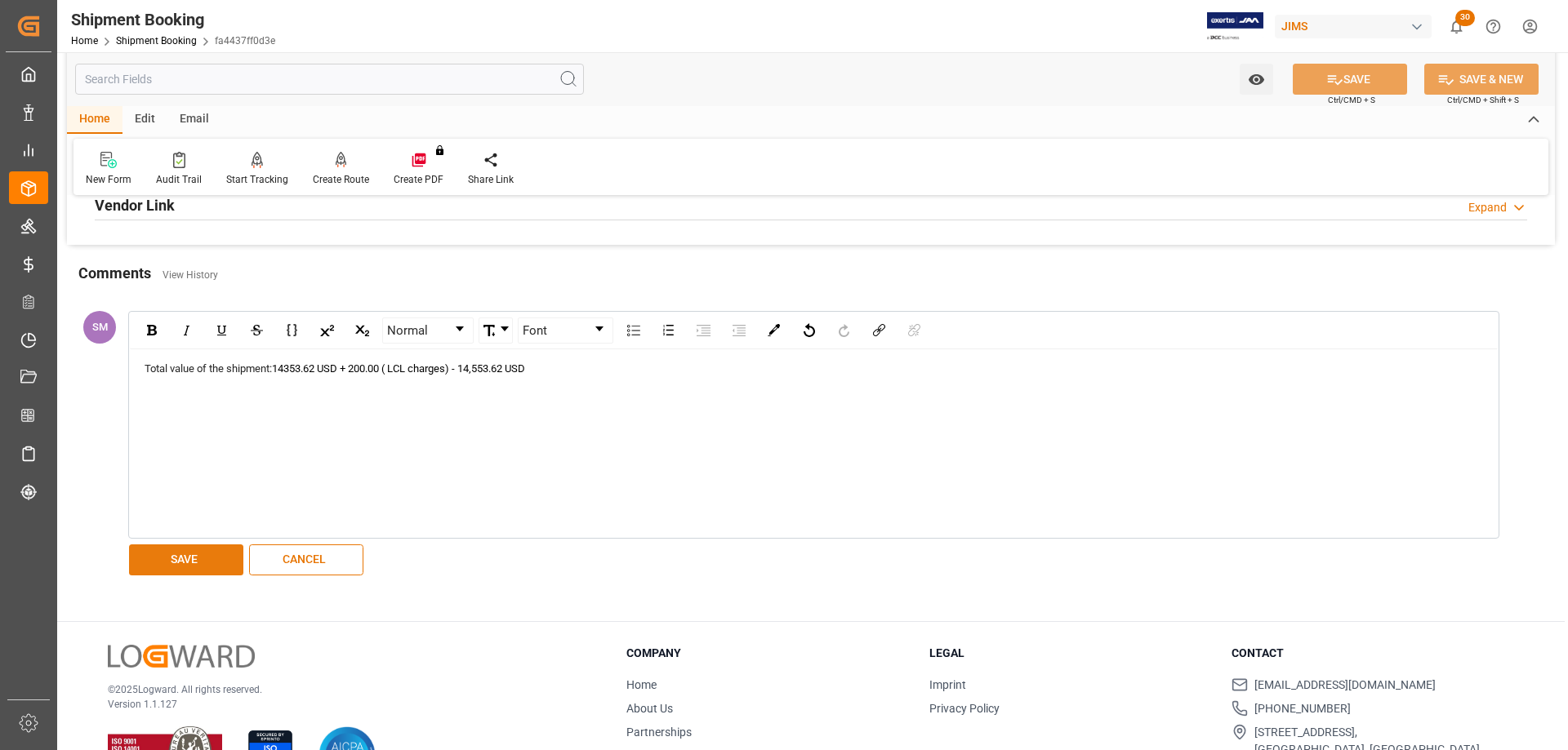
click at [153, 557] on button "SAVE" at bounding box center [186, 560] width 114 height 31
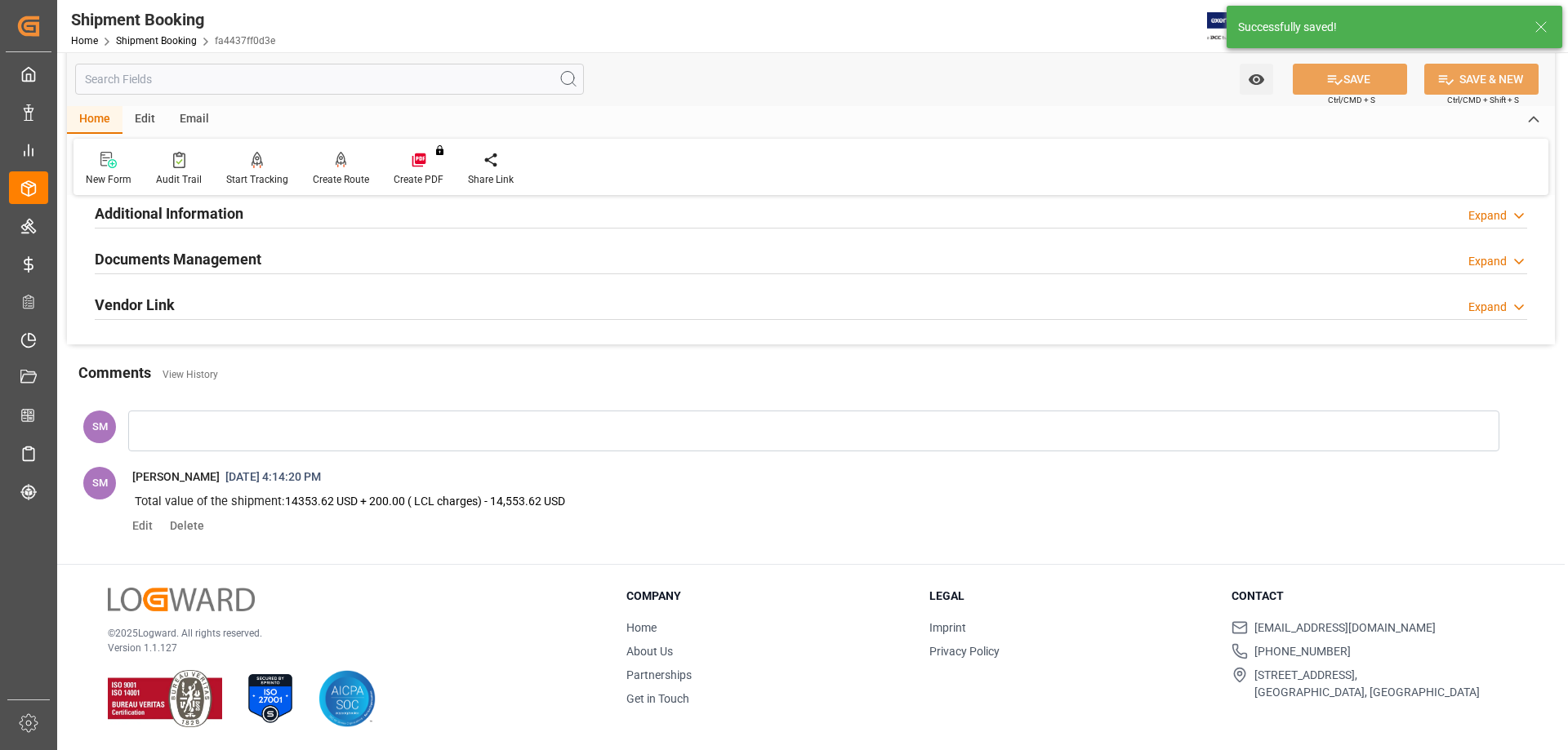
scroll to position [553, 0]
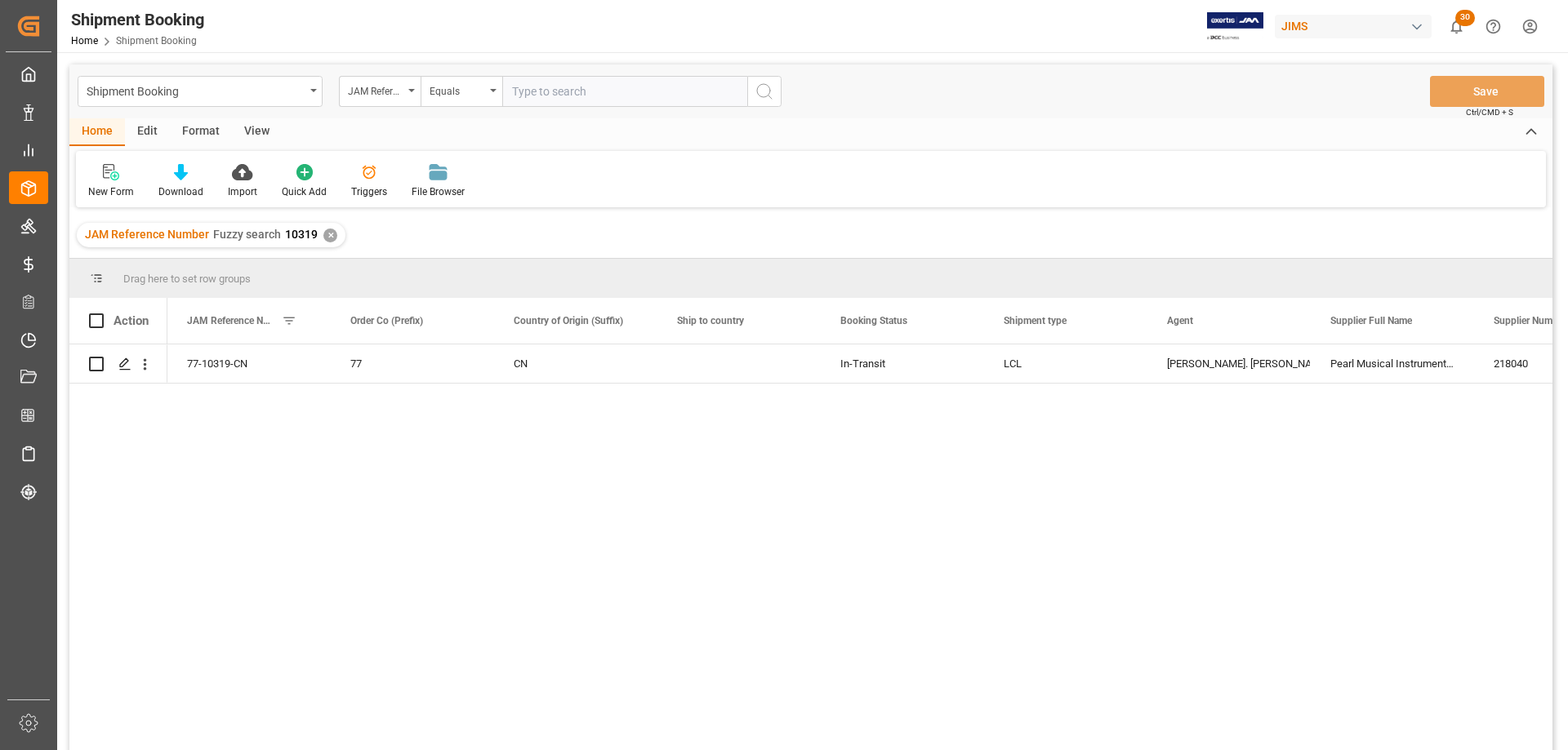
click at [251, 128] on div "View" at bounding box center [257, 133] width 50 height 28
click at [111, 176] on icon at bounding box center [104, 171] width 16 height 16
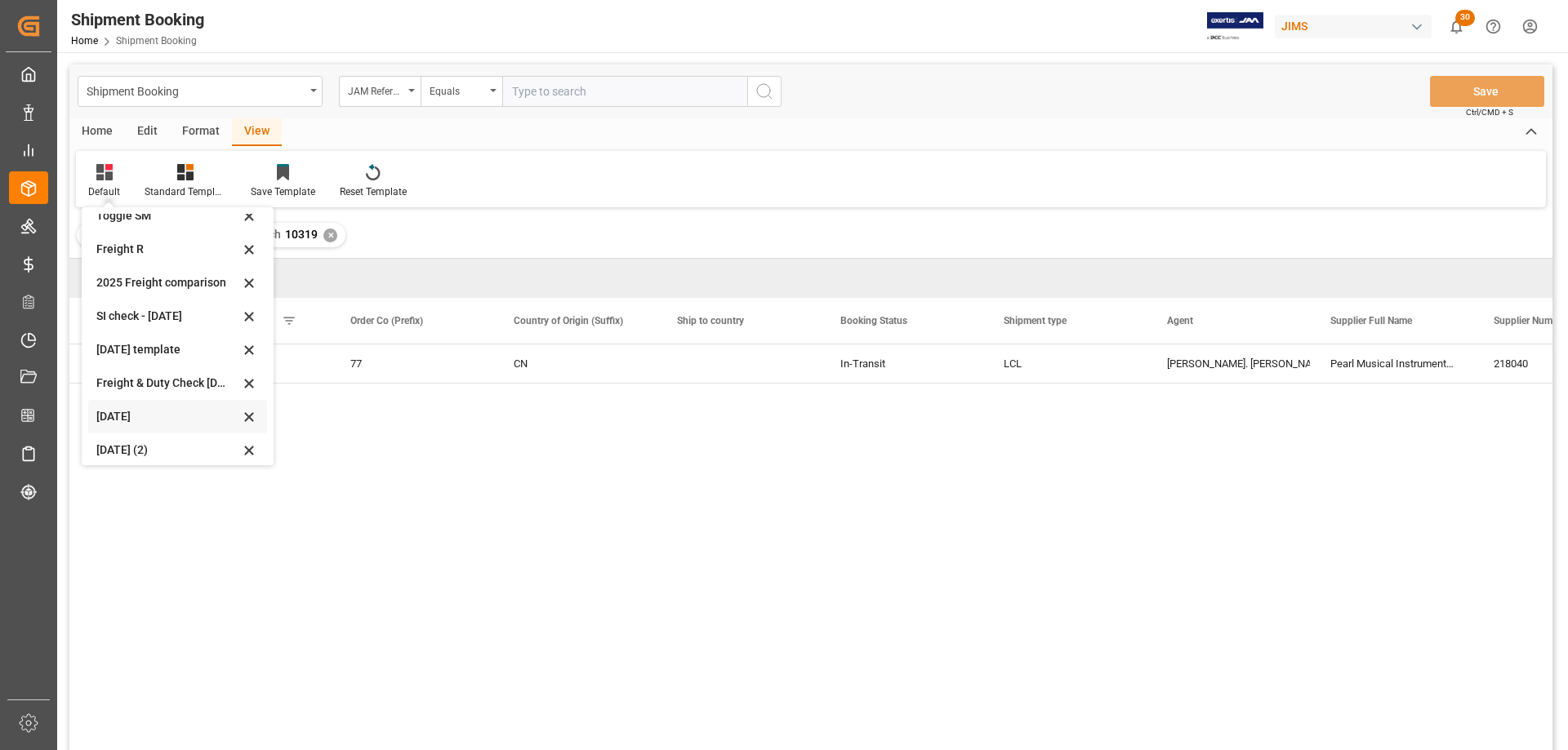
scroll to position [123, 0]
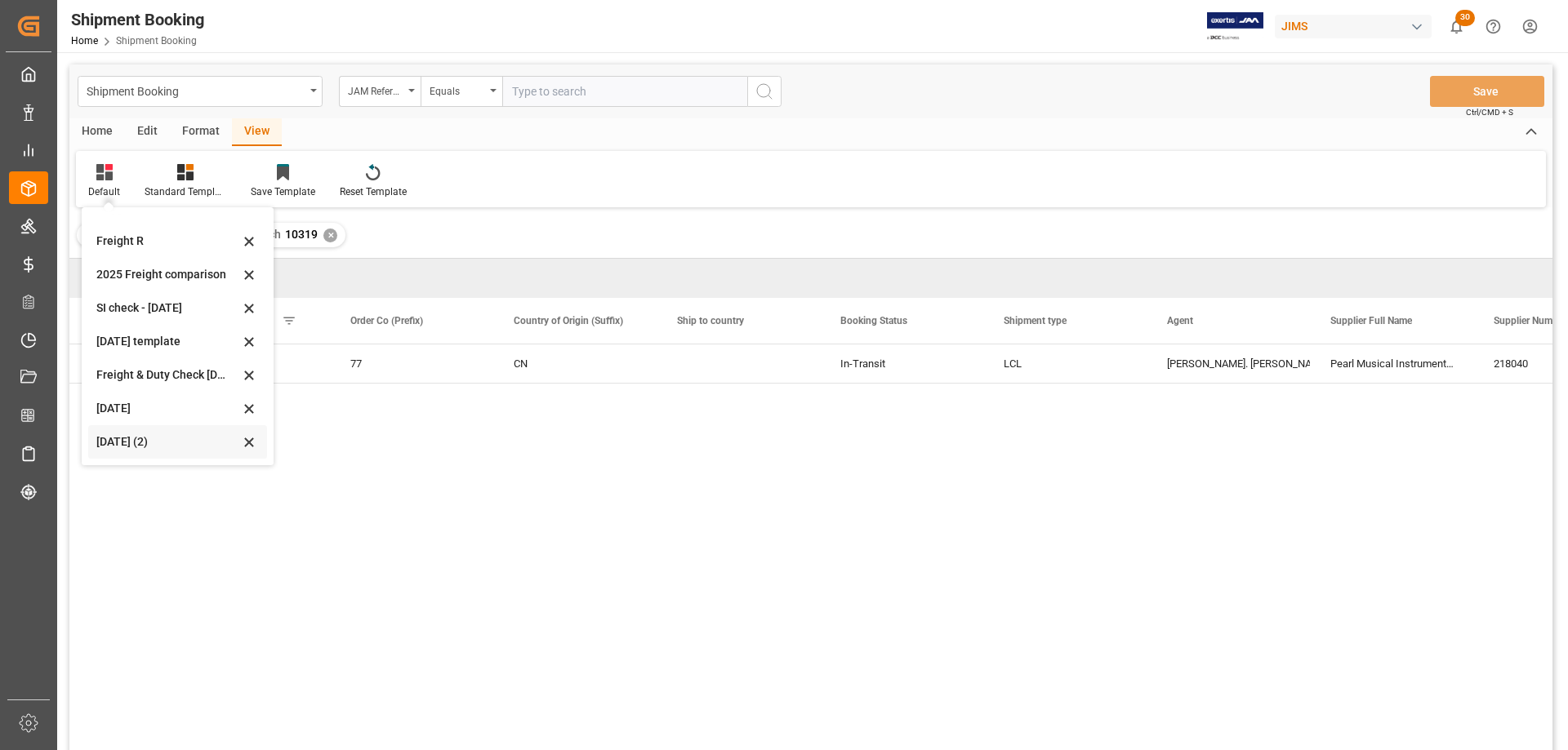
click at [146, 444] on div "[DATE] (2)" at bounding box center [167, 443] width 143 height 17
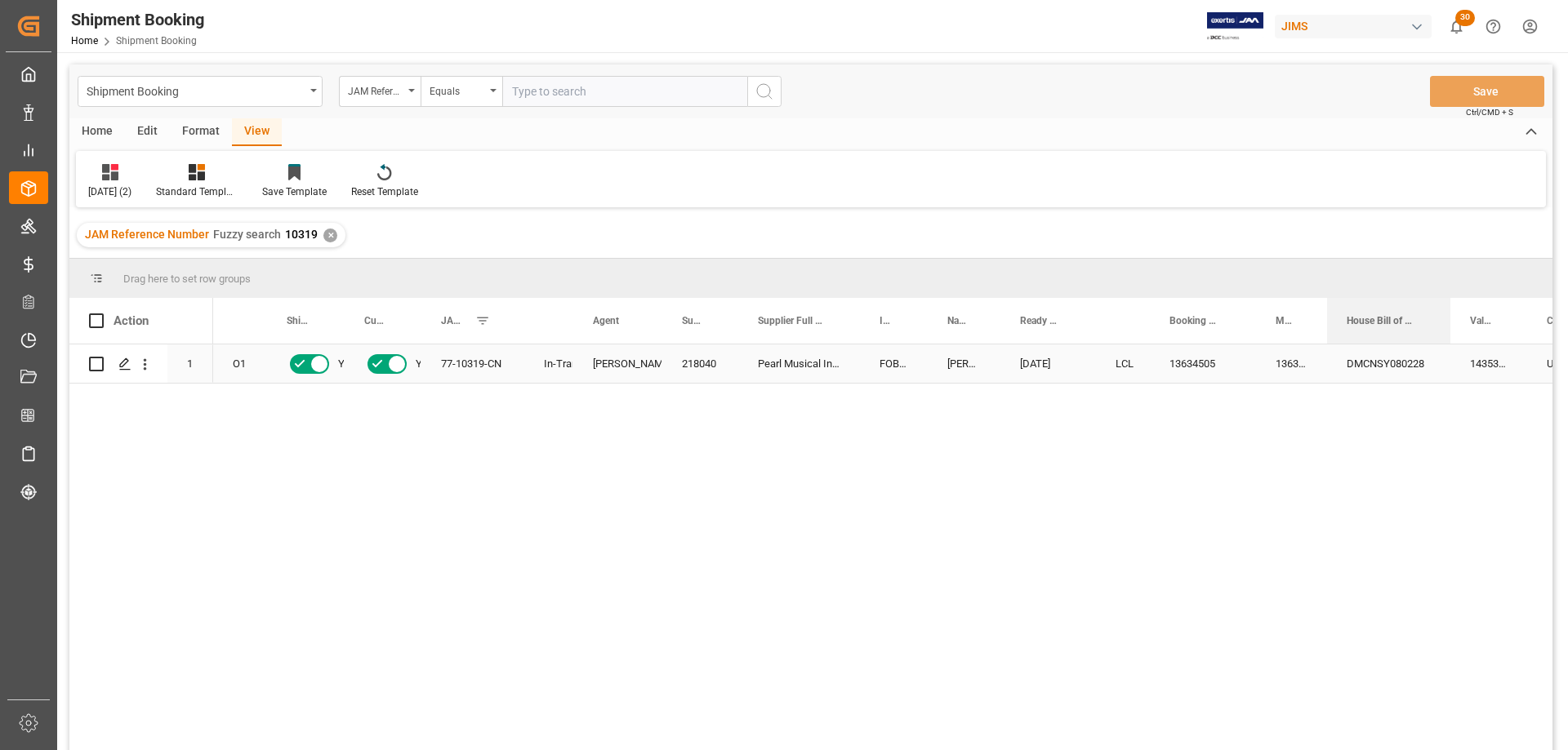
drag, startPoint x: 1395, startPoint y: 311, endPoint x: 1448, endPoint y: 355, distance: 68.9
click at [1448, 355] on div "Action Mode of Transport Code Order Type Shipping instructions SENT 1 O1" at bounding box center [811, 529] width 1483 height 462
click at [321, 318] on span at bounding box center [317, 320] width 15 height 15
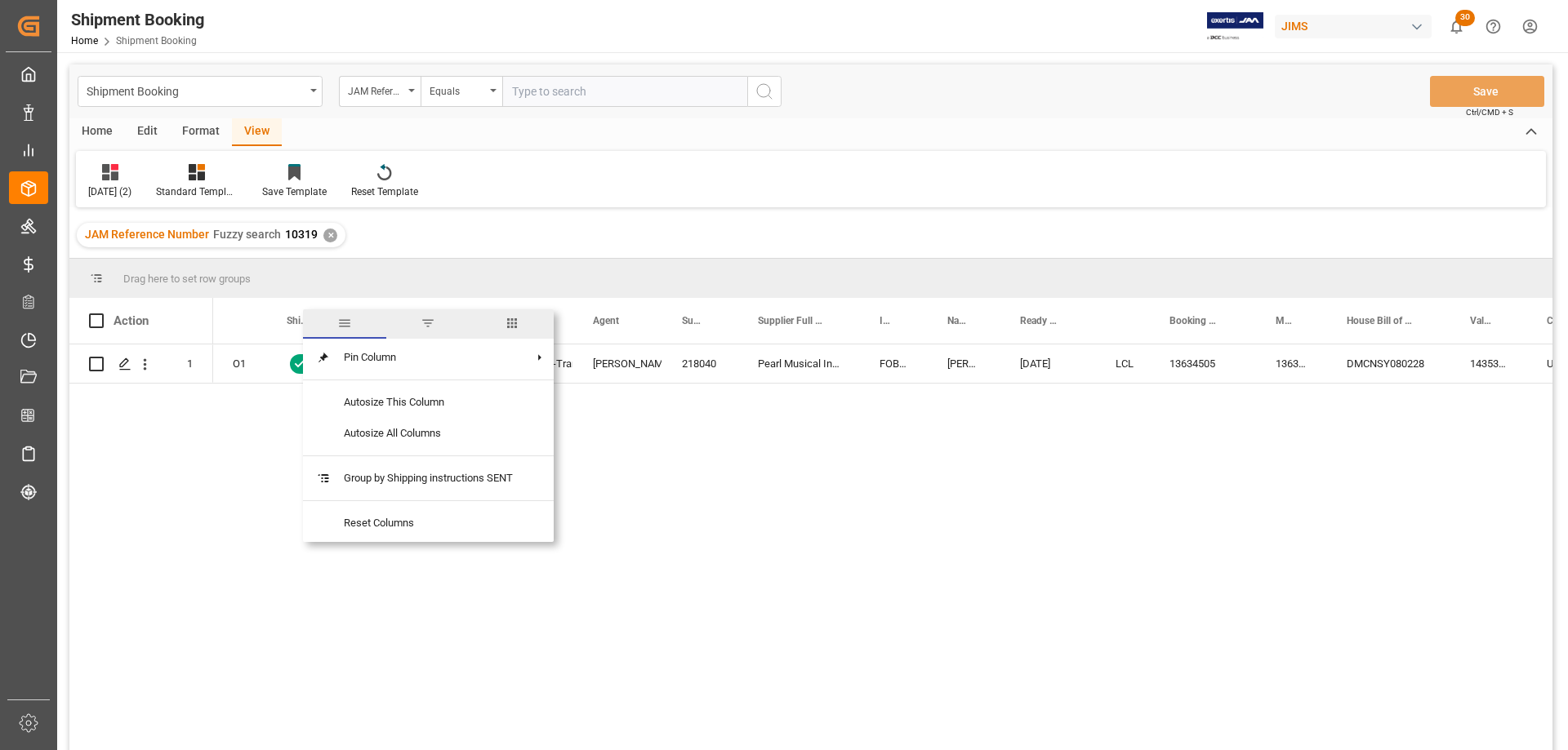
click at [520, 321] on span "columns" at bounding box center [512, 323] width 15 height 15
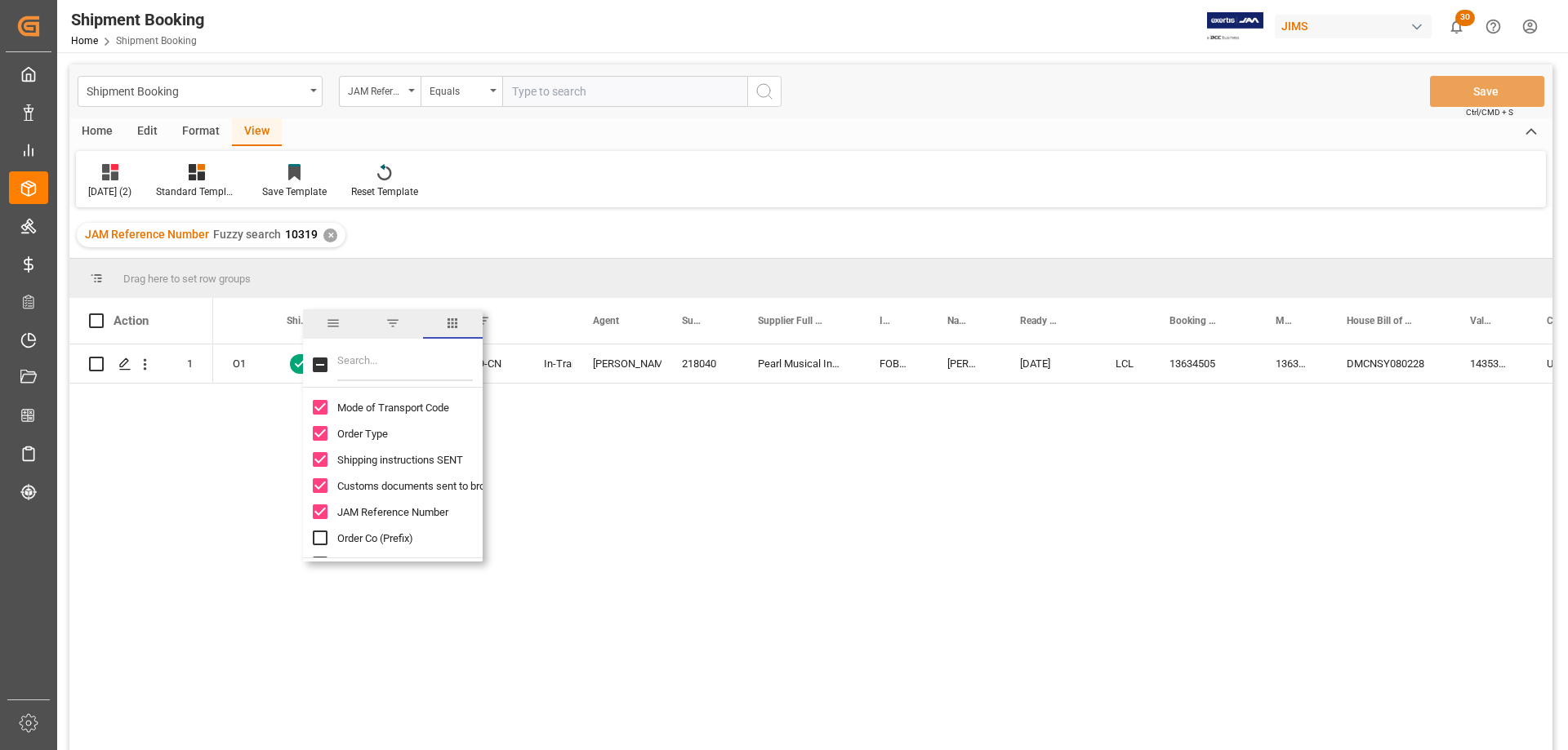
click at [394, 366] on input "Filter Columns Input" at bounding box center [405, 365] width 135 height 33
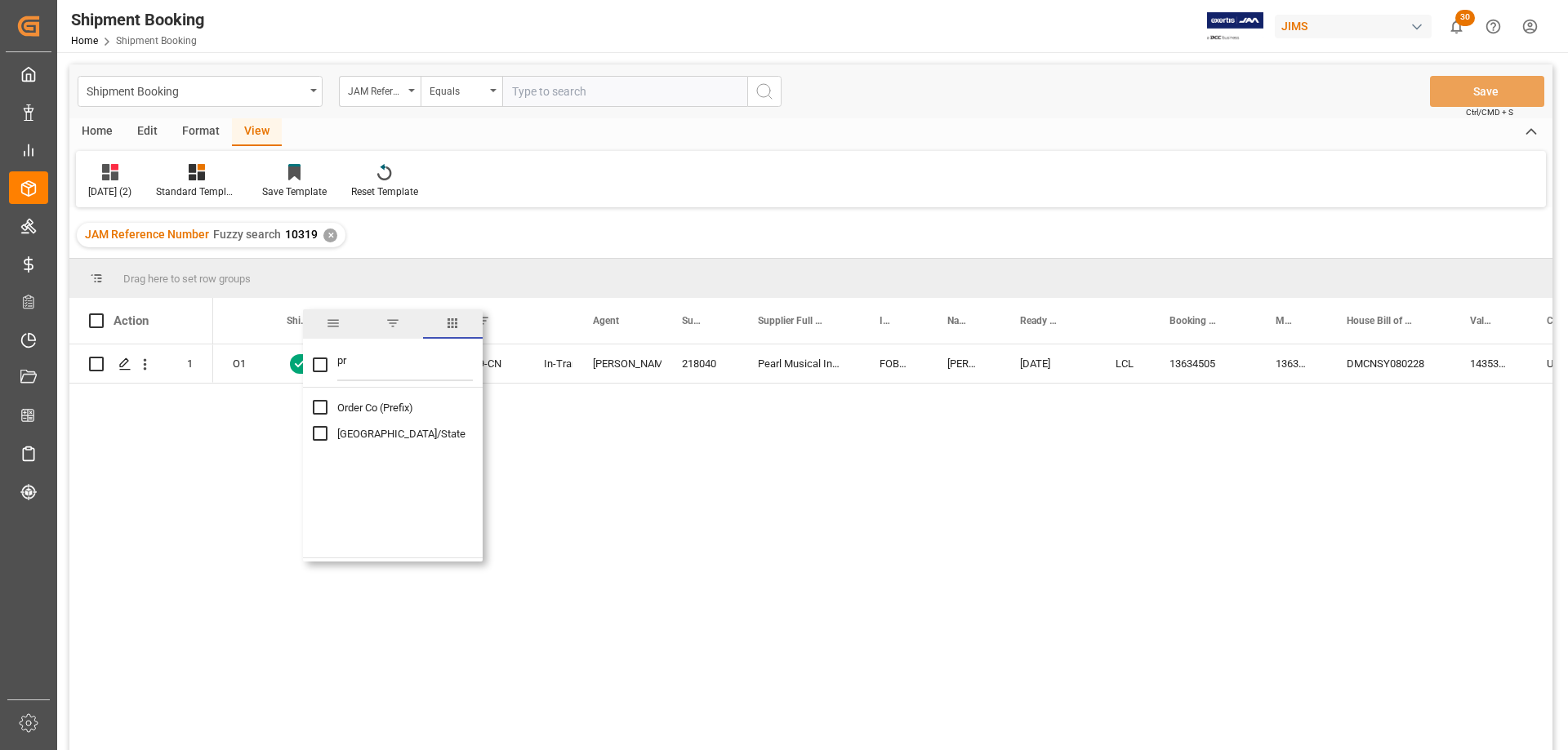
type input "p"
checkbox input "false"
type input "1"
checkbox input "false"
type input "p"
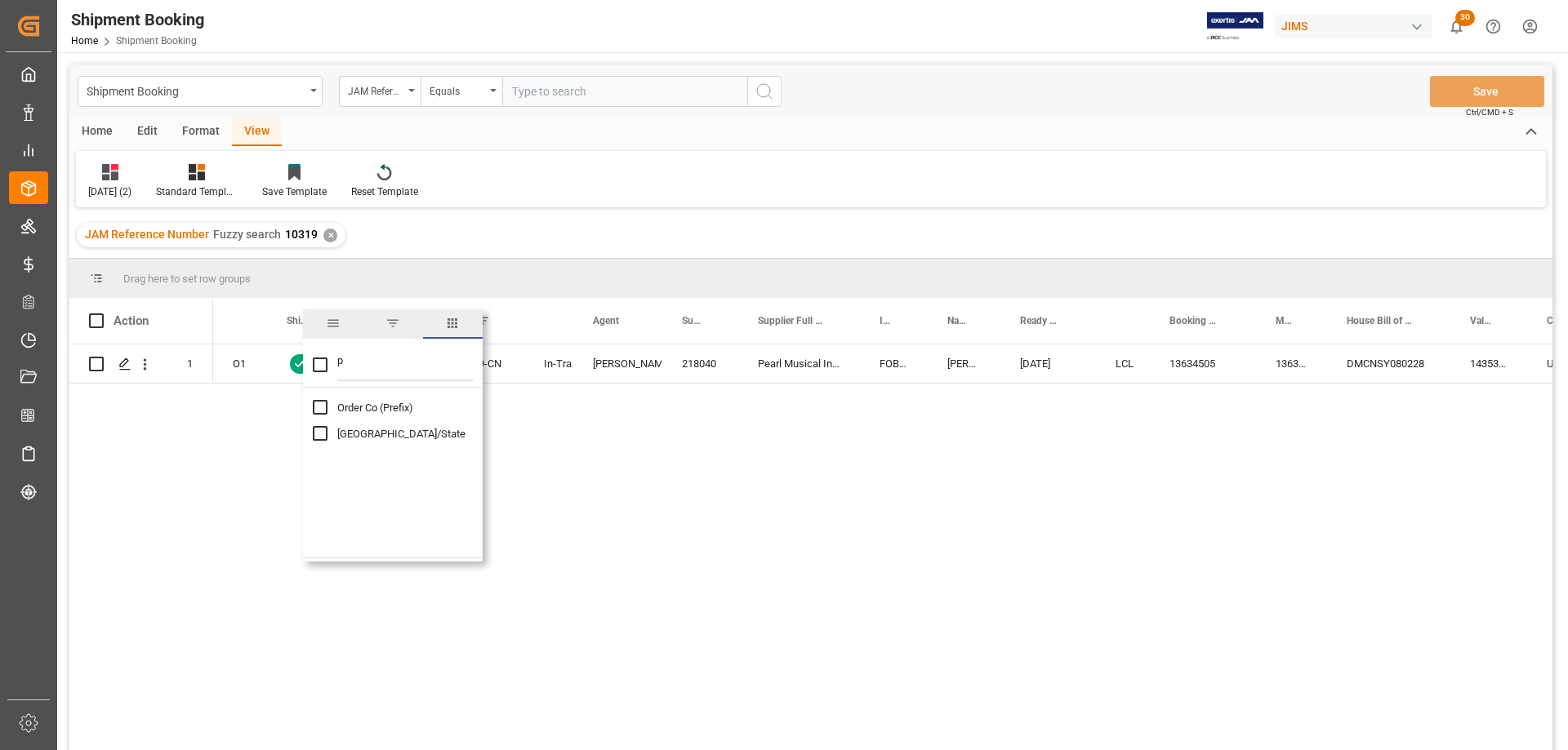
checkbox input "false"
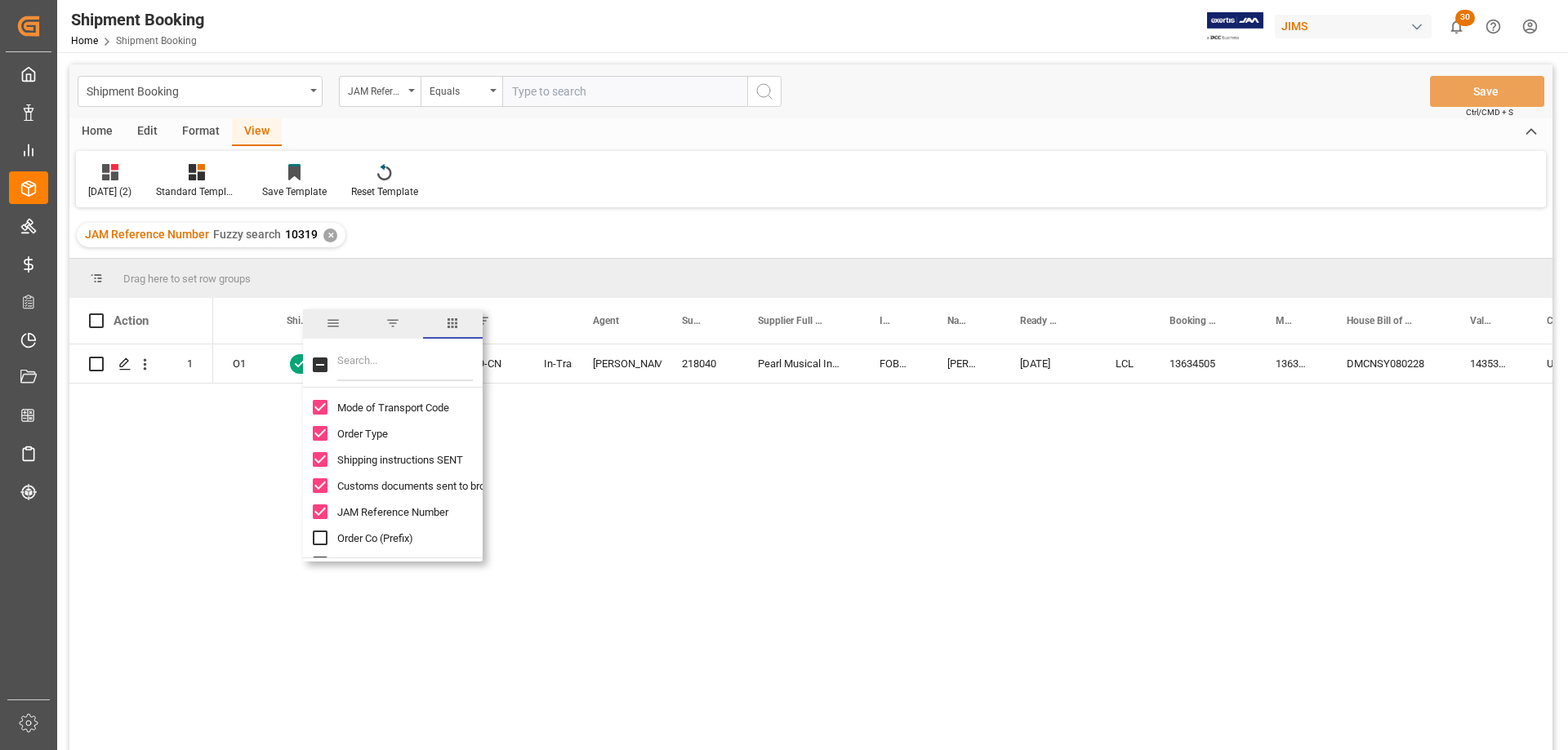
click at [651, 541] on div "O1 Yes Yes 77-10319-CN In-Transit [PERSON_NAME]. [PERSON_NAME] 218040 Pearl Mus…" at bounding box center [883, 553] width 1339 height 417
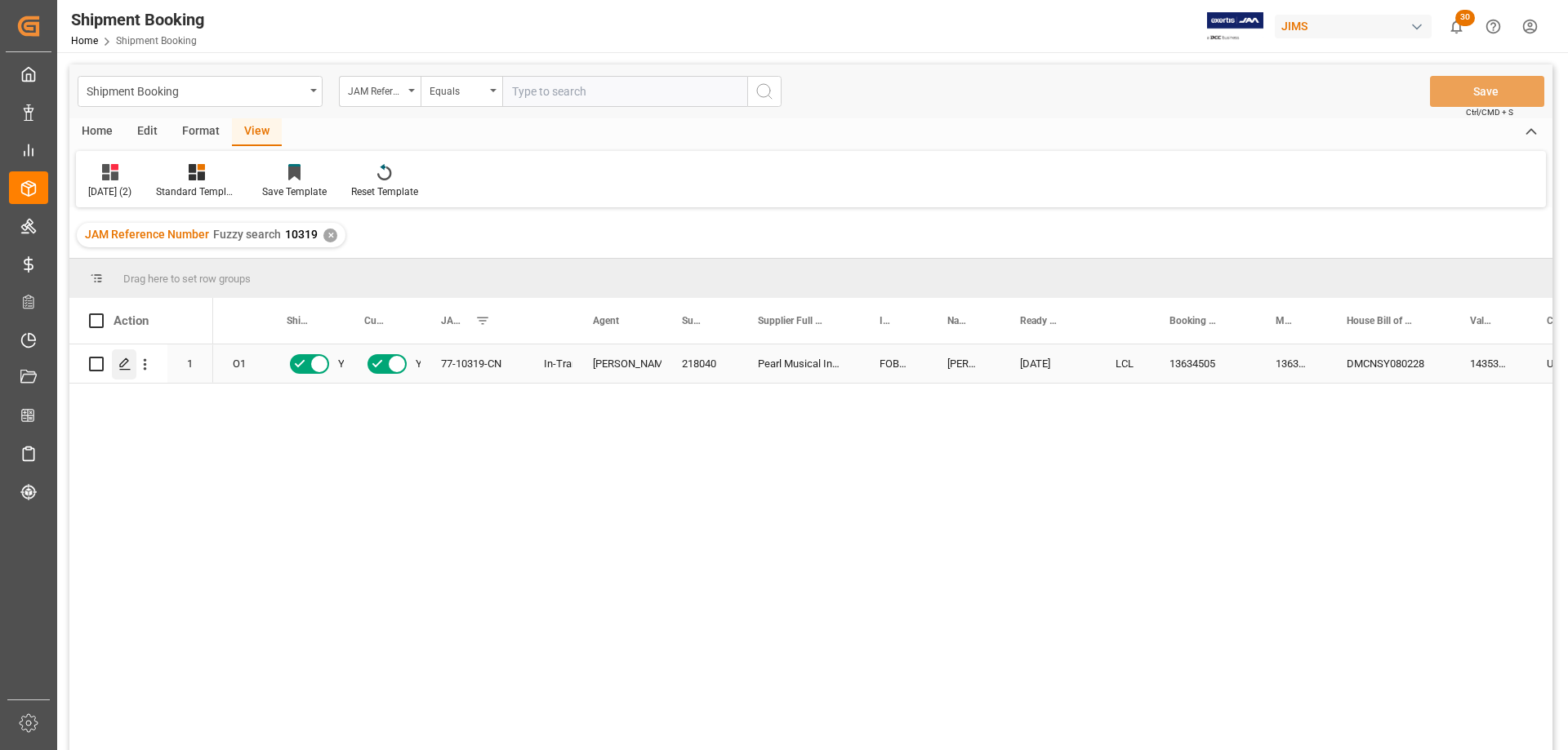
click at [120, 364] on icon "Press SPACE to select this row." at bounding box center [125, 364] width 13 height 13
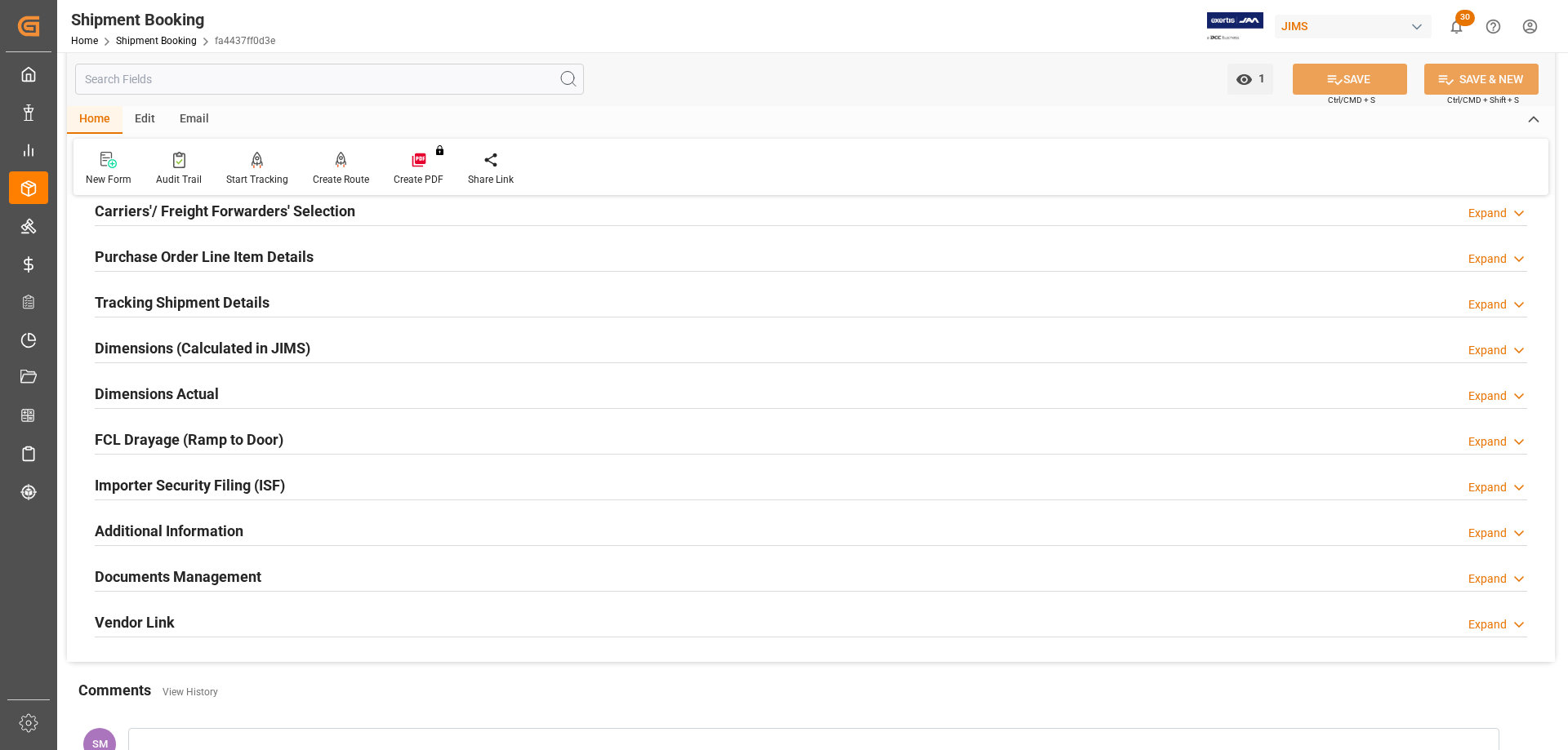
scroll to position [245, 0]
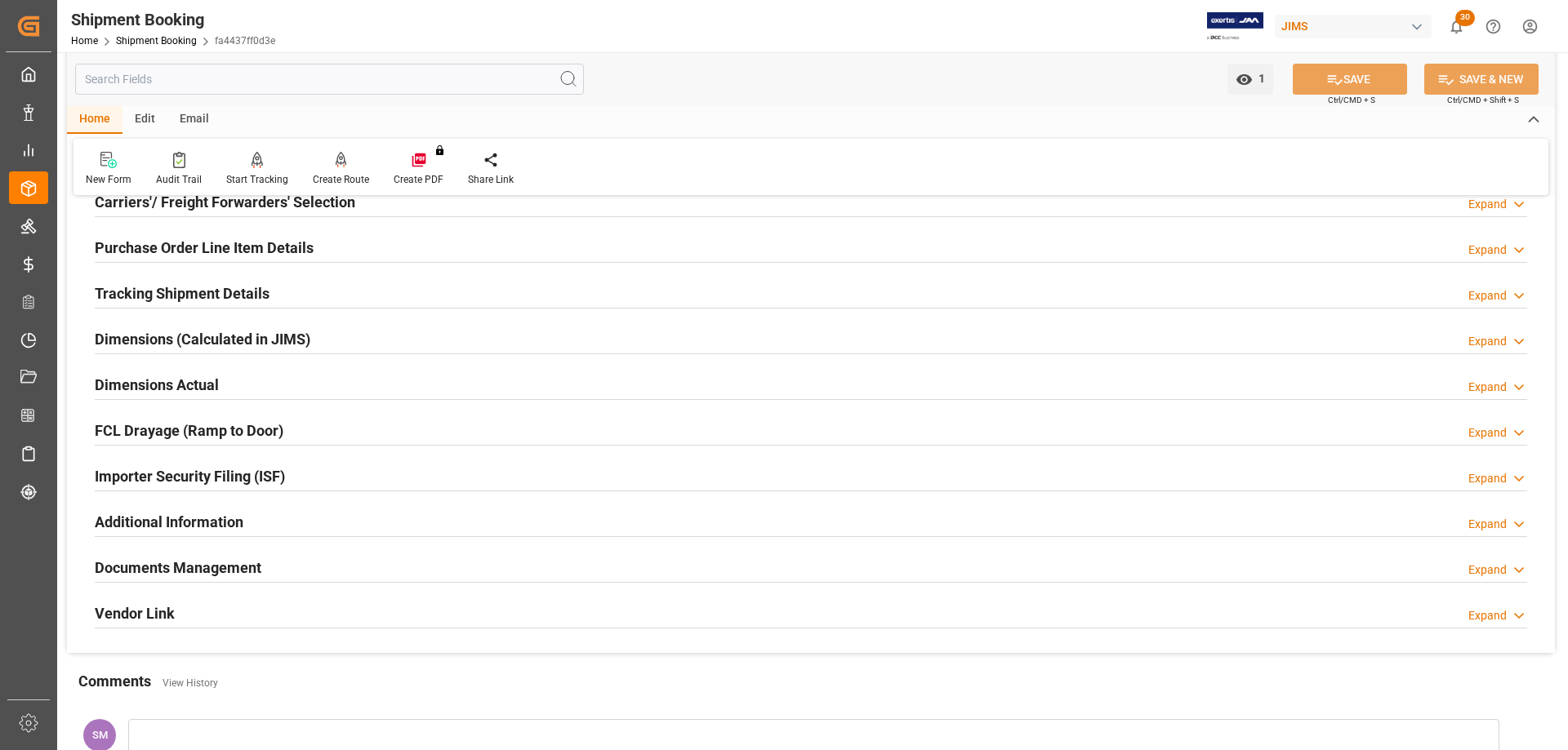
click at [199, 246] on h2 "Purchase Order Line Item Details" at bounding box center [204, 247] width 219 height 22
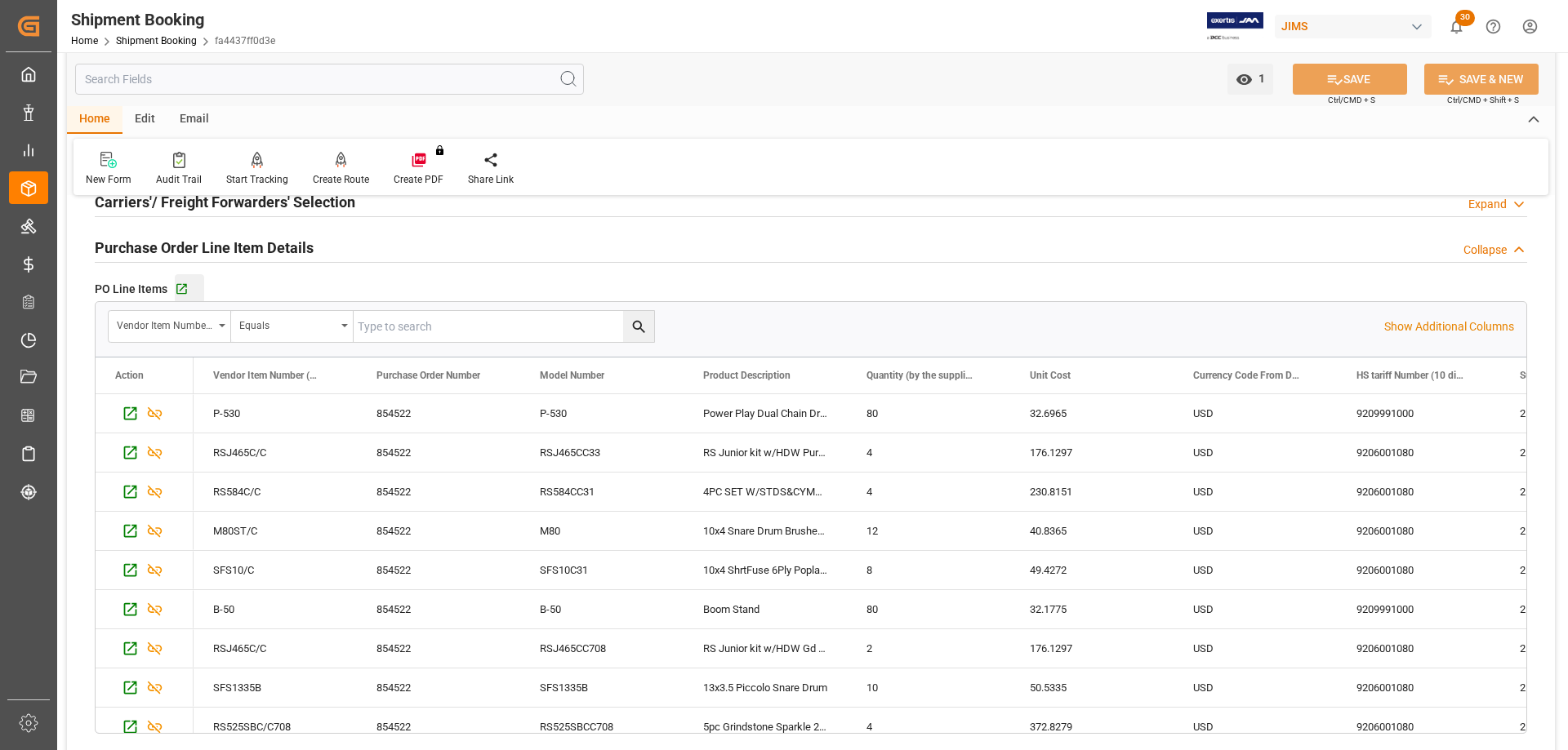
click at [188, 285] on div "Go to Purchase Order Line Item Grid" at bounding box center [190, 289] width 29 height 14
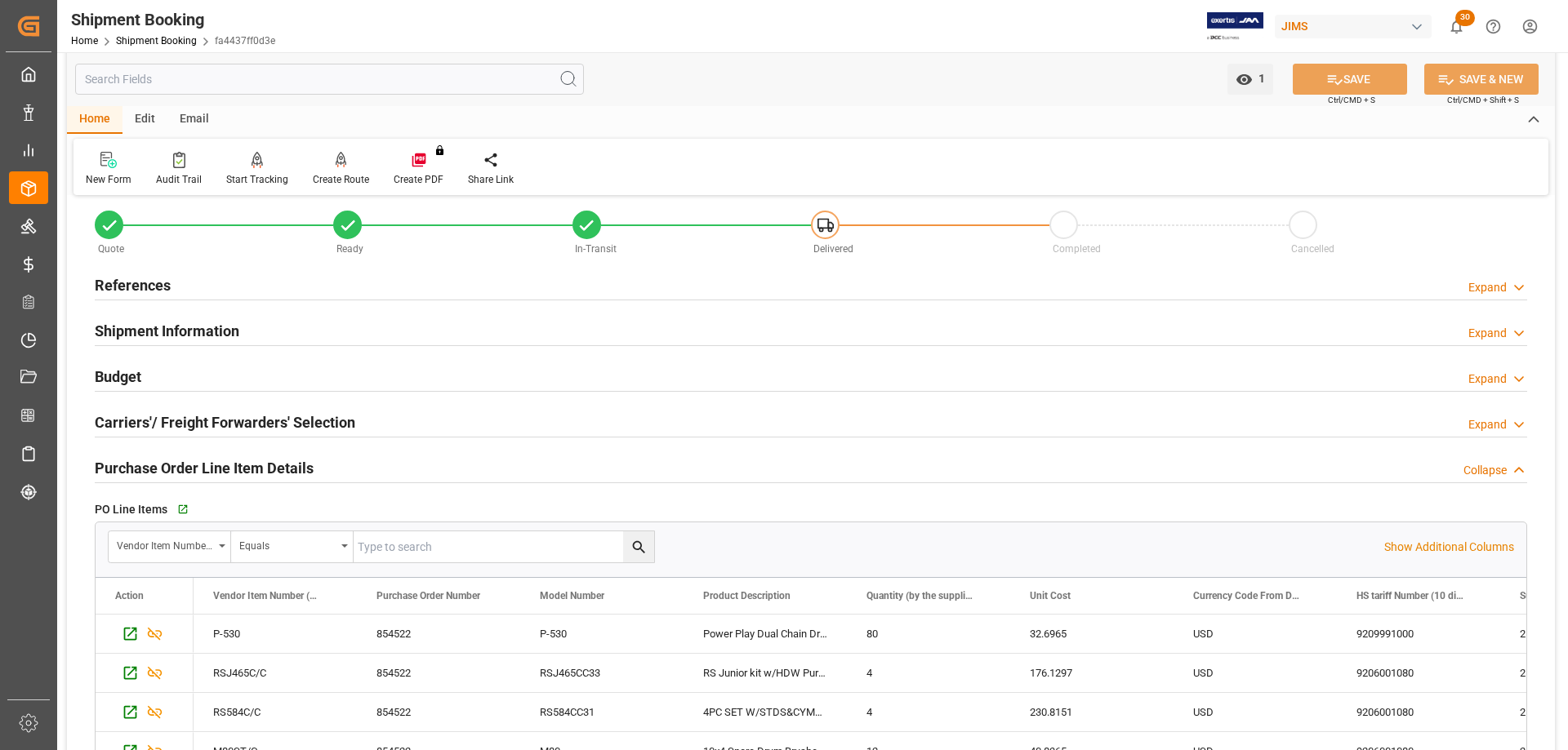
scroll to position [0, 0]
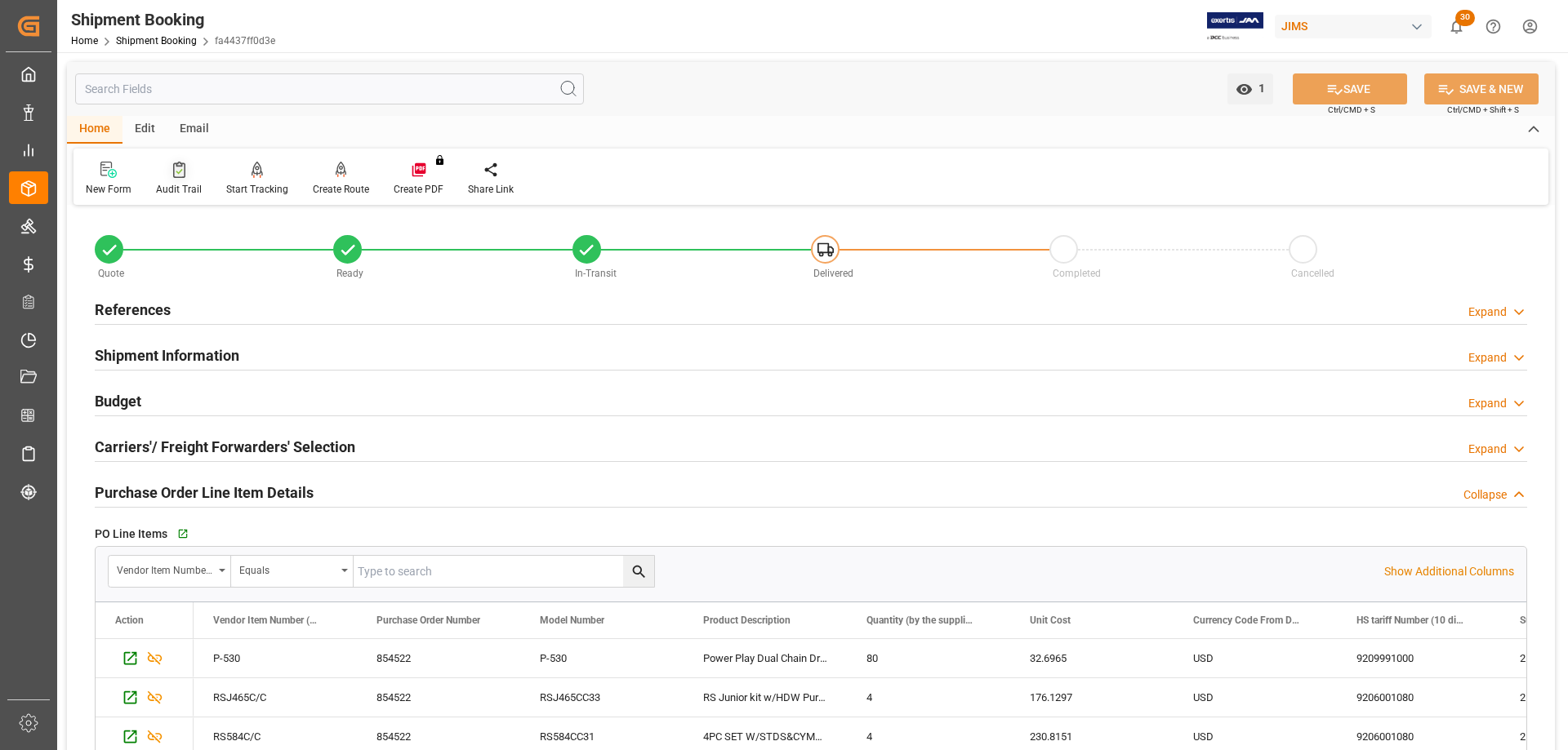
click at [172, 187] on div "Audit Trail" at bounding box center [178, 189] width 46 height 15
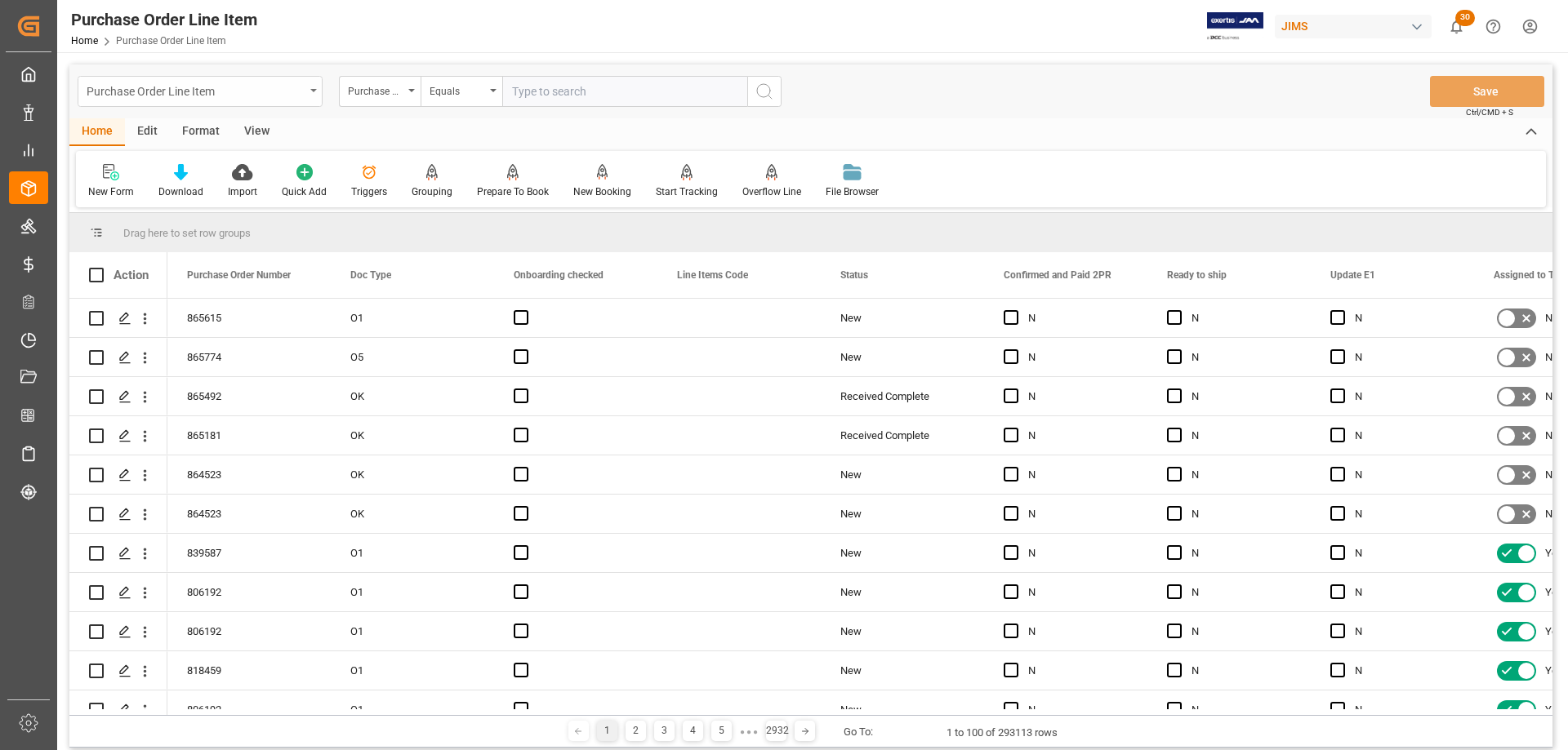
click at [310, 90] on icon "open menu" at bounding box center [314, 91] width 7 height 3
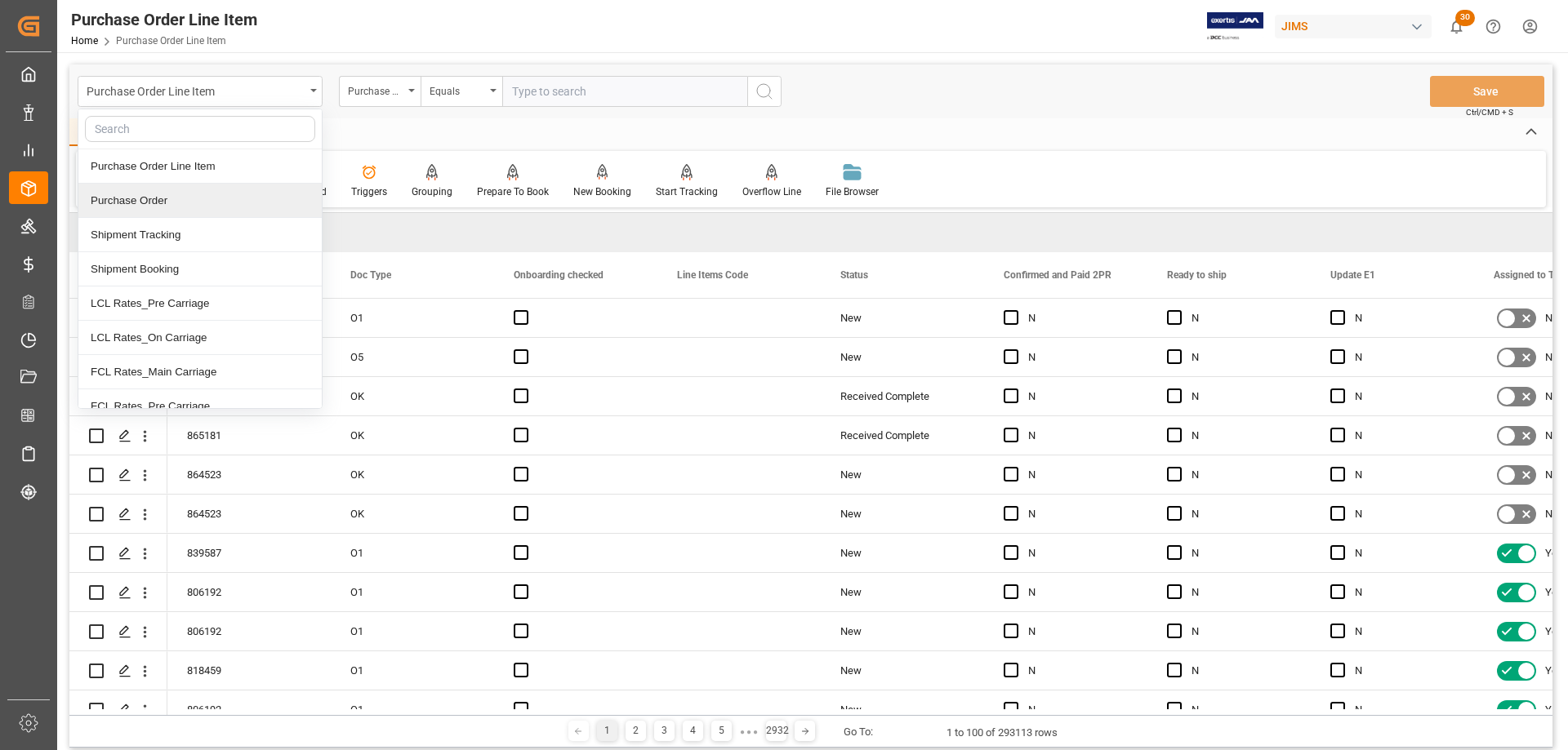
click at [201, 197] on div "Purchase Order" at bounding box center [199, 201] width 243 height 35
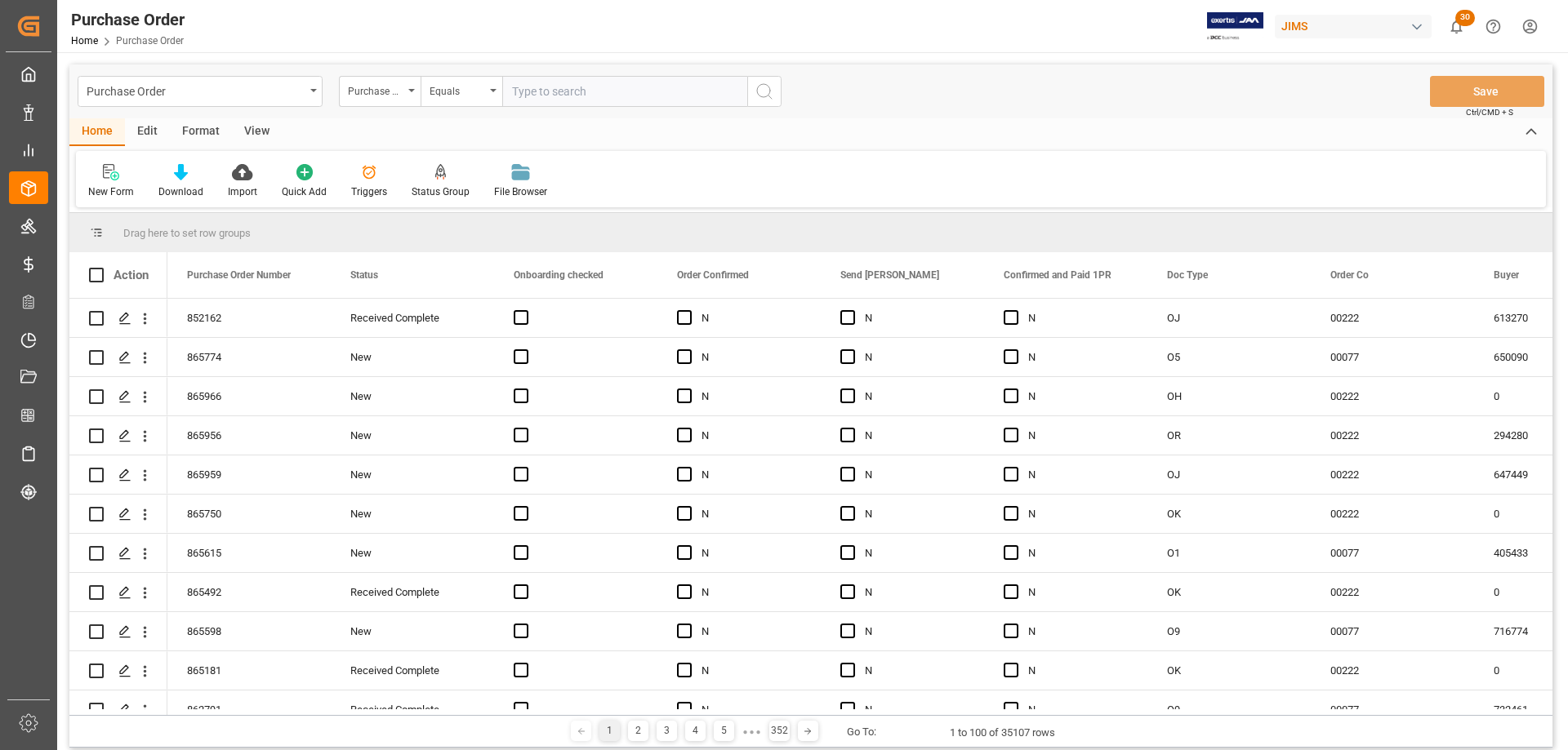
click at [531, 93] on input "text" at bounding box center [625, 92] width 245 height 31
type input "854522"
click at [764, 93] on icon "search button" at bounding box center [764, 91] width 20 height 20
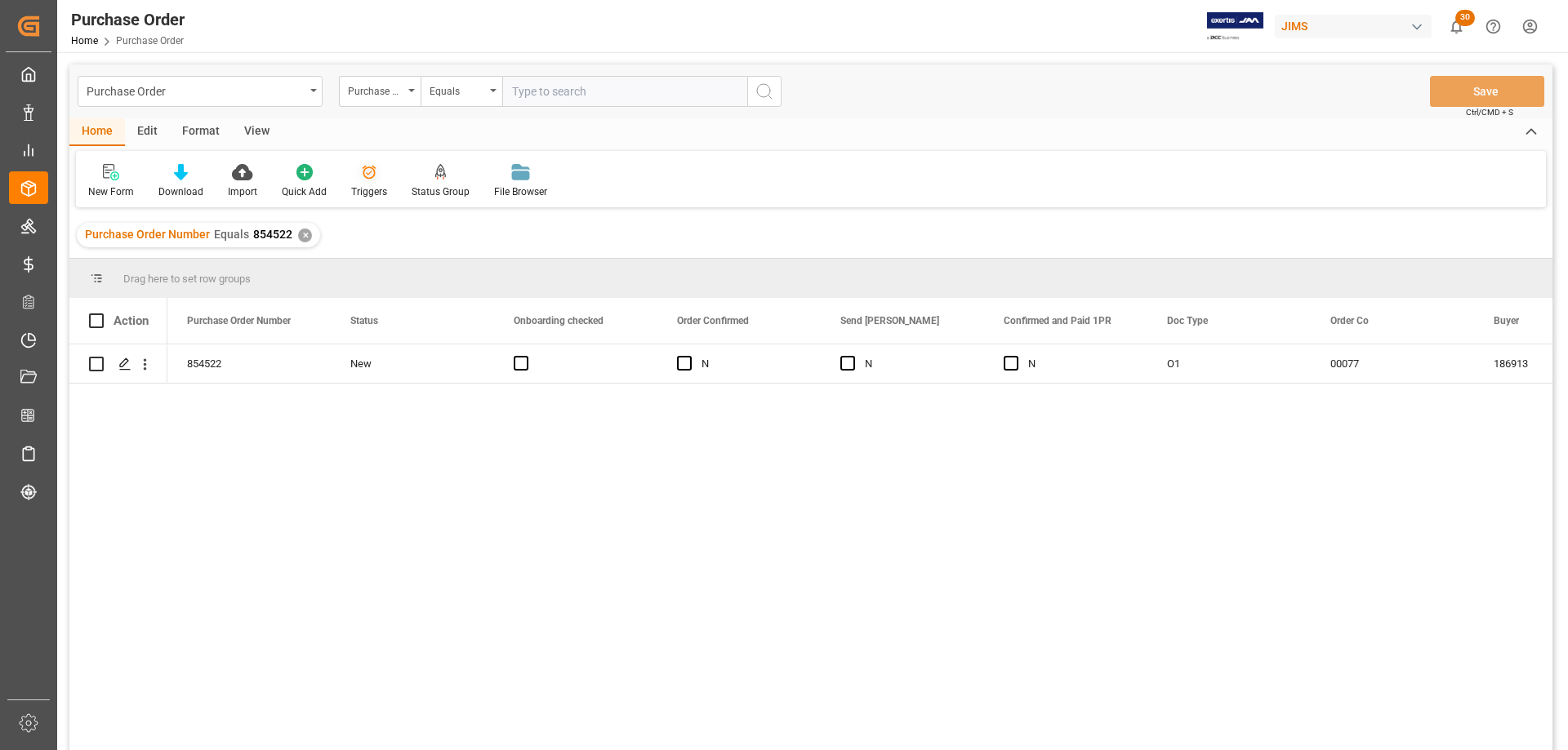
click at [365, 189] on div "Triggers" at bounding box center [368, 191] width 36 height 15
click at [1014, 363] on span "Press SPACE to select this row." at bounding box center [1011, 363] width 15 height 15
click at [1016, 356] on input "Press SPACE to select this row." at bounding box center [1016, 356] width 0 height 0
click at [1477, 93] on button "Save" at bounding box center [1487, 92] width 114 height 31
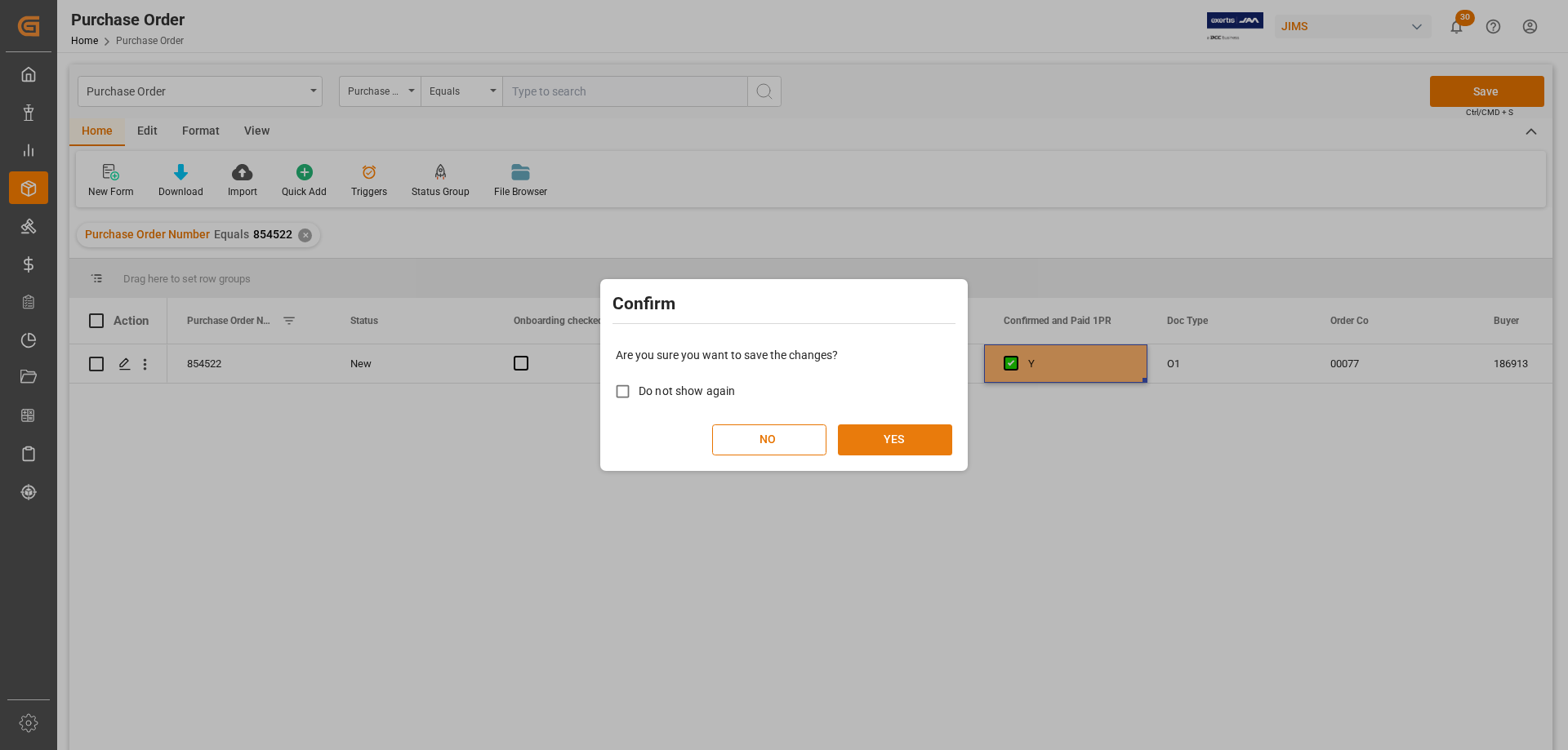
click at [943, 429] on button "YES" at bounding box center [895, 440] width 114 height 31
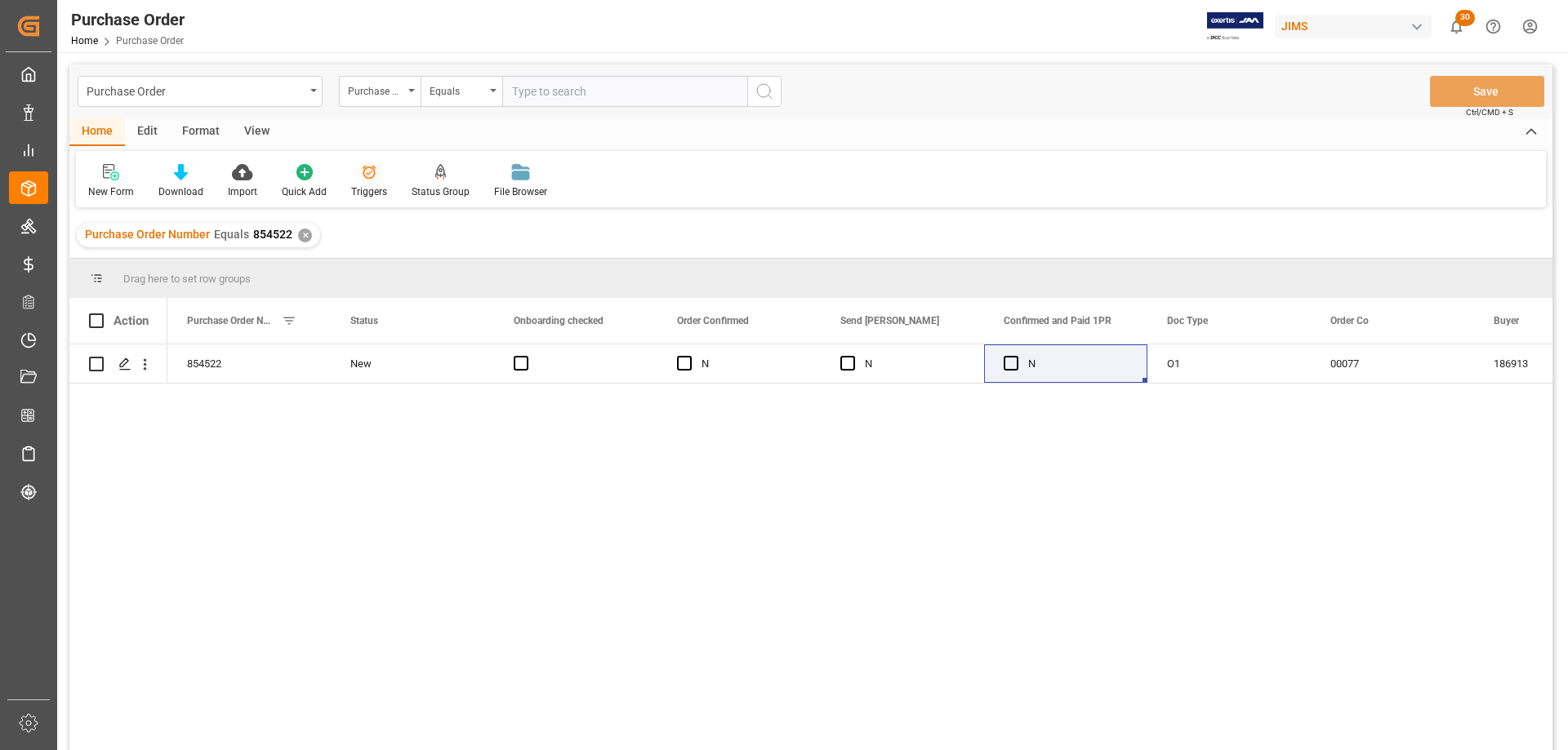
click at [371, 189] on div "Triggers" at bounding box center [368, 191] width 36 height 15
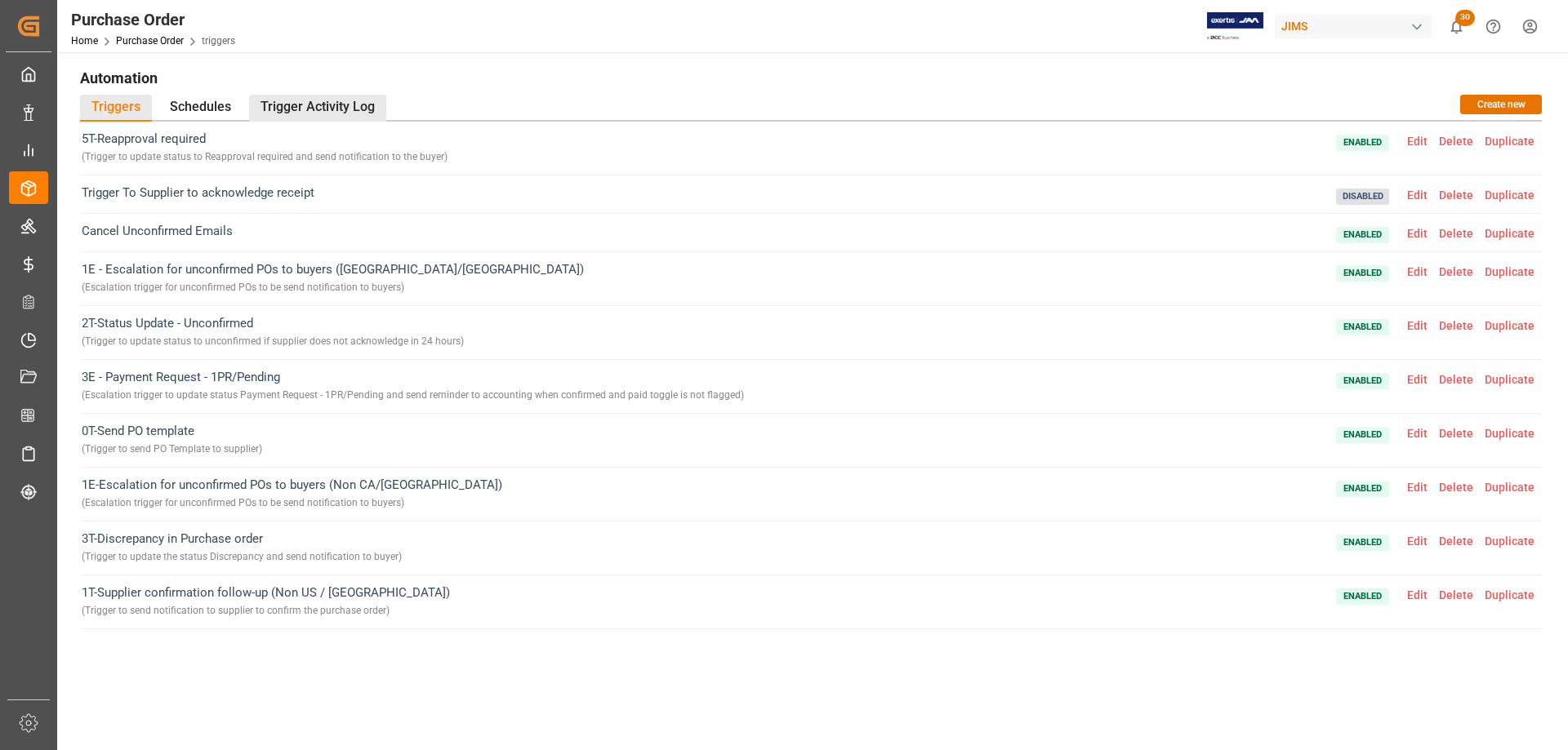
click at [321, 104] on div "Trigger Activity Log" at bounding box center [318, 107] width 137 height 27
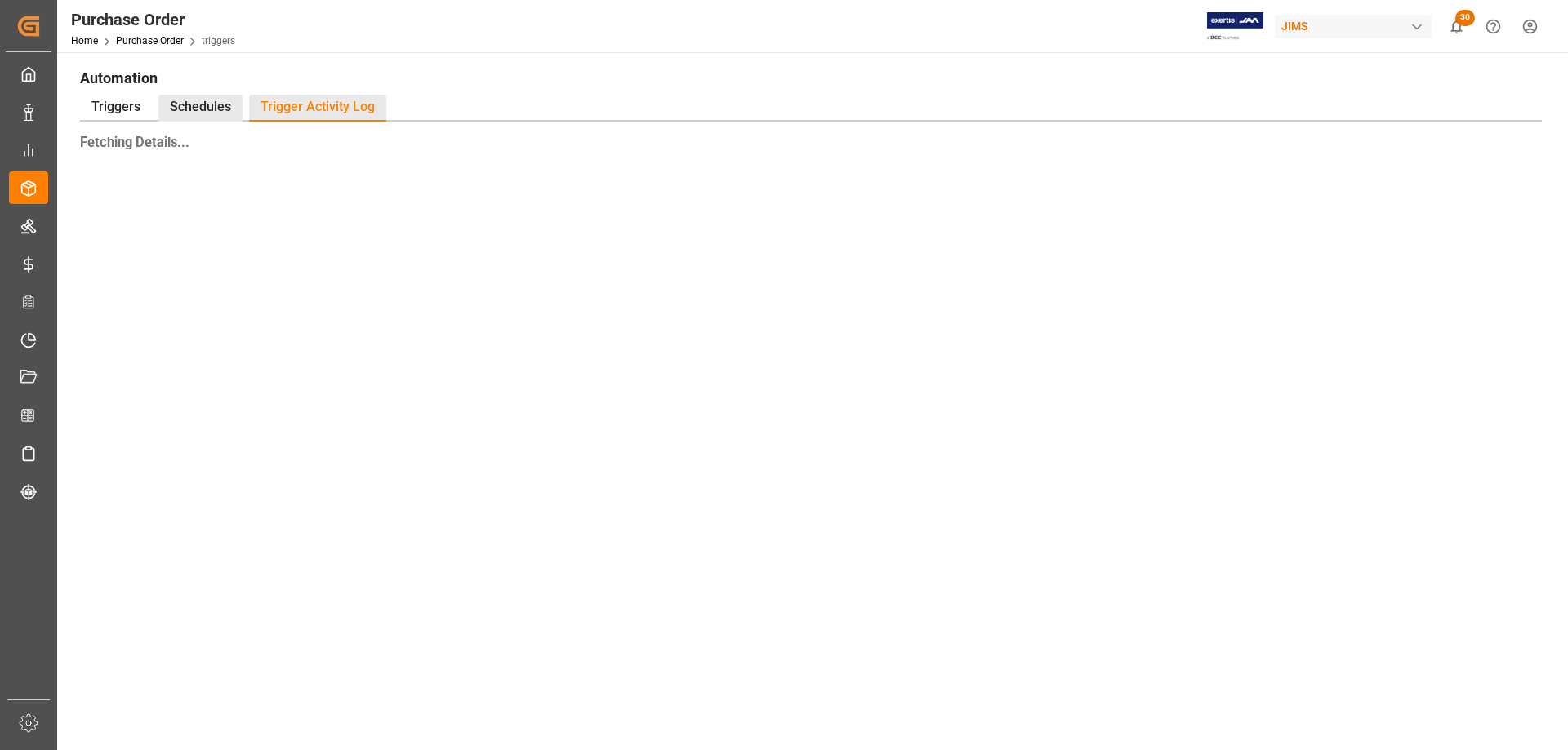
click at [206, 104] on div "Schedules" at bounding box center [200, 107] width 84 height 27
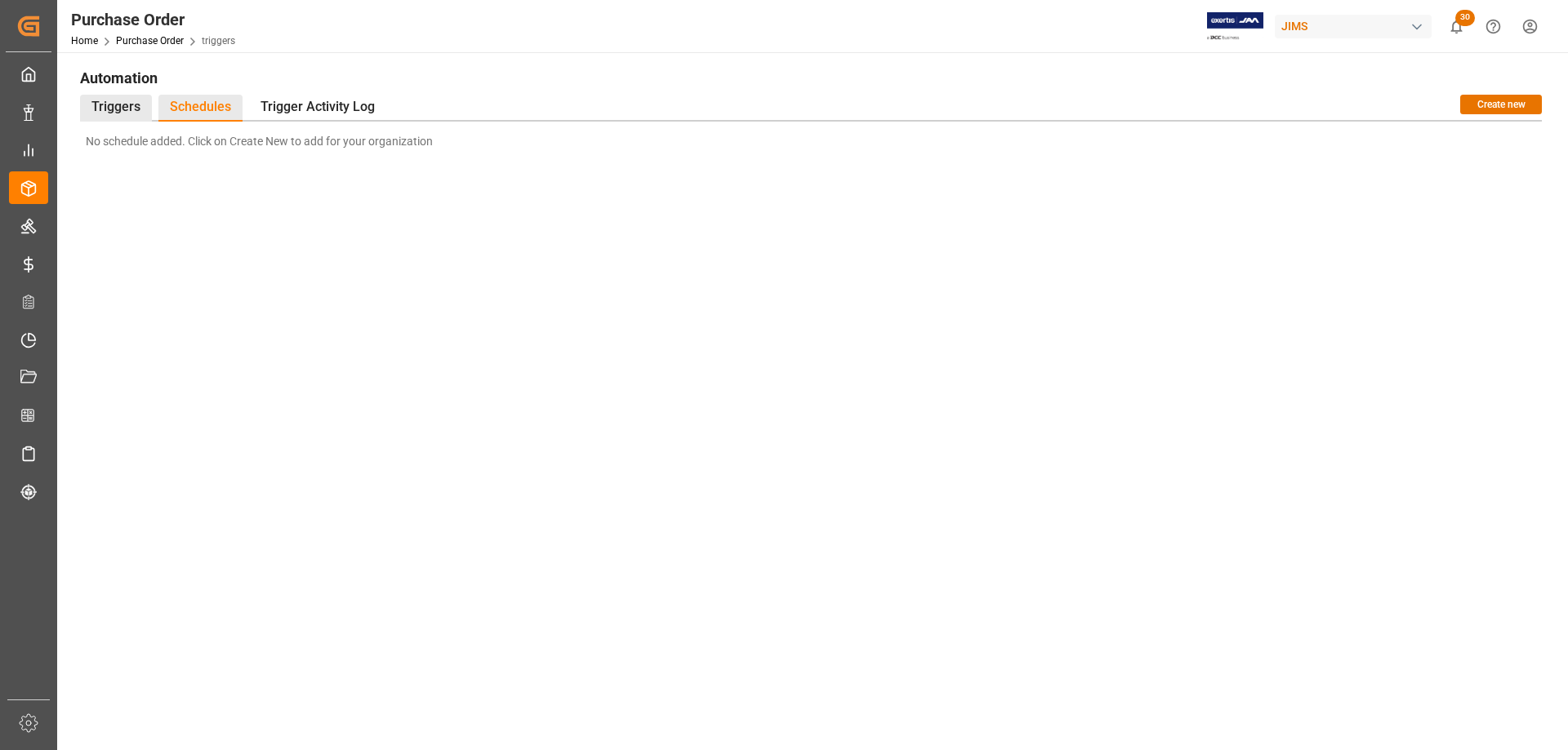
click at [100, 105] on div "Triggers" at bounding box center [115, 107] width 72 height 27
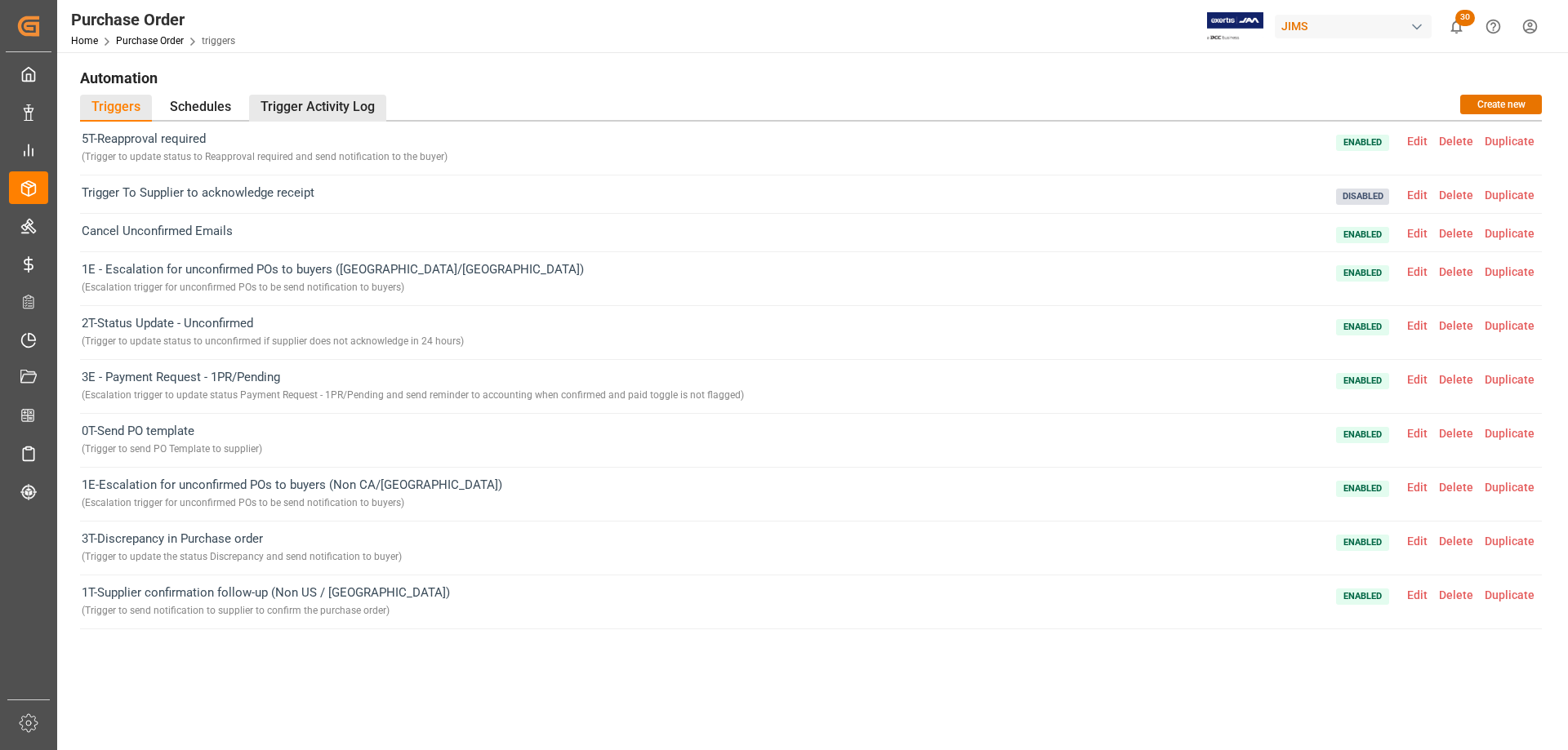
click at [288, 107] on div "Trigger Activity Log" at bounding box center [318, 107] width 137 height 27
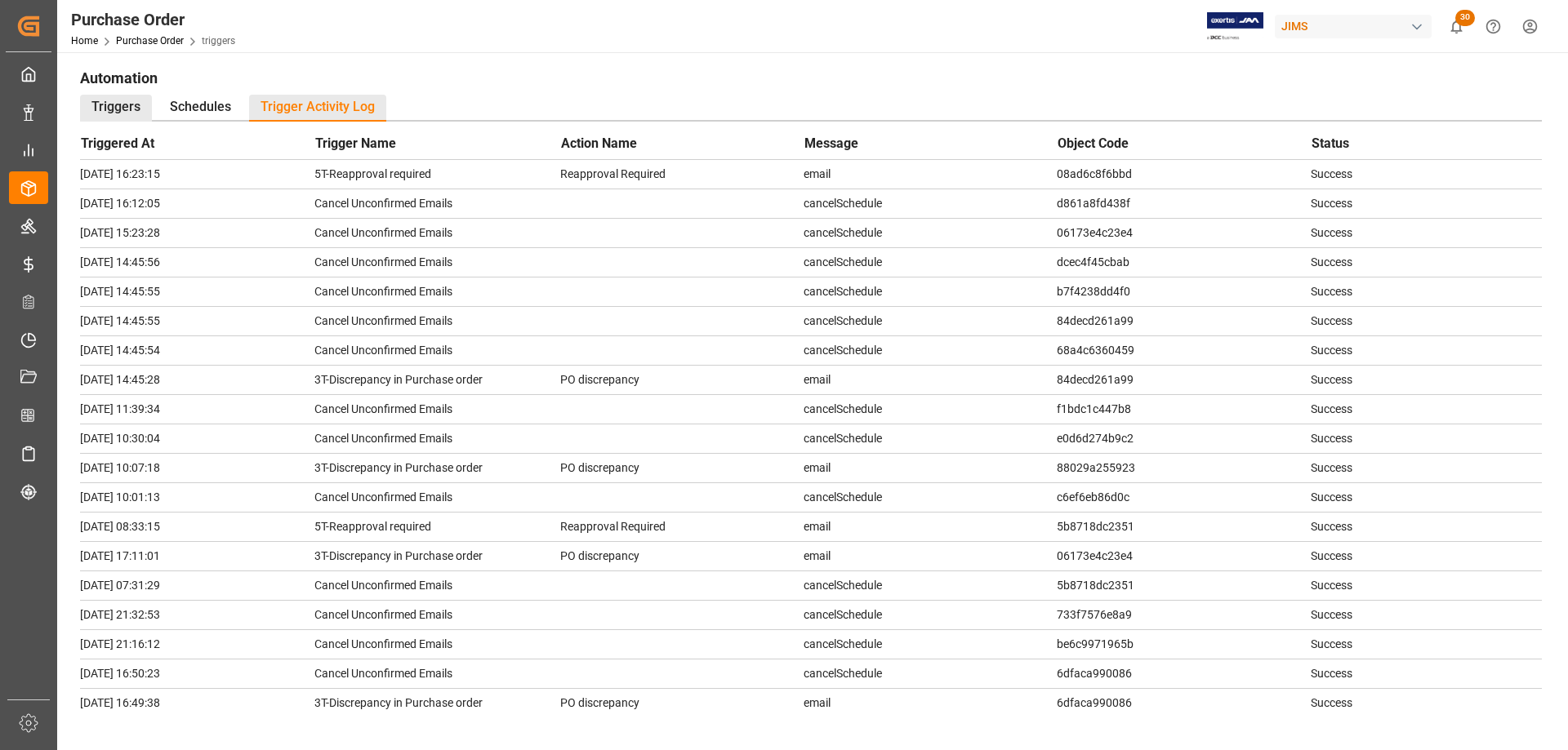
click at [120, 100] on div "Triggers" at bounding box center [115, 107] width 72 height 27
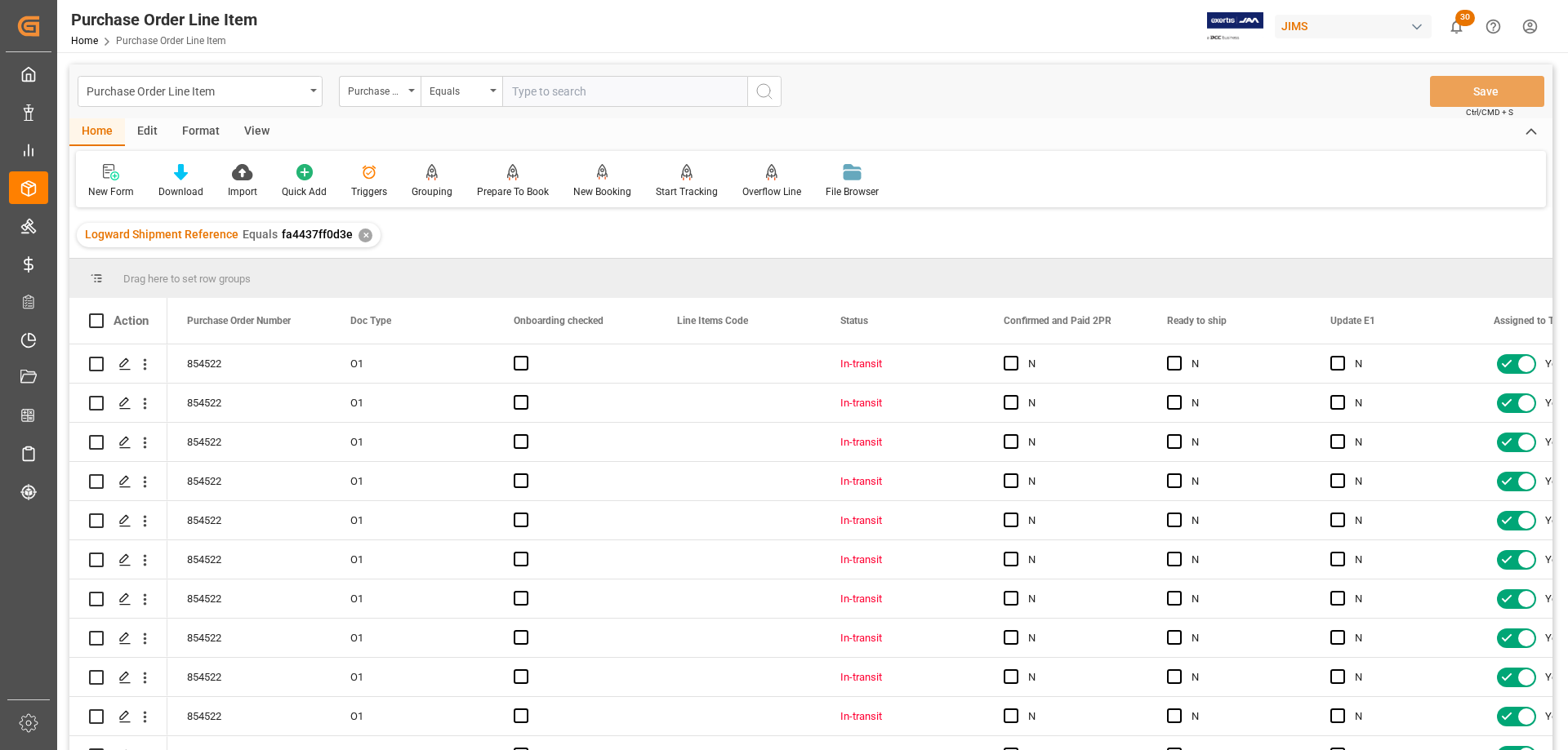
click at [264, 127] on div "View" at bounding box center [257, 133] width 50 height 28
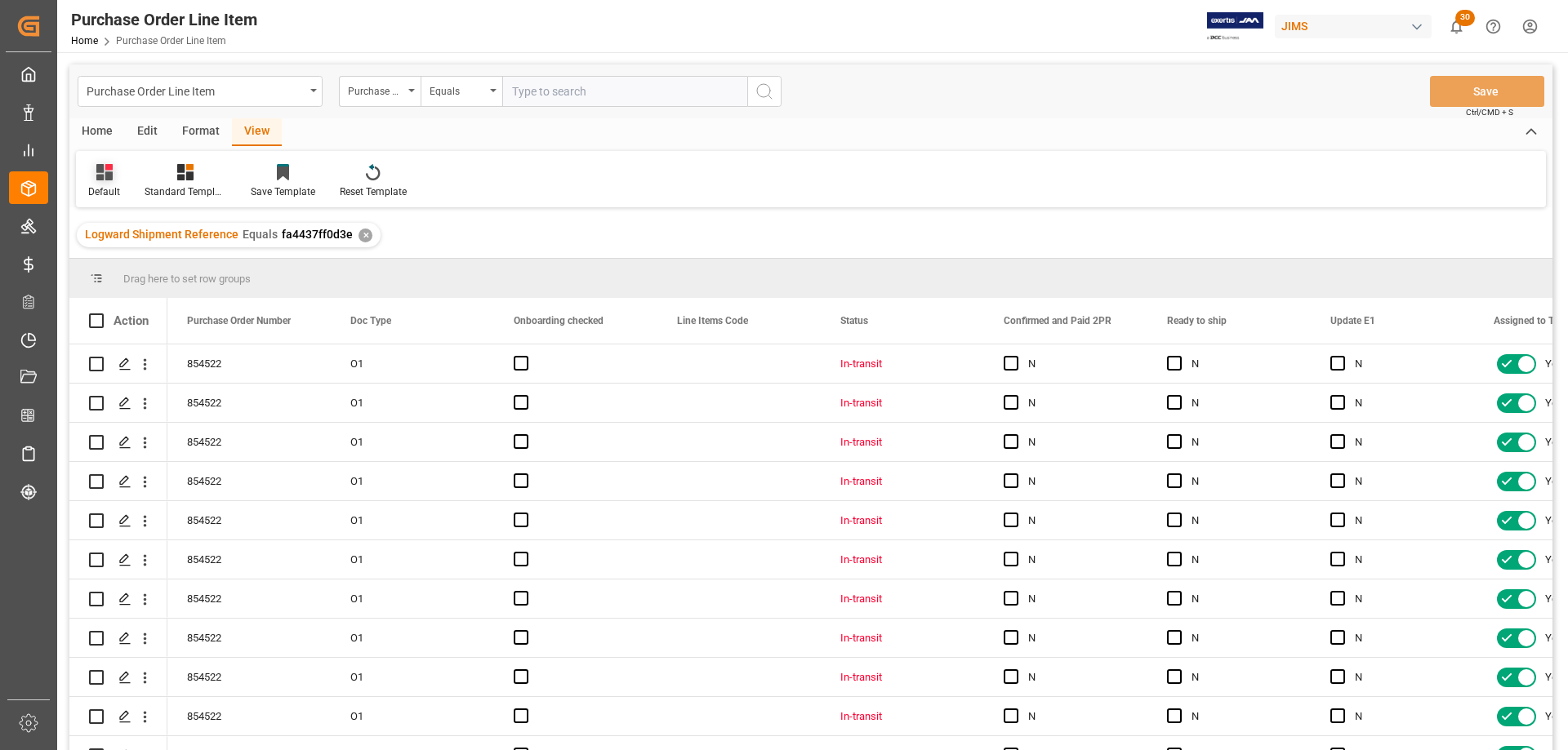
click at [98, 181] on div "Default" at bounding box center [104, 181] width 56 height 36
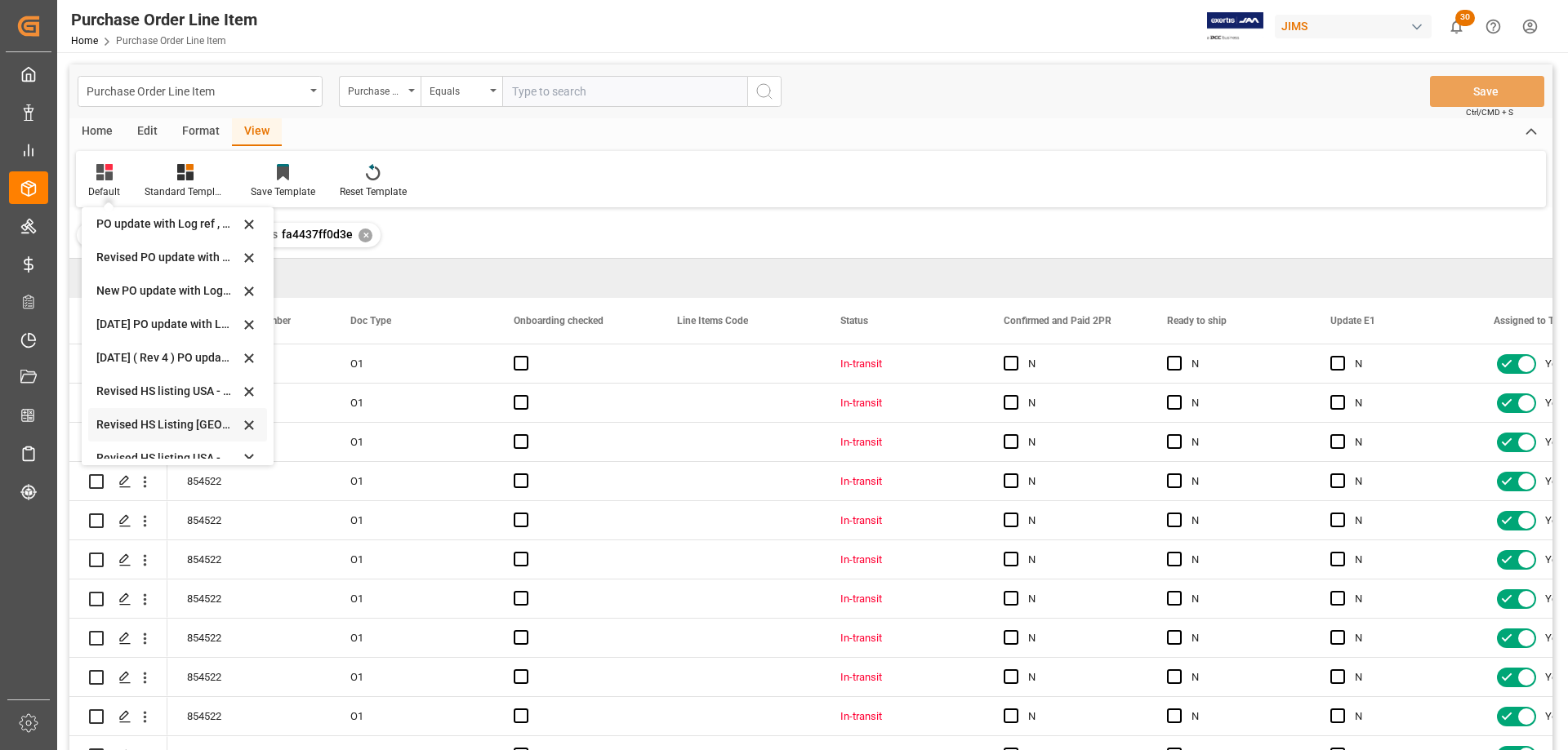
scroll to position [491, 0]
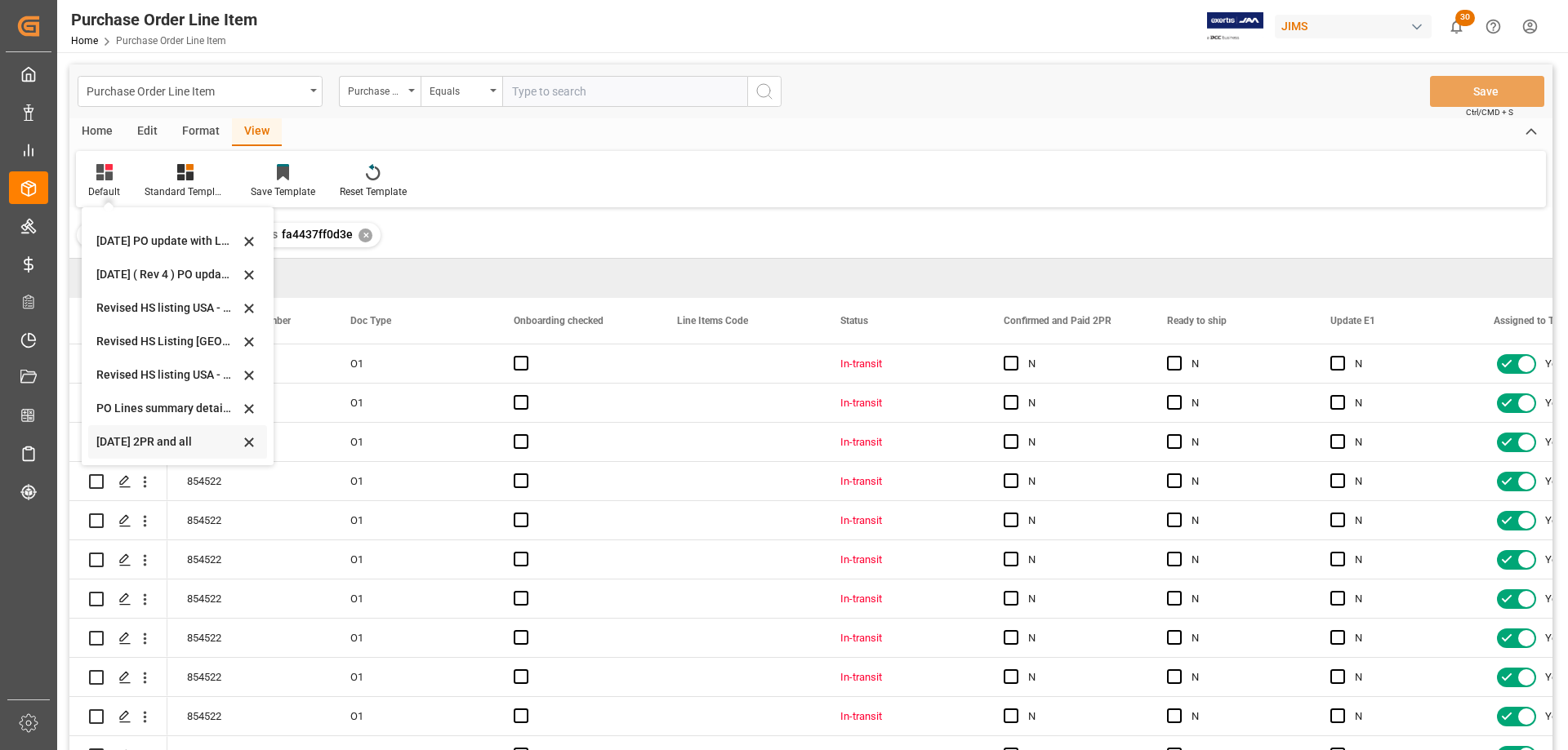
click at [161, 434] on div "Sept 2025 2PR and all" at bounding box center [167, 443] width 143 height 17
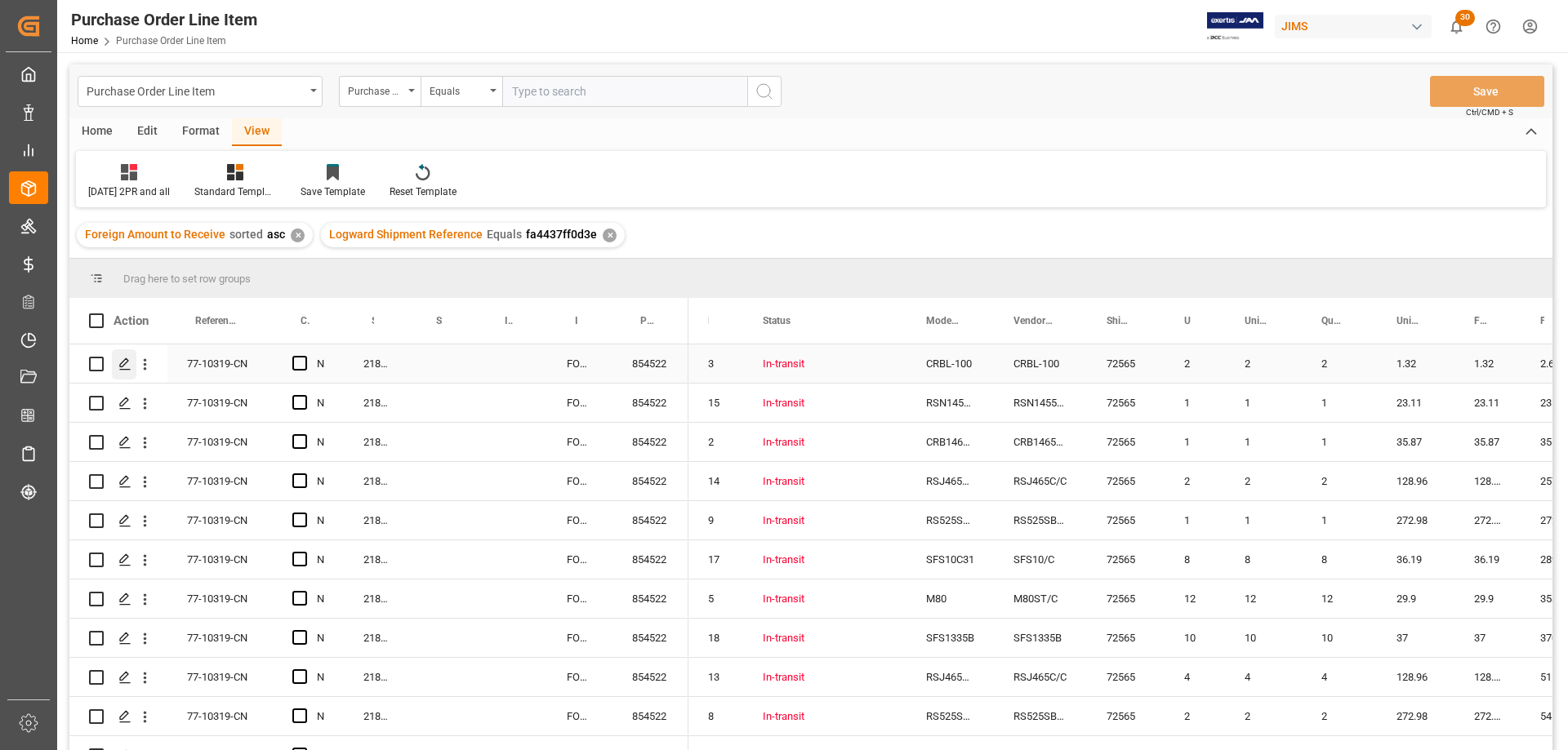
click at [125, 365] on icon "Press SPACE to select this row." at bounding box center [125, 364] width 13 height 13
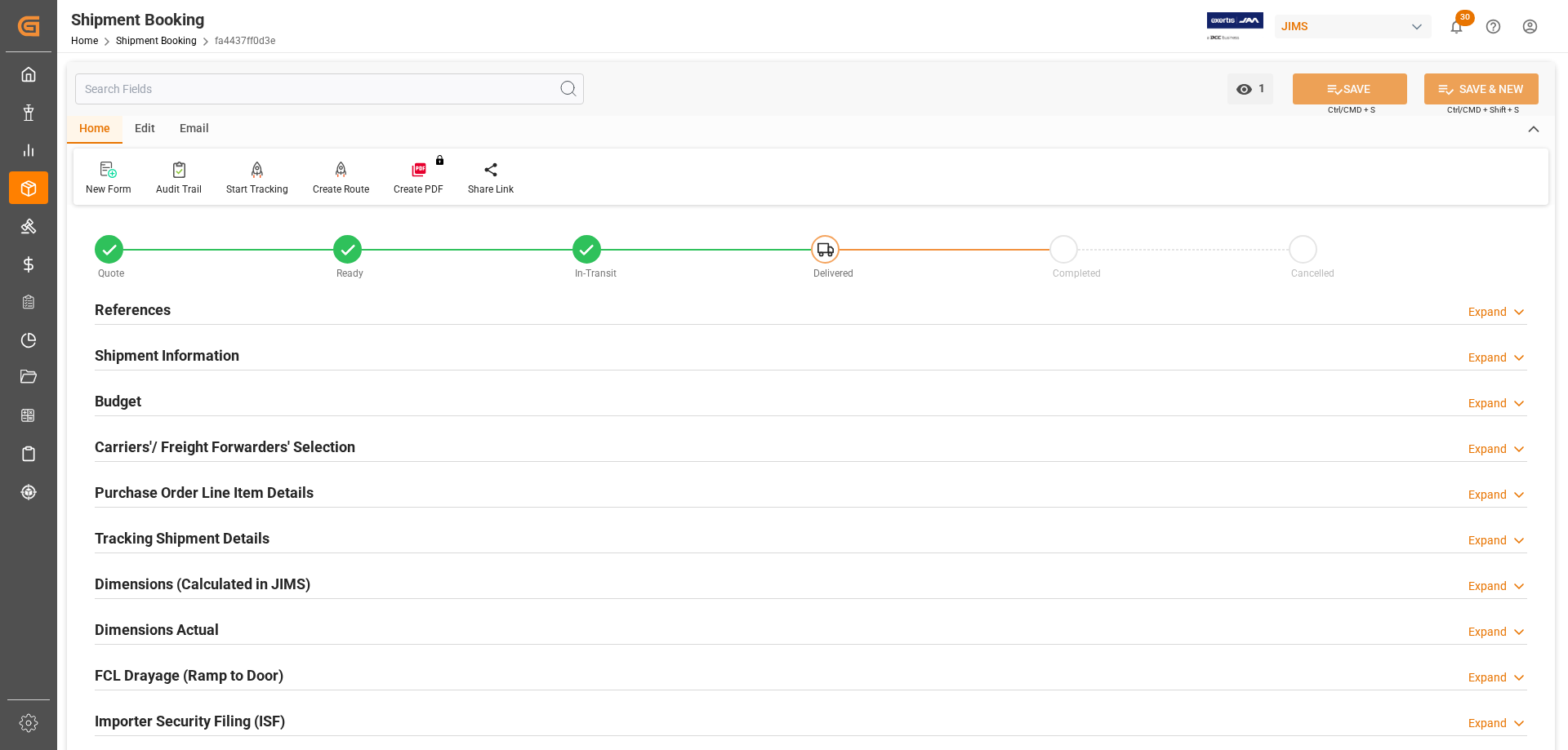
click at [152, 309] on h2 "References" at bounding box center [133, 309] width 76 height 22
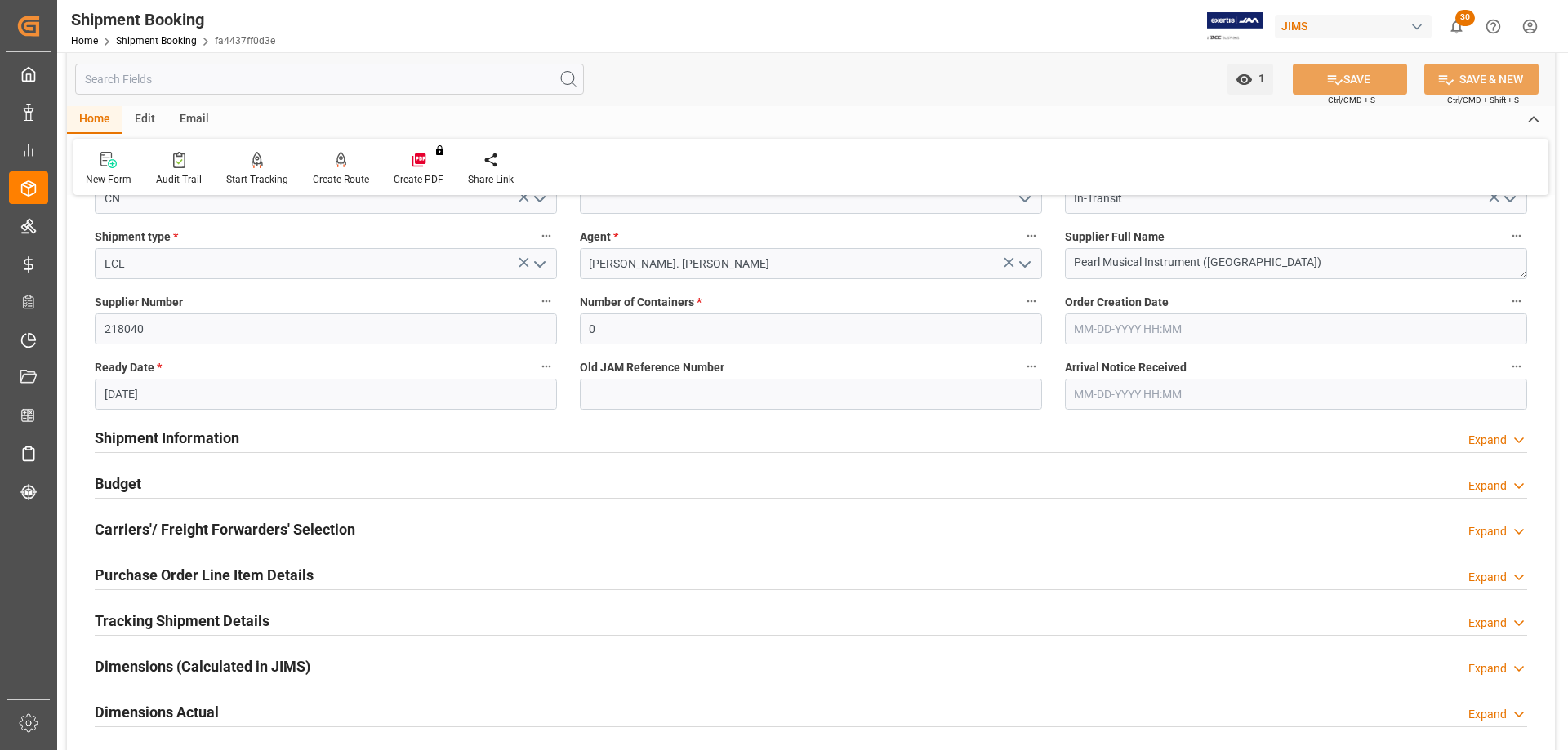
scroll to position [245, 0]
click at [172, 573] on h2 "Purchase Order Line Item Details" at bounding box center [204, 573] width 219 height 22
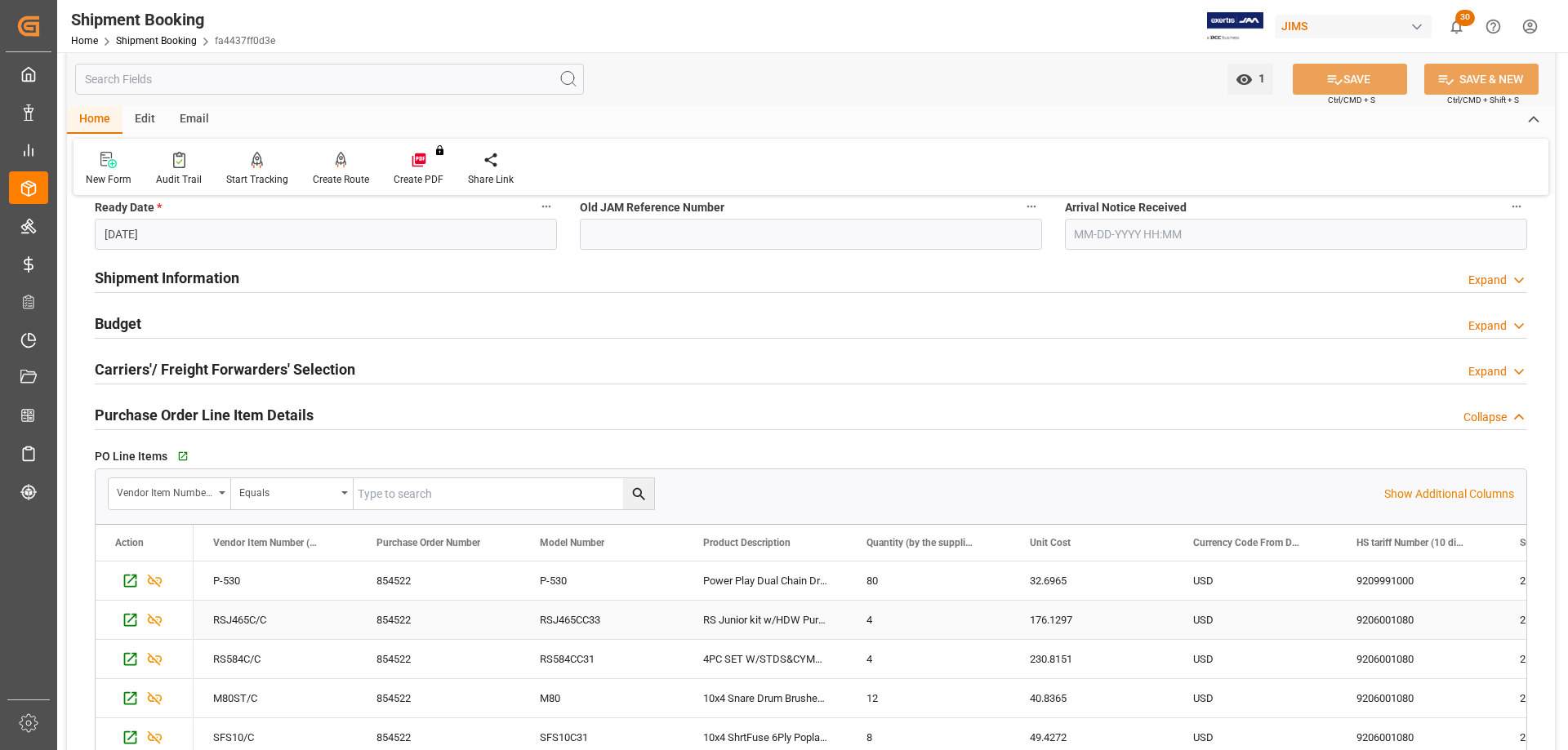
scroll to position [408, 0]
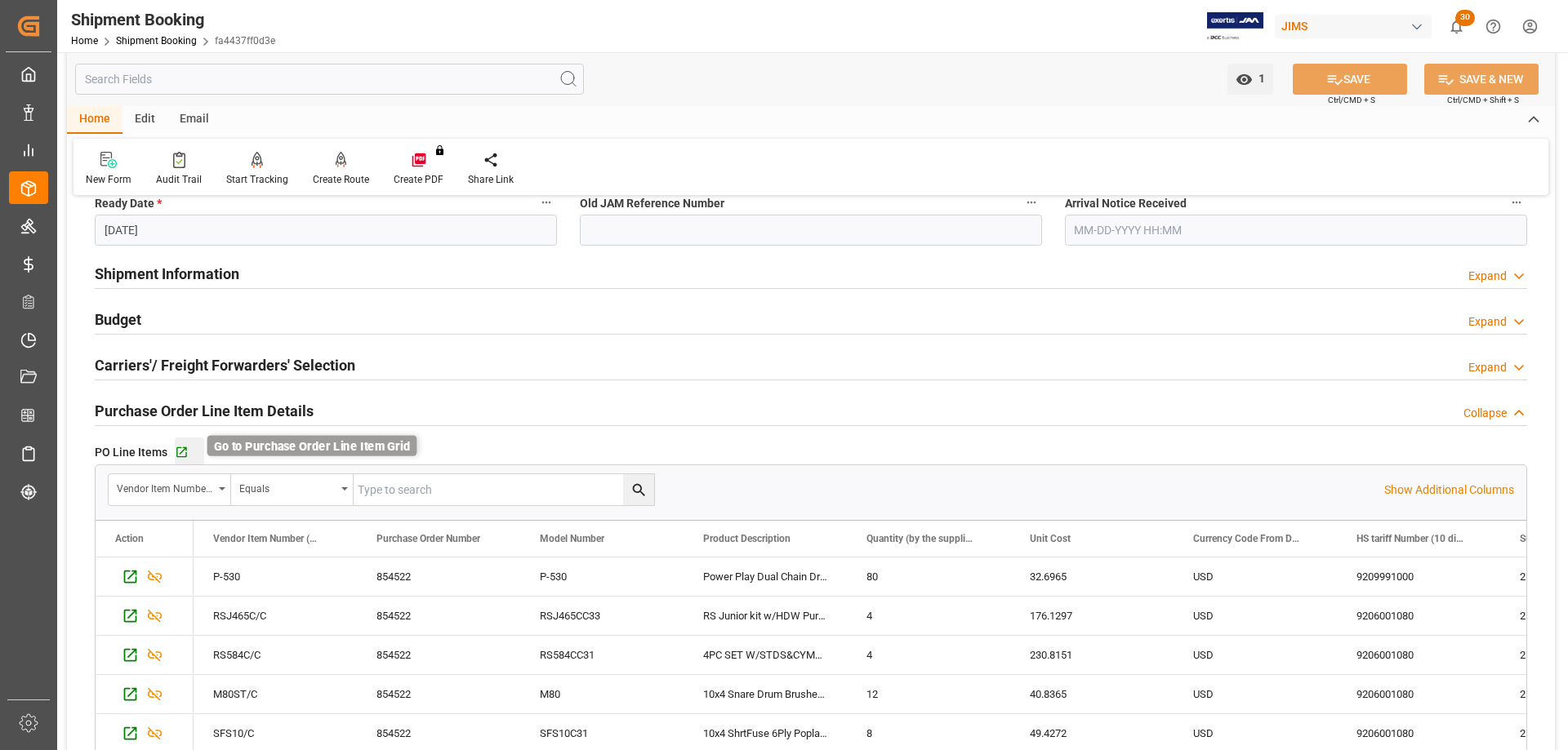
click at [183, 450] on icon "button" at bounding box center [182, 453] width 14 height 14
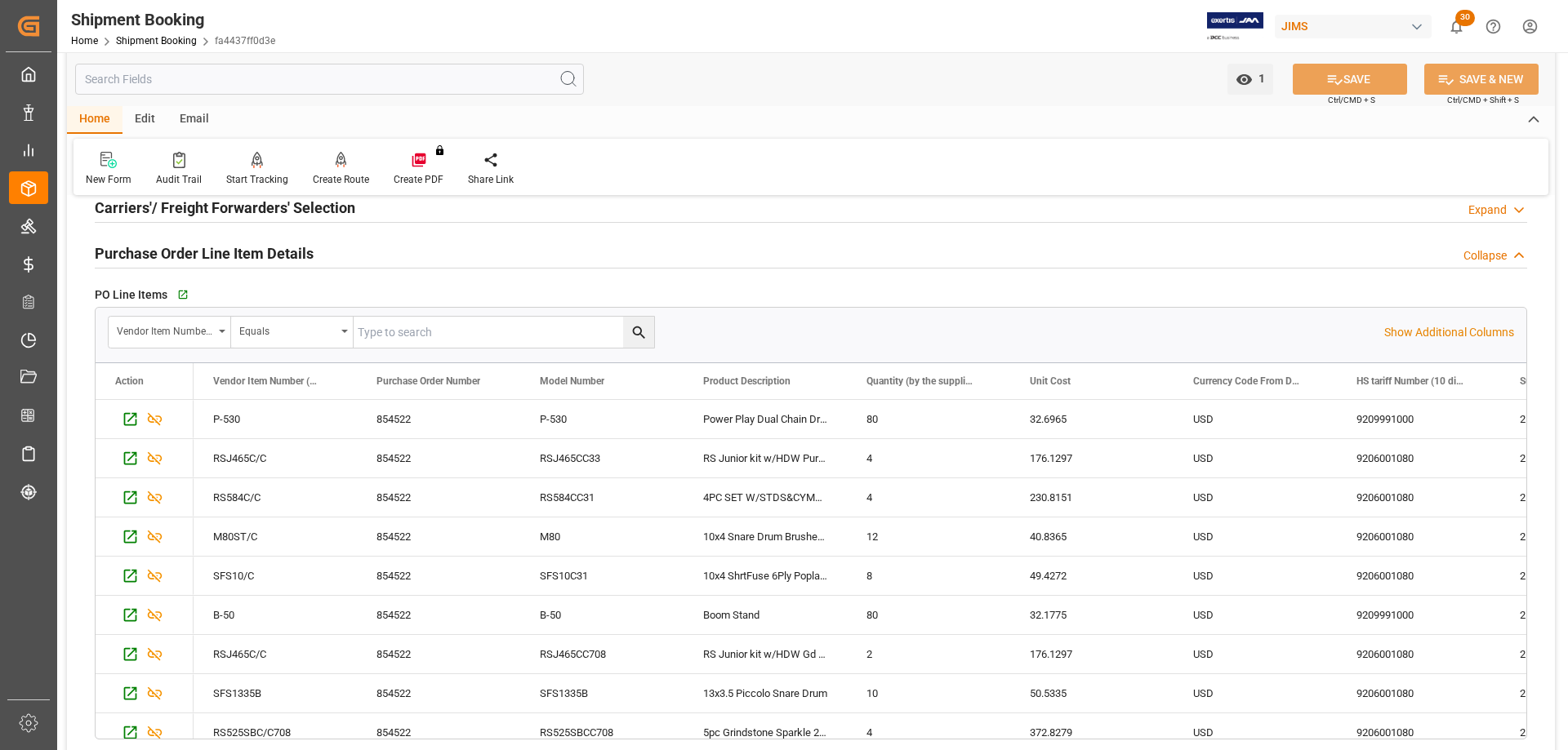
scroll to position [490, 0]
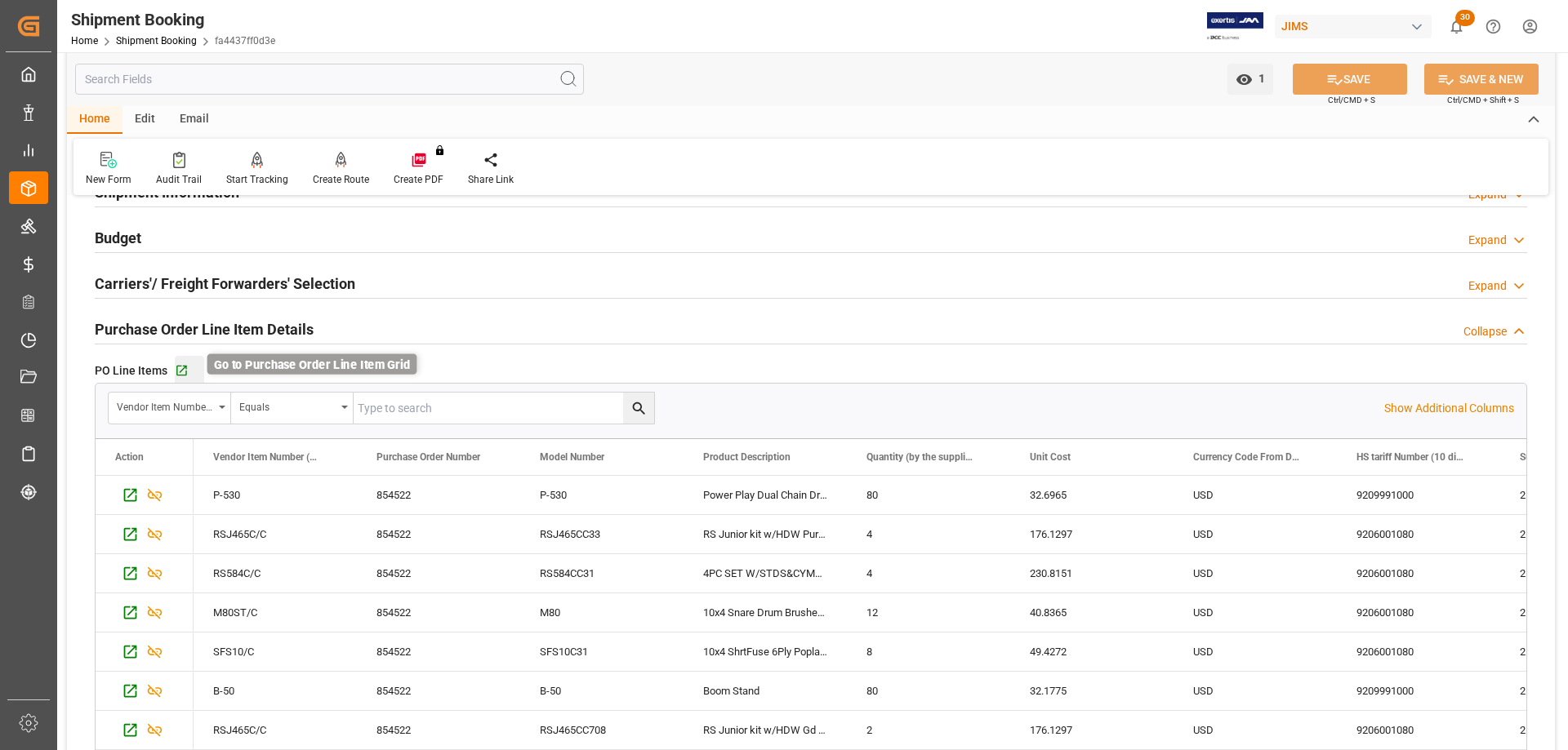
click at [178, 365] on icon "button" at bounding box center [182, 371] width 10 height 10
click at [153, 41] on link "Shipment Booking" at bounding box center [156, 41] width 81 height 11
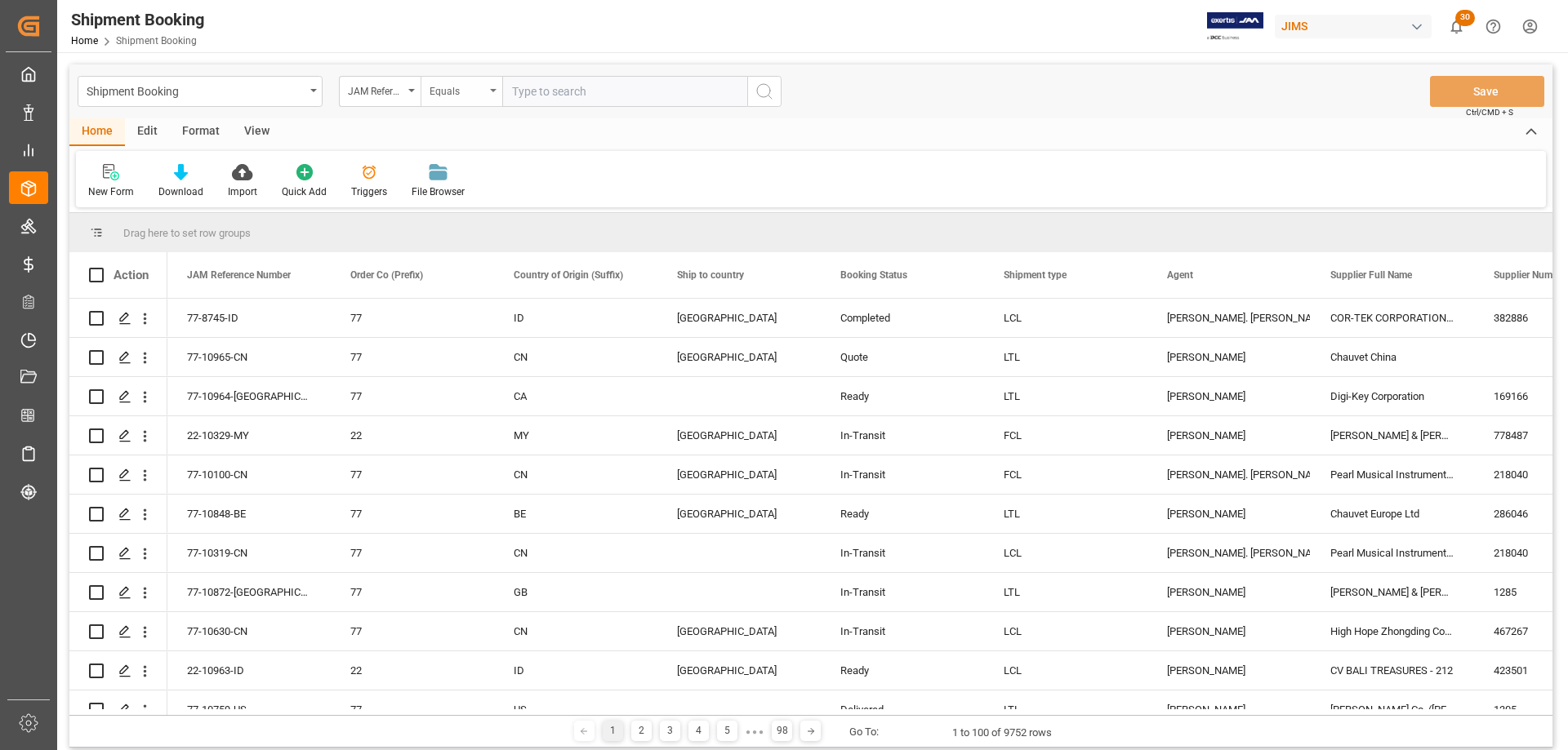
click at [496, 93] on div "Equals" at bounding box center [461, 92] width 81 height 31
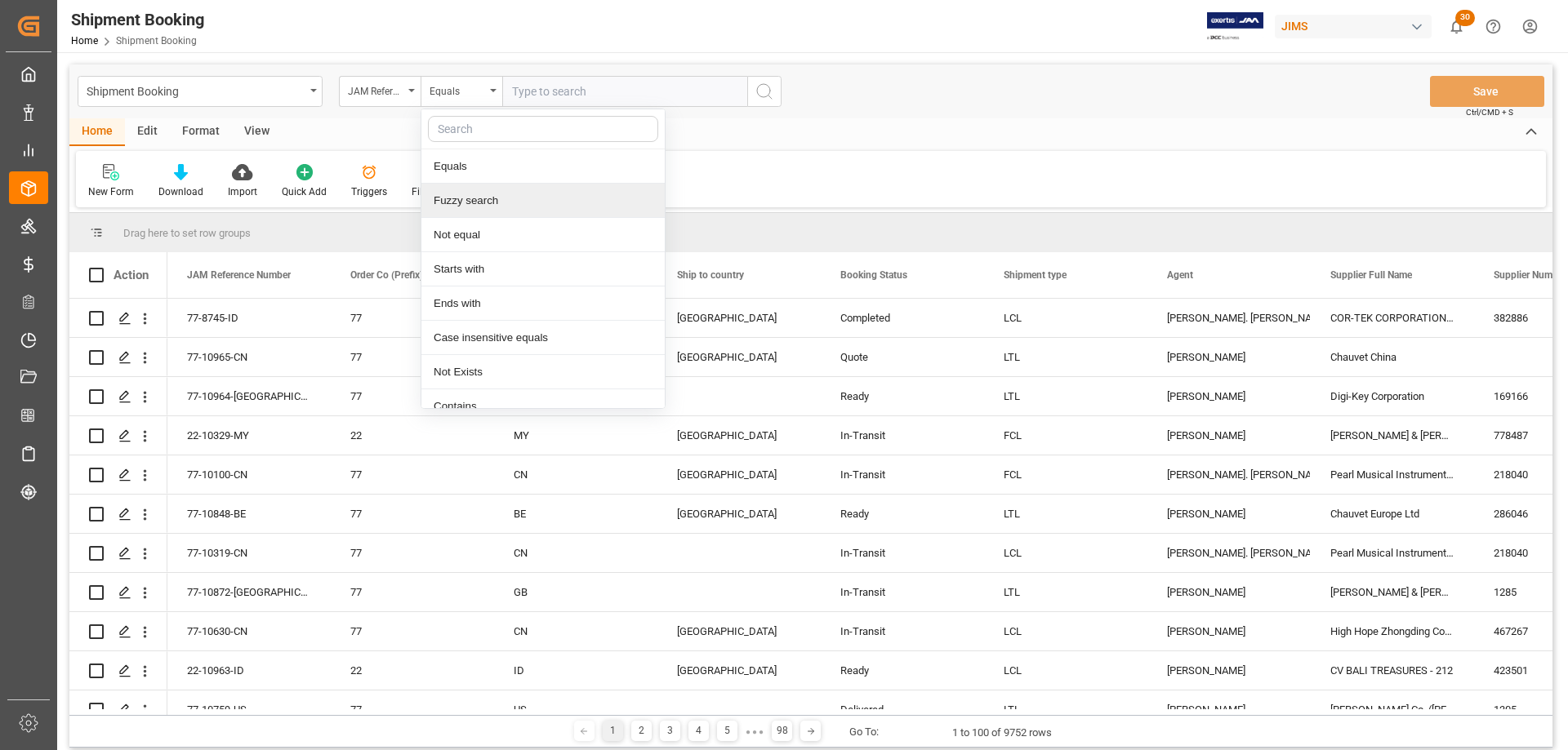
click at [496, 199] on div "Fuzzy search" at bounding box center [542, 201] width 243 height 35
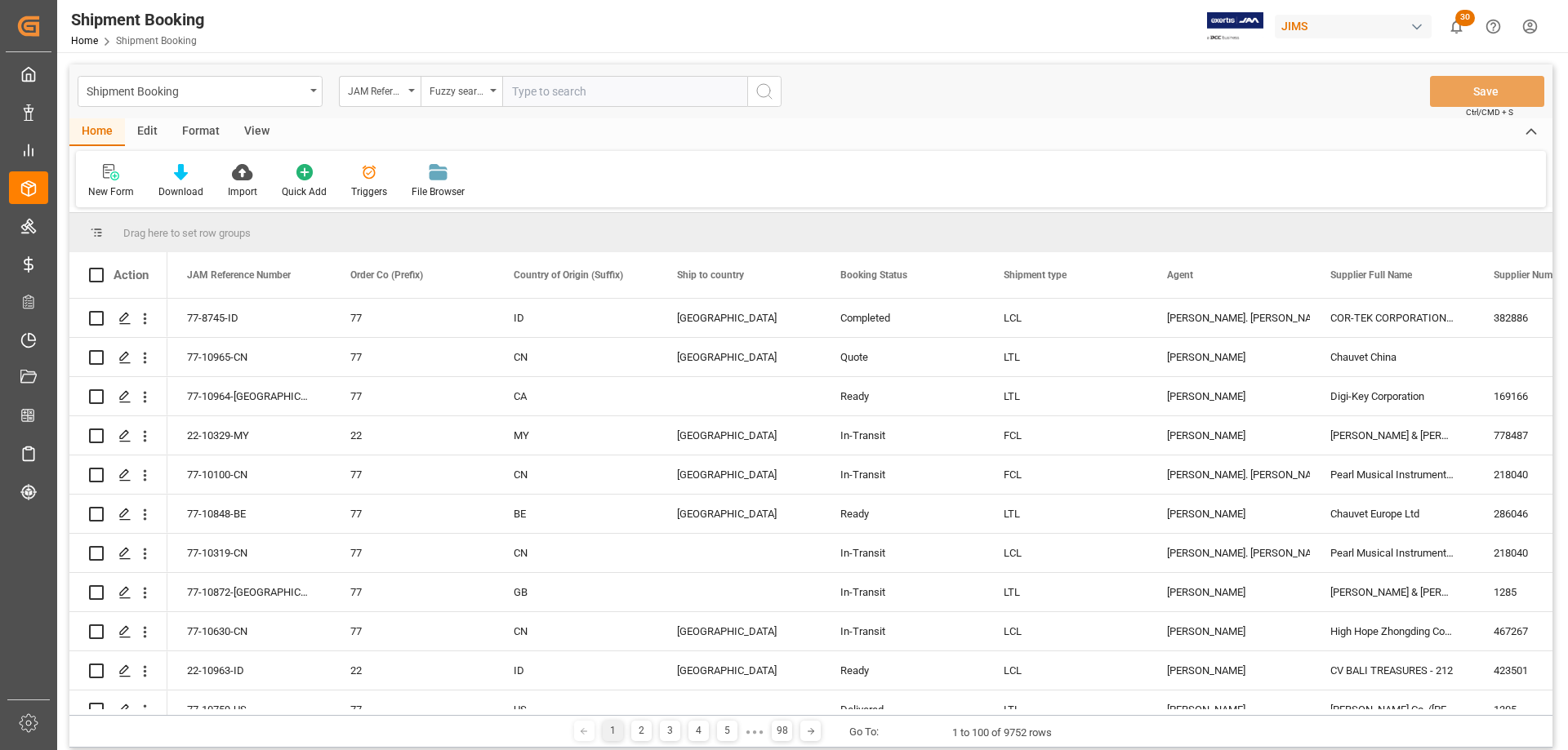
paste input "22-9258-ID"
type input "22-9258-ID"
click at [761, 91] on icon "search button" at bounding box center [764, 91] width 20 height 20
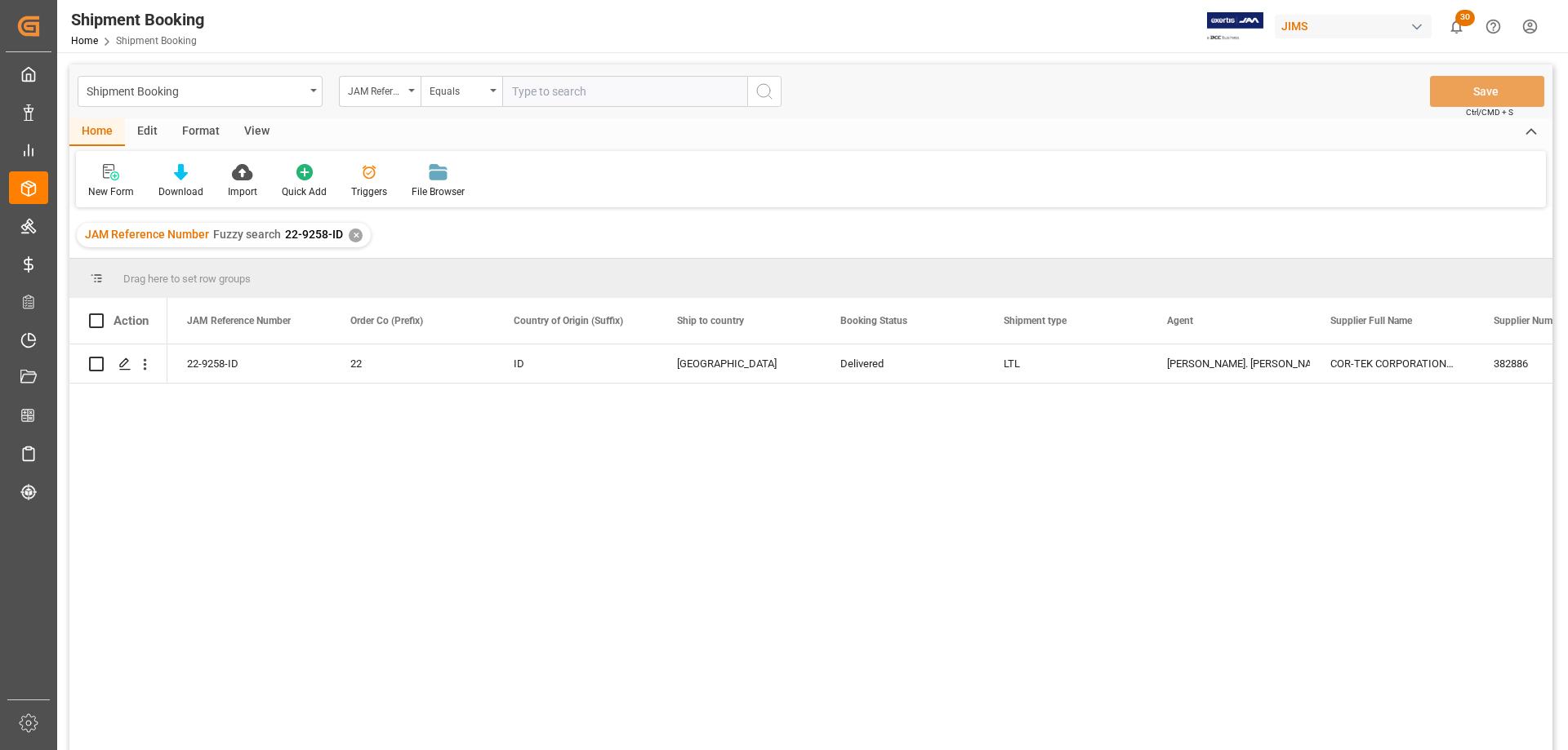
click at [396, 519] on div "22-9258-ID 22 ID United States Delivered LTL Lynne St. Jacques COR-TEK CORPORAT…" at bounding box center [859, 553] width 1385 height 417
click at [192, 490] on div "22-9258-ID 22 ID United States Delivered LTL Lynne St. Jacques COR-TEK CORPORAT…" at bounding box center [859, 553] width 1385 height 417
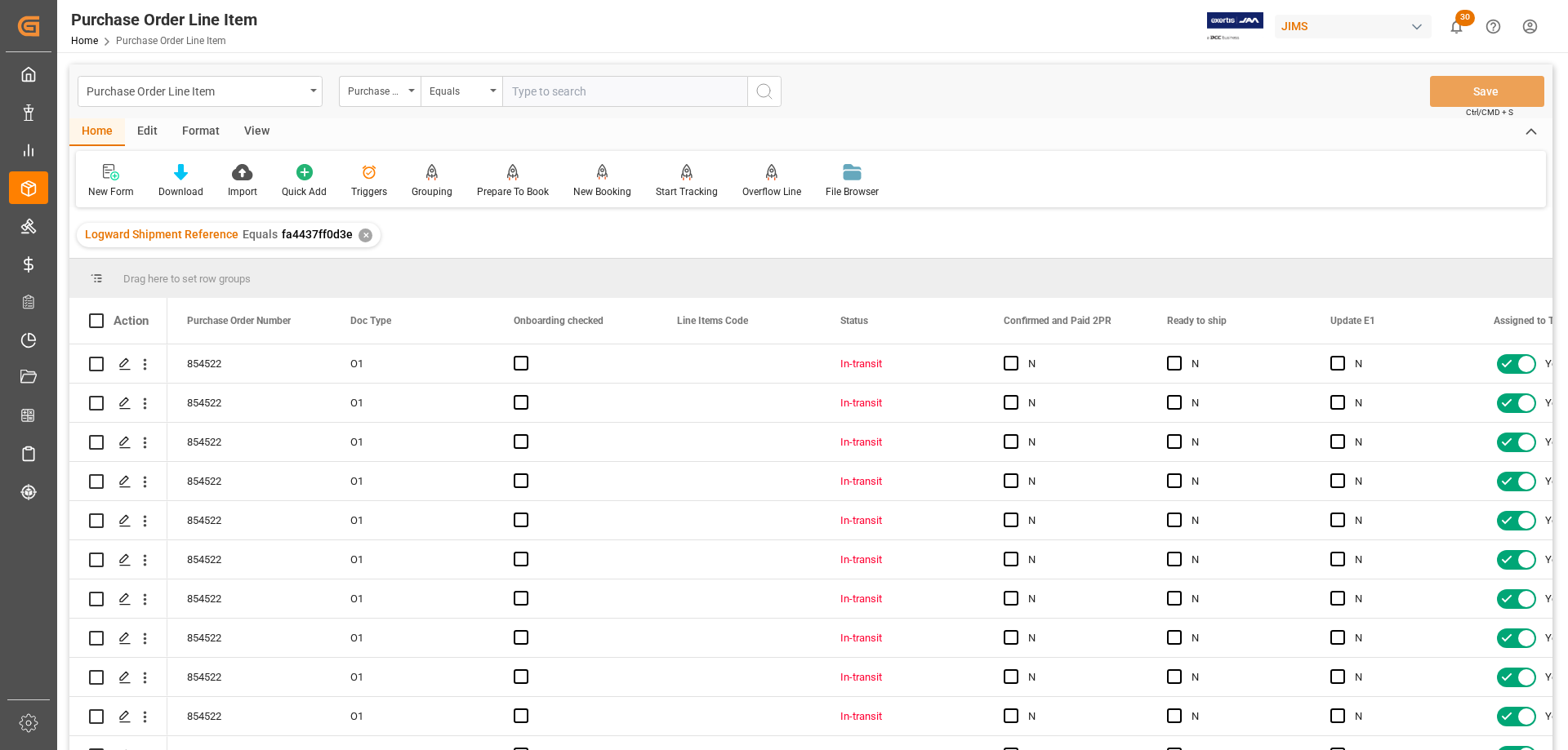
click at [249, 127] on div "View" at bounding box center [257, 133] width 50 height 28
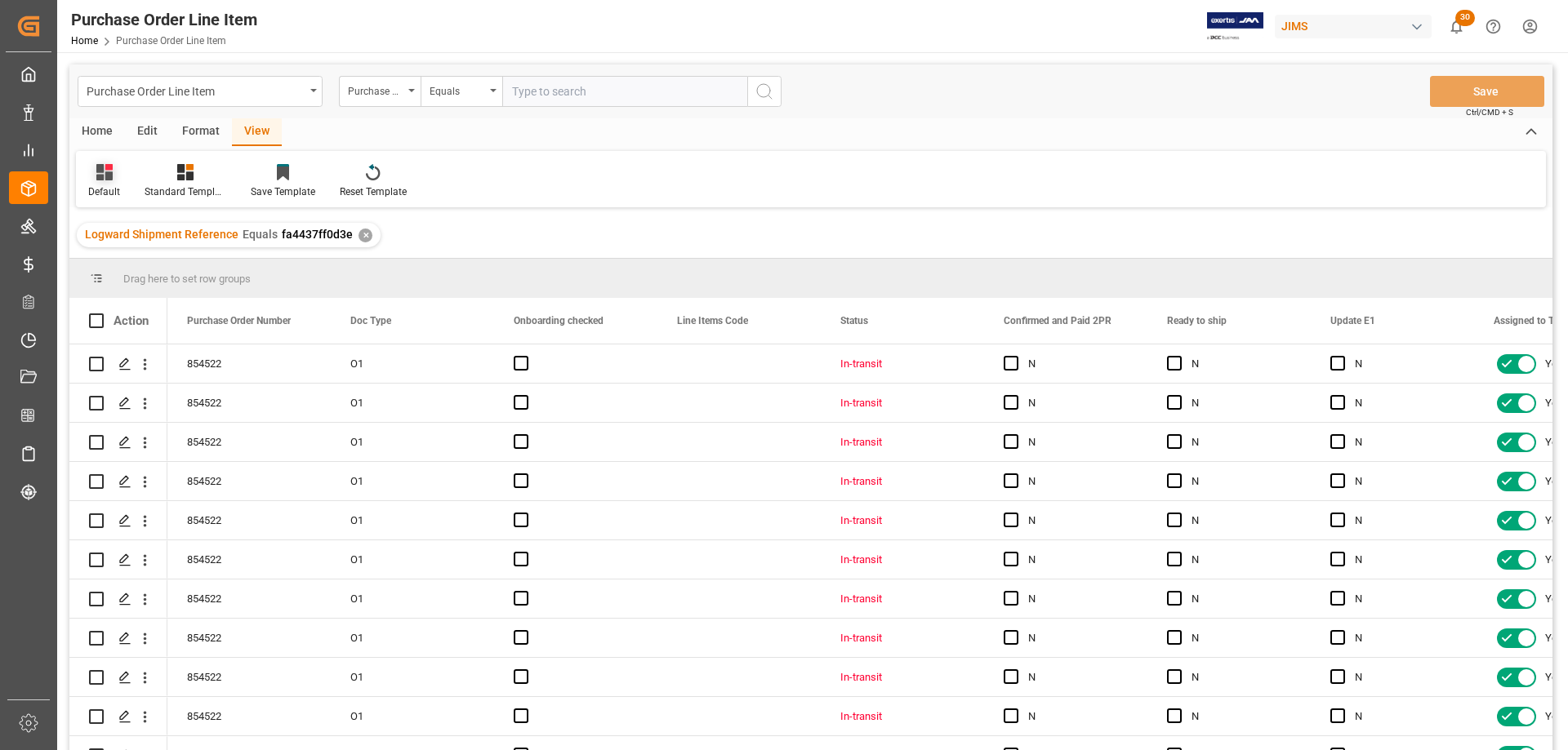
click at [111, 186] on div "Default" at bounding box center [104, 191] width 32 height 15
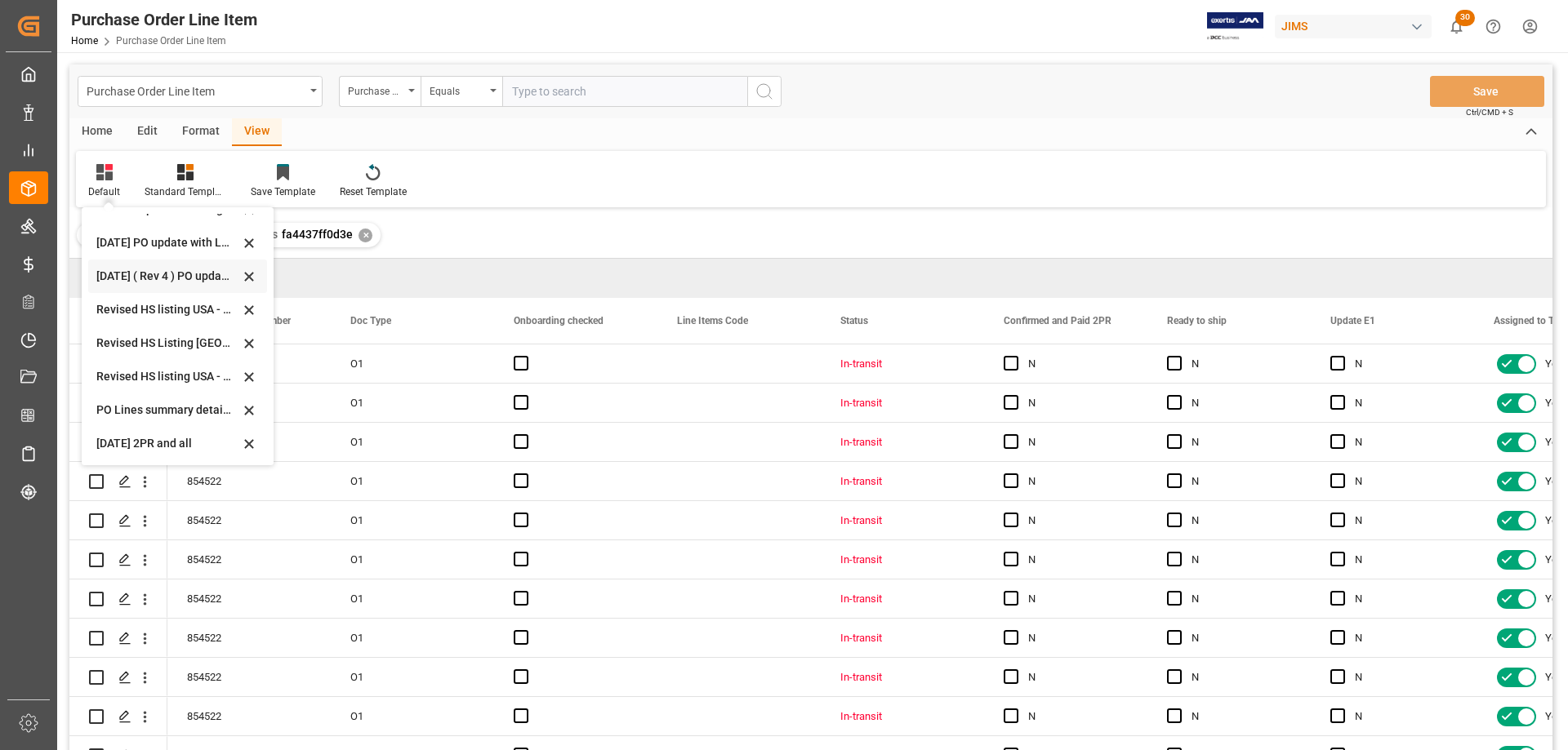
scroll to position [491, 0]
click at [142, 440] on div "[DATE] 2PR and all" at bounding box center [167, 443] width 143 height 17
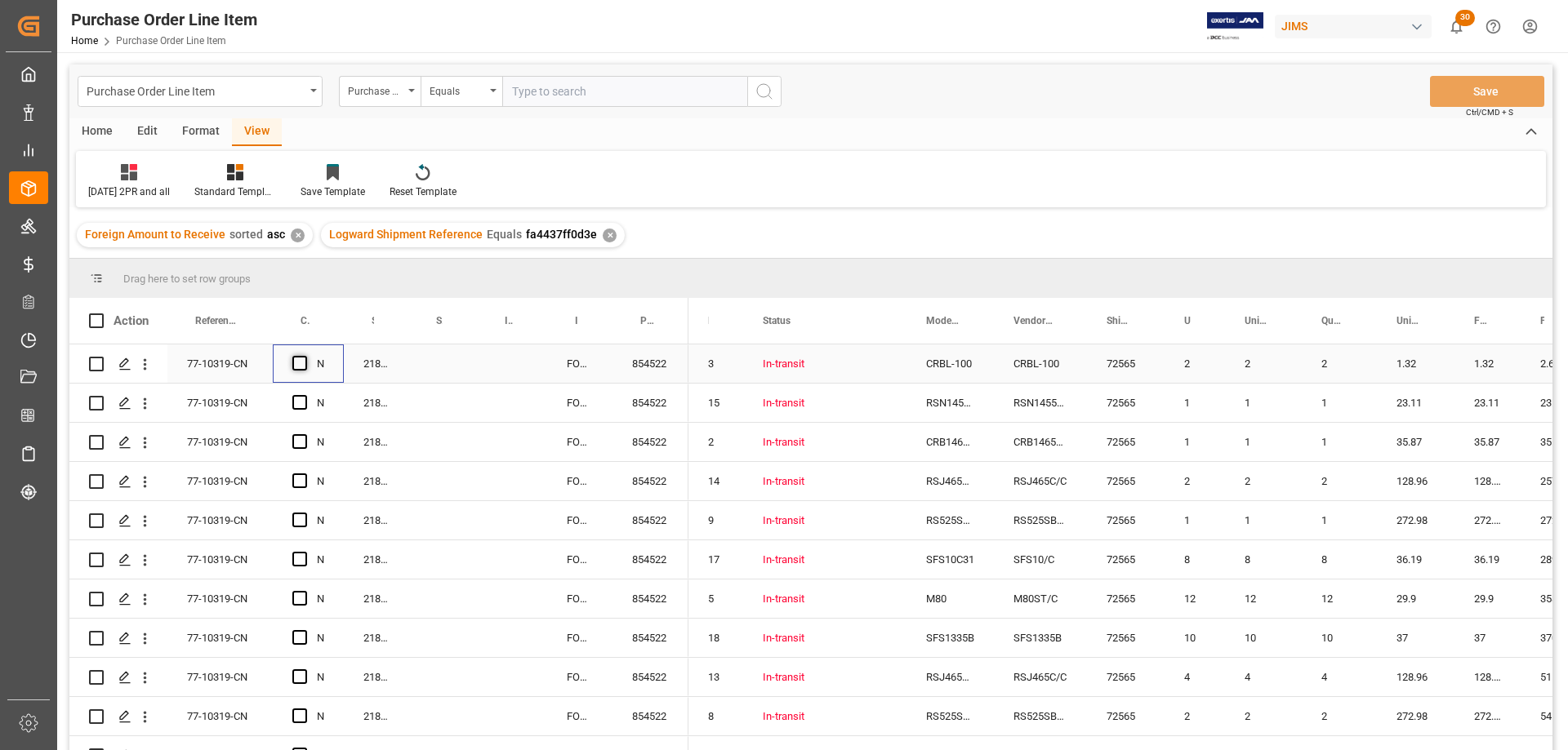
click at [295, 362] on span "Press SPACE to select this row." at bounding box center [299, 363] width 15 height 15
click at [305, 356] on input "Press SPACE to select this row." at bounding box center [305, 356] width 0 height 0
click at [299, 363] on span "Press SPACE to select this row." at bounding box center [299, 363] width 15 height 15
click at [305, 356] on input "Press SPACE to select this row." at bounding box center [305, 356] width 0 height 0
click at [121, 367] on polygon "Press SPACE to select this row." at bounding box center [124, 363] width 8 height 8
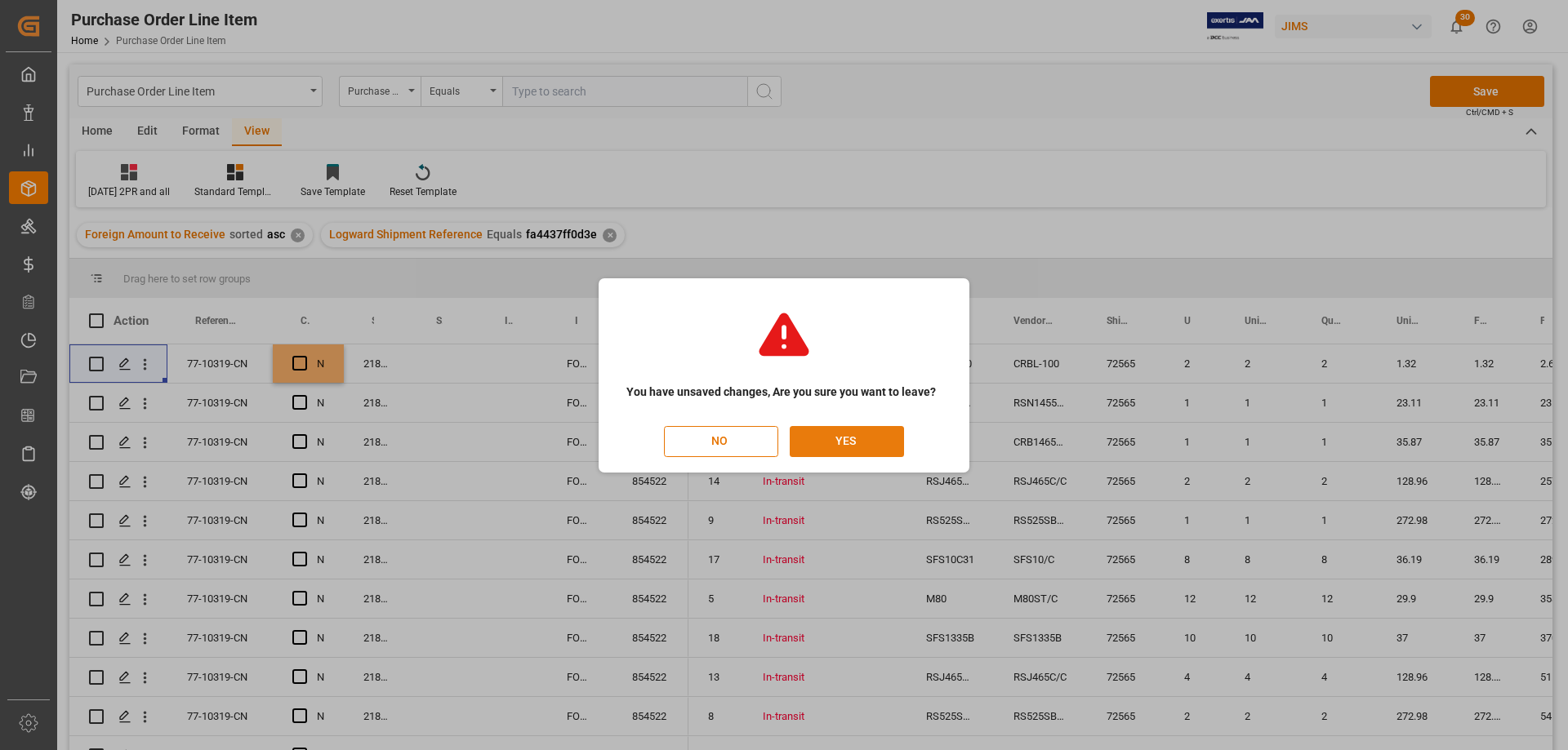
click at [868, 443] on button "YES" at bounding box center [847, 442] width 114 height 31
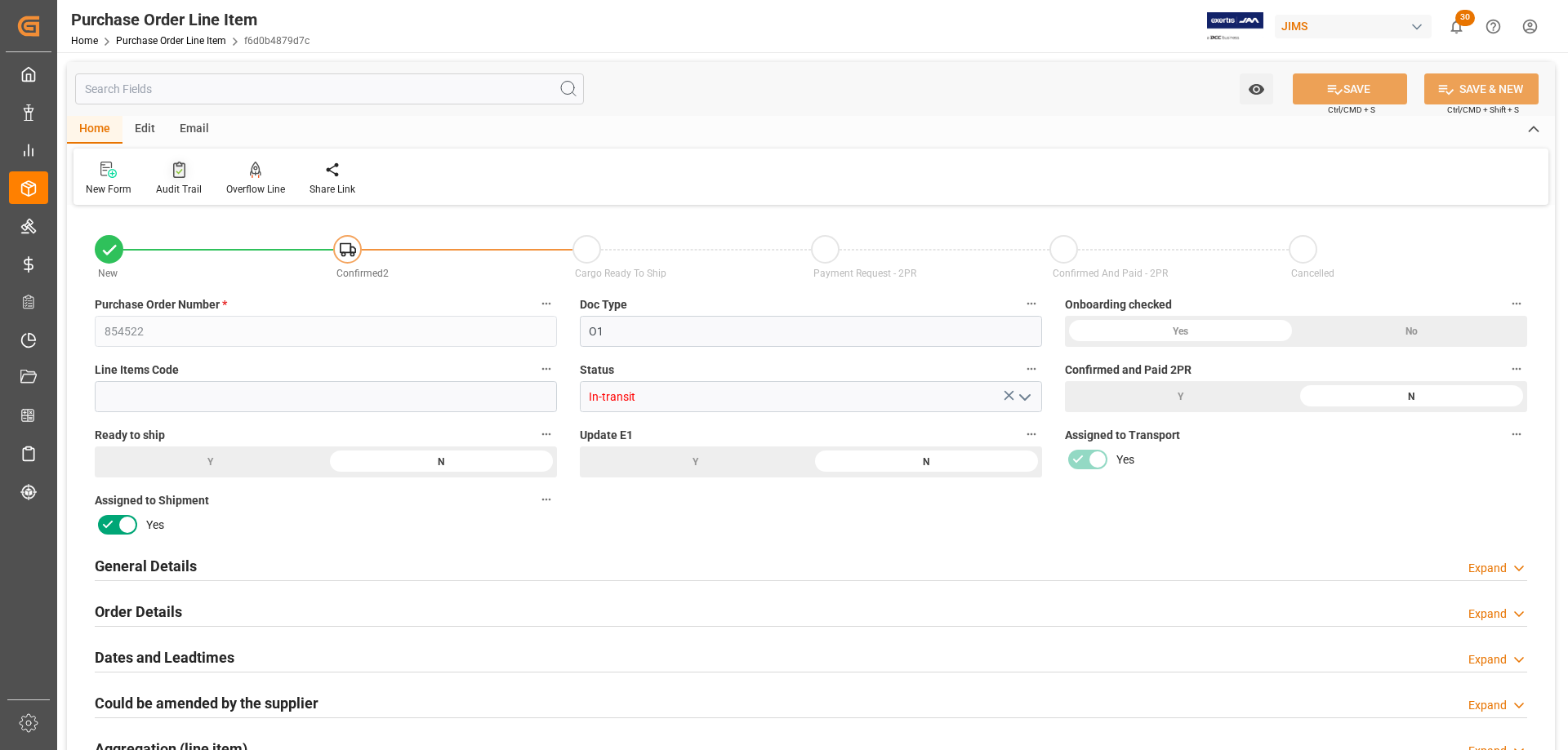
click at [175, 177] on icon at bounding box center [179, 170] width 12 height 16
click at [1127, 399] on div "Y" at bounding box center [1180, 397] width 231 height 31
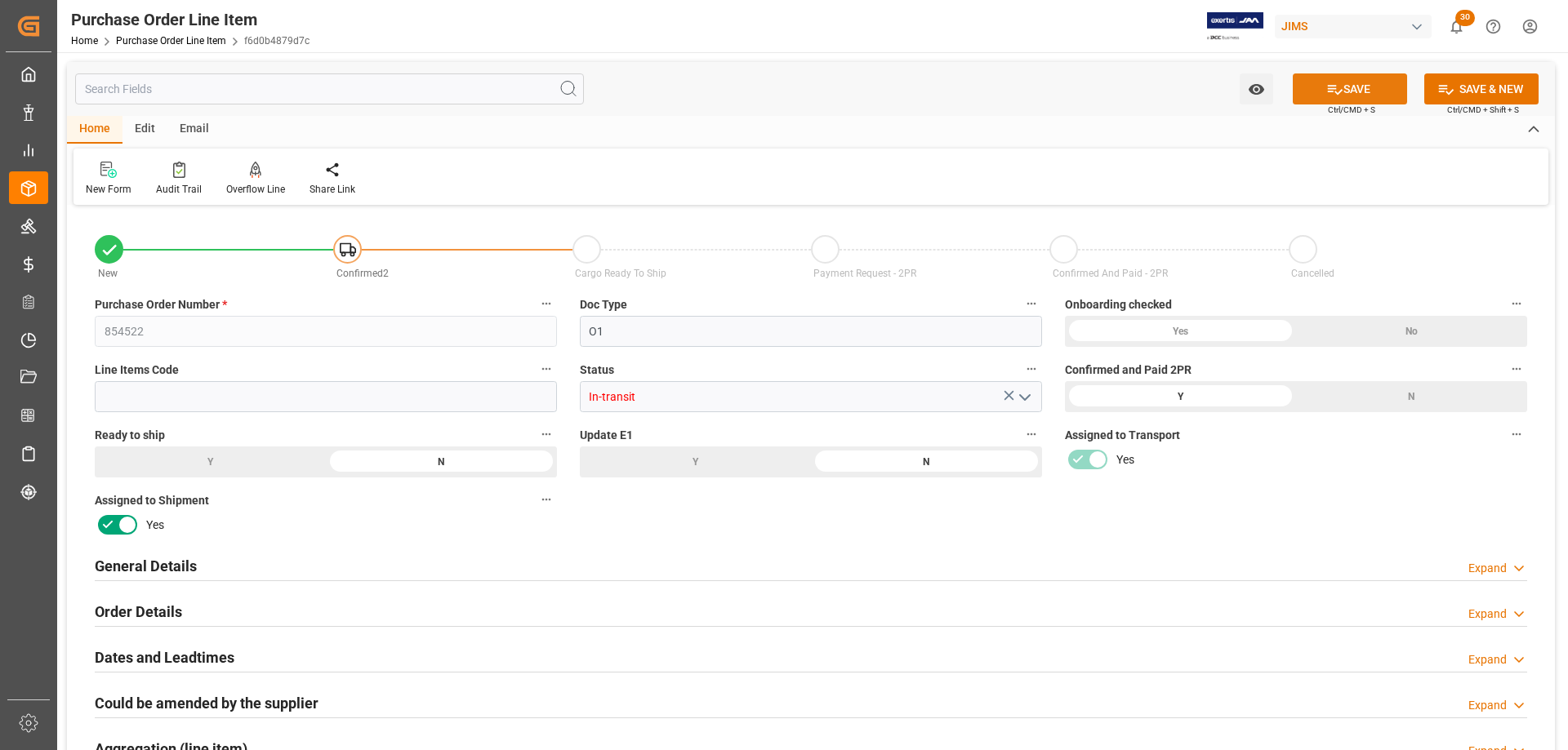
click at [1360, 85] on button "SAVE" at bounding box center [1350, 89] width 114 height 31
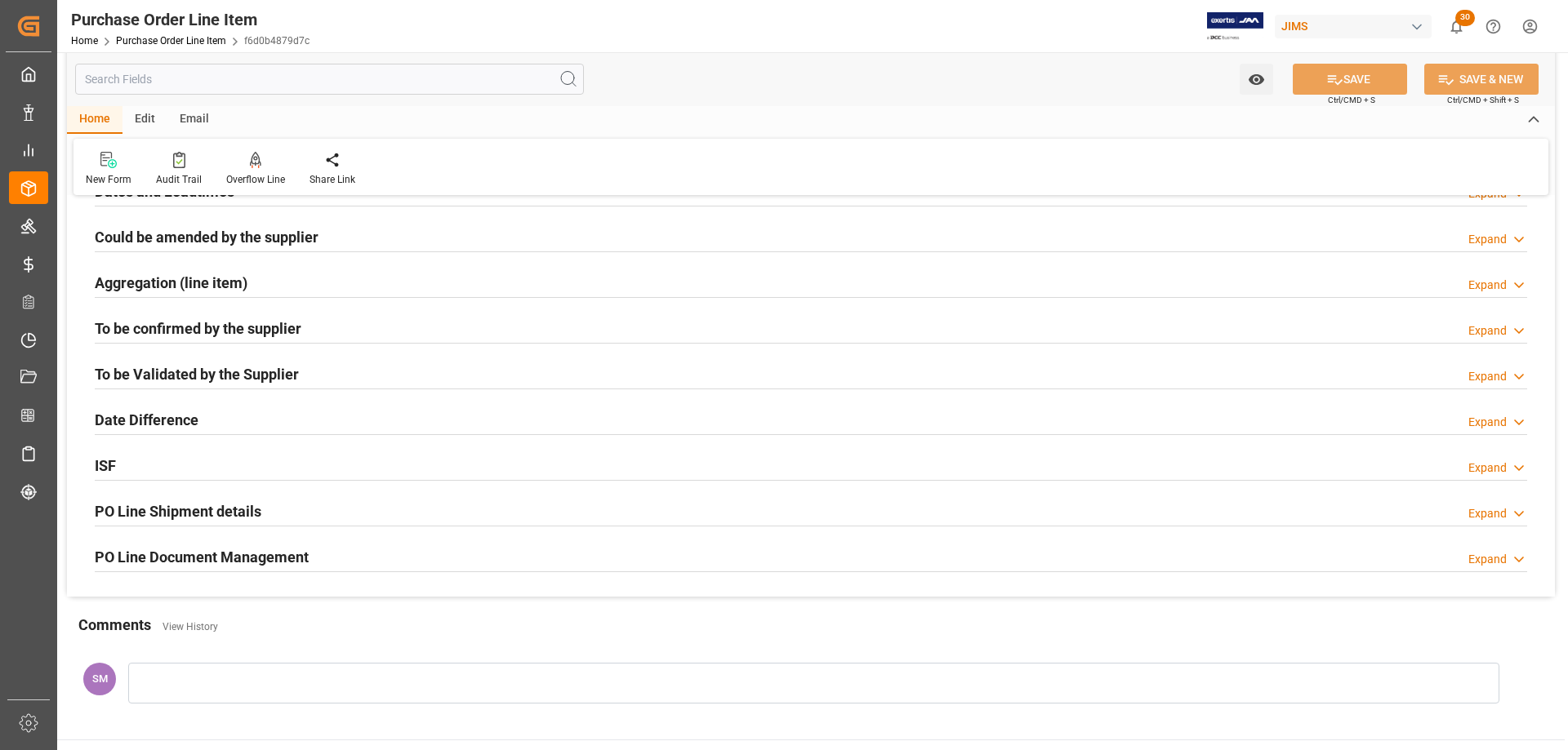
scroll to position [490, 0]
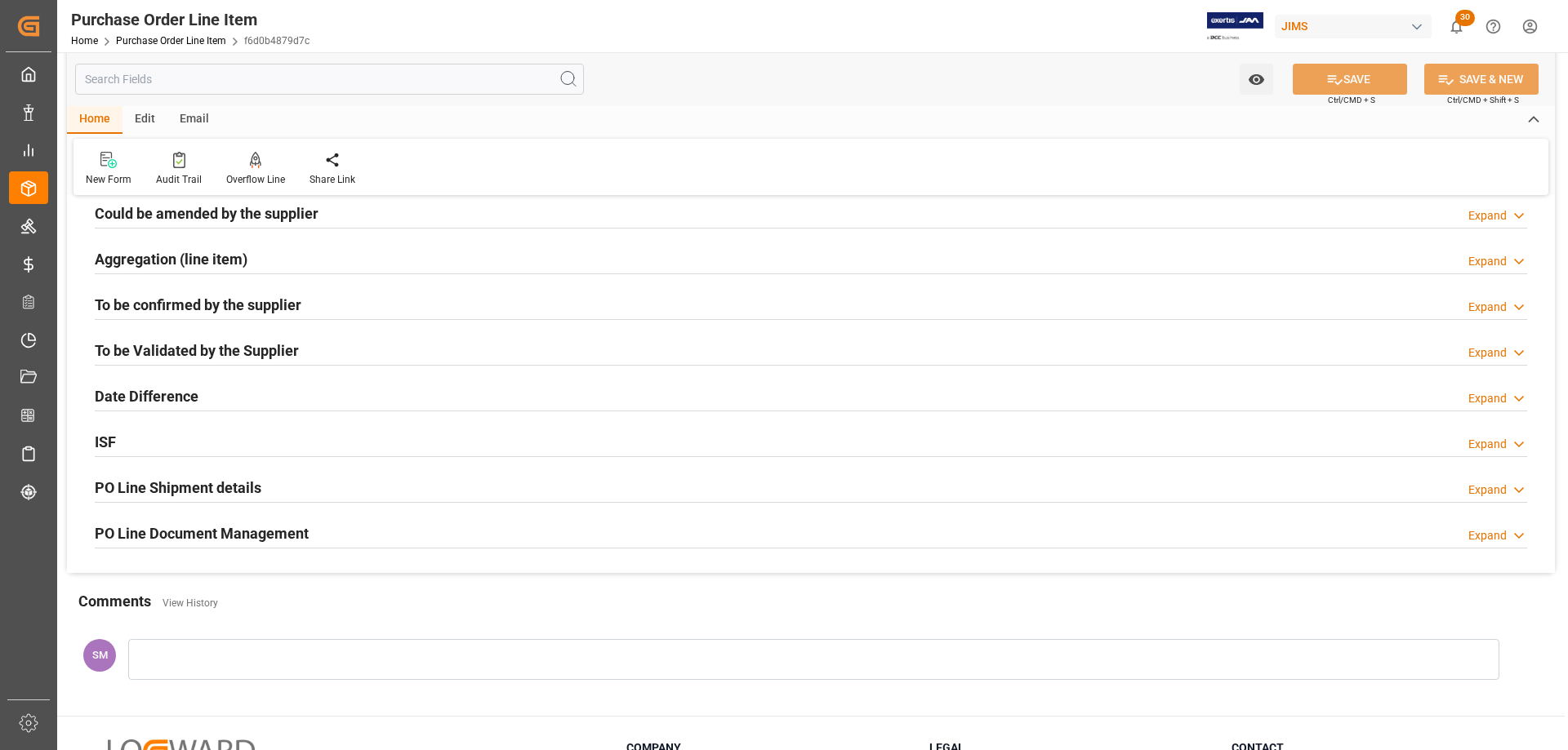
click at [178, 482] on h2 "PO Line Shipment details" at bounding box center [178, 488] width 166 height 22
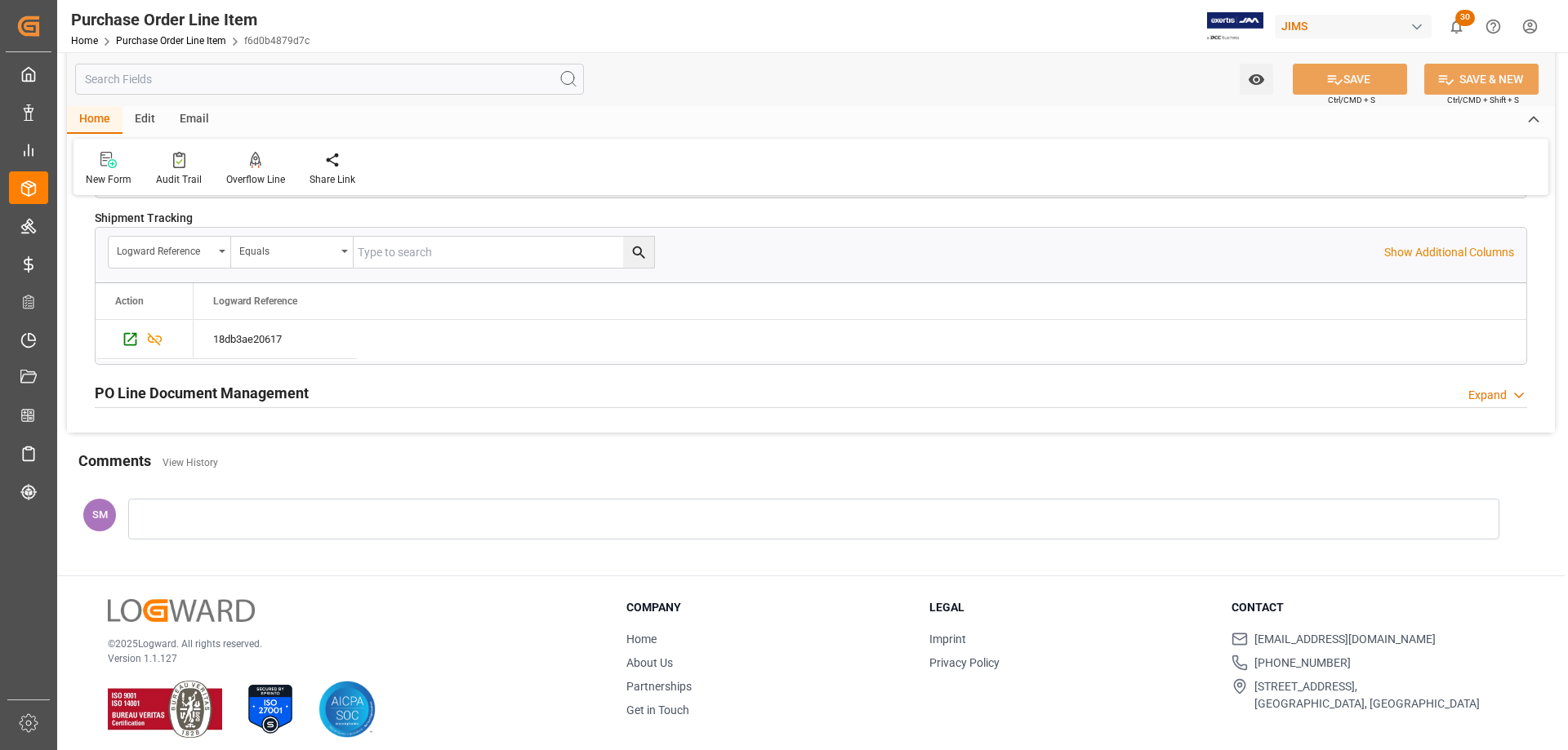
scroll to position [1038, 0]
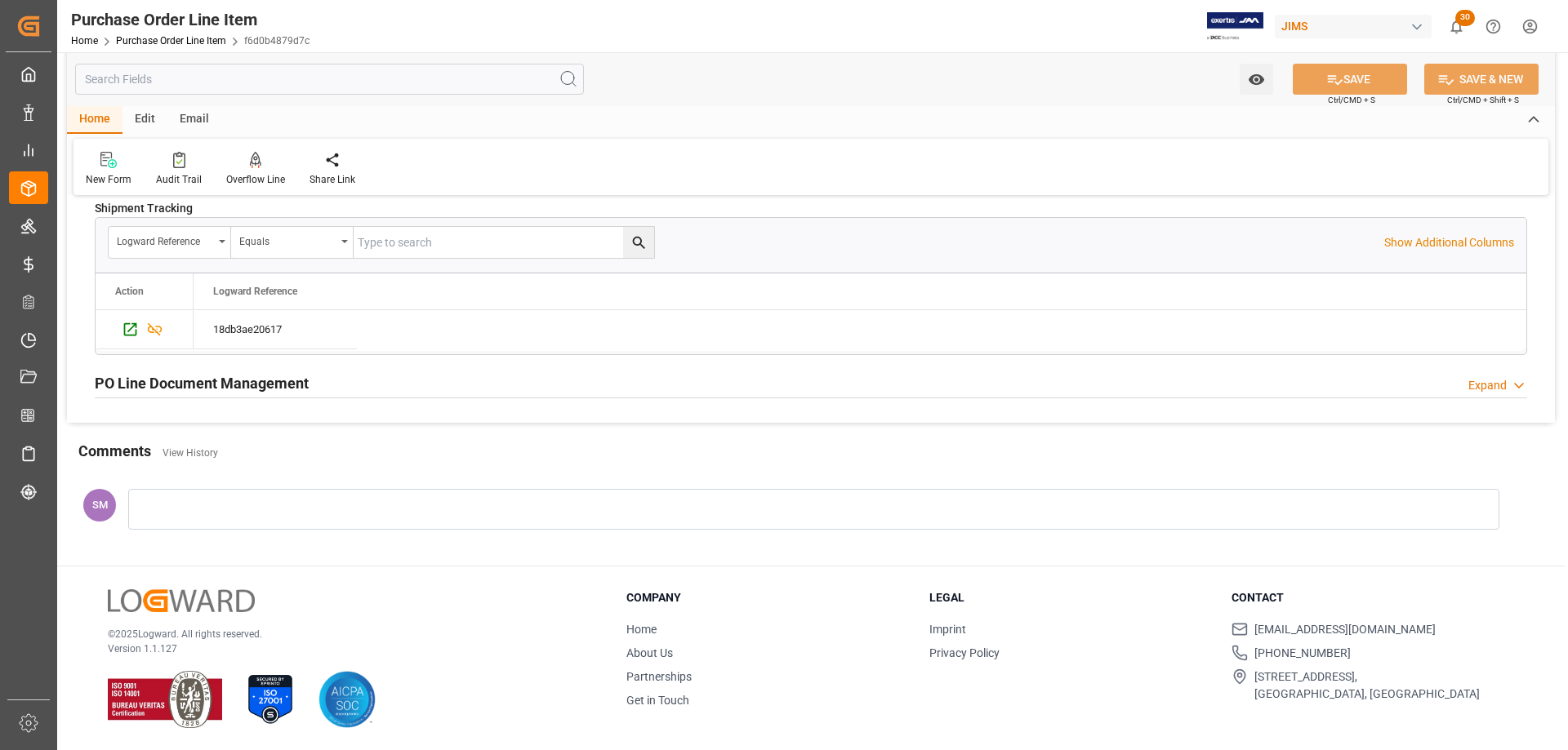
click at [150, 377] on h2 "PO Line Document Management" at bounding box center [201, 383] width 214 height 22
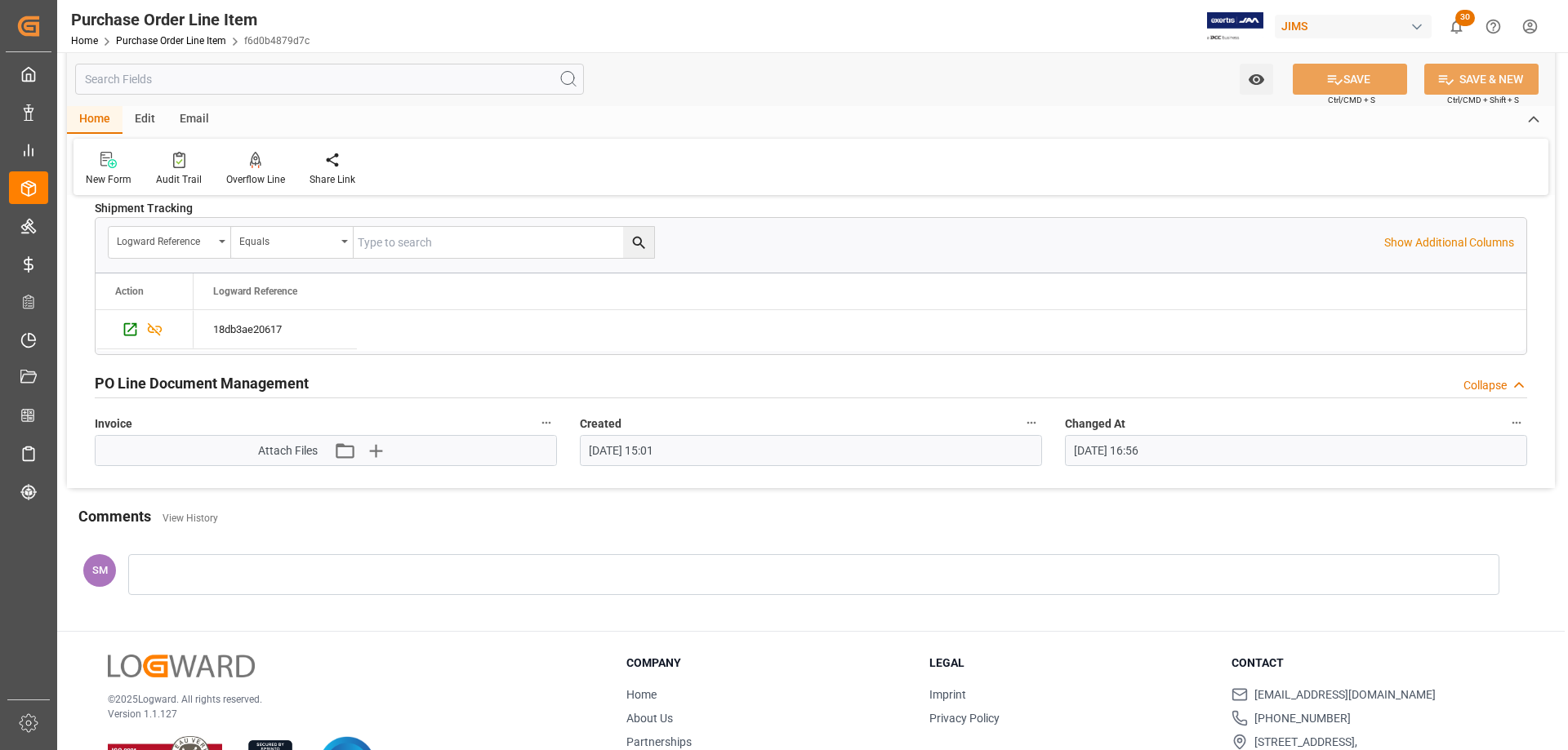
click at [149, 378] on h2 "PO Line Document Management" at bounding box center [201, 383] width 214 height 22
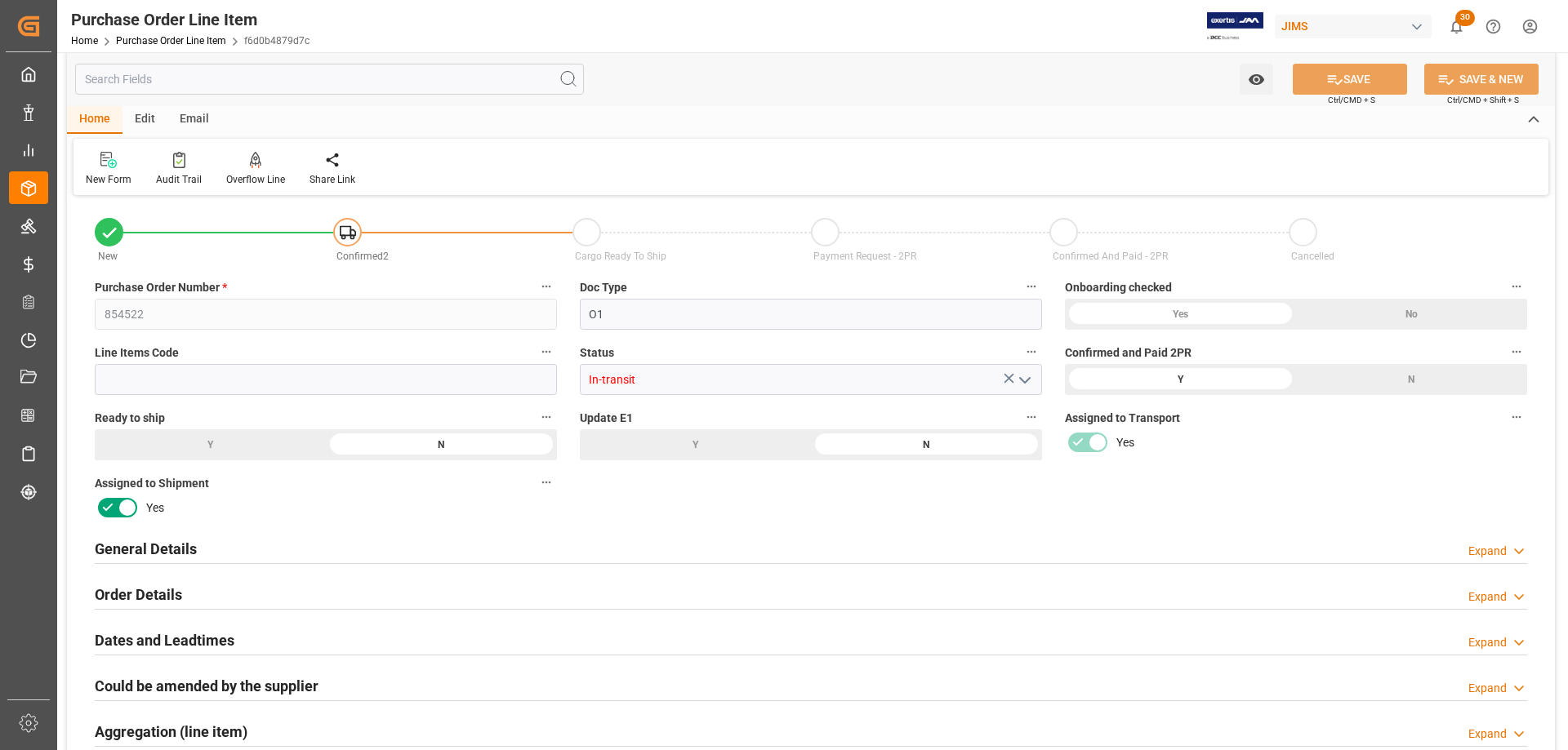
scroll to position [0, 0]
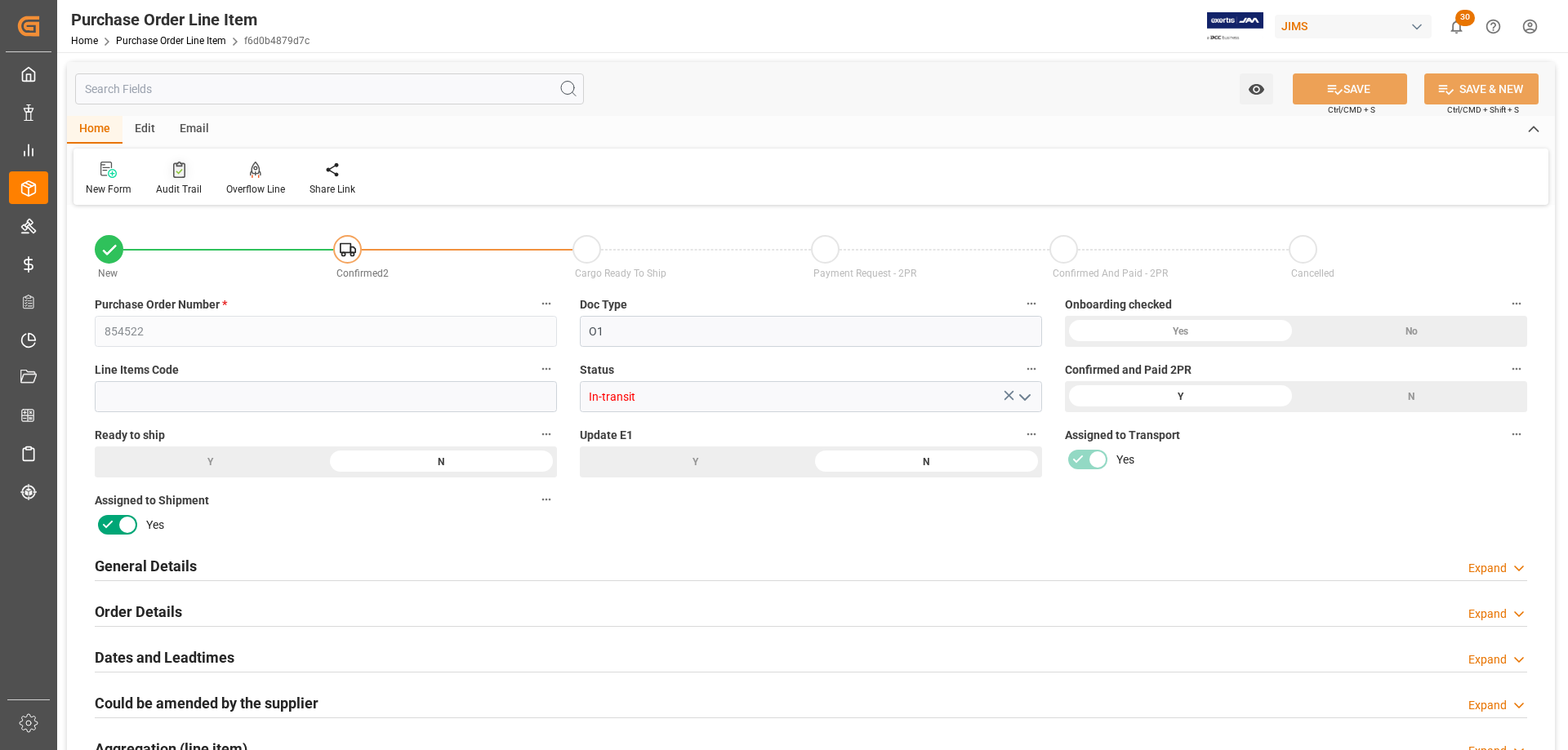
click at [181, 189] on div "Audit Trail" at bounding box center [178, 189] width 46 height 15
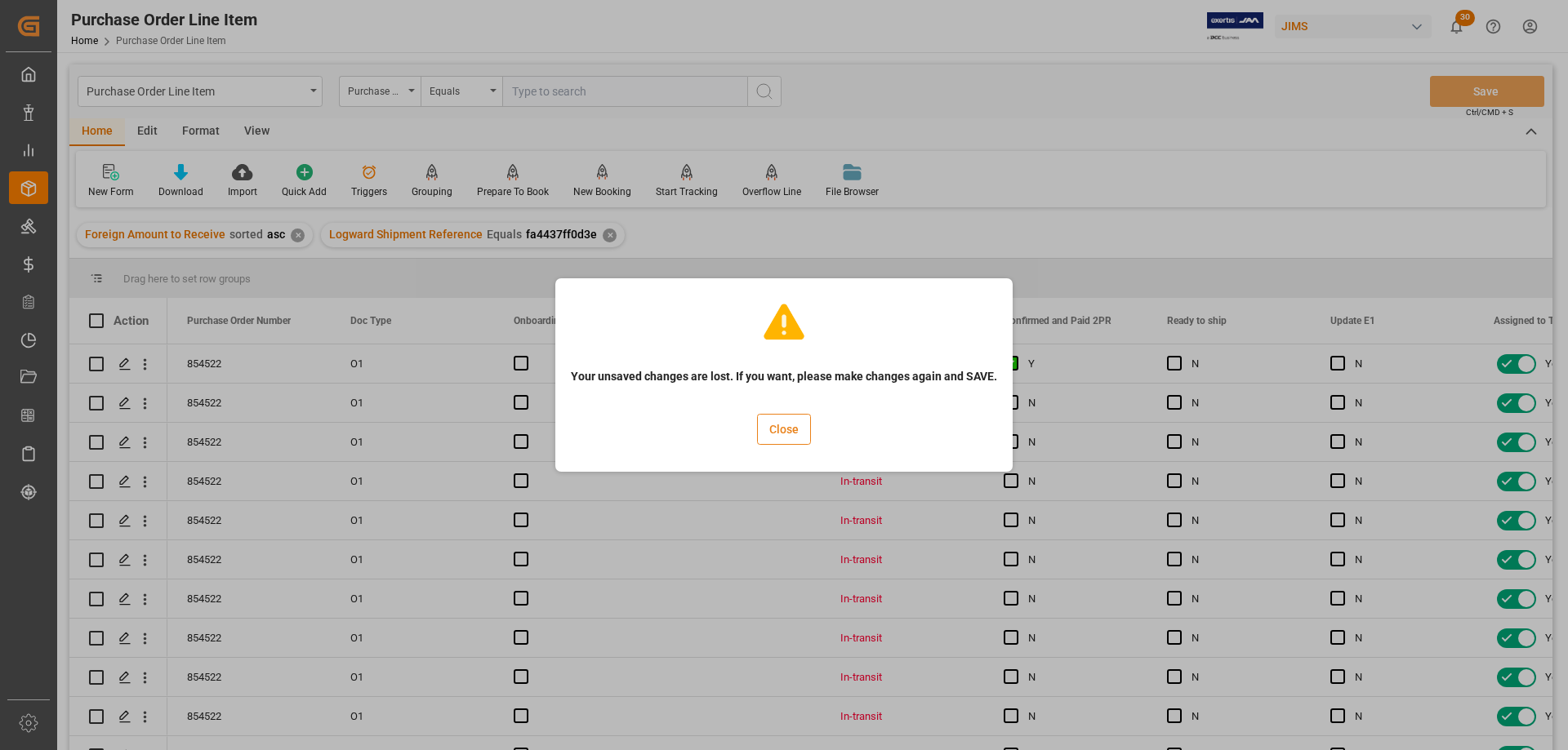
click at [790, 430] on button "Close" at bounding box center [784, 430] width 54 height 31
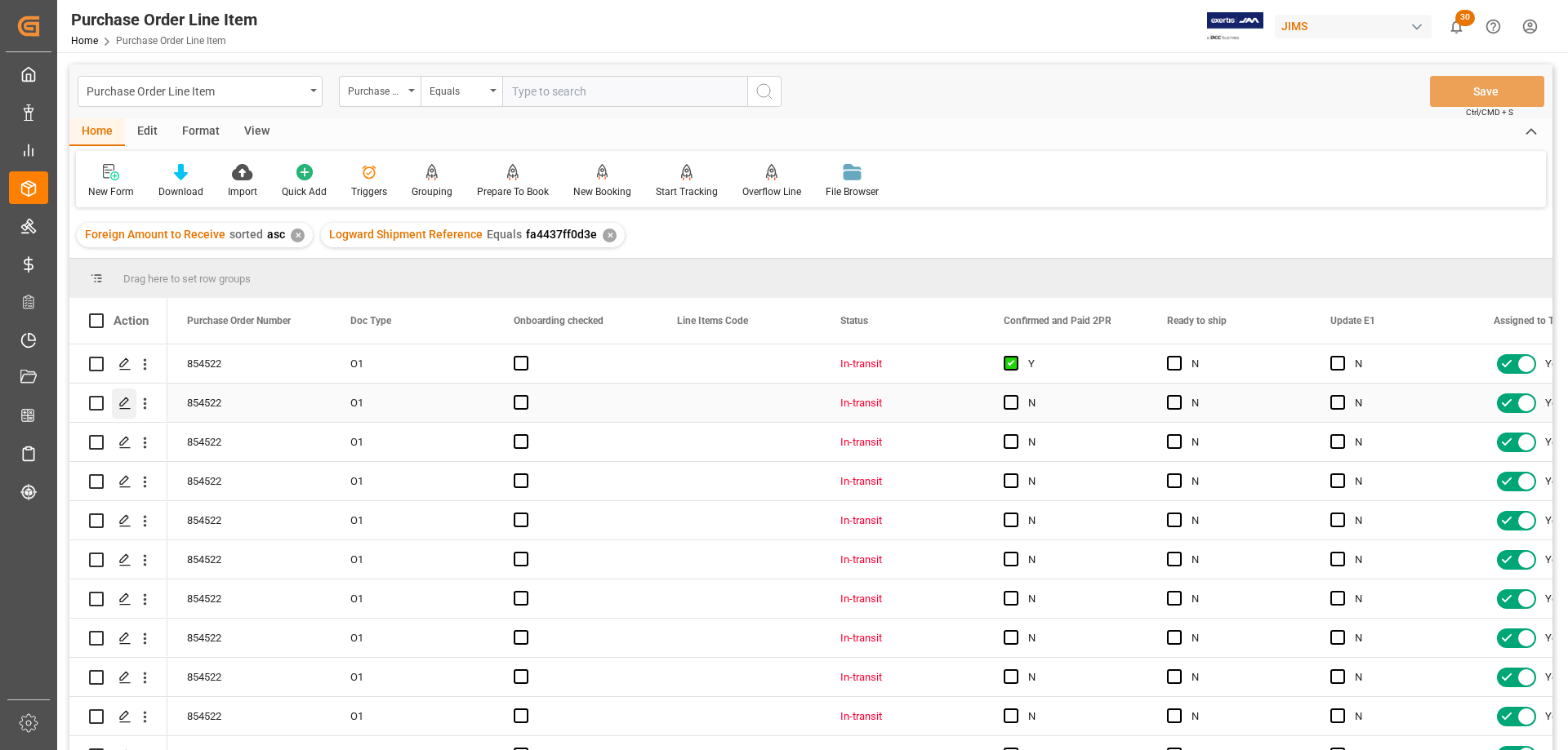
click at [123, 409] on line "Press SPACE to select this row." at bounding box center [125, 409] width 10 height 0
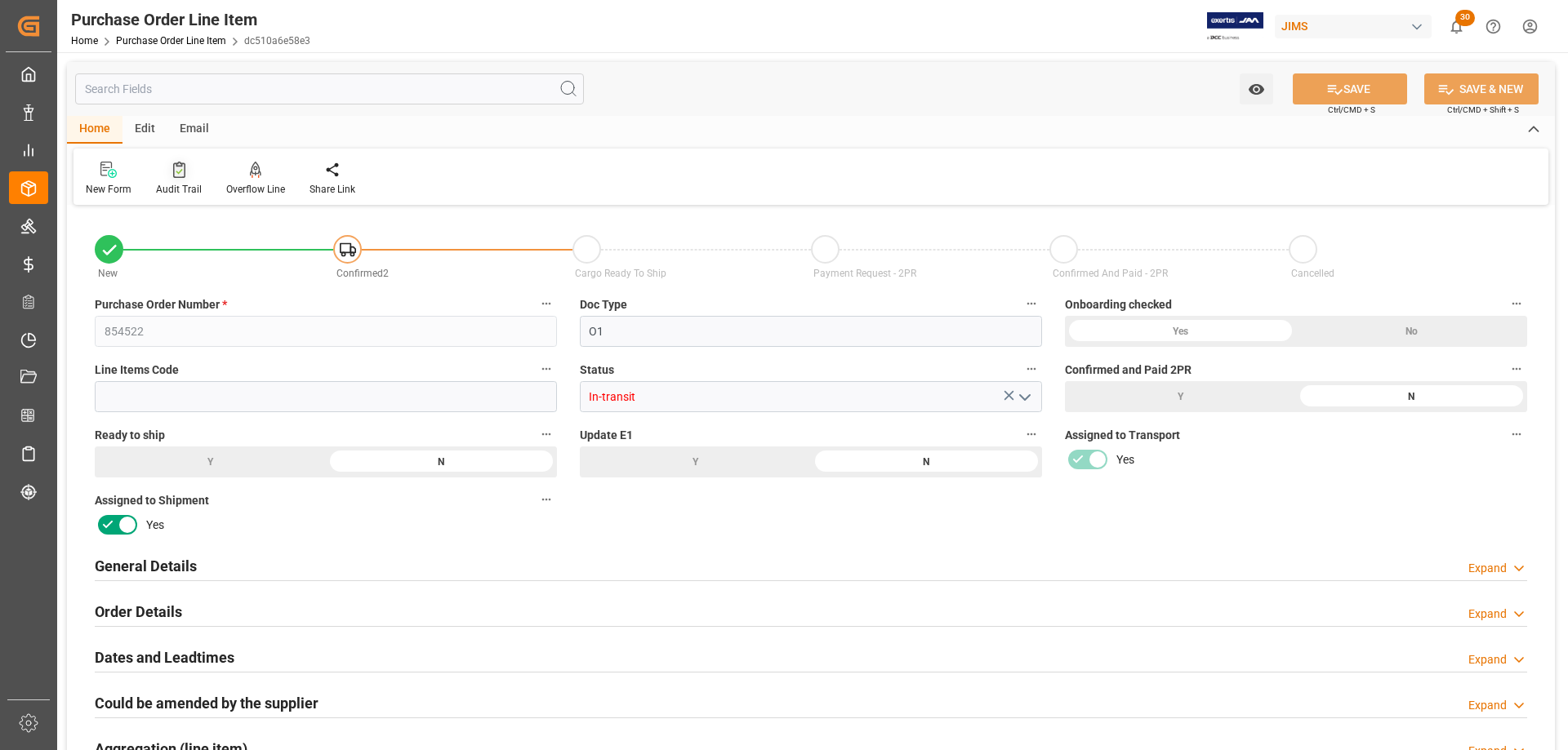
click at [197, 187] on div "Audit Trail" at bounding box center [178, 189] width 46 height 15
click at [1214, 397] on div "Y" at bounding box center [1180, 397] width 231 height 31
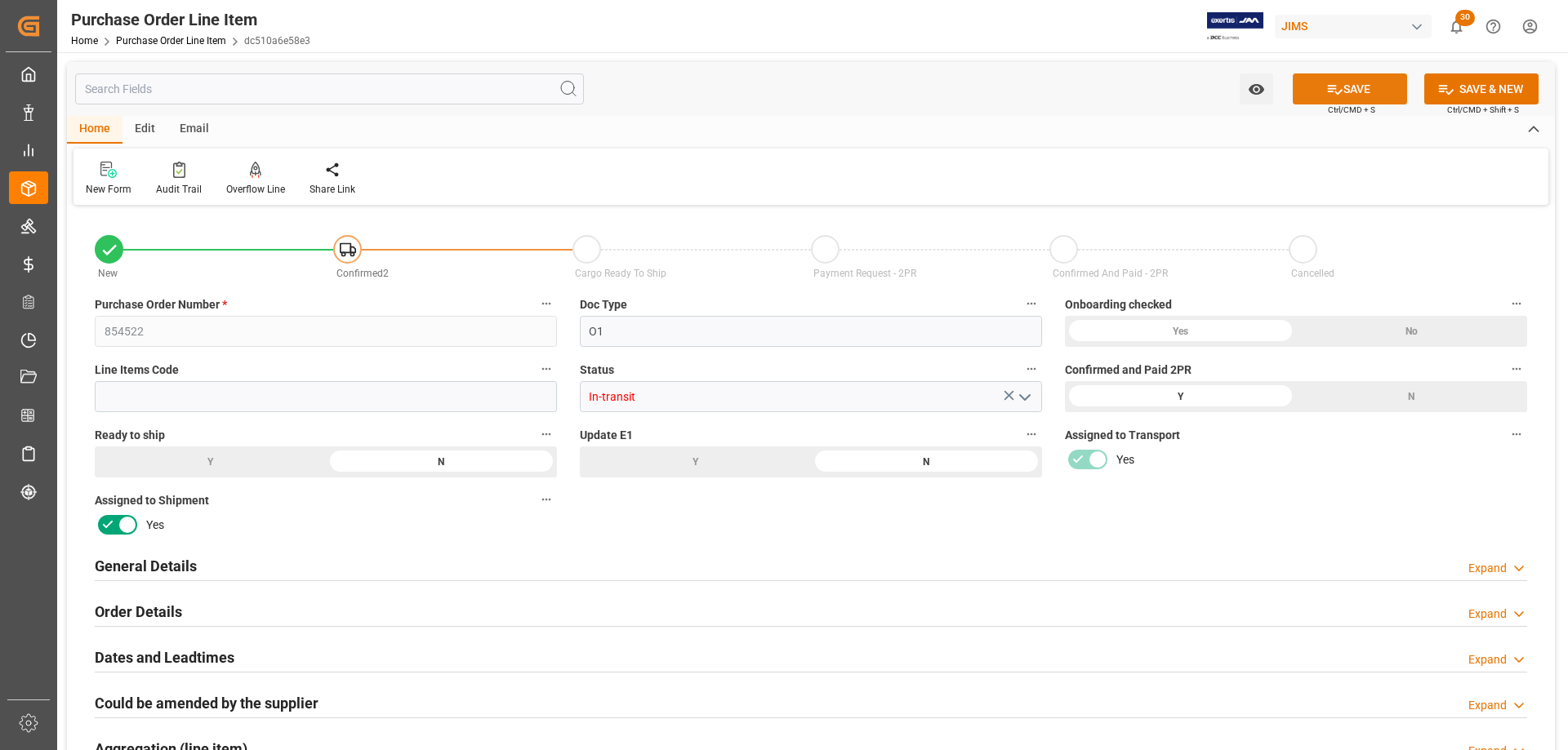
click at [1326, 86] on icon at bounding box center [1335, 89] width 17 height 17
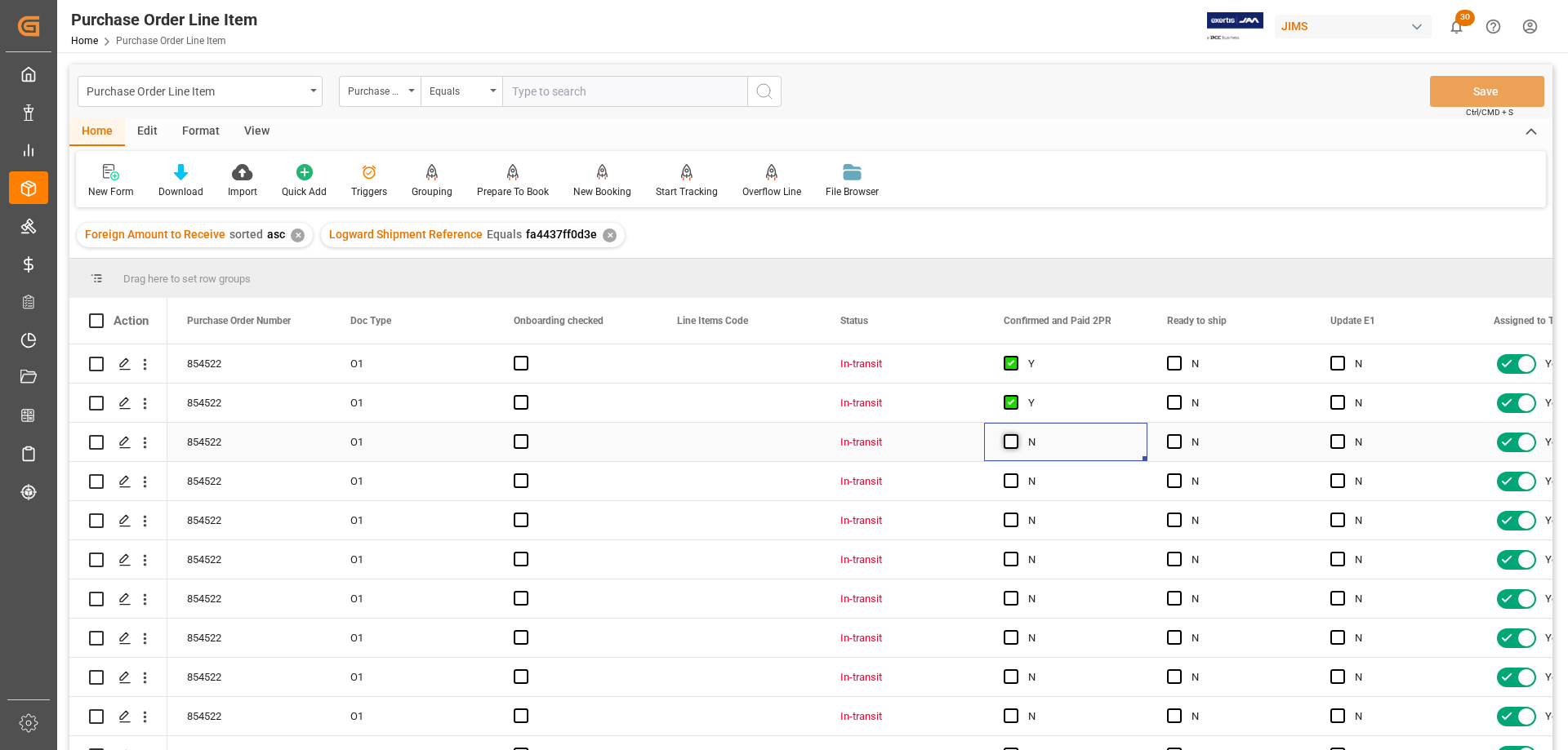
click at [1008, 446] on span "Press SPACE to select this row." at bounding box center [1011, 441] width 15 height 15
click at [1016, 434] on input "Press SPACE to select this row." at bounding box center [1016, 434] width 0 height 0
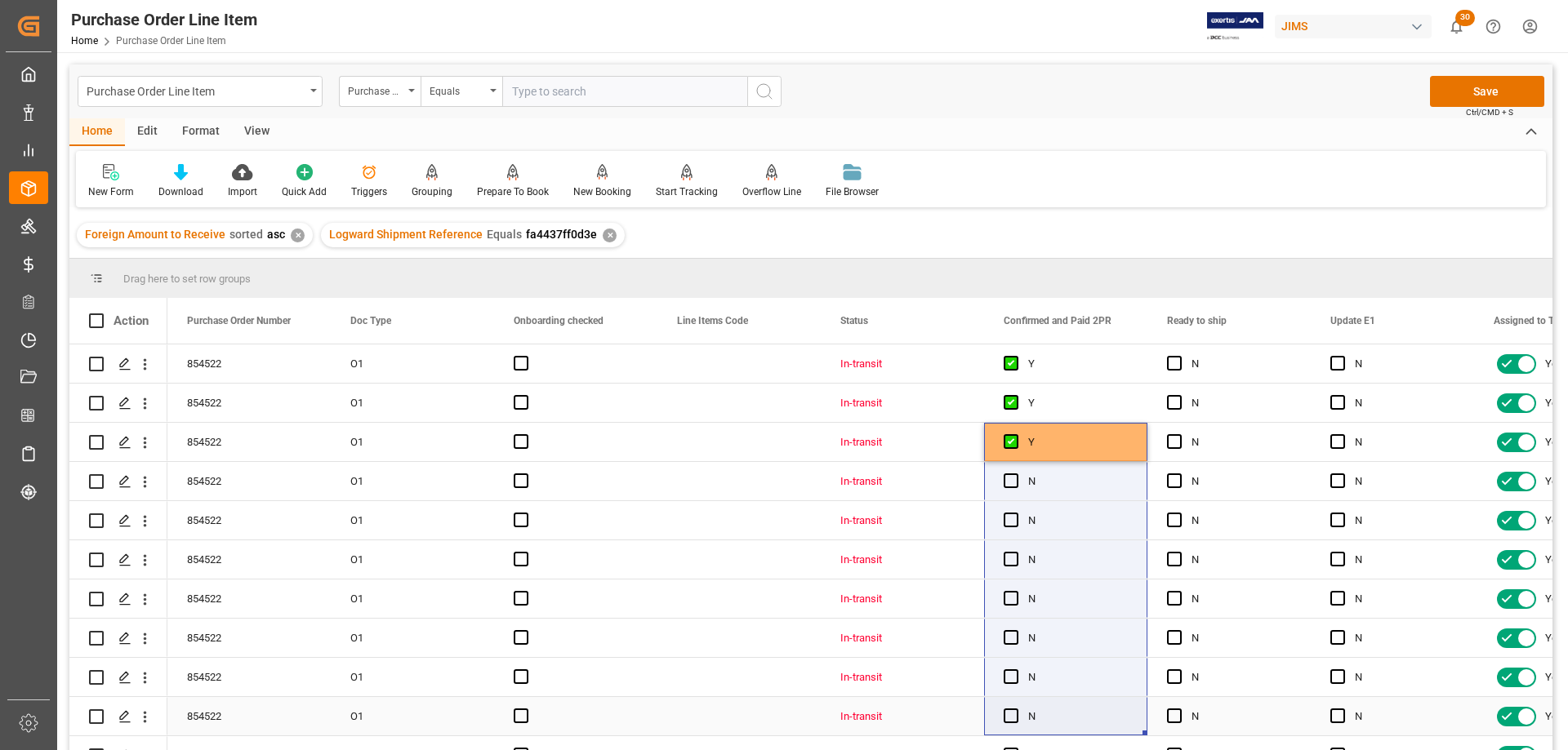
drag, startPoint x: 1142, startPoint y: 456, endPoint x: 1140, endPoint y: 701, distance: 245.0
click at [642, 454] on div "Press SPACE to select this row." at bounding box center [575, 442] width 164 height 38
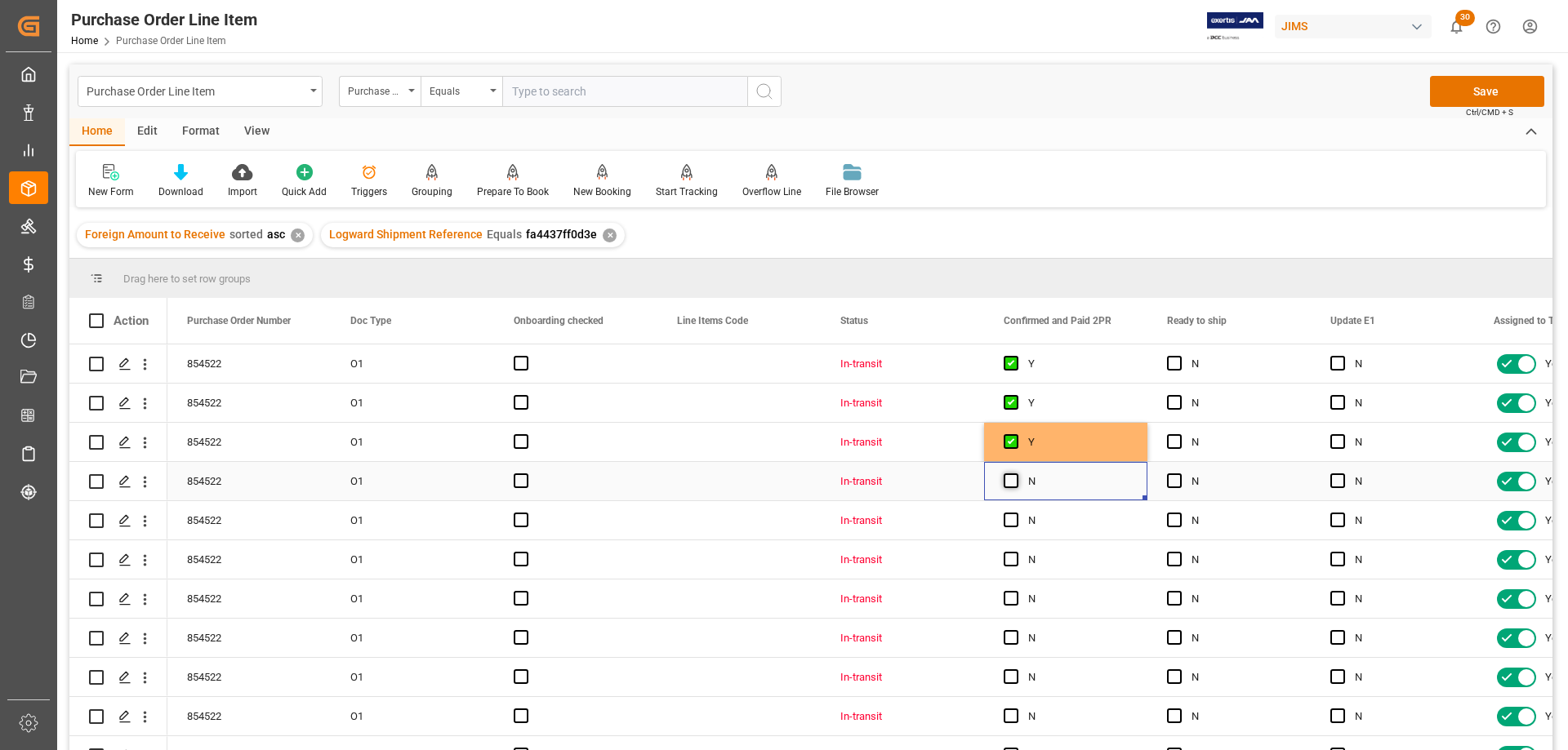
click at [1008, 482] on span "Press SPACE to select this row." at bounding box center [1011, 481] width 15 height 15
click at [1016, 474] on input "Press SPACE to select this row." at bounding box center [1016, 474] width 0 height 0
click at [1011, 526] on span "Press SPACE to select this row." at bounding box center [1011, 520] width 15 height 15
click at [1016, 513] on input "Press SPACE to select this row." at bounding box center [1016, 513] width 0 height 0
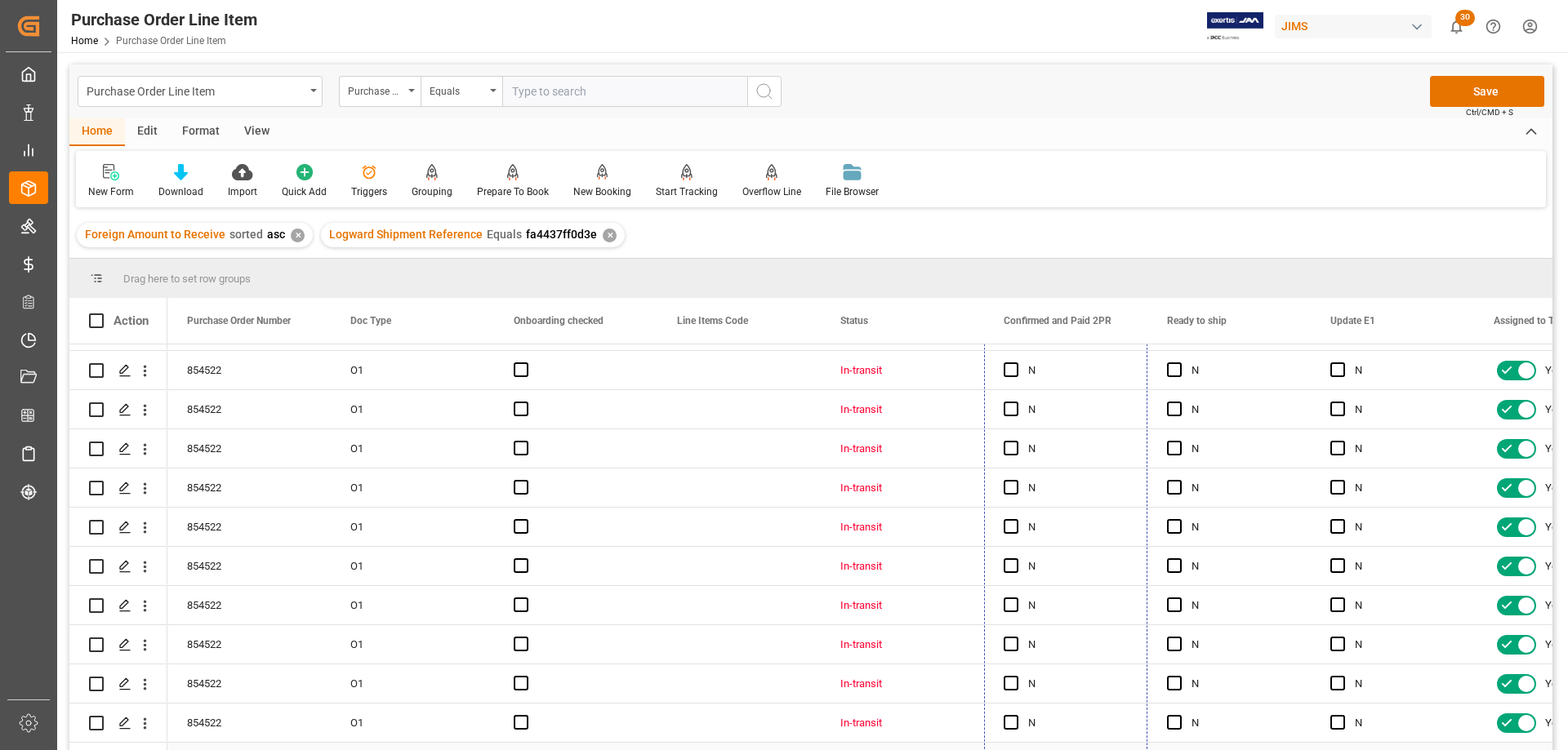
scroll to position [262, 0]
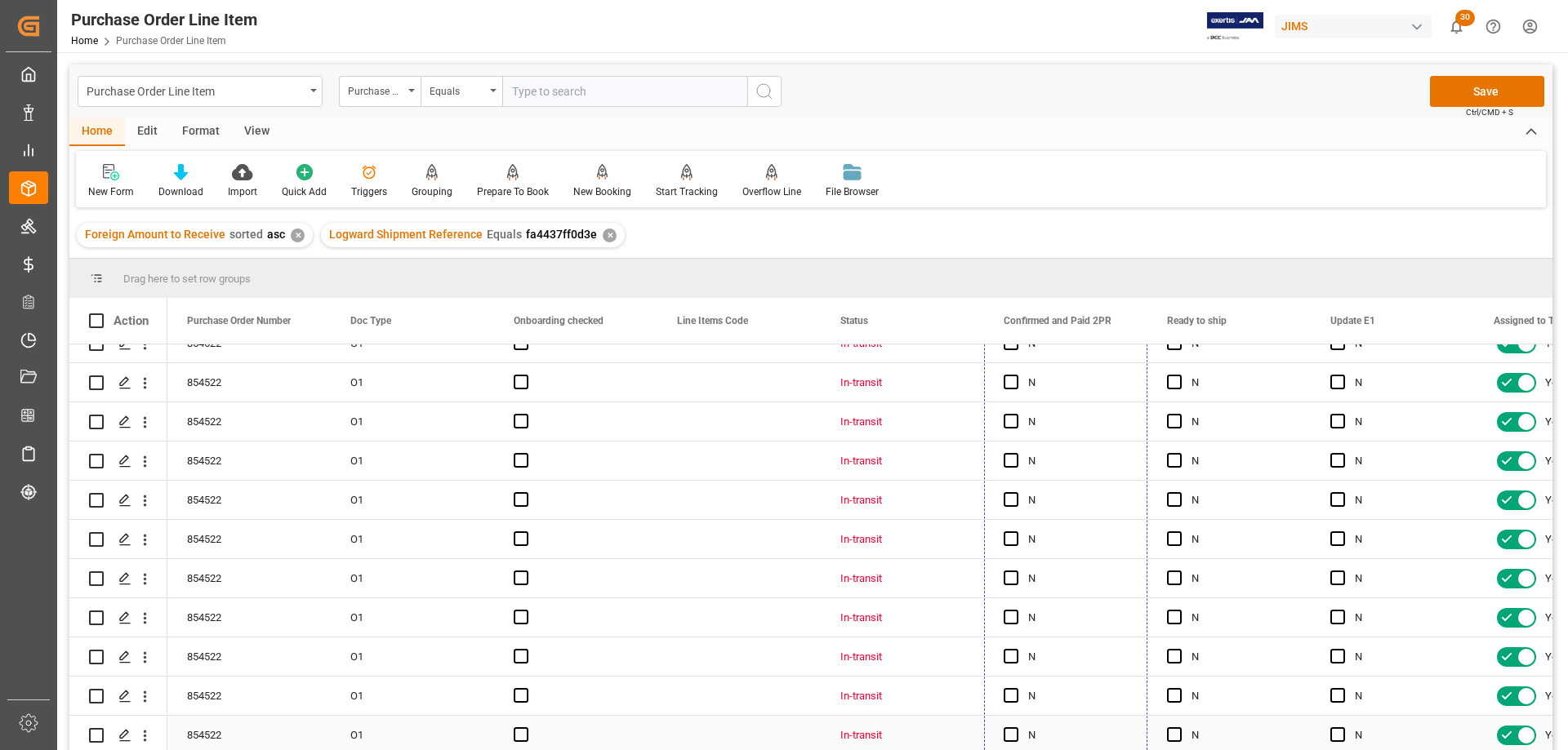
drag, startPoint x: 1144, startPoint y: 534, endPoint x: 1137, endPoint y: 734, distance: 200.1
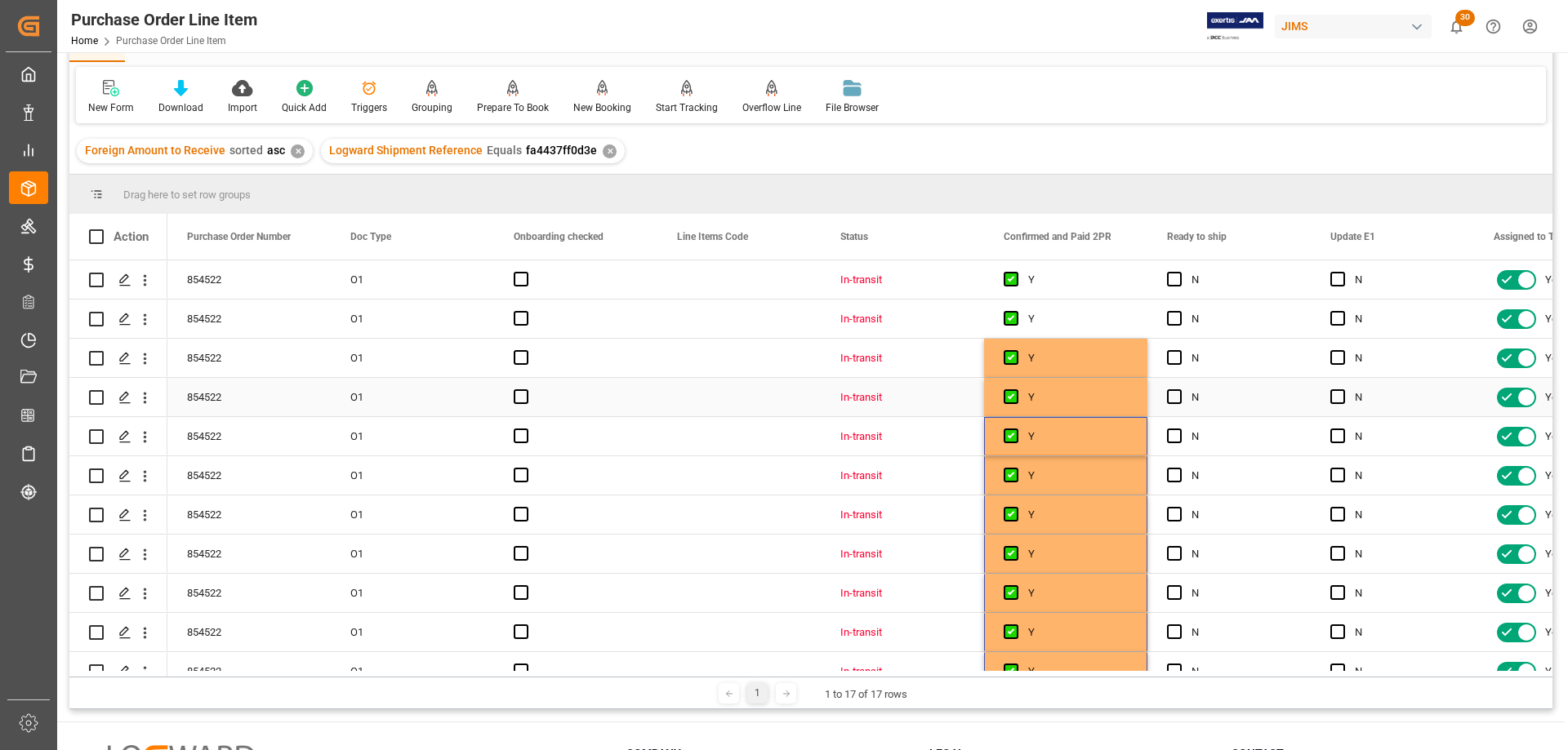
scroll to position [0, 0]
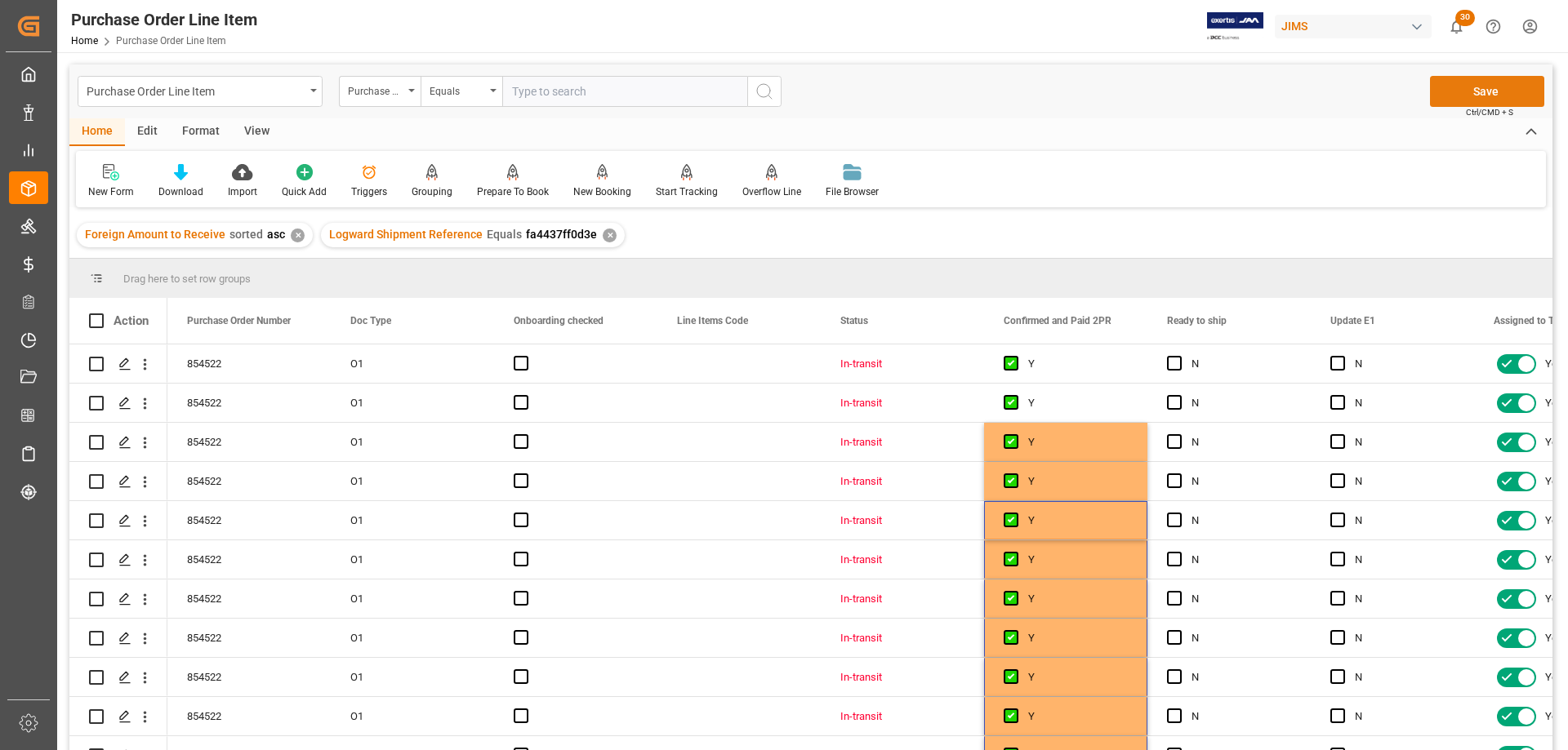
click at [1473, 92] on button "Save" at bounding box center [1487, 92] width 114 height 31
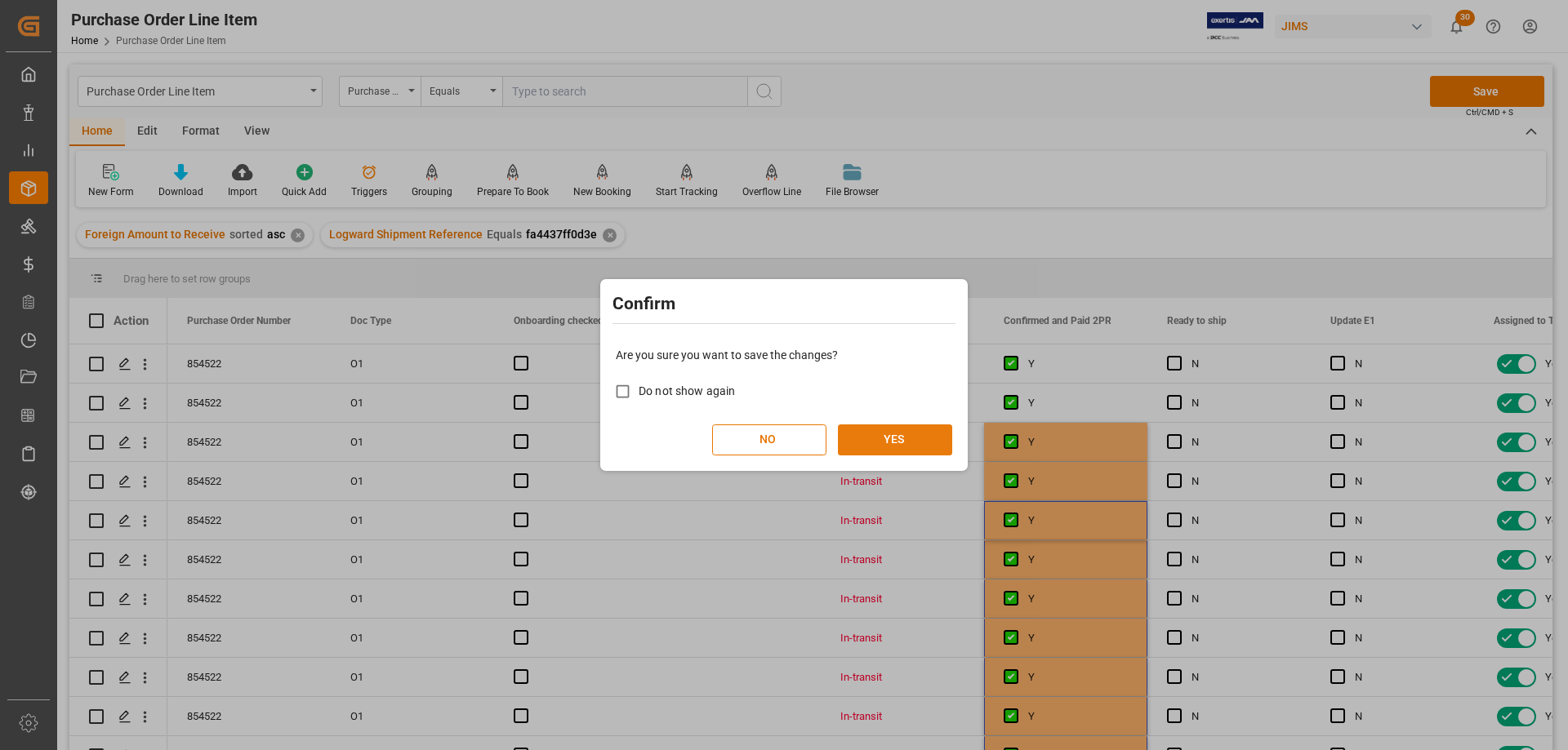
click at [911, 441] on button "YES" at bounding box center [895, 440] width 114 height 31
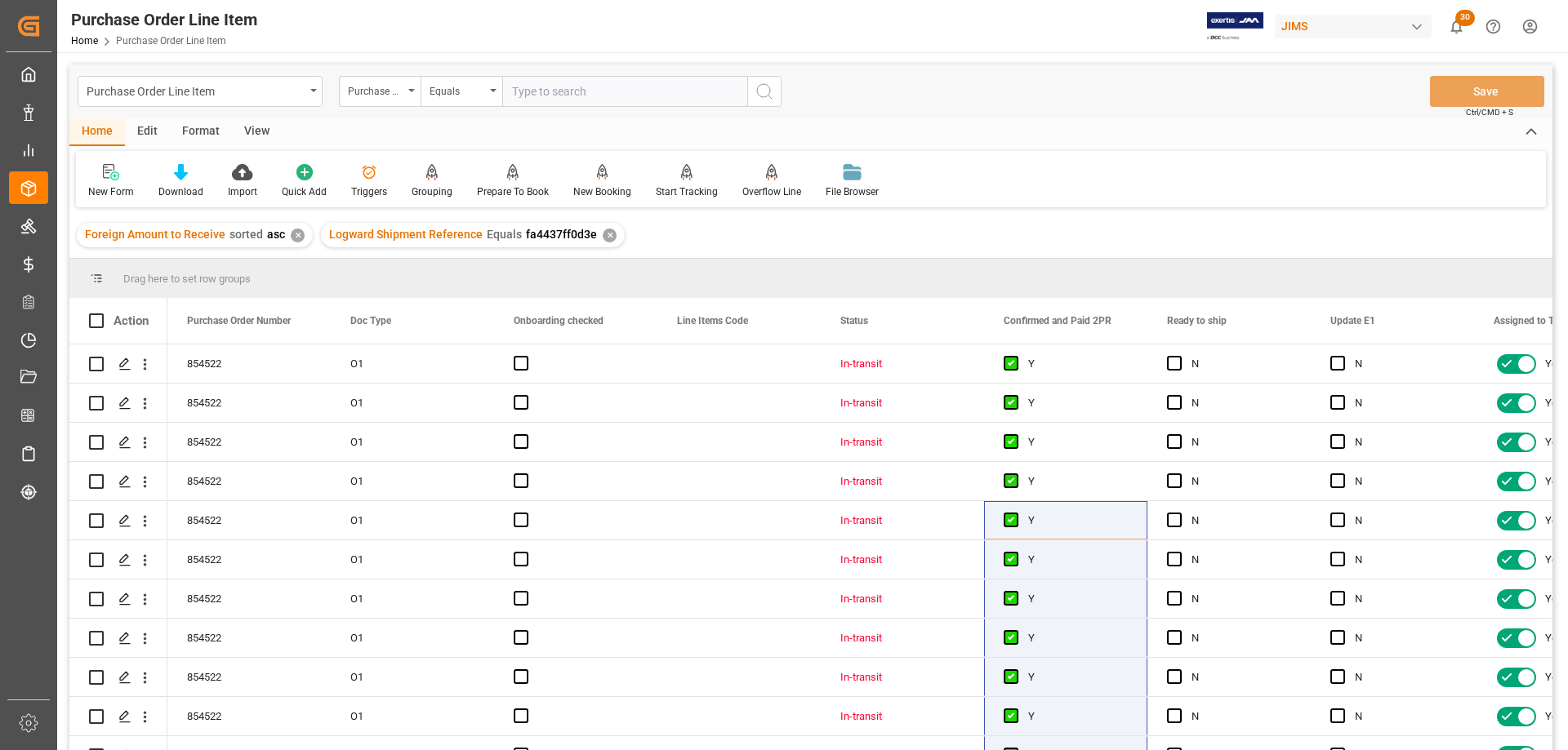
click at [252, 133] on div "View" at bounding box center [257, 133] width 50 height 28
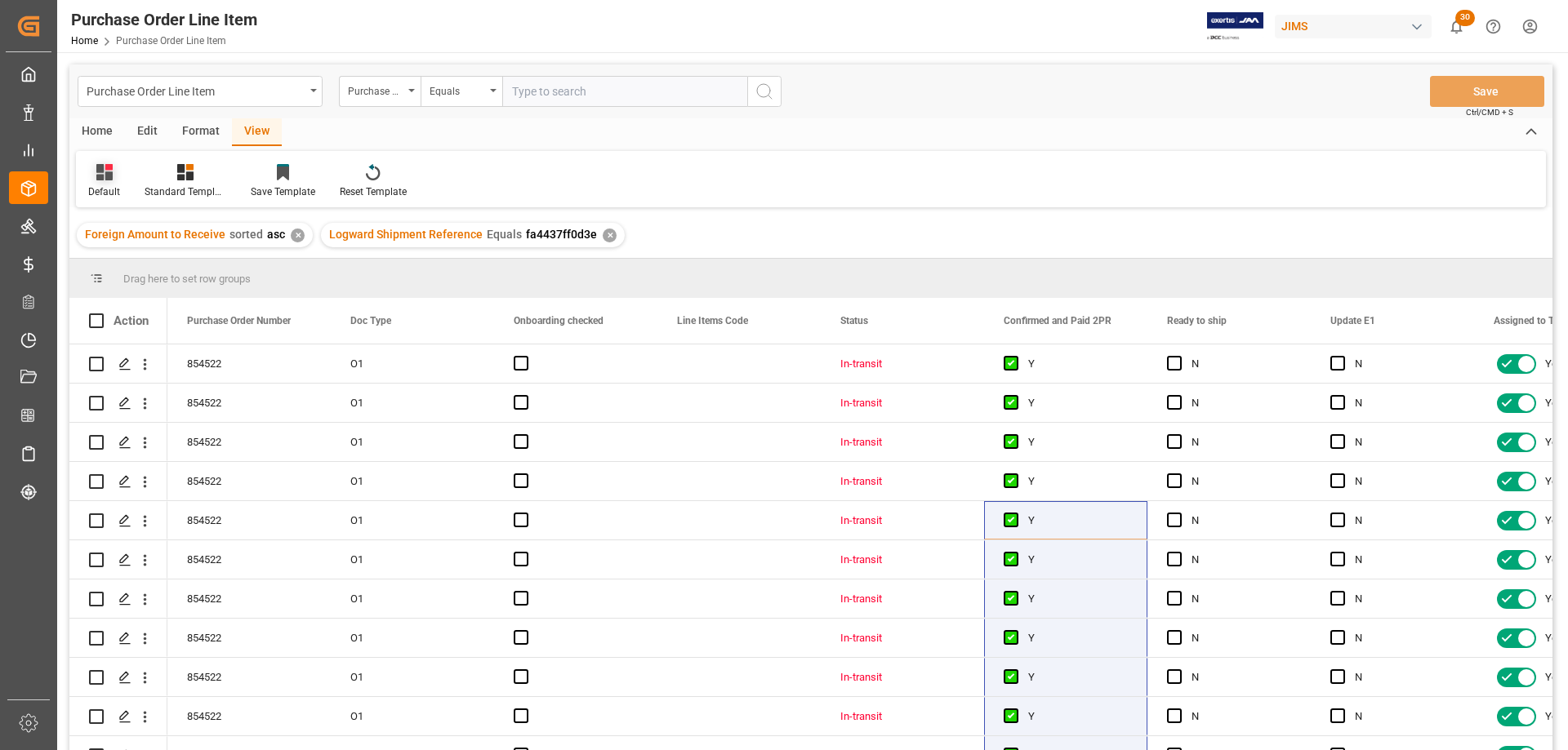
click at [96, 182] on div "Default" at bounding box center [104, 181] width 56 height 36
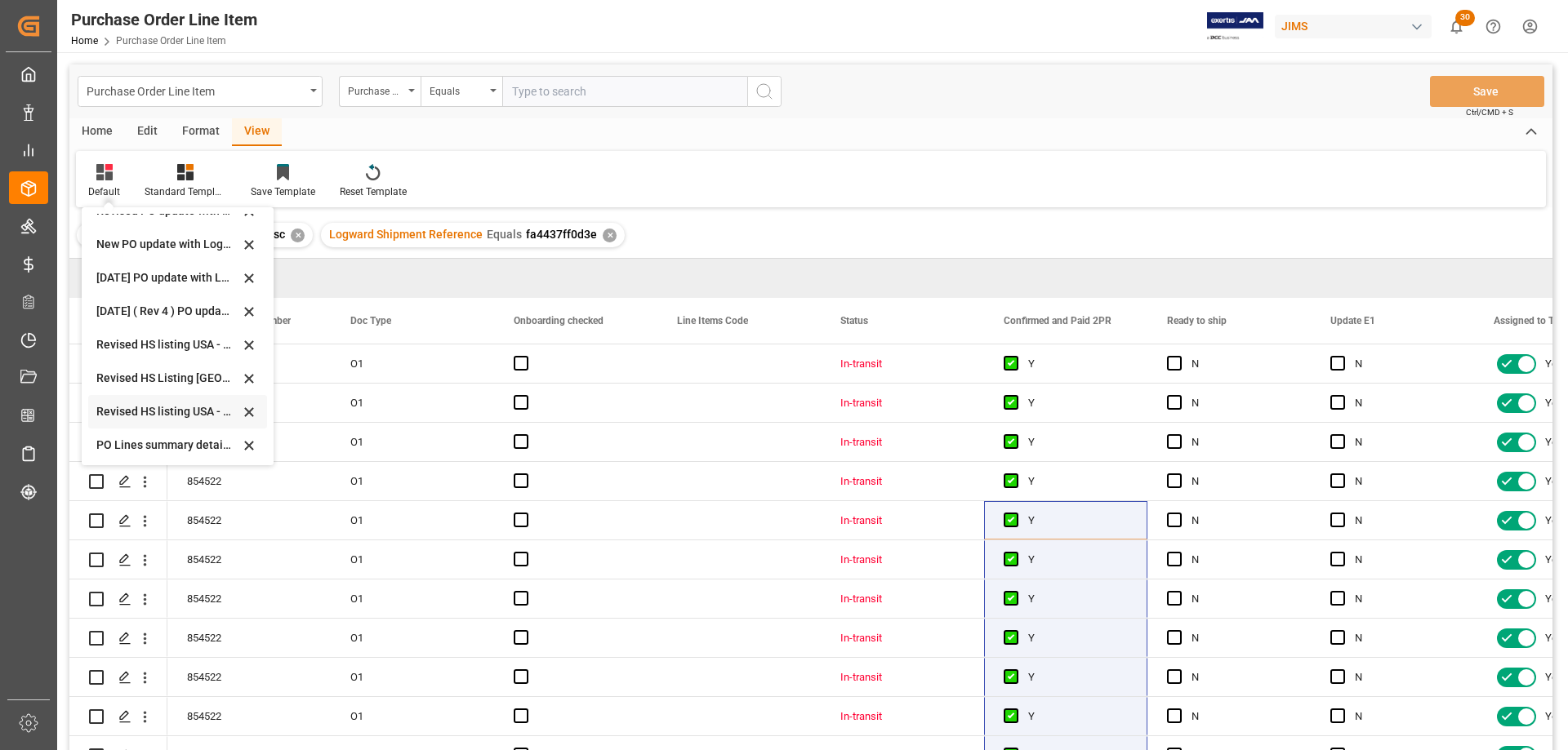
scroll to position [491, 0]
click at [149, 434] on div "Sept 2025 2PR and all" at bounding box center [167, 443] width 143 height 17
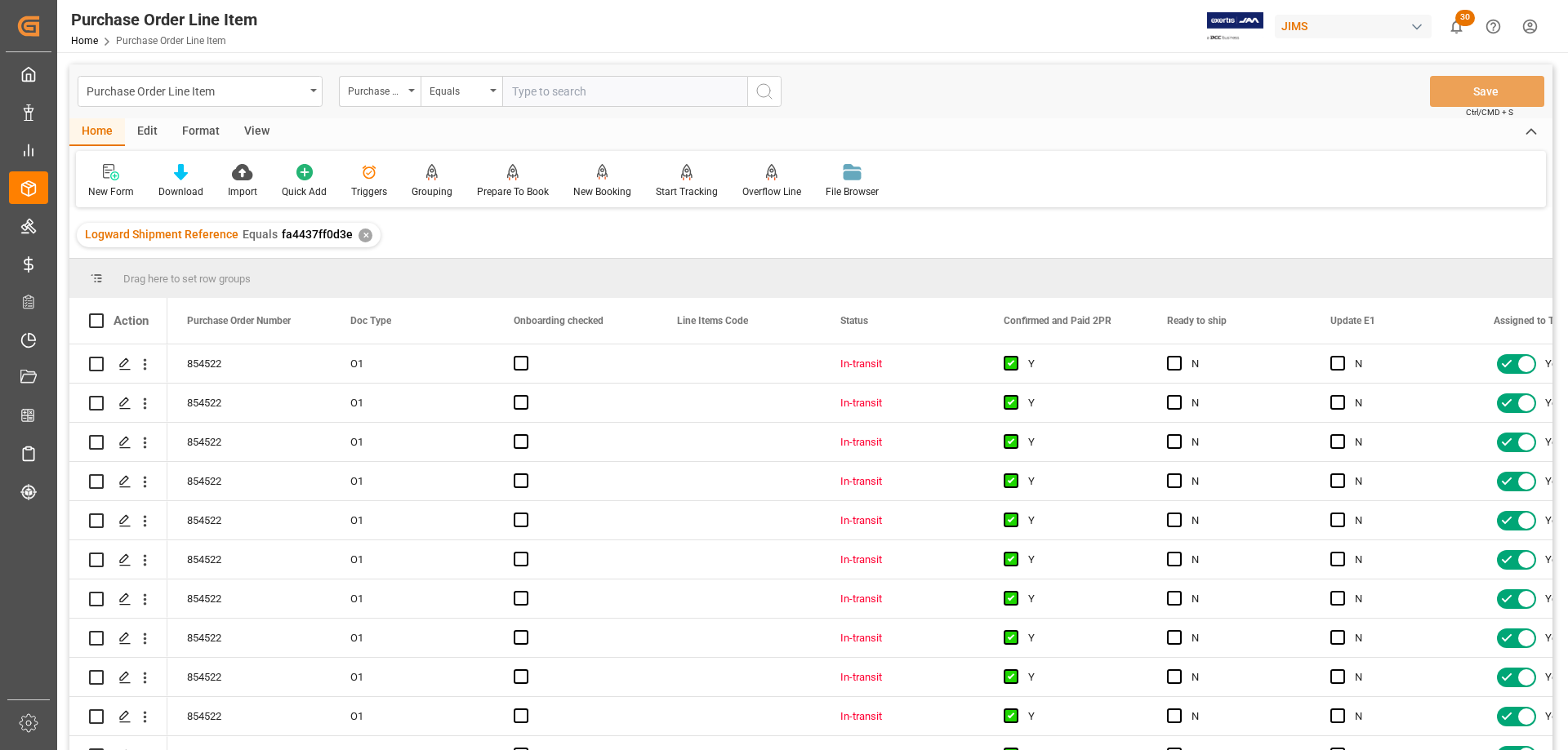
click at [249, 133] on div "View" at bounding box center [257, 133] width 50 height 28
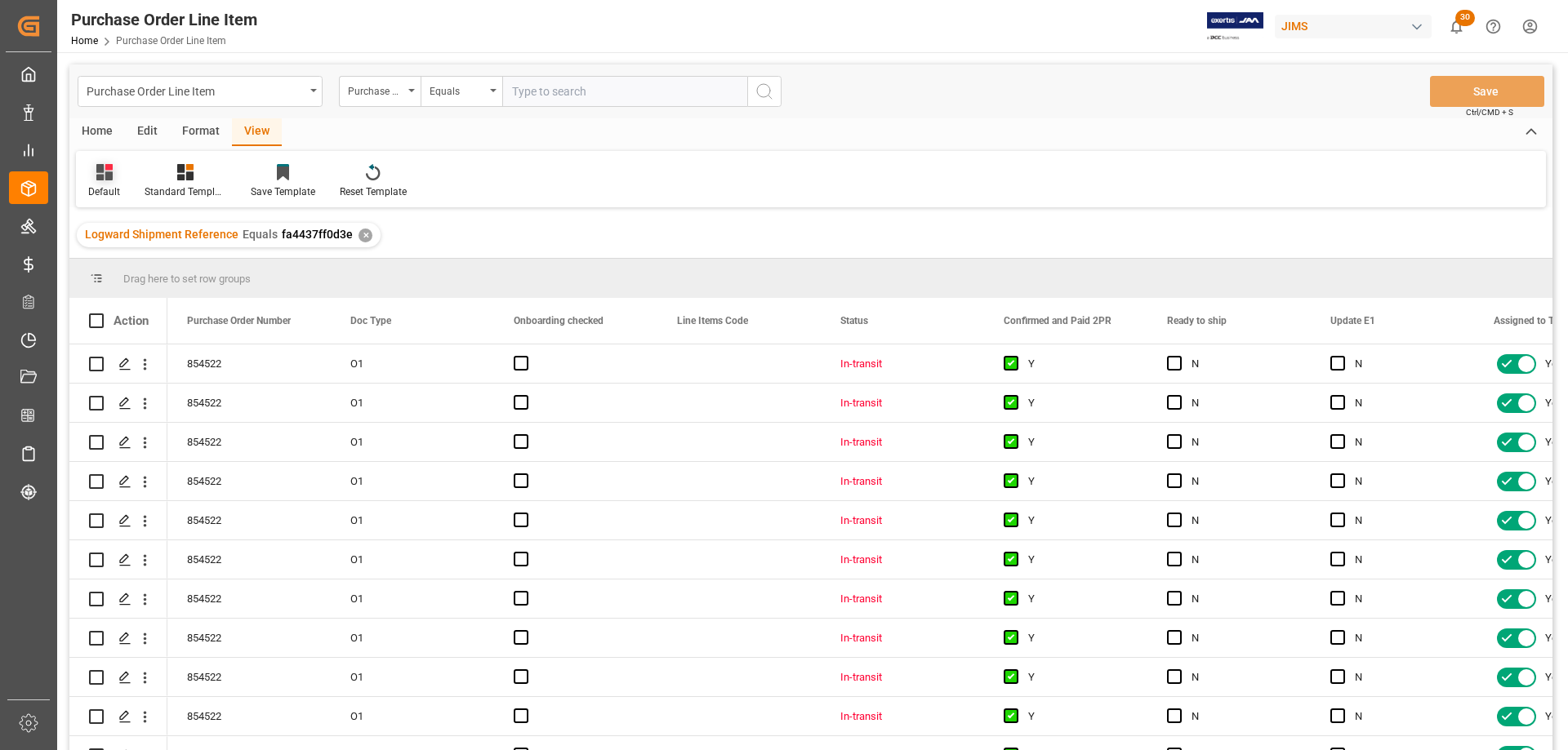
click at [97, 191] on div "Default" at bounding box center [104, 191] width 32 height 15
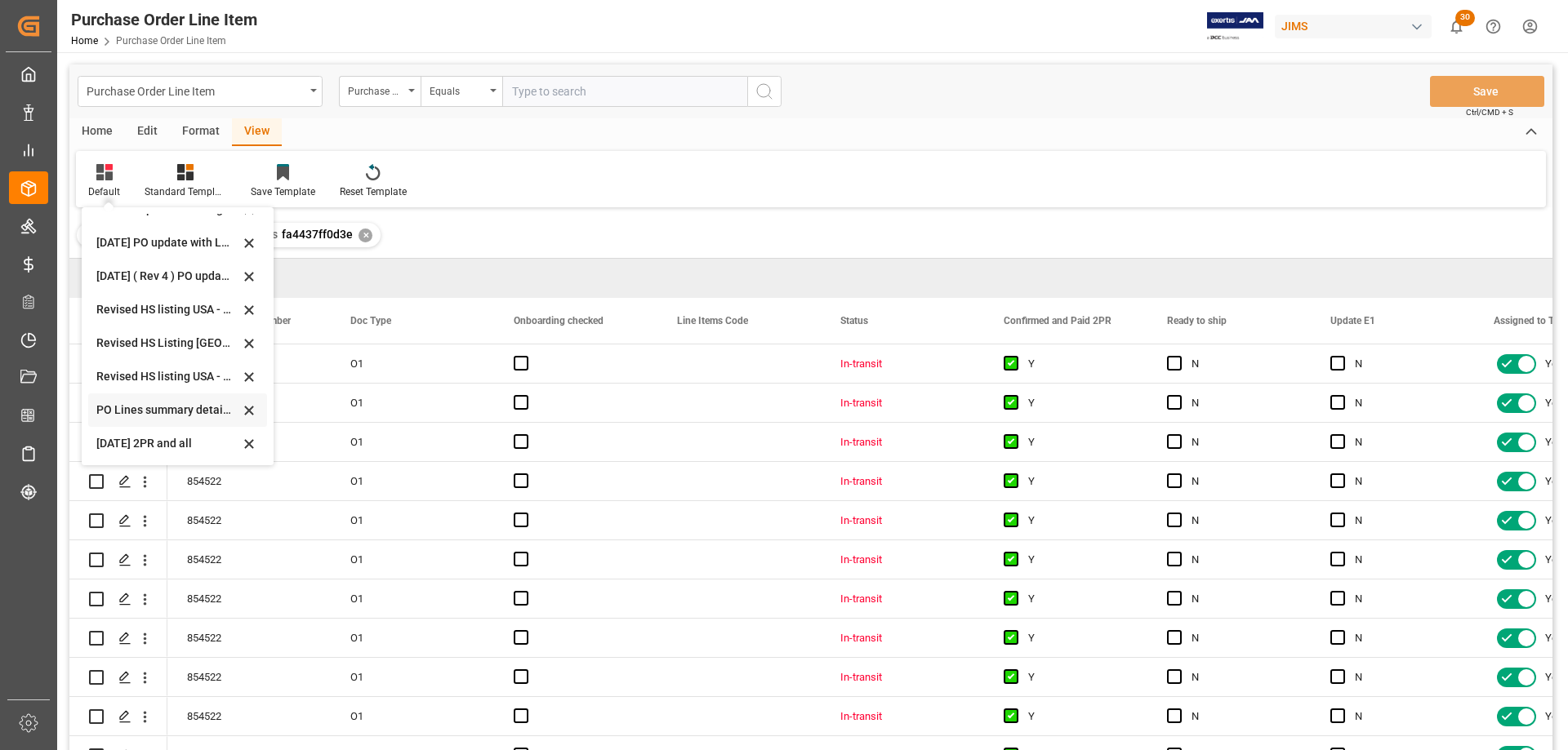
scroll to position [491, 0]
click at [133, 439] on div "[DATE] 2PR and all" at bounding box center [167, 443] width 143 height 17
